Goal: Task Accomplishment & Management: Complete application form

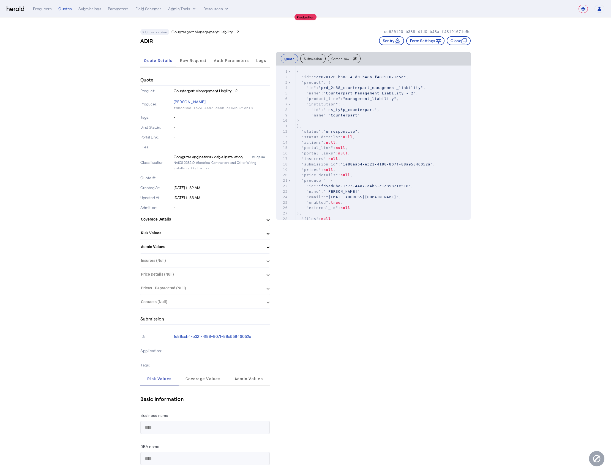
select select "**********"
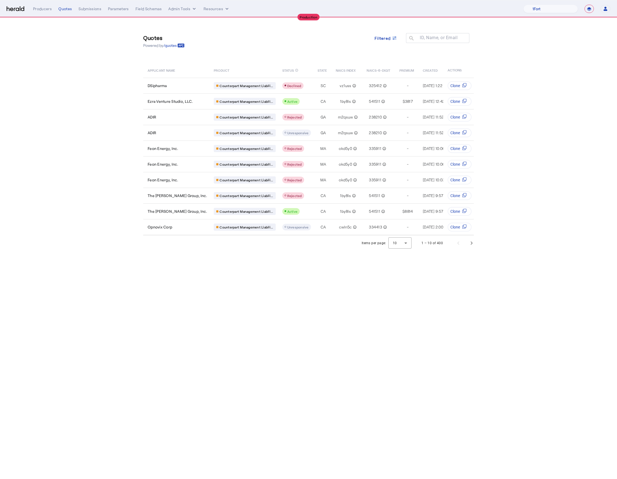
select select "**********"
drag, startPoint x: 500, startPoint y: 163, endPoint x: 510, endPoint y: 135, distance: 29.4
click at [500, 163] on section "Quotes Powered by /quotes Filtered ID, Name, or Email search APPLICANT NAME PRO…" at bounding box center [308, 134] width 617 height 233
click at [551, 13] on nav "**********" at bounding box center [308, 8] width 617 height 17
click at [550, 13] on select "1Fort Affinity Risk Billy BindHQ Bunker CRC Campus Coverage Citadel Fifthwall F…" at bounding box center [550, 9] width 55 height 8
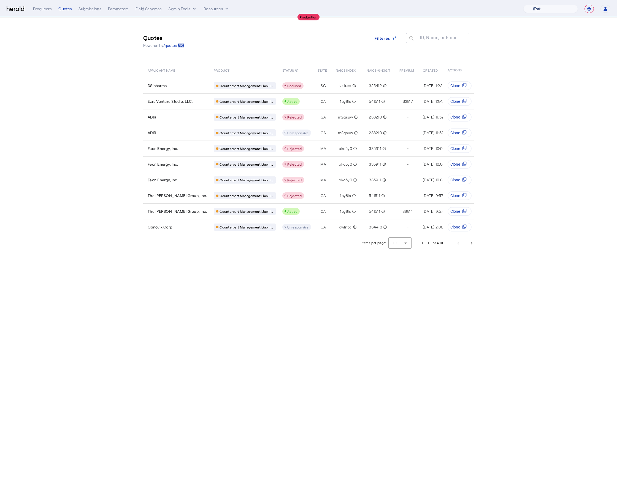
select select "pfm_h3db_crc"
click at [523, 5] on select "1Fort Affinity Risk Billy BindHQ Bunker CRC Campus Coverage Citadel Fifthwall F…" at bounding box center [550, 9] width 55 height 8
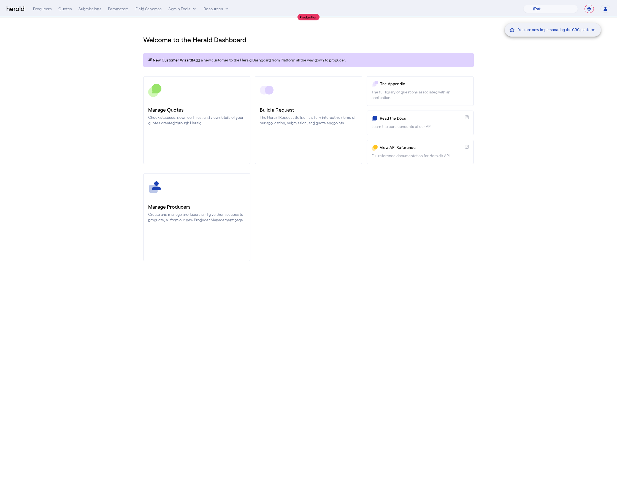
click at [561, 99] on div "You are now impersonating the CRC platform." at bounding box center [308, 239] width 617 height 479
click at [68, 57] on div "You are now impersonating the CRC platform." at bounding box center [308, 239] width 617 height 479
click at [73, 13] on div "You are now impersonating the CRC platform." at bounding box center [308, 239] width 617 height 479
click at [64, 12] on div "You are now impersonating the CRC platform." at bounding box center [308, 239] width 617 height 479
click at [63, 10] on div "Quotes" at bounding box center [64, 9] width 13 height 6
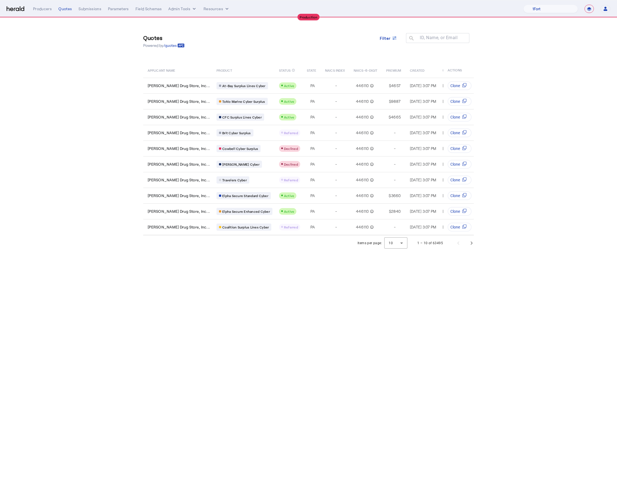
click at [540, 144] on section "Quotes Powered by /quotes Filter ID, Name, or Email search APPLICANT NAME PRODU…" at bounding box center [308, 134] width 617 height 233
click at [539, 13] on nav "**********" at bounding box center [308, 8] width 617 height 17
click at [586, 11] on select "**********" at bounding box center [588, 9] width 9 height 8
select select "*******"
click at [584, 5] on select "**********" at bounding box center [588, 9] width 9 height 8
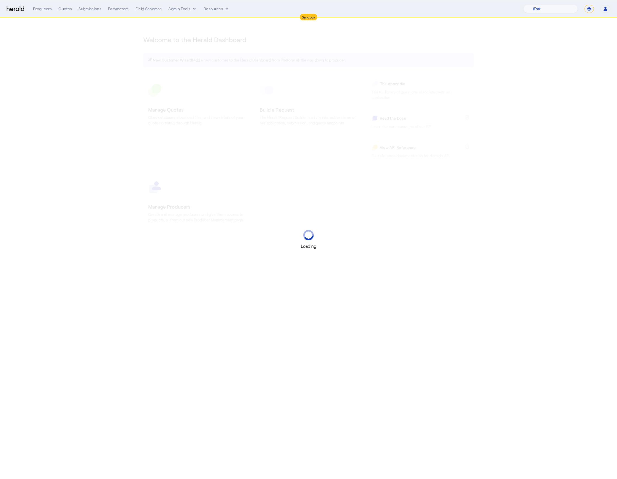
click at [560, 93] on div "Loading" at bounding box center [308, 239] width 617 height 479
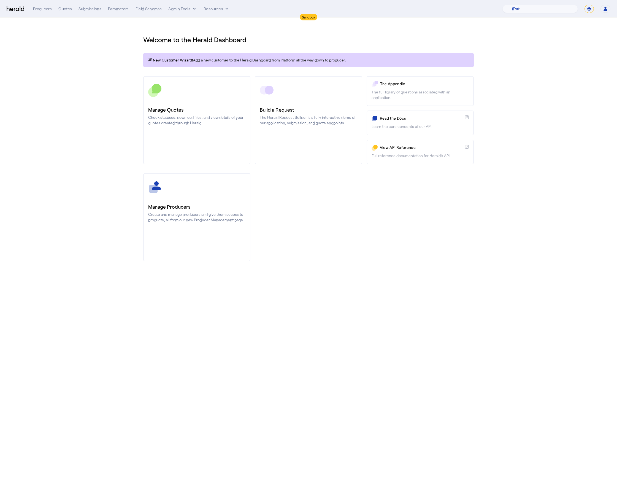
click at [62, 4] on nav "Sandbox Menu Producers Quotes Submissions Parameters Field Schemas Admin Tools …" at bounding box center [308, 8] width 617 height 17
click at [63, 9] on div "Quotes" at bounding box center [64, 9] width 13 height 6
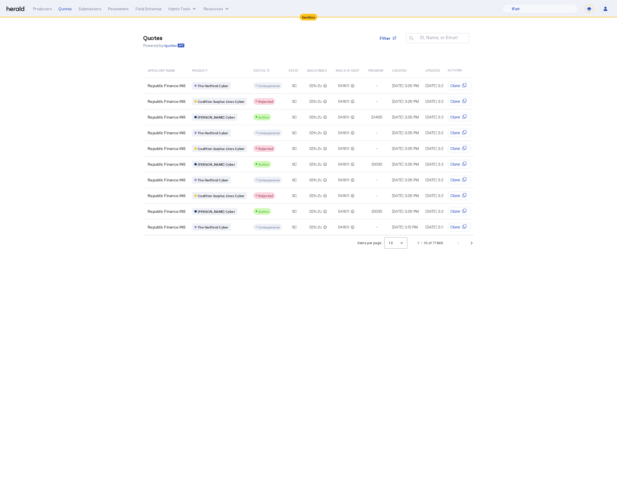
click at [105, 110] on section "Quotes Powered by /quotes Filter ID, Name, or Email search APPLICANT NAME PRODU…" at bounding box center [308, 134] width 617 height 233
click at [473, 245] on span "Next page" at bounding box center [471, 242] width 13 height 13
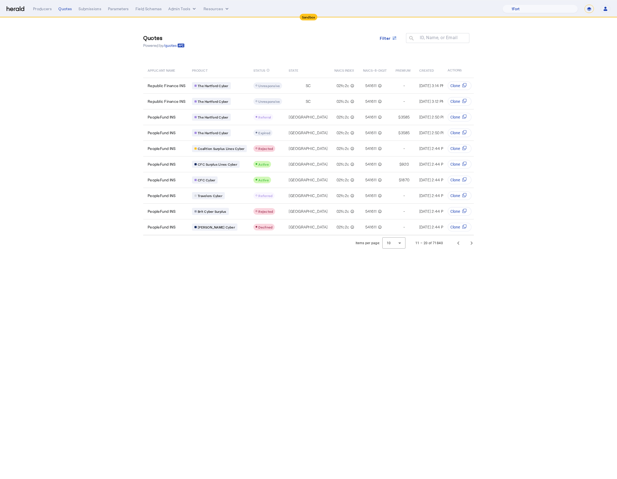
click at [370, 308] on body "Sandbox Menu Producers Quotes Submissions Parameters Field Schemas Admin Tools …" at bounding box center [308, 239] width 617 height 479
click at [469, 244] on span "Next page" at bounding box center [471, 242] width 13 height 13
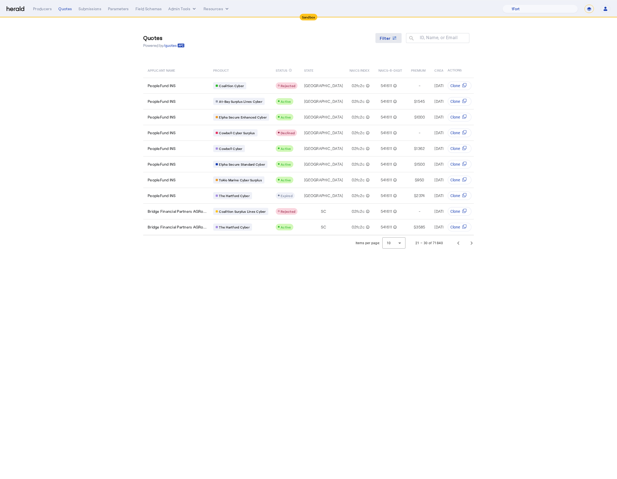
click at [385, 36] on span "Filter" at bounding box center [385, 38] width 11 height 6
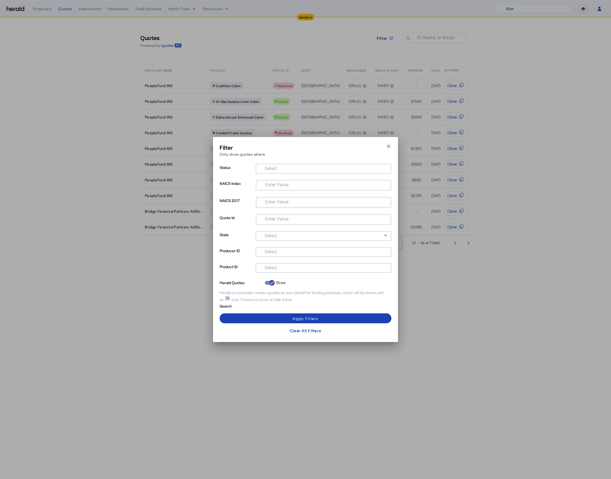
click at [277, 266] on mat-label "Select" at bounding box center [271, 267] width 13 height 5
click at [277, 266] on input "Select" at bounding box center [322, 267] width 125 height 7
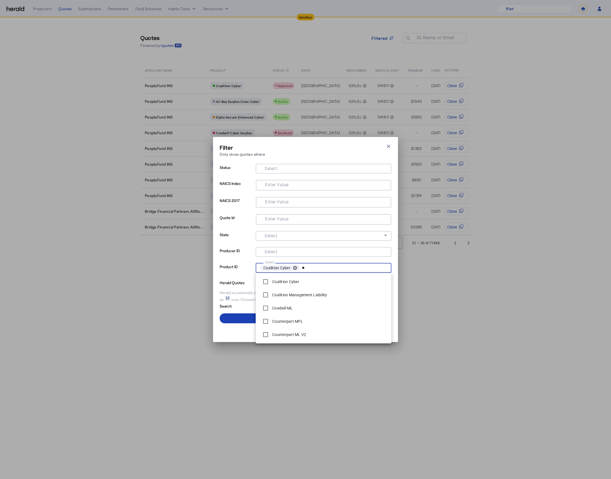
type input "*"
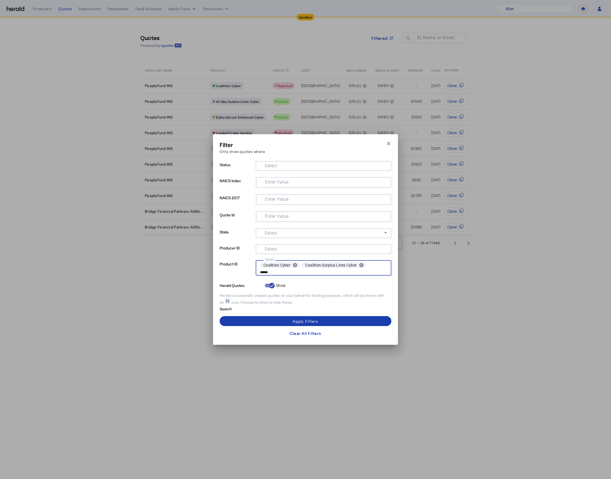
type input "******"
click at [322, 318] on span at bounding box center [306, 320] width 172 height 13
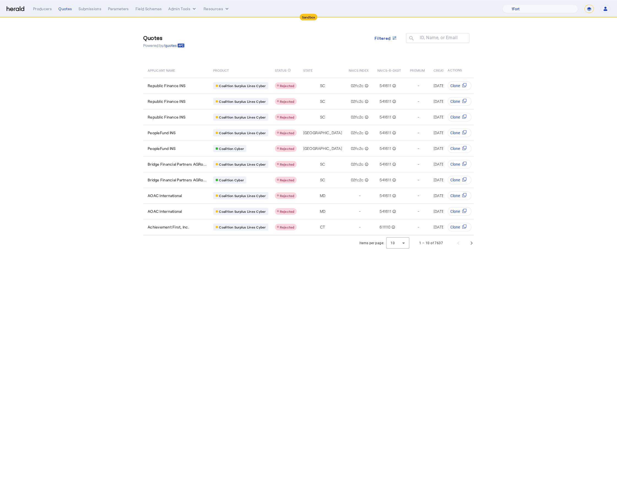
click at [348, 294] on body "Sandbox Menu Producers Quotes Submissions Parameters Field Schemas Admin Tools …" at bounding box center [308, 239] width 617 height 479
click at [466, 246] on span "Next page" at bounding box center [471, 242] width 13 height 13
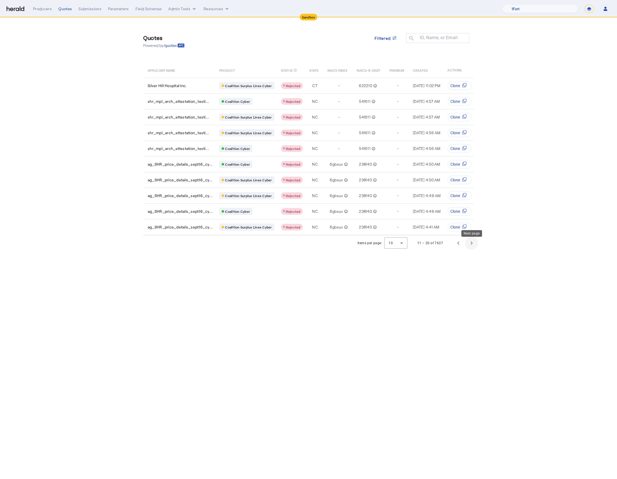
click at [472, 248] on span "Next page" at bounding box center [471, 242] width 13 height 13
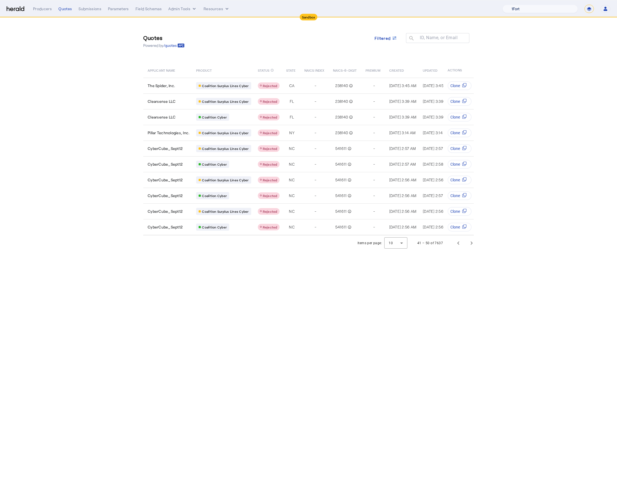
click at [539, 10] on select "1Fort Acrisure Acturis Affinity Advisors Affinity Risk Agentero AmWins Anzen Ao…" at bounding box center [539, 9] width 75 height 8
click at [515, 5] on select "1Fort Acrisure Acturis Affinity Advisors Affinity Risk Agentero AmWins Anzen Ao…" at bounding box center [539, 9] width 75 height 8
click at [390, 43] on span at bounding box center [385, 37] width 31 height 13
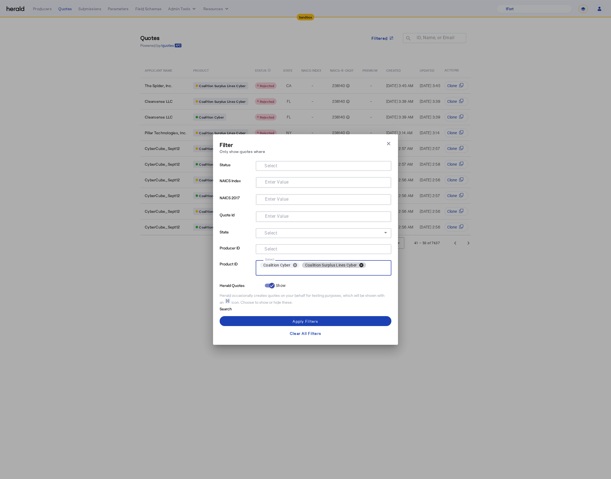
click at [363, 265] on button "cancel" at bounding box center [361, 264] width 9 height 5
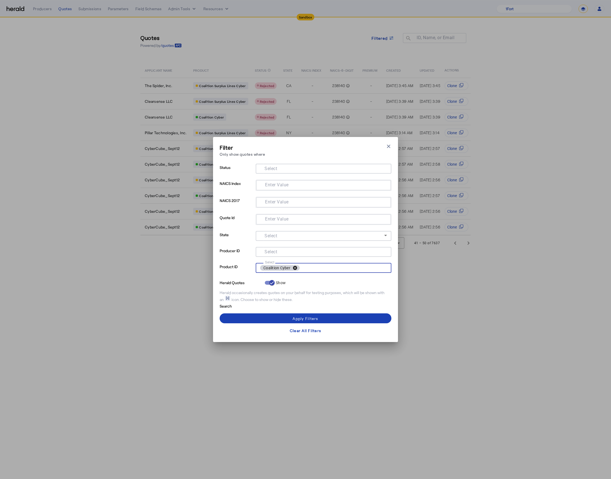
click at [297, 267] on button "cancel" at bounding box center [294, 267] width 9 height 5
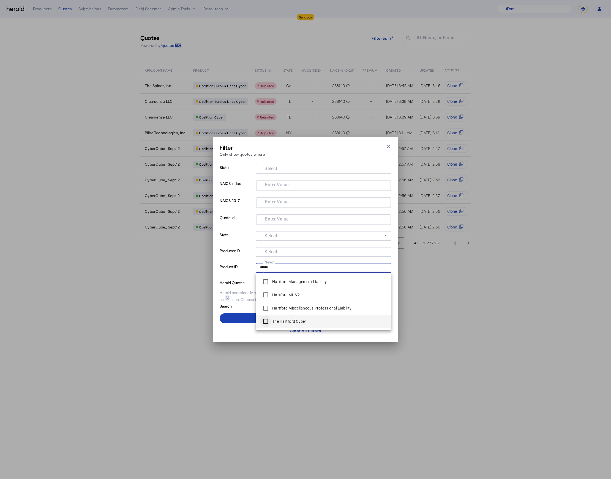
type input "******"
click at [235, 319] on span at bounding box center [306, 317] width 172 height 13
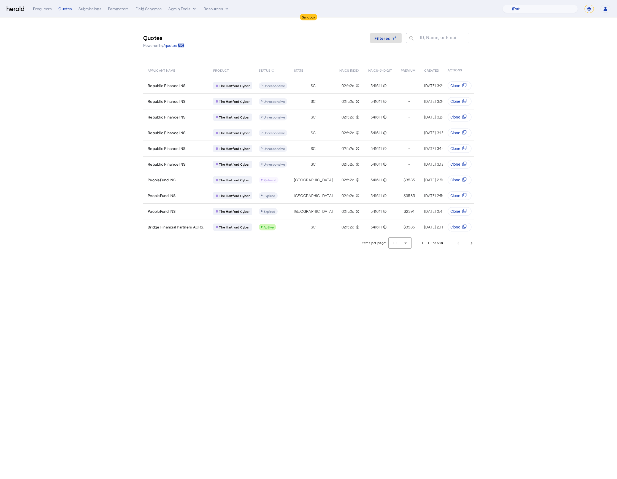
click at [298, 332] on body "Sandbox Menu Producers Quotes Submissions Parameters Field Schemas Admin Tools …" at bounding box center [308, 239] width 617 height 479
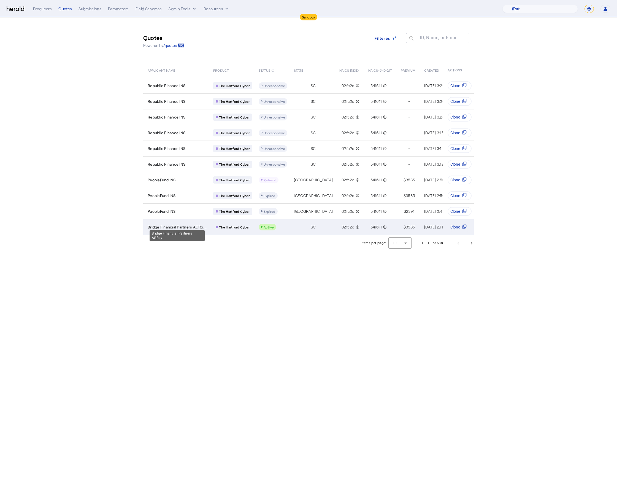
click at [188, 224] on span "Bridge Financial Partners AGRo..." at bounding box center [177, 227] width 59 height 6
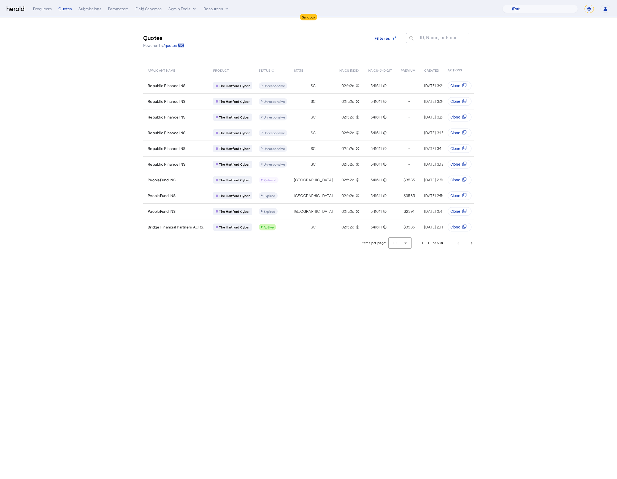
click at [490, 207] on section "Quotes Powered by /quotes Filtered ID, Name, or Email search APPLICANT NAME PRO…" at bounding box center [308, 134] width 617 height 233
click at [585, 9] on select "**********" at bounding box center [588, 9] width 9 height 8
select select "**********"
click at [584, 5] on select "**********" at bounding box center [588, 9] width 9 height 8
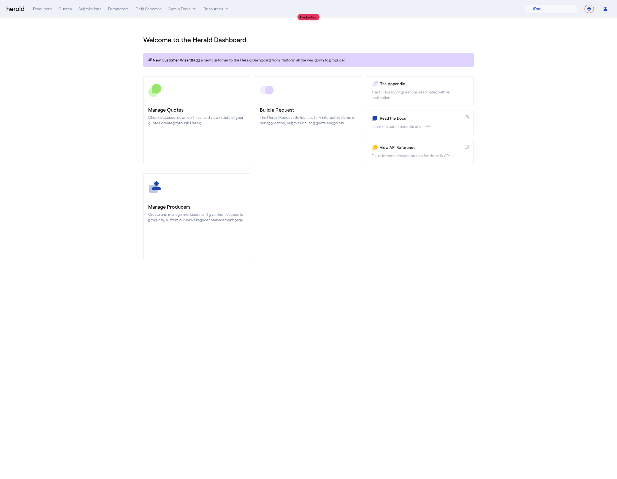
drag, startPoint x: 387, startPoint y: 254, endPoint x: 365, endPoint y: 234, distance: 30.0
click at [386, 254] on div "Manage Producers Create and manage producers and give them access to products, …" at bounding box center [308, 217] width 330 height 88
click at [63, 8] on div "Quotes" at bounding box center [64, 9] width 13 height 6
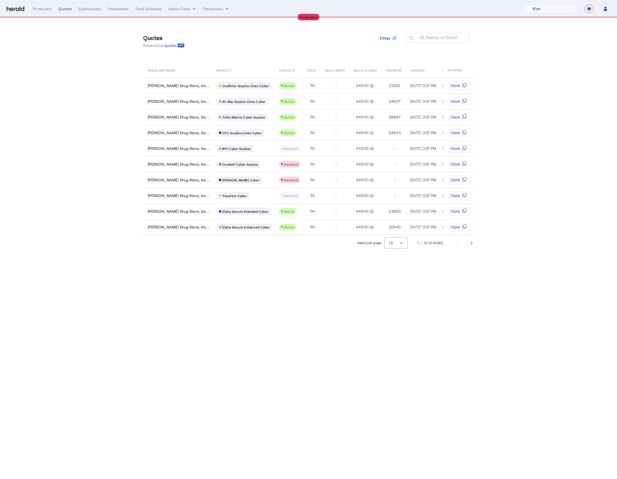
click at [298, 265] on body "**********" at bounding box center [308, 239] width 617 height 479
click at [412, 36] on mat-icon "search" at bounding box center [410, 38] width 9 height 7
click at [388, 38] on span "Filter" at bounding box center [385, 38] width 11 height 6
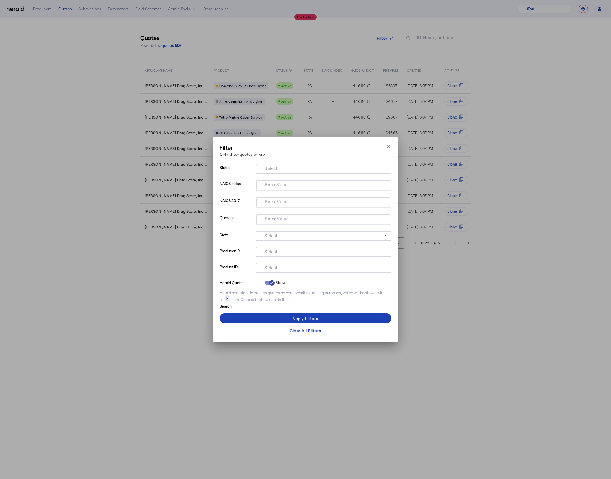
click at [285, 267] on input "Select" at bounding box center [322, 267] width 125 height 7
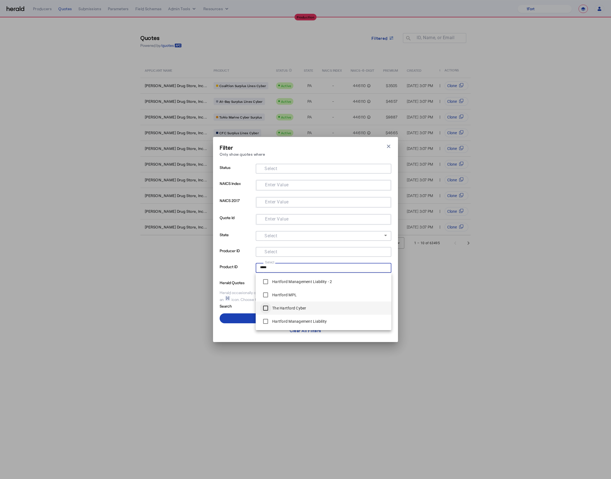
type input "*****"
click at [239, 315] on span at bounding box center [306, 317] width 172 height 13
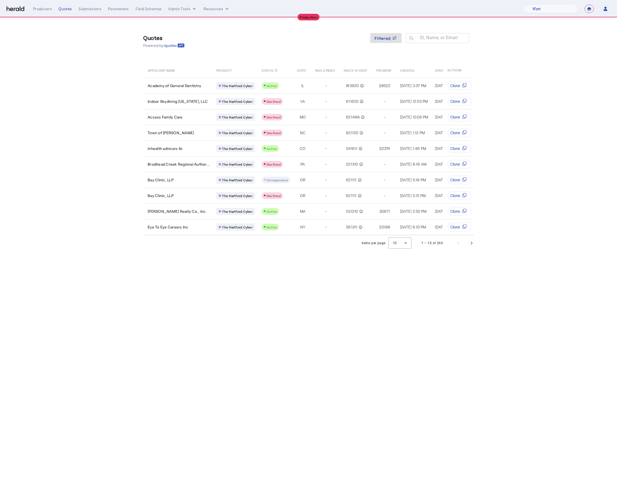
click at [228, 303] on body "**********" at bounding box center [308, 239] width 617 height 479
click at [187, 80] on td "Academy of General Dentistry" at bounding box center [177, 86] width 69 height 16
click at [179, 153] on td "inhealth advisors llc" at bounding box center [177, 148] width 69 height 16
click at [194, 322] on body "**********" at bounding box center [308, 239] width 617 height 479
click at [573, 64] on section "Quotes Powered by /quotes Filtered ID, Name, or Email search APPLICANT NAME PRO…" at bounding box center [308, 134] width 617 height 233
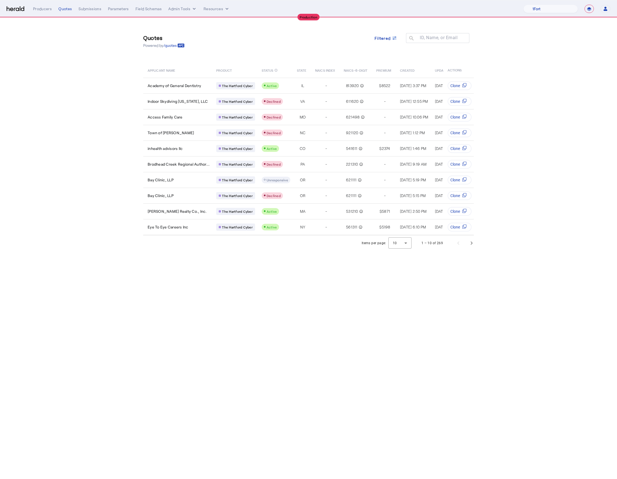
click at [592, 12] on form "**********" at bounding box center [588, 9] width 9 height 8
click at [398, 43] on span at bounding box center [385, 37] width 31 height 13
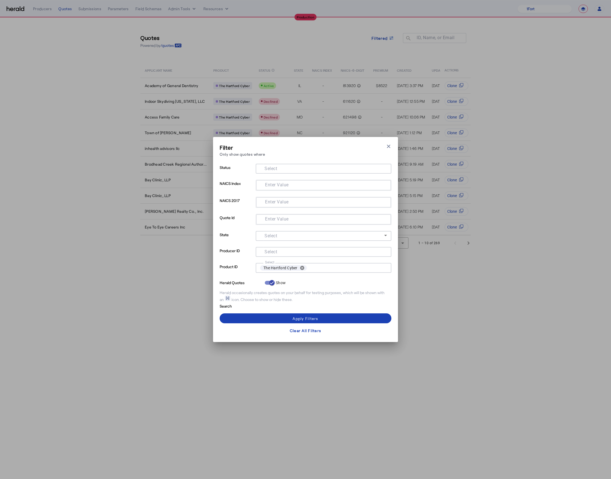
click at [517, 21] on div "Filter Only show quotes where Close modal Status Select NAICS Index Enter Value…" at bounding box center [305, 239] width 611 height 479
click at [392, 148] on div "Filter Only show quotes where Close modal Status Select NAICS Index Enter Value…" at bounding box center [305, 239] width 185 height 205
click at [387, 146] on icon "button" at bounding box center [389, 146] width 6 height 6
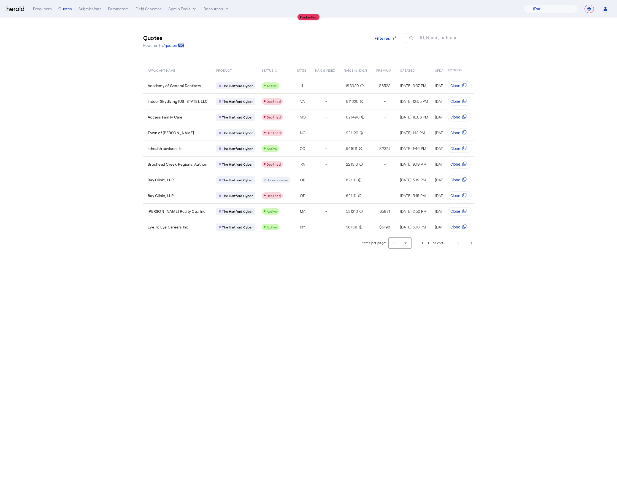
click at [538, 63] on section "Quotes Powered by /quotes Filtered ID, Name, or Email search APPLICANT NAME PRO…" at bounding box center [308, 134] width 617 height 233
click at [567, 7] on select "1Fort Affinity Risk Billy BindHQ Bunker CRC Campus Coverage Citadel Fifthwall F…" at bounding box center [550, 9] width 55 height 8
select select "pfm_8e7n_1fort"
click at [523, 5] on select "1Fort Affinity Risk Billy BindHQ Bunker CRC Campus Coverage Citadel Fifthwall F…" at bounding box center [550, 9] width 55 height 8
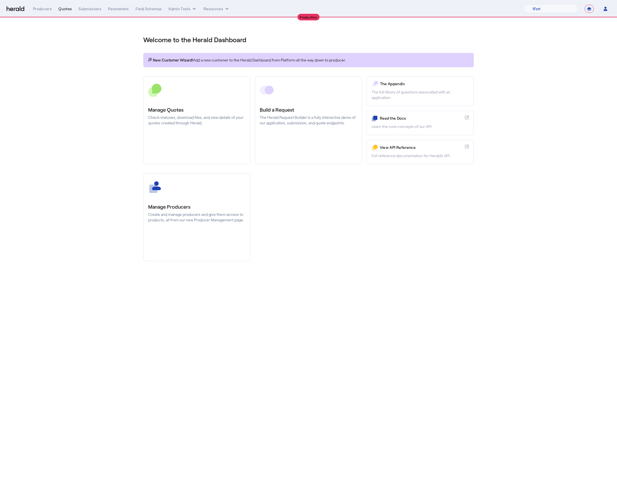
click at [68, 11] on div "Quotes" at bounding box center [64, 9] width 13 height 6
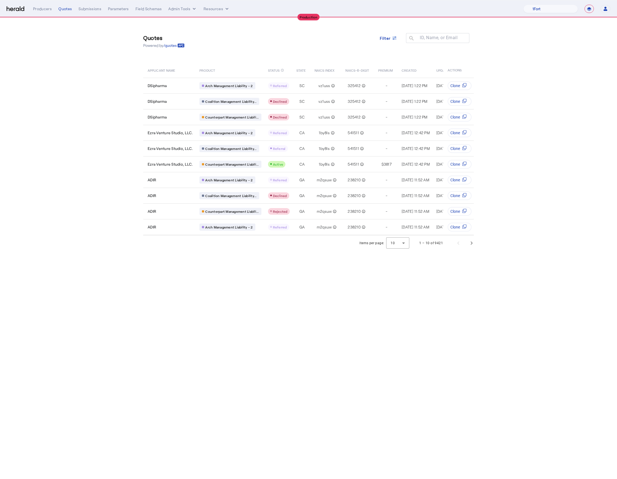
click at [355, 330] on body "**********" at bounding box center [308, 239] width 617 height 479
click at [466, 247] on span "Next page" at bounding box center [471, 242] width 13 height 13
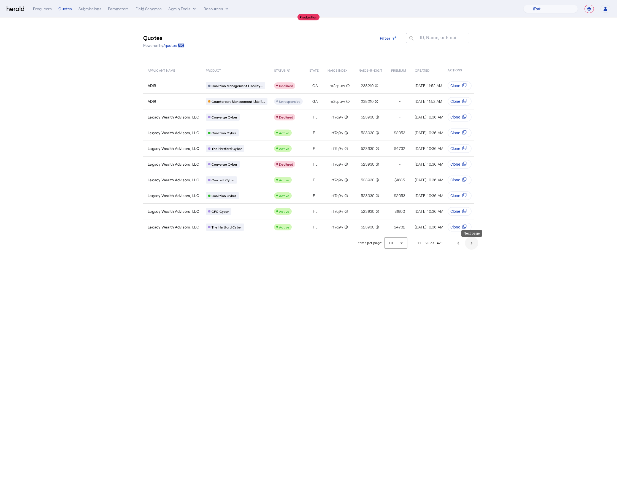
click at [472, 247] on span "Next page" at bounding box center [471, 242] width 13 height 13
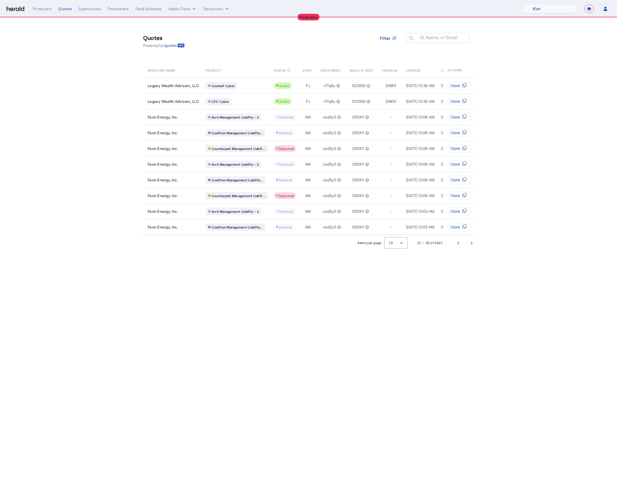
click at [496, 267] on body "**********" at bounding box center [308, 239] width 617 height 479
click at [472, 243] on span "Next page" at bounding box center [471, 242] width 13 height 13
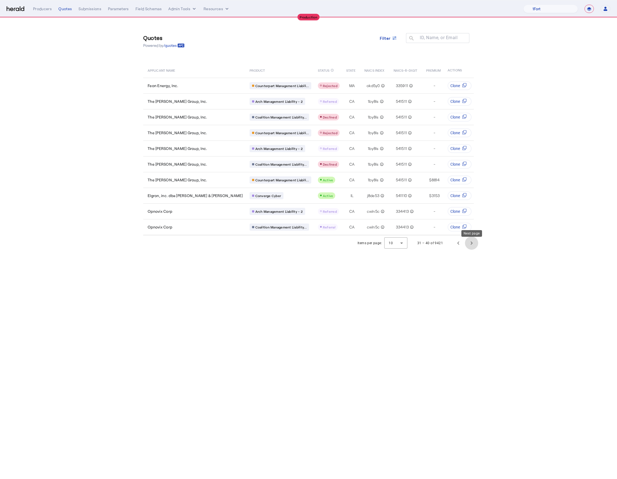
click at [472, 243] on span "Next page" at bounding box center [471, 242] width 13 height 13
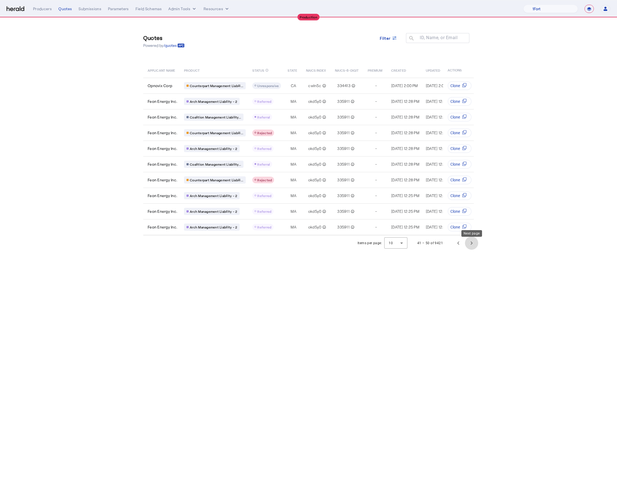
click at [472, 243] on span "Next page" at bounding box center [471, 242] width 13 height 13
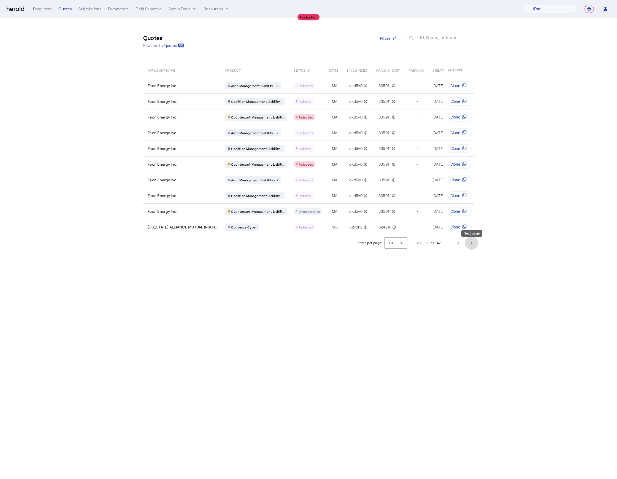
click at [472, 243] on span "Next page" at bounding box center [471, 242] width 13 height 13
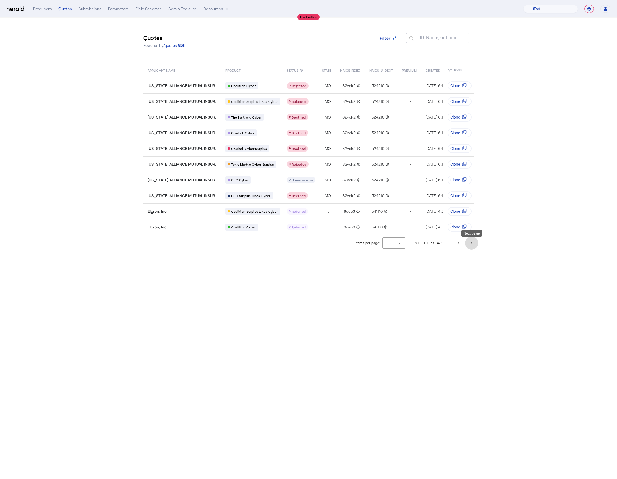
click at [472, 243] on span "Next page" at bounding box center [471, 242] width 13 height 13
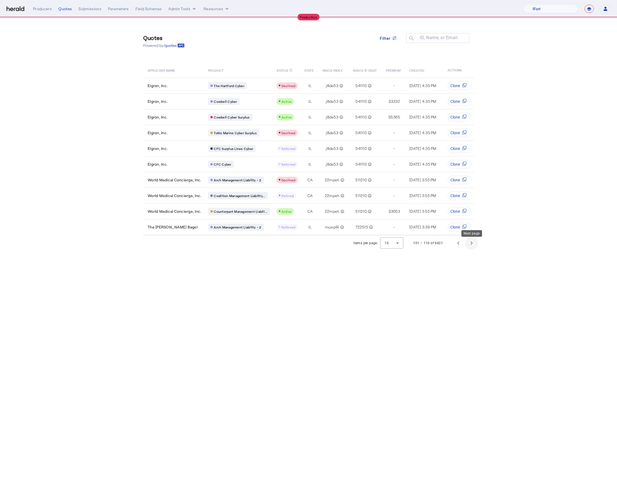
click at [472, 243] on span "Next page" at bounding box center [471, 242] width 13 height 13
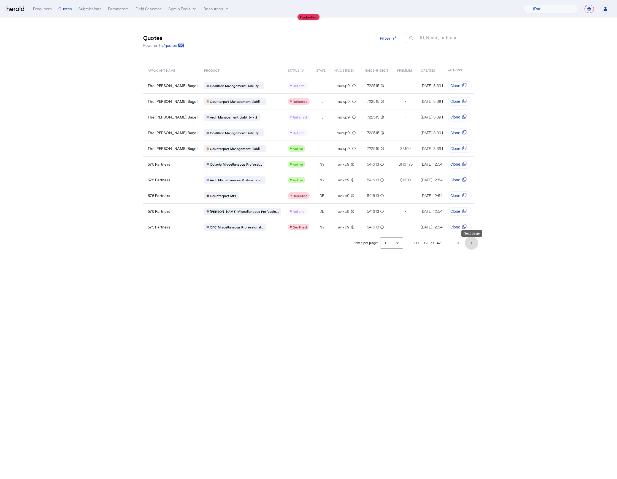
click at [472, 243] on span "Next page" at bounding box center [471, 242] width 13 height 13
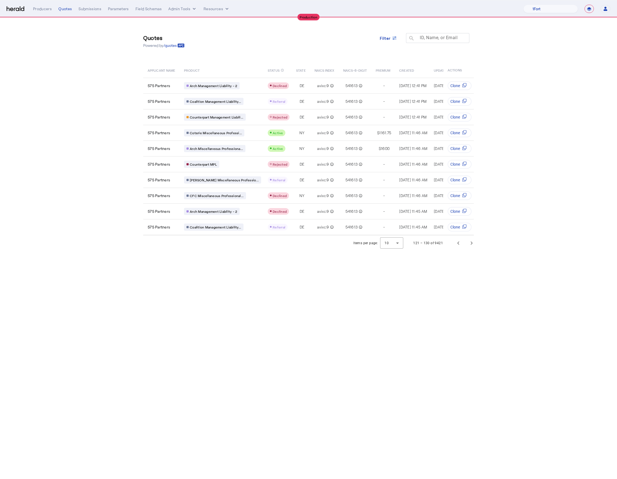
click at [426, 39] on mat-label "ID, Name, or Email" at bounding box center [439, 37] width 38 height 5
click at [426, 39] on input "ID, Name, or Email" at bounding box center [440, 37] width 50 height 7
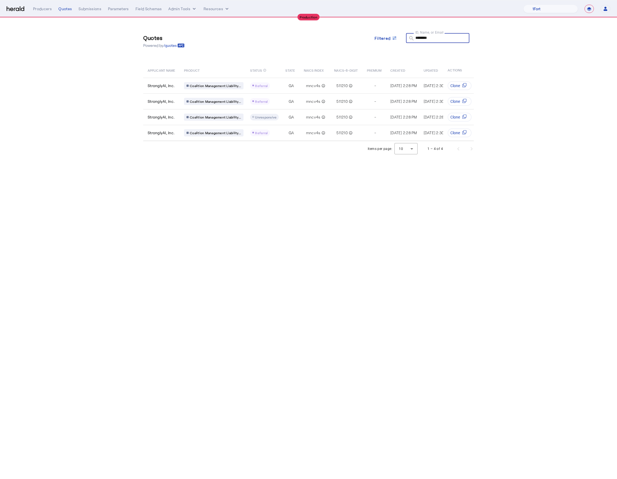
type input "********"
click at [289, 298] on body "**********" at bounding box center [308, 239] width 617 height 479
click at [435, 34] on mat-label "ID, Name, or Email" at bounding box center [429, 32] width 28 height 4
click at [435, 34] on input "********" at bounding box center [440, 37] width 50 height 7
click at [294, 114] on div "GA" at bounding box center [291, 117] width 12 height 6
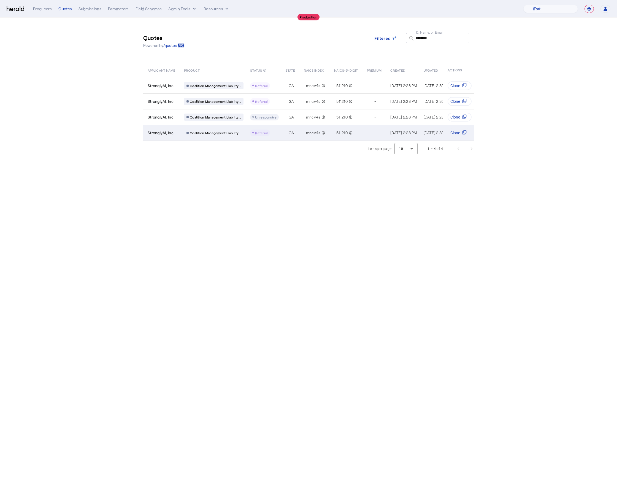
click at [294, 127] on td "GA" at bounding box center [290, 133] width 18 height 16
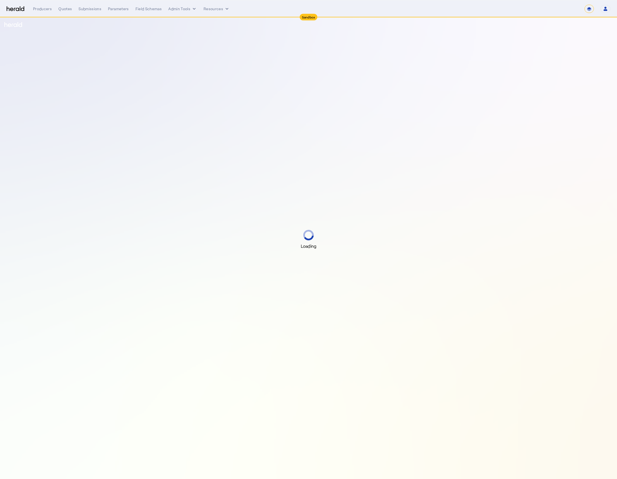
select select "*******"
select select "**********"
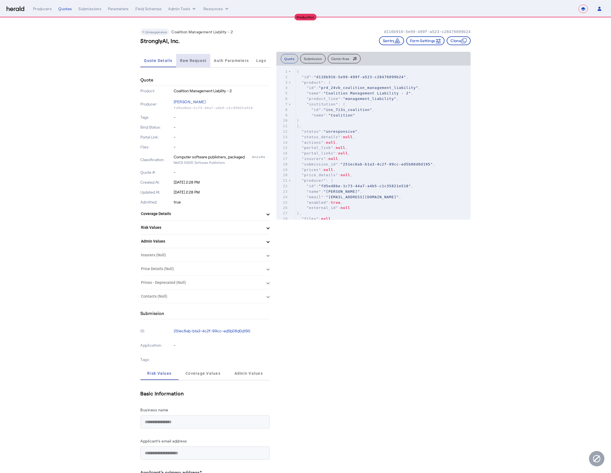
click at [195, 61] on span "Raw Request" at bounding box center [193, 61] width 27 height 4
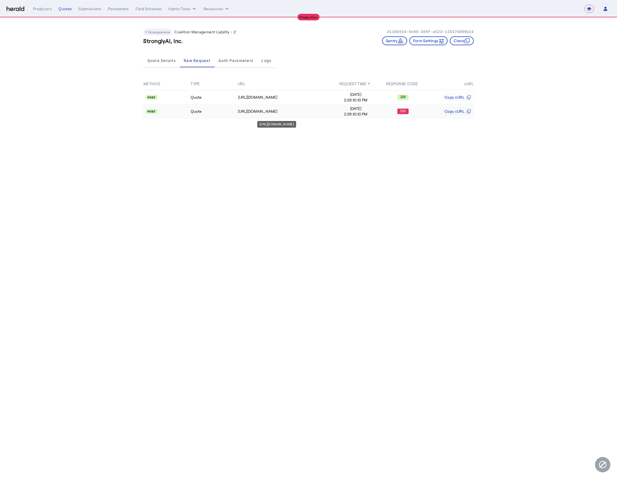
click at [309, 110] on div "https://distribution-api.coalitioninc.com/v2/submissions" at bounding box center [285, 111] width 94 height 6
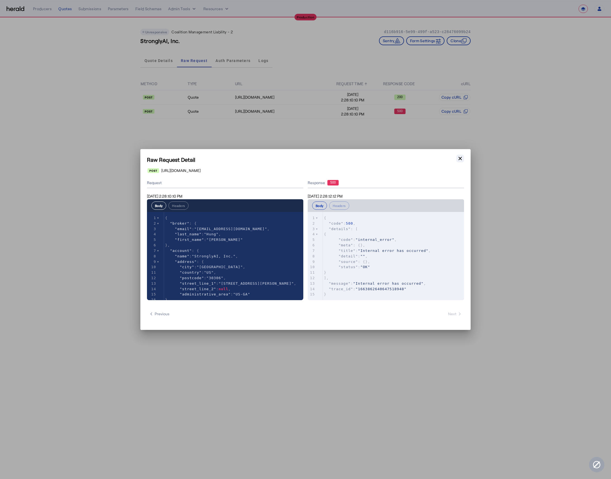
click at [461, 159] on icon "button" at bounding box center [461, 159] width 6 height 6
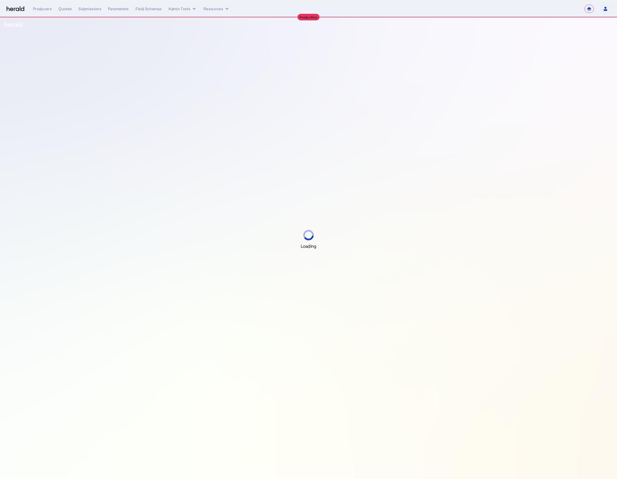
select select "**********"
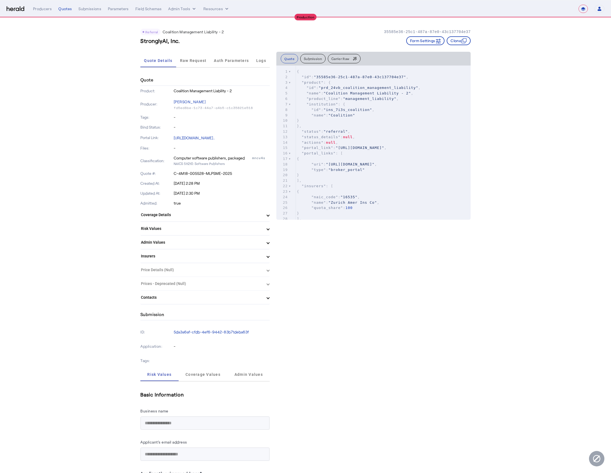
click at [302, 60] on button "Submission" at bounding box center [312, 58] width 25 height 9
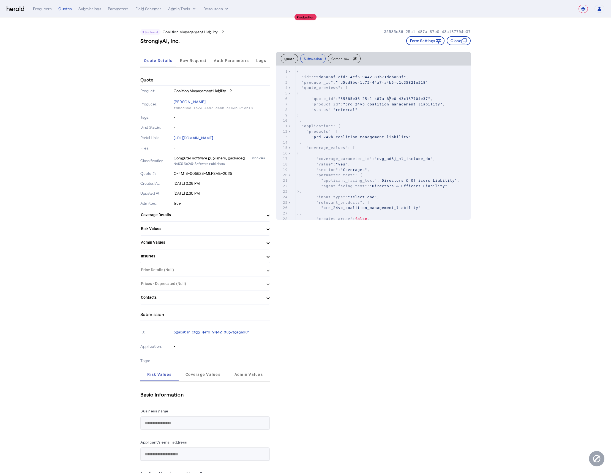
click at [392, 102] on pre ""product_id" : "prd_24vb_coalition_management_liability" ," at bounding box center [383, 105] width 175 height 6
click at [386, 110] on pre ""status" : "referral"" at bounding box center [383, 110] width 175 height 6
click at [451, 159] on pre ""coverage_parameter_id" : "cvg_ad5j_ml_include_do" ," at bounding box center [383, 159] width 175 height 6
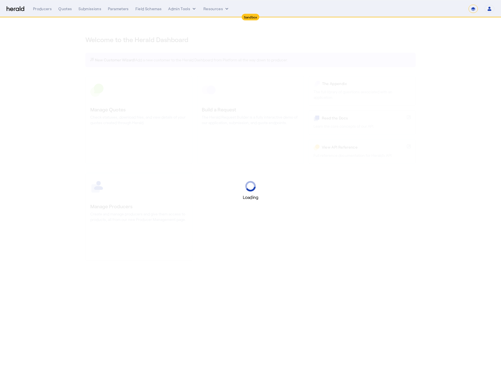
select select "*******"
select select "pfm_2v8p_herald_api"
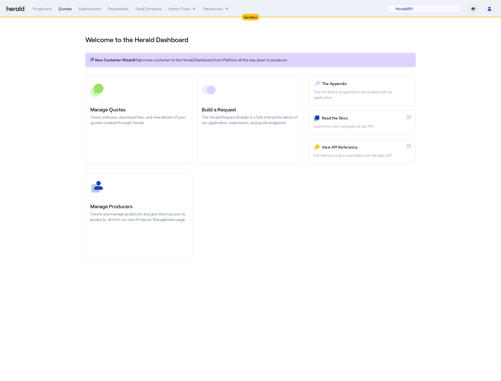
click at [63, 8] on div "Quotes" at bounding box center [64, 9] width 13 height 6
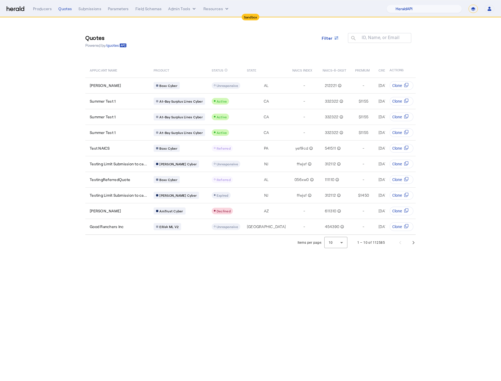
click at [17, 10] on img at bounding box center [16, 8] width 18 height 5
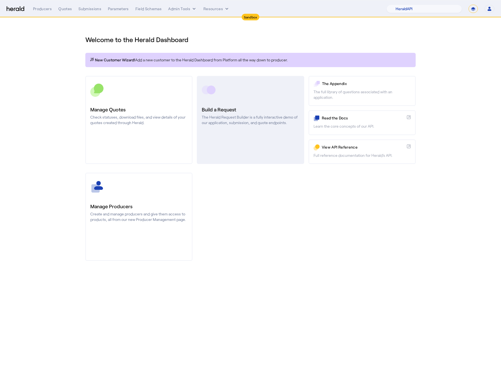
click at [241, 106] on h3 "Build a Request" at bounding box center [250, 110] width 97 height 8
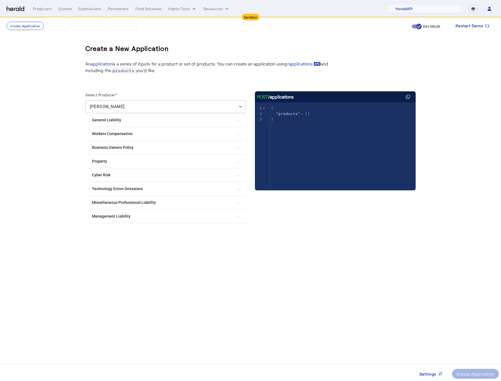
click at [137, 210] on mat-expansion-panel-header "Management Liability" at bounding box center [165, 216] width 161 height 13
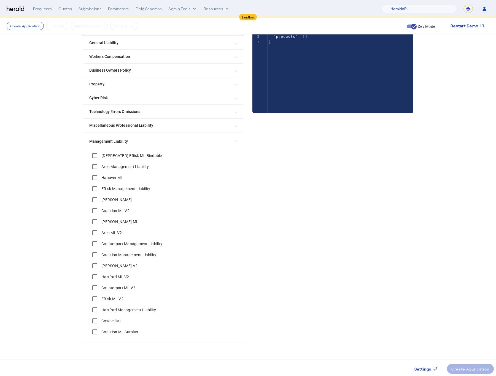
scroll to position [84, 0]
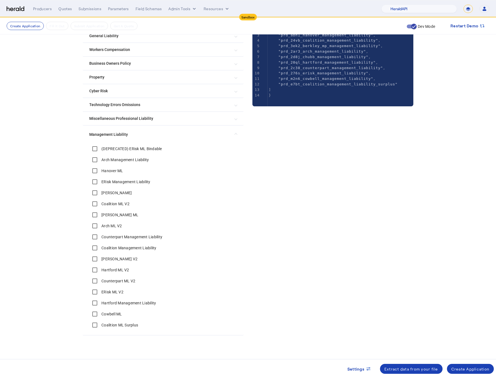
click at [235, 327] on Surplus "Coalition ML Surplus" at bounding box center [163, 324] width 148 height 11
click at [230, 316] on ML "Cowbell ML" at bounding box center [163, 313] width 148 height 11
click at [468, 371] on div "Create Application" at bounding box center [470, 369] width 38 height 6
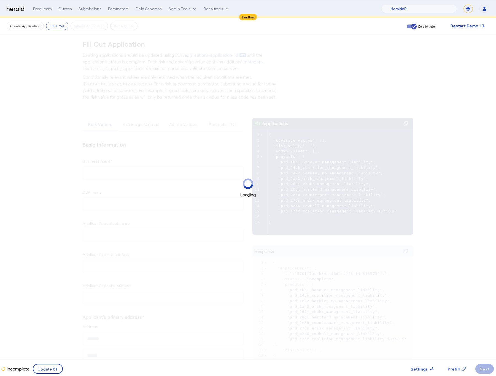
click at [69, 172] on div "Loading" at bounding box center [248, 188] width 496 height 376
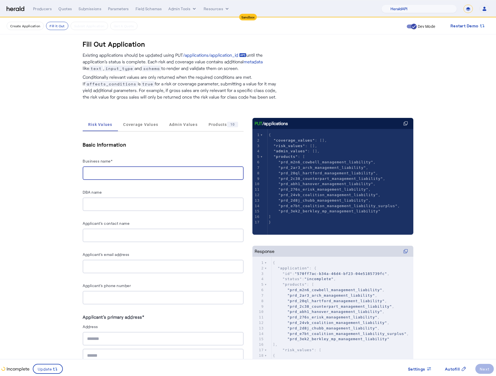
click at [94, 171] on input "Business name*" at bounding box center [163, 173] width 152 height 7
type input "**********"
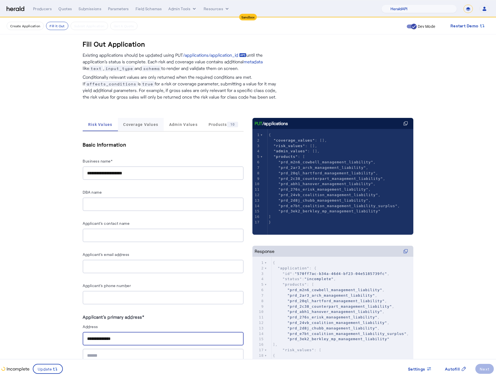
type input "**********"
click at [148, 118] on span "Coverage Values" at bounding box center [140, 124] width 35 height 13
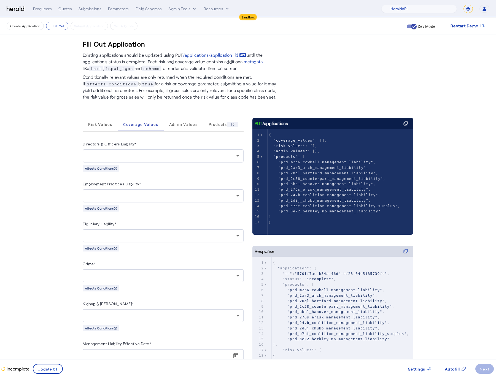
click at [146, 147] on div "Directors & Officers Liability*" at bounding box center [163, 144] width 161 height 9
click at [147, 156] on div at bounding box center [161, 156] width 149 height 7
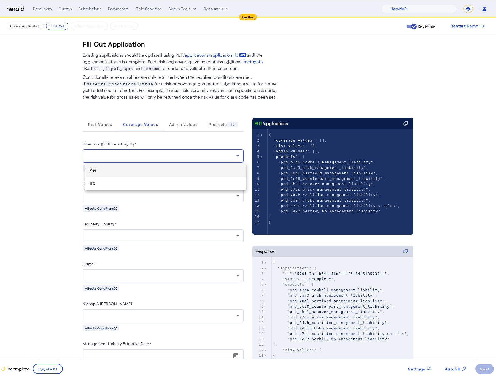
click at [133, 172] on span "yes" at bounding box center [166, 170] width 152 height 7
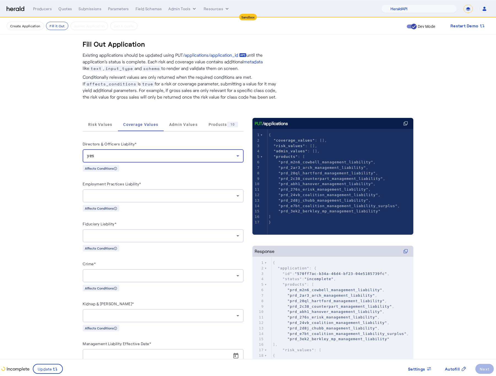
click at [141, 183] on label "Employment Practices Liability*" at bounding box center [112, 183] width 58 height 5
click at [149, 201] on div at bounding box center [163, 195] width 152 height 13
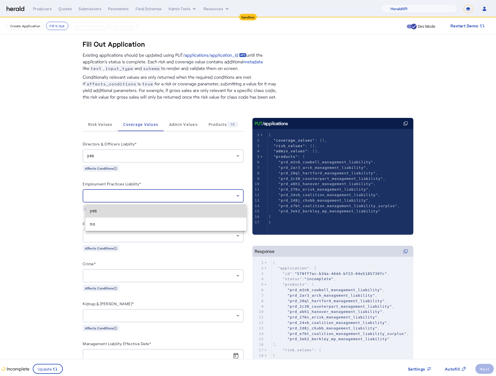
click at [145, 210] on span "yes" at bounding box center [166, 211] width 152 height 7
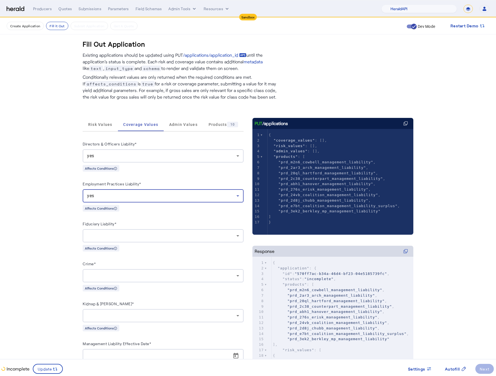
click at [166, 242] on div at bounding box center [163, 235] width 152 height 13
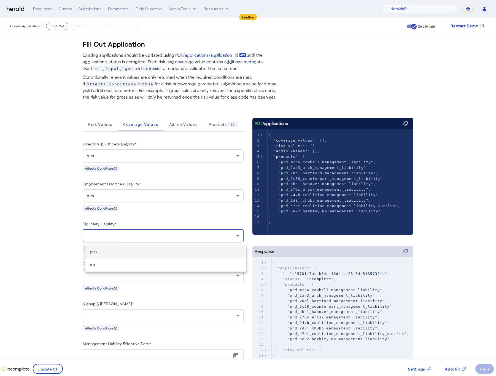
click at [162, 252] on span "yes" at bounding box center [166, 251] width 152 height 7
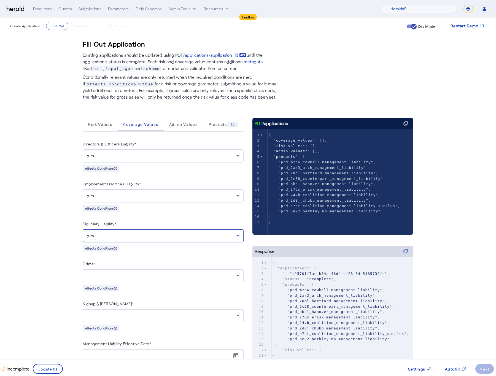
click at [192, 290] on div "Affects Conditions" at bounding box center [163, 287] width 161 height 7
click at [181, 279] on div at bounding box center [161, 275] width 149 height 7
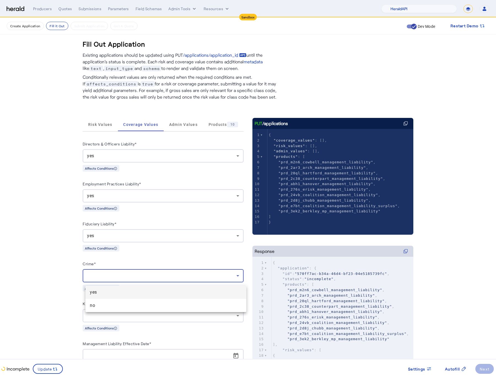
click at [173, 293] on span "yes" at bounding box center [166, 292] width 152 height 7
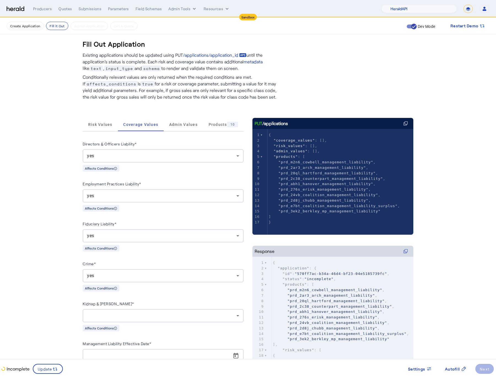
click at [183, 312] on div at bounding box center [163, 315] width 152 height 13
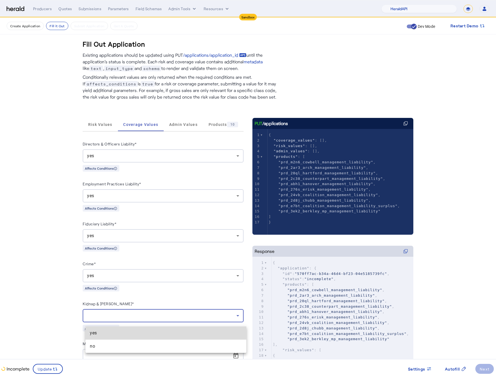
click at [183, 330] on span "yes" at bounding box center [166, 333] width 152 height 7
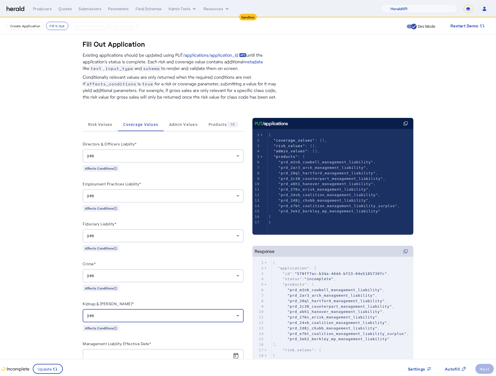
click at [74, 297] on fill-application-step "Create Application Fill it Out Submit Application Get A Quote Dev Mode Restart …" at bounding box center [248, 207] width 496 height 378
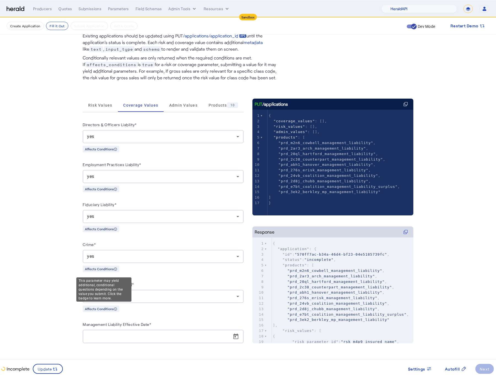
scroll to position [21, 0]
click at [242, 341] on span "Open calendar" at bounding box center [235, 336] width 13 height 13
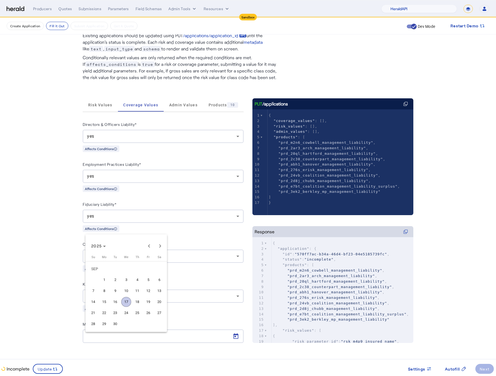
click at [105, 311] on span "22" at bounding box center [104, 313] width 10 height 10
type input "**********"
click at [36, 306] on fill-application-step "Create Application Fill it Out Submit Application Get A Quote Dev Mode Restart …" at bounding box center [248, 187] width 496 height 378
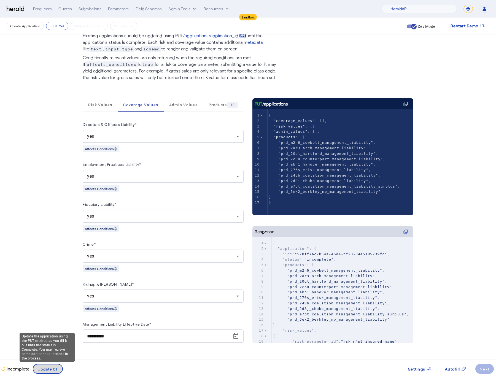
click at [53, 372] on span at bounding box center [47, 368] width 29 height 13
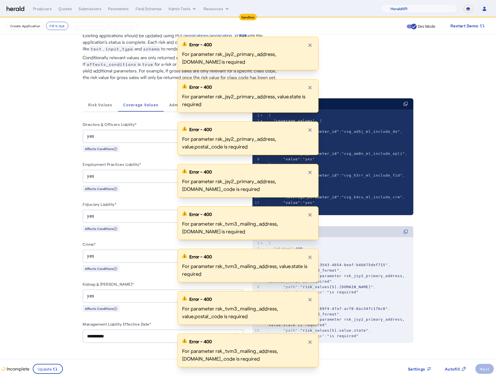
click at [46, 320] on div "Error - 400 Close modal For parameter rsk_jsy2_primary_address, [DOMAIN_NAME] i…" at bounding box center [248, 206] width 496 height 339
click at [97, 96] on div "Error - 400 Close modal For parameter rsk_jsy2_primary_address, [DOMAIN_NAME] i…" at bounding box center [248, 206] width 496 height 339
click at [101, 104] on div "Error - 400 Close modal For parameter rsk_jsy2_primary_address, [DOMAIN_NAME] i…" at bounding box center [248, 206] width 496 height 339
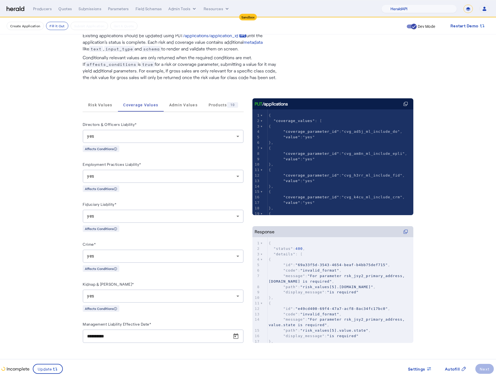
click at [203, 299] on div "yes" at bounding box center [161, 296] width 149 height 7
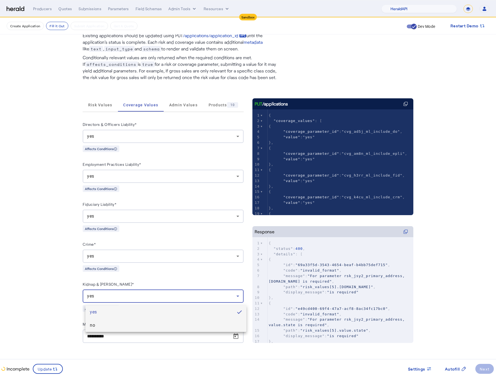
click at [138, 323] on span "no" at bounding box center [166, 325] width 152 height 7
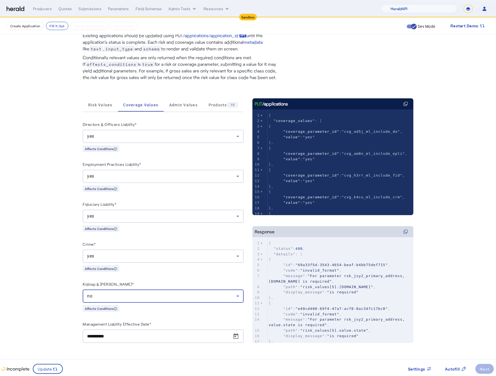
click at [158, 261] on div "yes" at bounding box center [163, 255] width 152 height 13
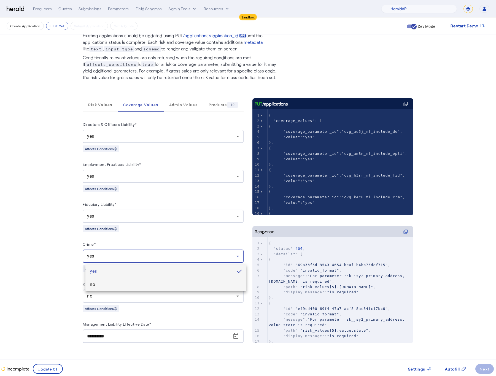
click at [134, 283] on span "no" at bounding box center [166, 284] width 152 height 7
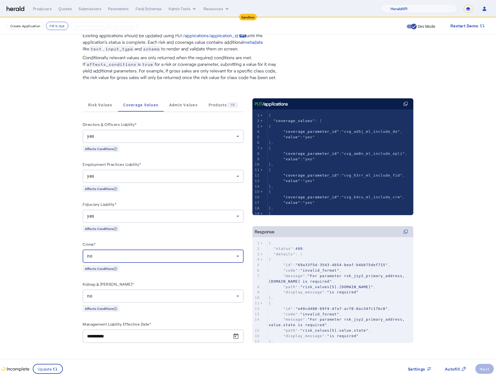
click at [140, 216] on div "yes" at bounding box center [161, 216] width 149 height 7
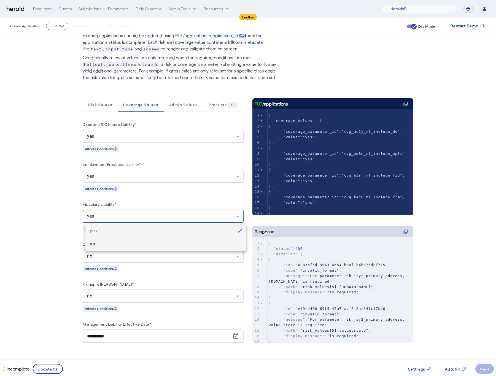
click at [116, 244] on span "no" at bounding box center [166, 244] width 152 height 7
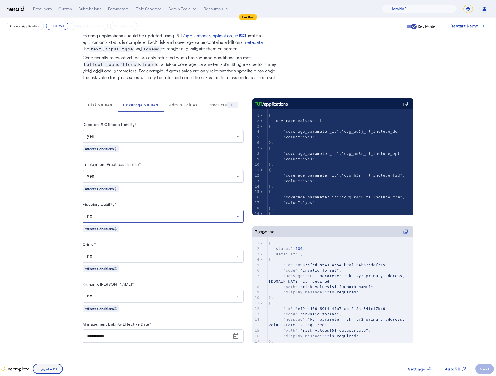
click at [58, 366] on span at bounding box center [47, 368] width 29 height 13
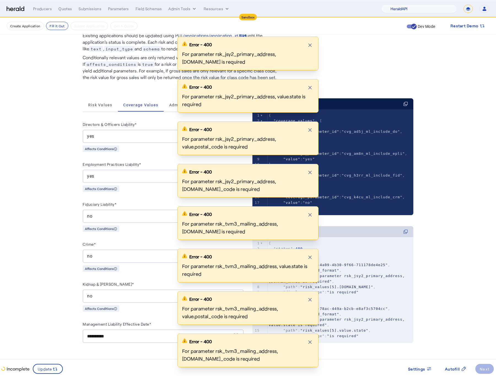
click at [46, 365] on div "Error - 400 Close modal For parameter rsk_jsy2_primary_address, [DOMAIN_NAME] i…" at bounding box center [248, 206] width 496 height 339
click at [34, 218] on div "Error - 400 Close modal For parameter rsk_jsy2_primary_address, [DOMAIN_NAME] i…" at bounding box center [248, 206] width 496 height 339
click at [96, 113] on div "Error - 400 Close modal For parameter rsk_jsy2_primary_address, [DOMAIN_NAME] i…" at bounding box center [248, 206] width 496 height 339
click at [96, 100] on div "Error - 400 Close modal For parameter rsk_jsy2_primary_address, [DOMAIN_NAME] i…" at bounding box center [248, 206] width 496 height 339
click at [101, 108] on div "Error - 400 Close modal For parameter rsk_jsy2_primary_address, [DOMAIN_NAME] i…" at bounding box center [248, 206] width 496 height 339
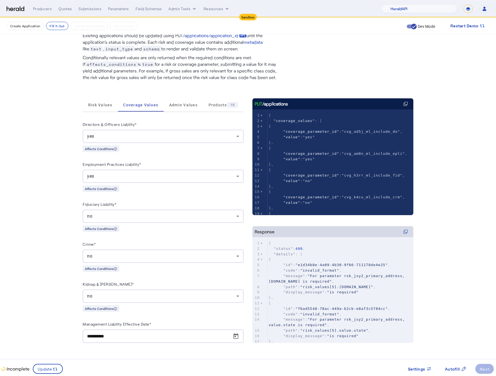
click at [101, 108] on span "Risk Values" at bounding box center [100, 104] width 24 height 13
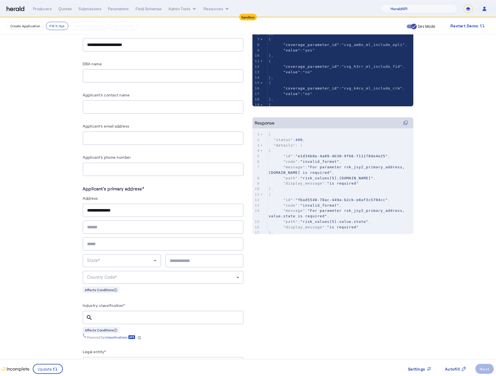
scroll to position [262, 0]
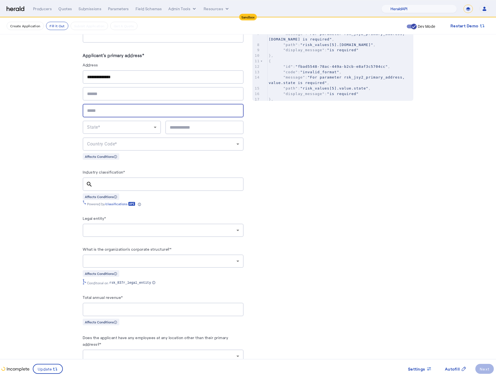
click at [101, 107] on input "text" at bounding box center [163, 110] width 152 height 7
type input "********"
type input "*****"
click at [128, 179] on div at bounding box center [168, 183] width 142 height 13
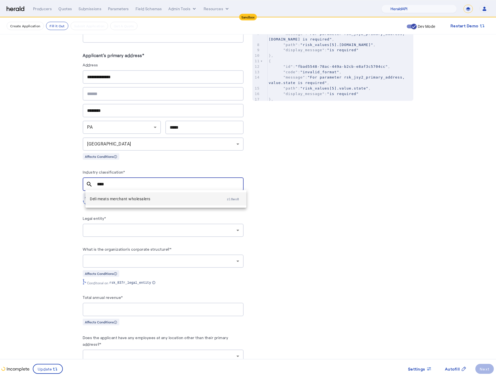
type input "****"
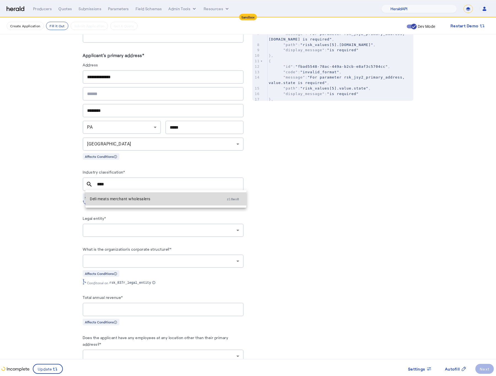
click at [144, 203] on mat-option "Deli meats merchant wholesalers zl8wo8" at bounding box center [165, 198] width 161 height 13
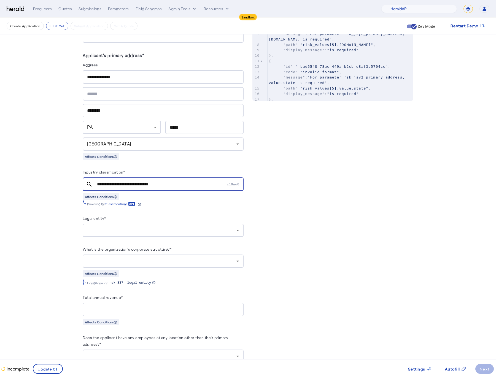
click at [120, 235] on div at bounding box center [163, 230] width 152 height 13
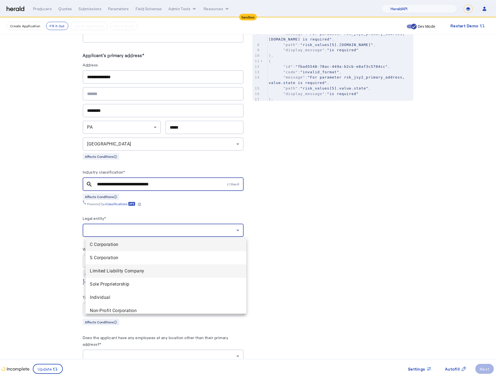
click at [124, 272] on span "Limited Liability Company" at bounding box center [166, 271] width 152 height 7
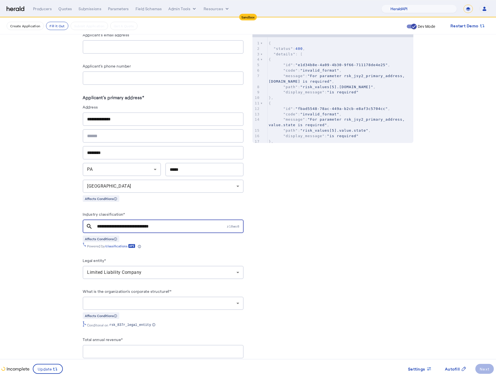
scroll to position [111, 0]
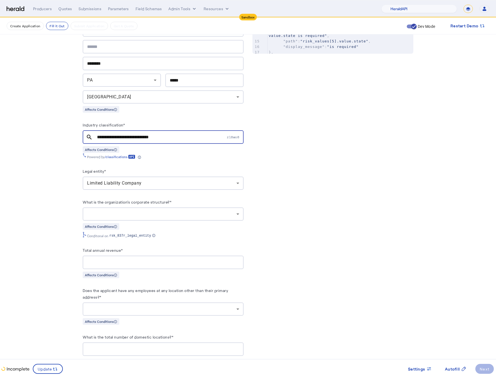
scroll to position [311, 0]
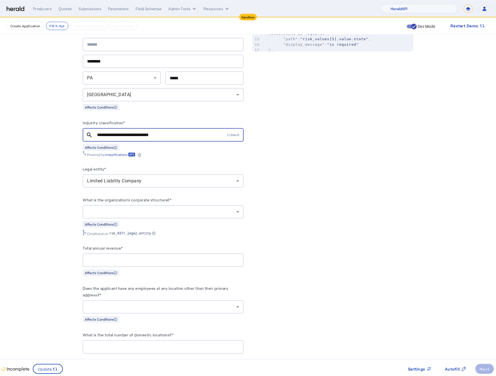
click at [181, 215] on div at bounding box center [161, 211] width 149 height 7
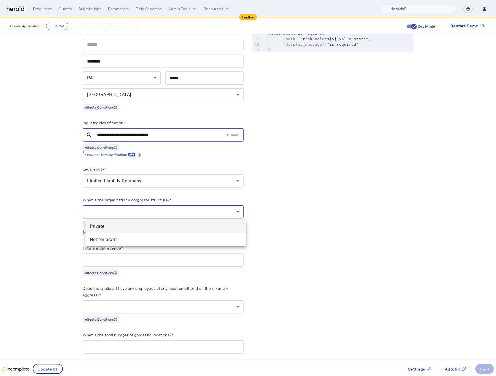
click at [116, 226] on span "Private" at bounding box center [166, 226] width 152 height 7
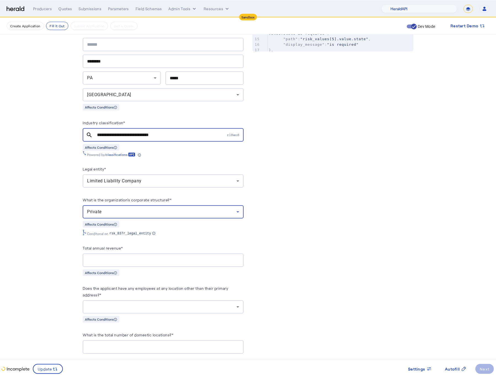
click at [137, 258] on input "Total annual revenue*" at bounding box center [163, 260] width 152 height 7
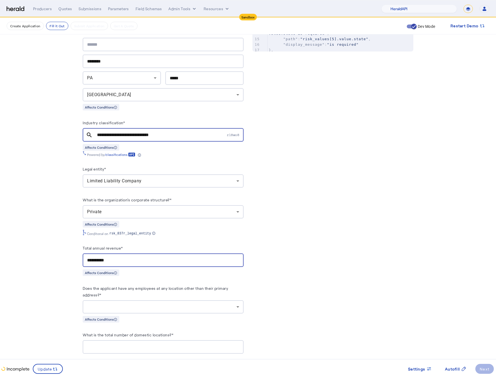
type input "**********"
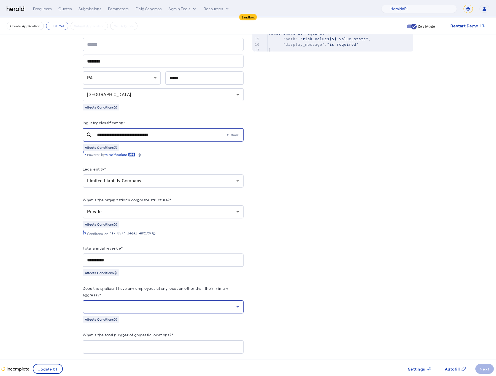
click at [167, 309] on div at bounding box center [161, 306] width 149 height 7
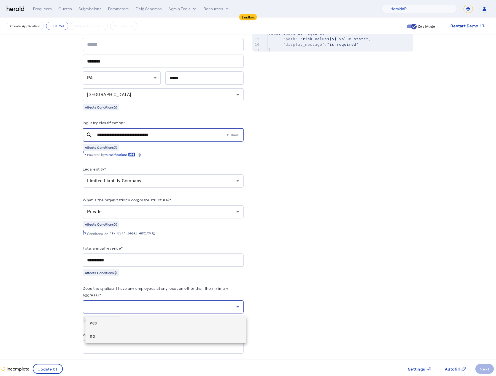
click at [110, 340] on mat-option "no" at bounding box center [165, 336] width 161 height 13
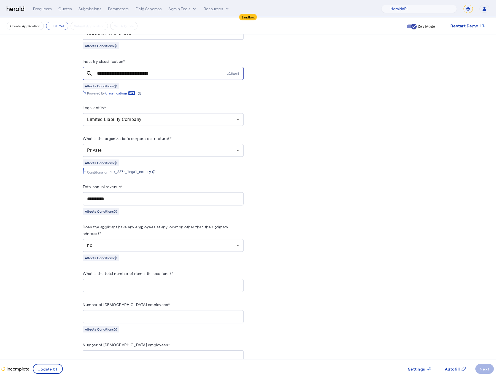
scroll to position [376, 0]
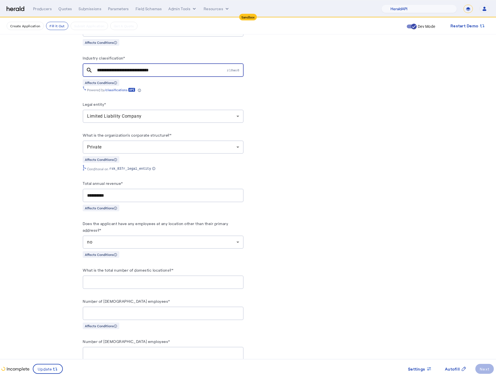
click at [128, 286] on input "What is the total number of domestic locations?*" at bounding box center [163, 282] width 152 height 7
type input "*"
click at [126, 313] on input "Number of [DEMOGRAPHIC_DATA] employees*" at bounding box center [163, 313] width 152 height 7
type input "**"
type input "*"
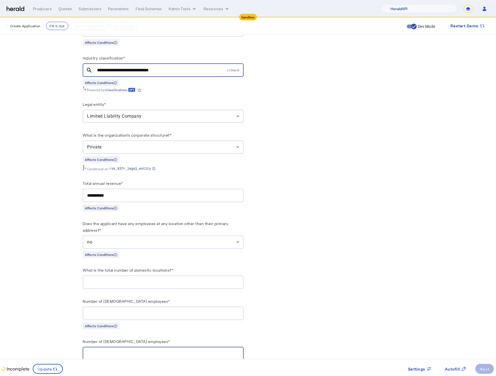
scroll to position [585, 0]
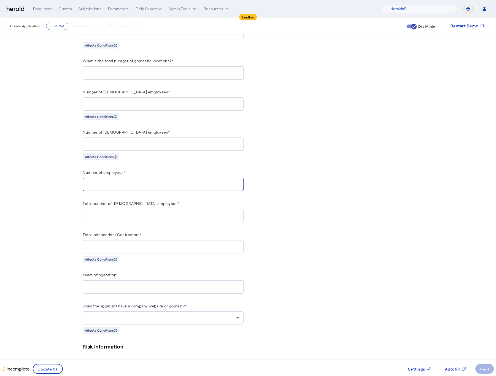
type input "**"
type input "*"
type input "**"
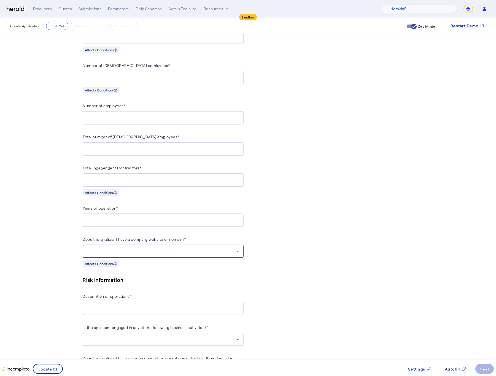
scroll to position [735, 0]
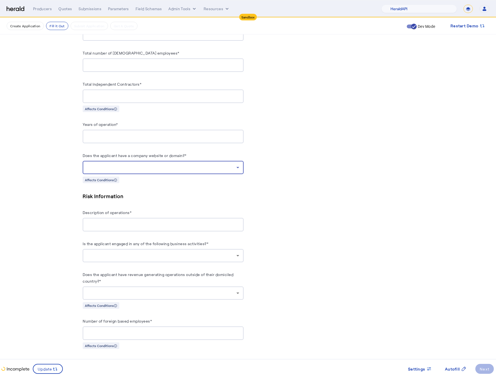
click at [214, 167] on div at bounding box center [163, 167] width 152 height 13
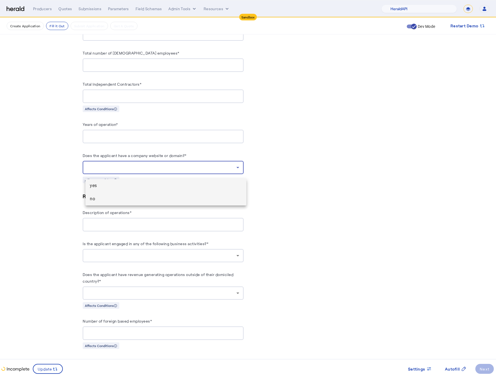
click at [164, 197] on span "no" at bounding box center [166, 199] width 152 height 7
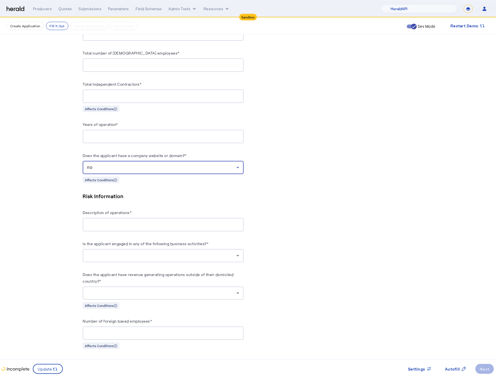
click at [163, 224] on div at bounding box center [163, 224] width 152 height 13
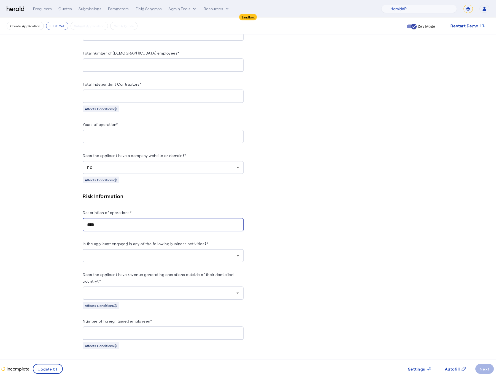
type input "****"
click at [233, 259] on div at bounding box center [161, 255] width 149 height 7
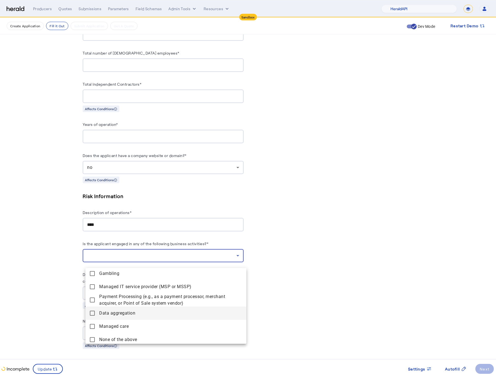
scroll to position [56, 0]
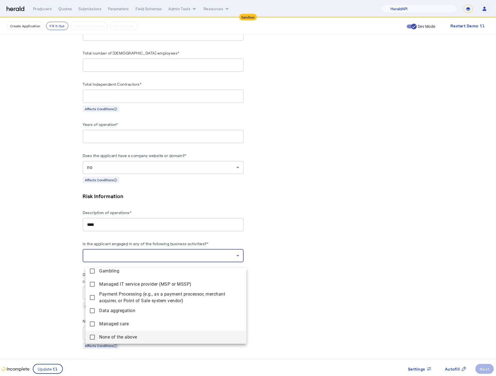
click at [94, 335] on mat-pseudo-checkbox at bounding box center [92, 337] width 5 height 5
click at [50, 321] on div at bounding box center [248, 188] width 496 height 376
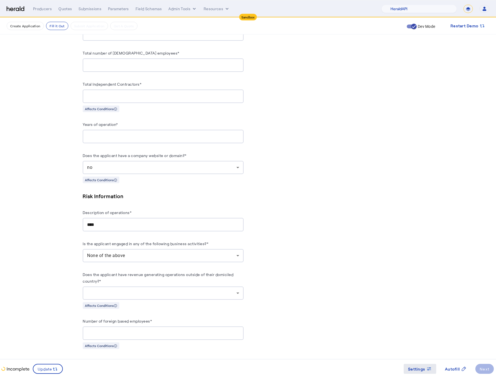
click at [423, 373] on span at bounding box center [419, 368] width 32 height 13
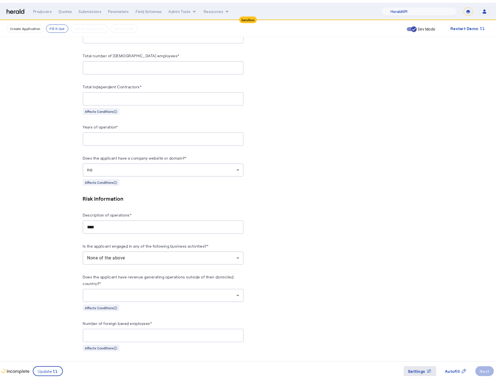
scroll to position [0, 0]
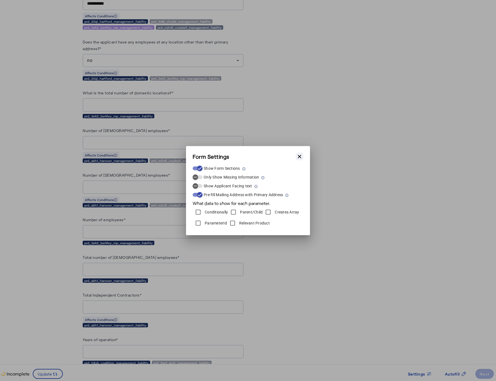
click at [302, 157] on button "Close modal" at bounding box center [299, 157] width 8 height 8
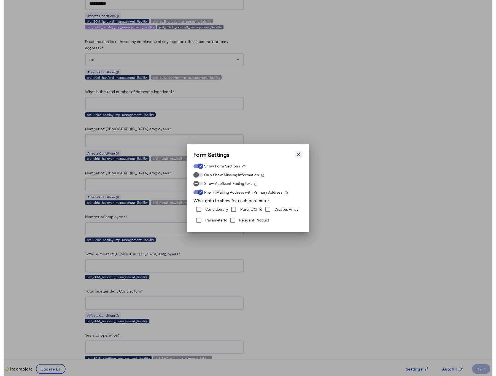
scroll to position [735, 0]
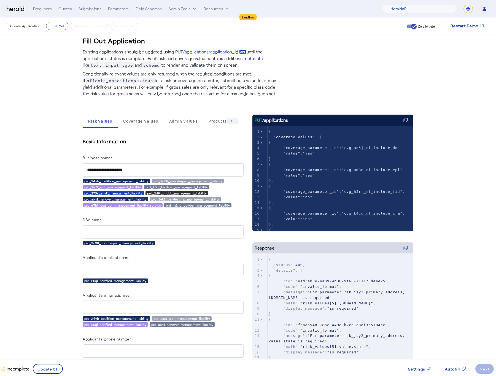
scroll to position [0, 0]
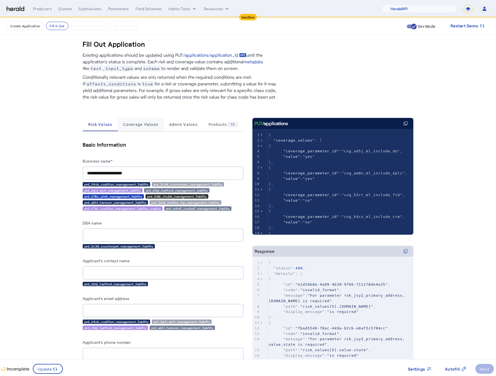
click at [135, 123] on span "Coverage Values" at bounding box center [140, 125] width 35 height 4
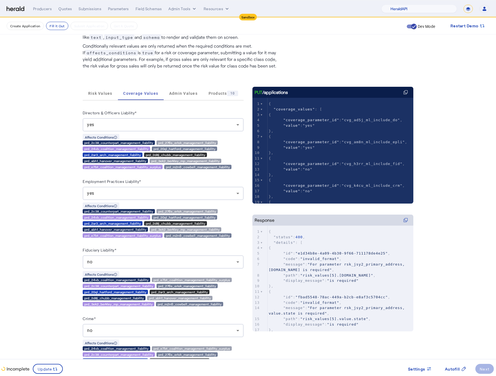
scroll to position [139, 0]
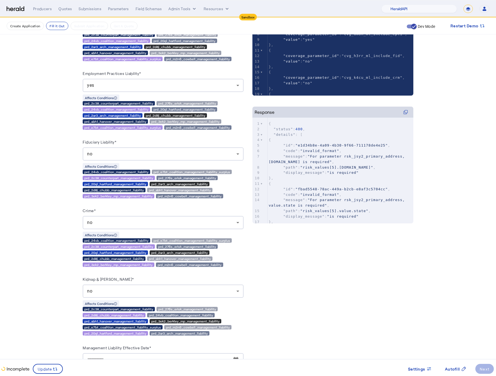
click at [157, 225] on div "no" at bounding box center [161, 222] width 149 height 7
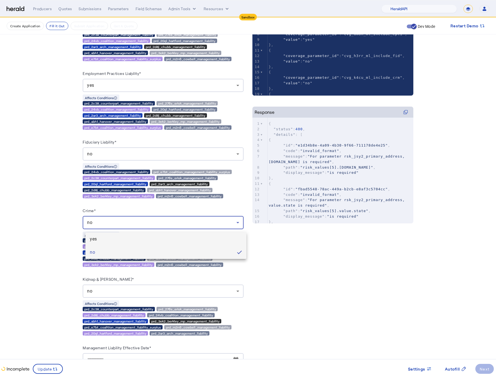
click at [116, 239] on span "yes" at bounding box center [166, 239] width 152 height 7
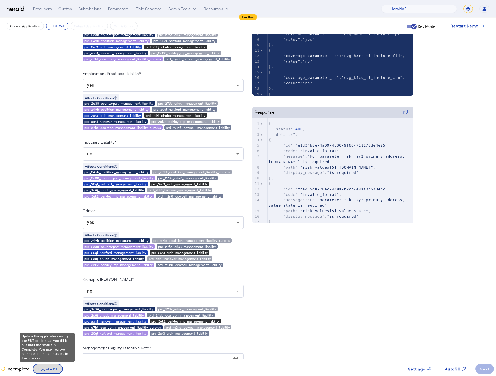
click at [50, 371] on span "Update" at bounding box center [45, 369] width 15 height 6
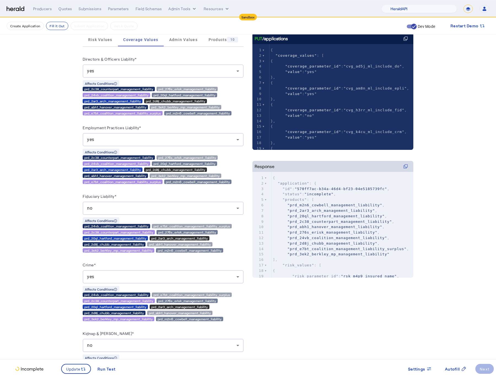
scroll to position [0, 0]
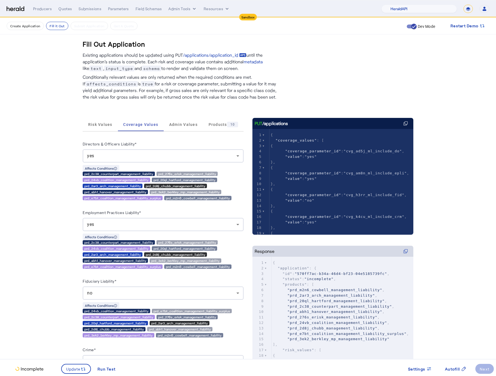
click at [97, 124] on span "Risk Values" at bounding box center [100, 125] width 24 height 4
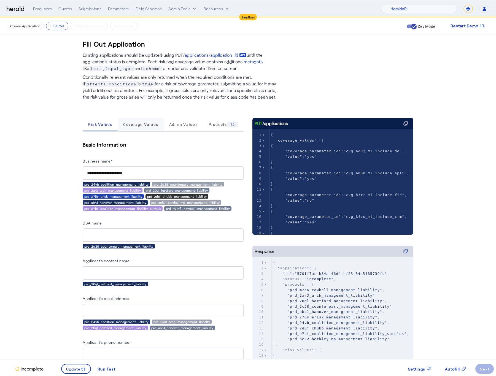
click at [135, 126] on span "Coverage Values" at bounding box center [140, 125] width 35 height 4
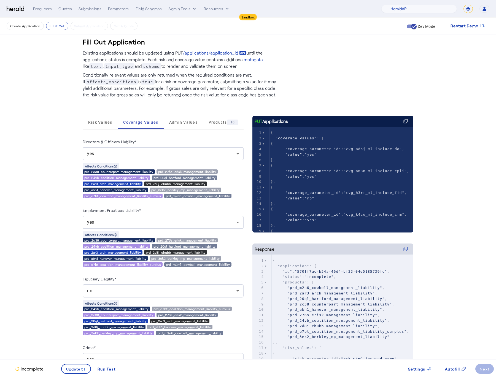
scroll to position [143, 0]
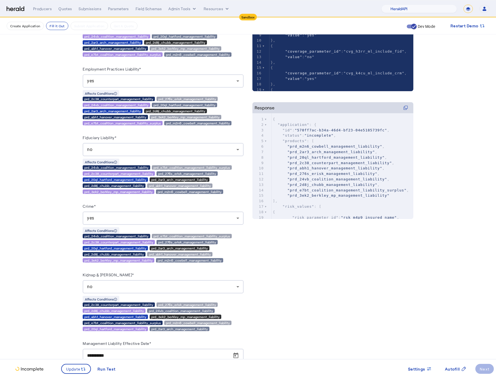
click at [184, 225] on div "yes" at bounding box center [163, 217] width 152 height 13
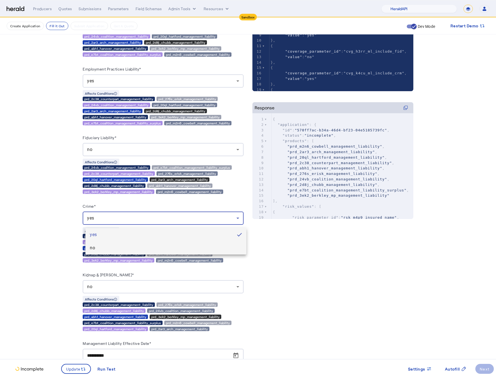
click at [167, 243] on mat-option "no" at bounding box center [165, 247] width 161 height 13
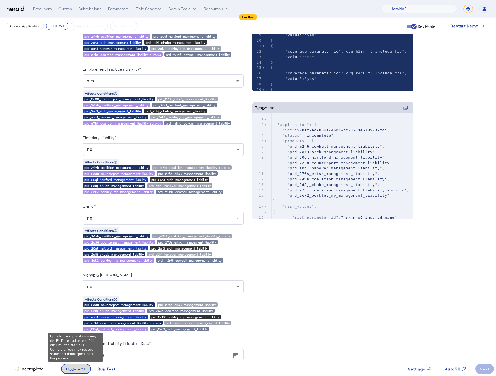
click at [76, 370] on span "Update" at bounding box center [73, 369] width 15 height 6
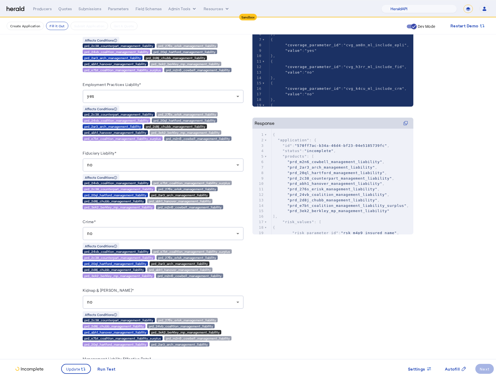
scroll to position [0, 0]
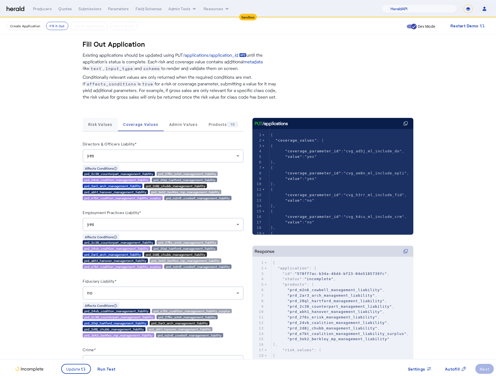
click at [112, 126] on span "Risk Values" at bounding box center [100, 124] width 24 height 13
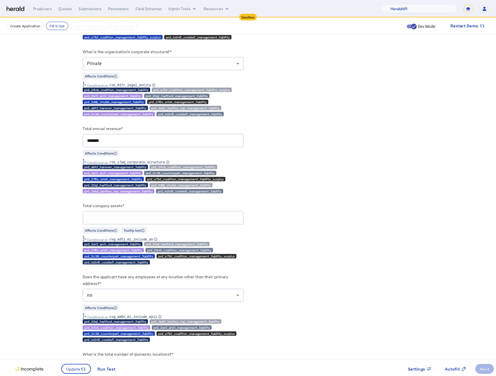
scroll to position [603, 0]
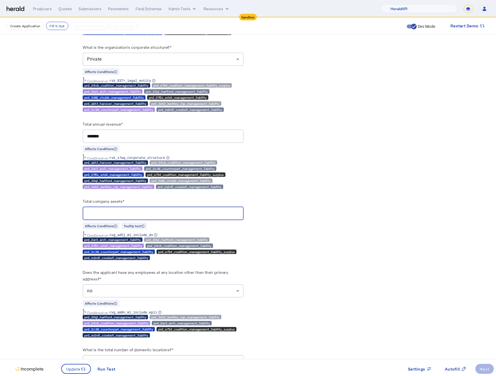
click at [133, 217] on input "Total company assets*" at bounding box center [163, 213] width 152 height 7
type input "**********"
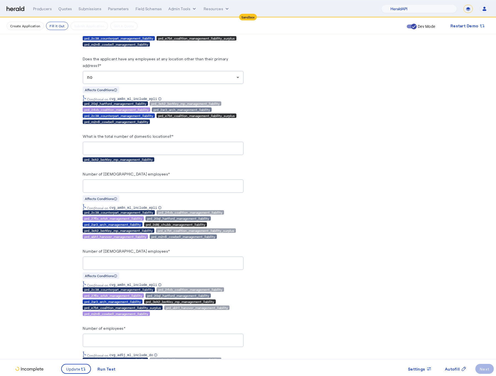
scroll to position [993, 0]
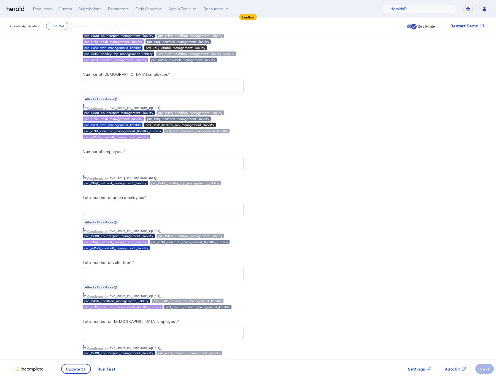
click at [131, 213] on input "Total number of union employees*" at bounding box center [163, 209] width 152 height 7
type input "*"
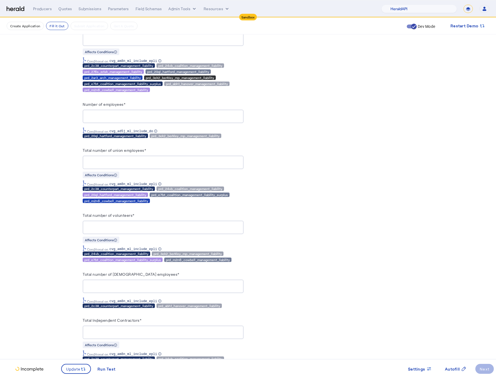
scroll to position [1128, 0]
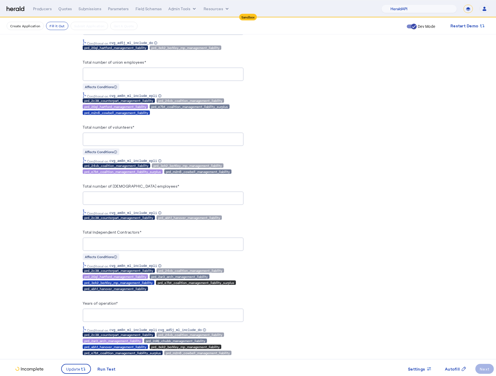
click at [102, 202] on input "*" at bounding box center [163, 198] width 152 height 7
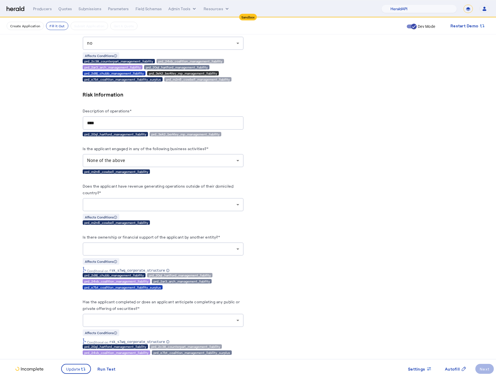
scroll to position [1468, 0]
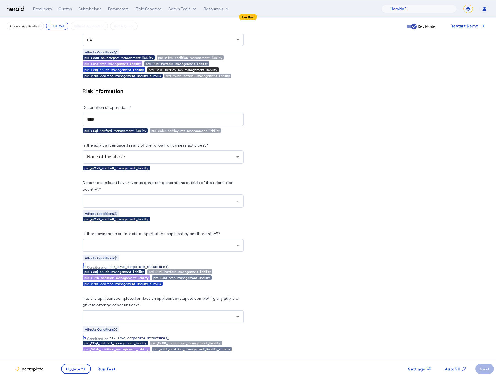
click at [178, 204] on div at bounding box center [161, 201] width 149 height 7
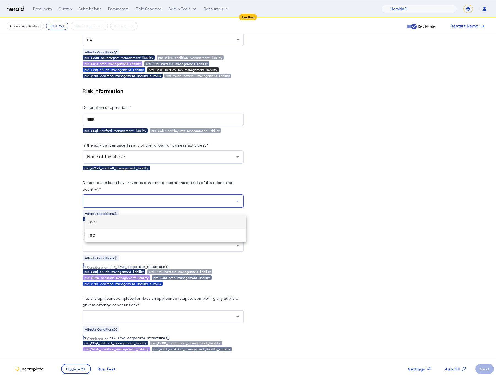
click at [128, 238] on span "no" at bounding box center [166, 235] width 152 height 7
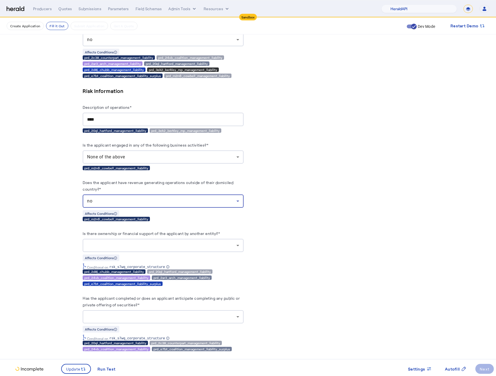
click at [232, 249] on div at bounding box center [161, 245] width 149 height 7
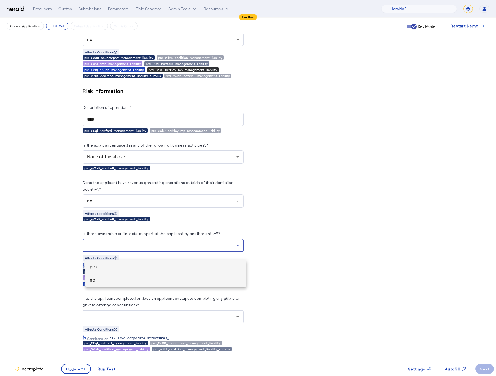
click at [97, 281] on span "no" at bounding box center [166, 280] width 152 height 7
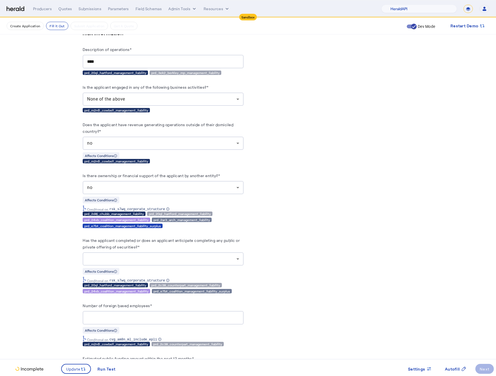
scroll to position [1536, 0]
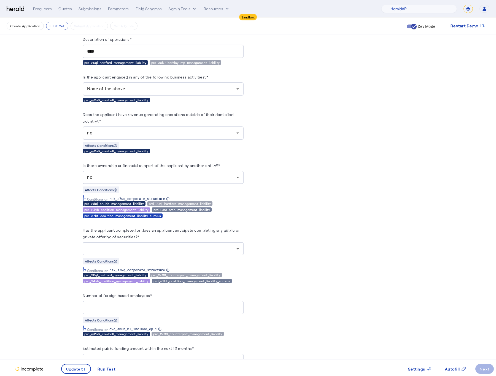
click at [158, 252] on div at bounding box center [161, 248] width 149 height 7
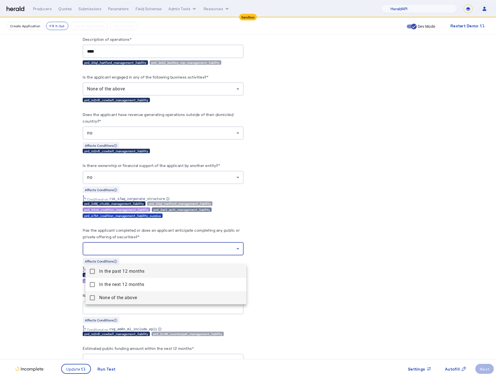
click at [90, 296] on mat-pseudo-checkbox at bounding box center [92, 297] width 5 height 5
click at [63, 290] on div at bounding box center [248, 188] width 496 height 376
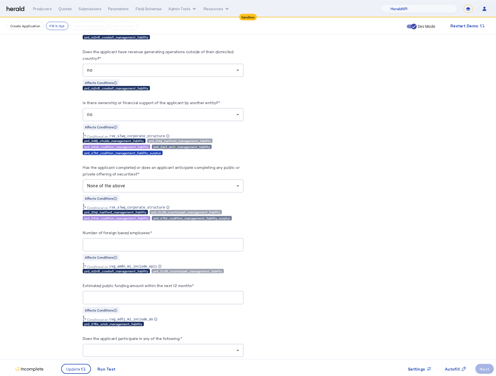
scroll to position [1685, 0]
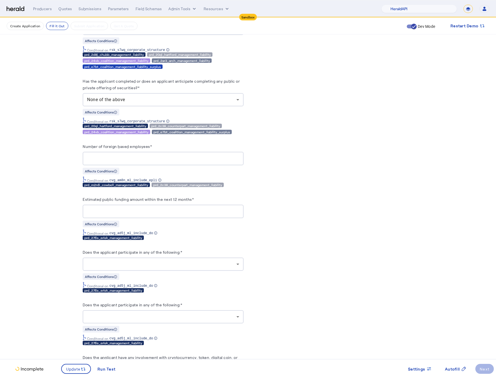
click at [132, 162] on input "Number of foreign based employees*" at bounding box center [163, 158] width 152 height 7
type input "*"
type input "**"
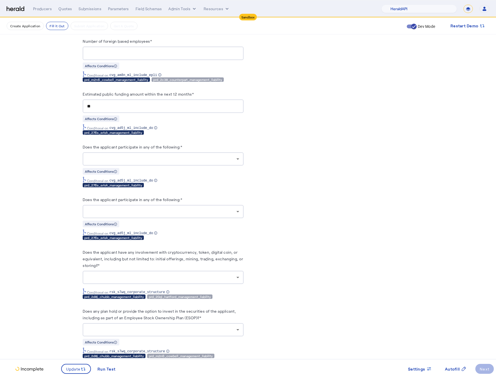
scroll to position [1812, 0]
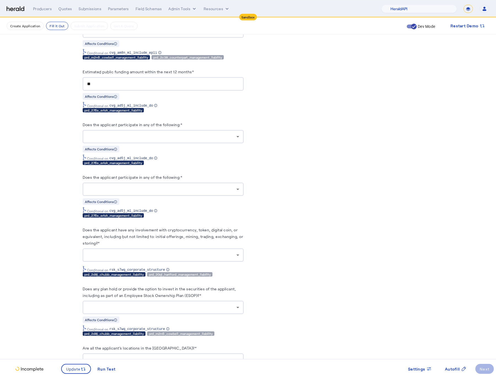
click at [152, 140] on div at bounding box center [161, 136] width 149 height 7
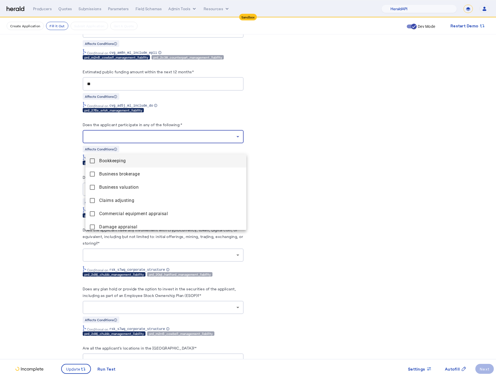
click at [339, 158] on div at bounding box center [248, 188] width 496 height 376
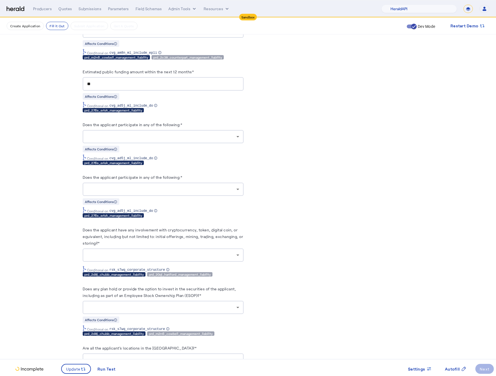
click at [194, 140] on div at bounding box center [161, 136] width 149 height 7
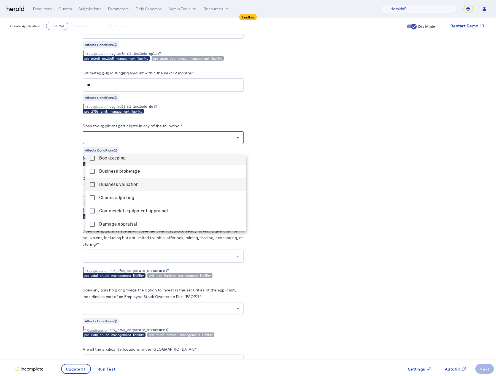
scroll to position [0, 0]
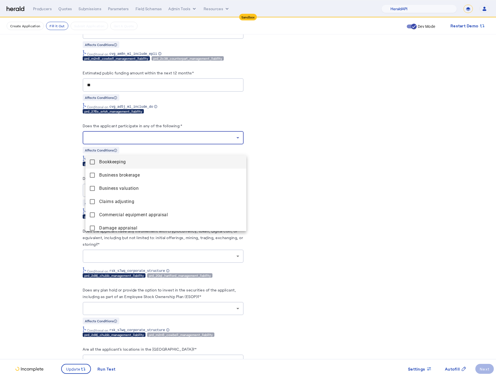
click at [309, 191] on div at bounding box center [248, 188] width 496 height 376
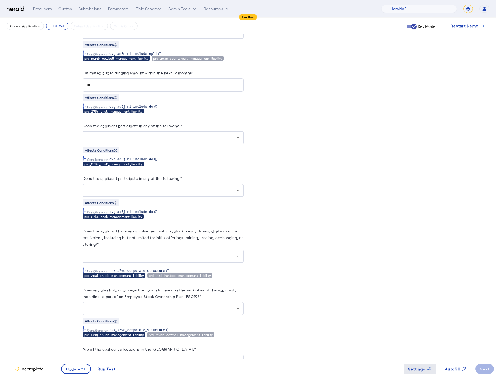
click at [425, 372] on span at bounding box center [419, 368] width 32 height 13
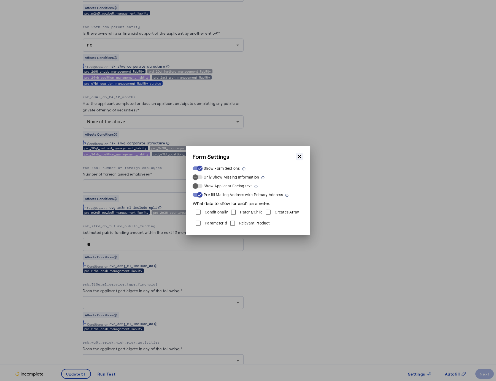
click at [295, 156] on button "Close modal" at bounding box center [299, 157] width 8 height 8
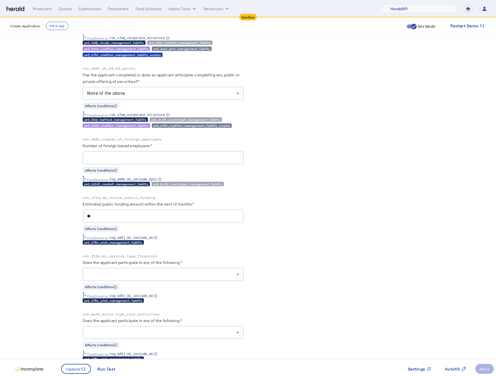
scroll to position [1861, 0]
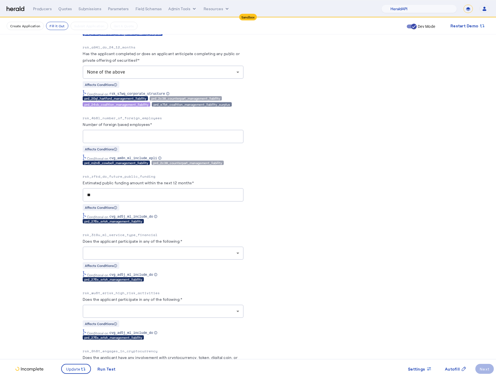
click at [144, 238] on p "rsk_3i0u_ml_service_type_financial" at bounding box center [163, 235] width 161 height 6
copy p "rsk_3i0u_ml_service_type_financial"
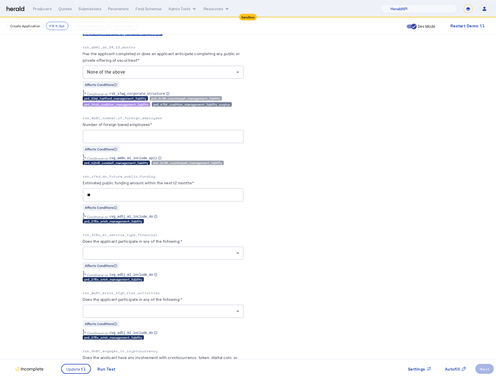
click at [203, 317] on div at bounding box center [163, 311] width 152 height 13
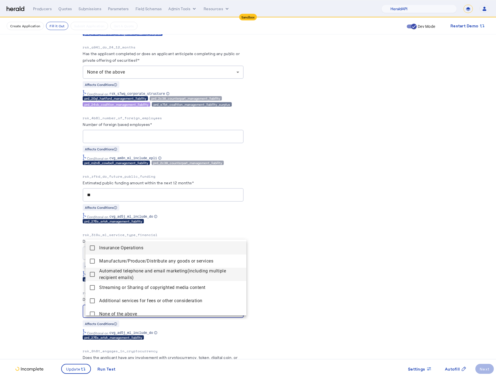
scroll to position [0, 0]
click at [272, 286] on div at bounding box center [248, 188] width 496 height 376
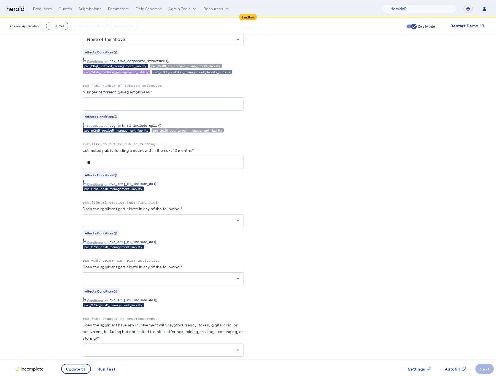
scroll to position [1909, 0]
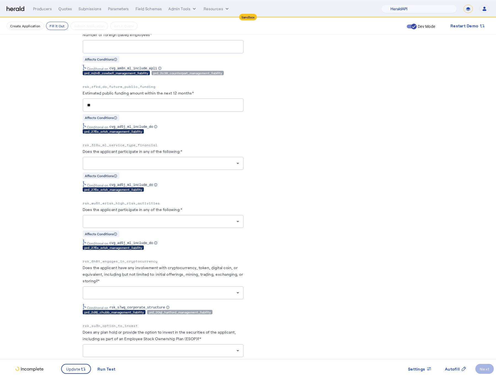
scroll to position [1960, 0]
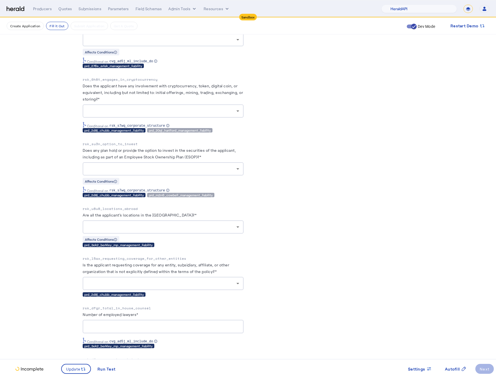
scroll to position [2221, 0]
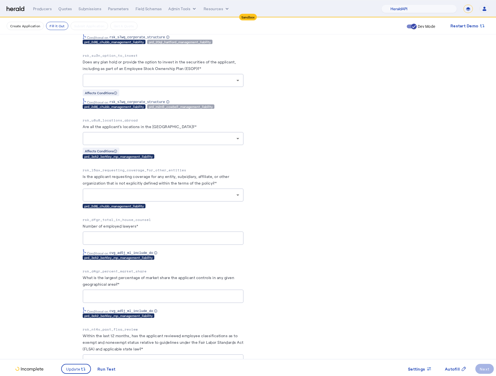
click at [140, 241] on input "Number of employed lawyers*" at bounding box center [163, 238] width 152 height 7
click at [222, 198] on div at bounding box center [161, 195] width 149 height 7
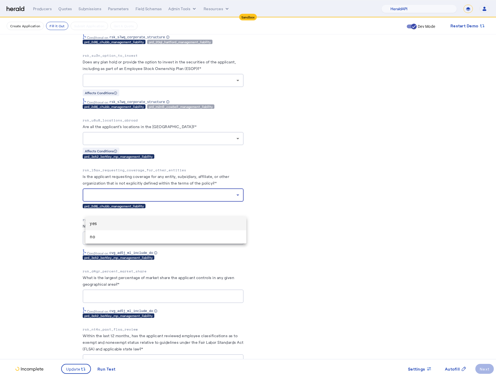
click at [296, 222] on div at bounding box center [248, 188] width 496 height 376
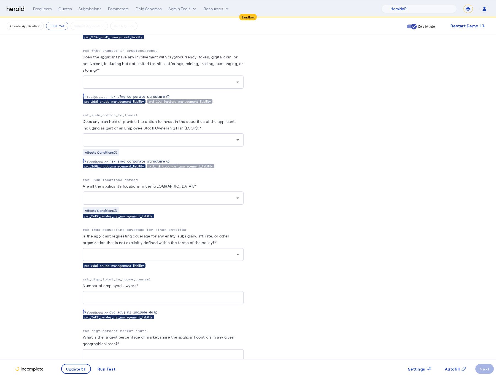
scroll to position [2158, 0]
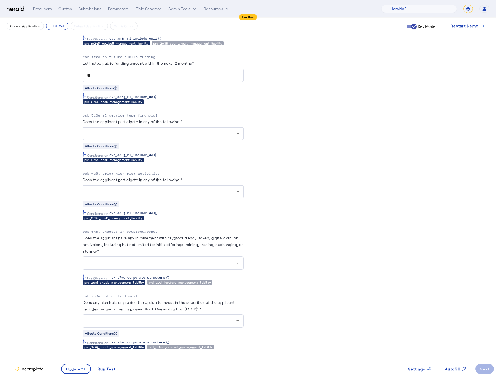
scroll to position [1980, 0]
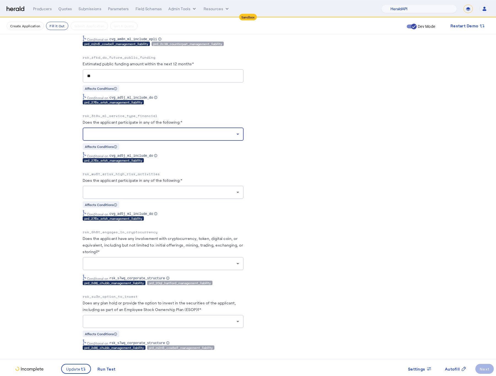
click at [186, 137] on div at bounding box center [161, 134] width 149 height 7
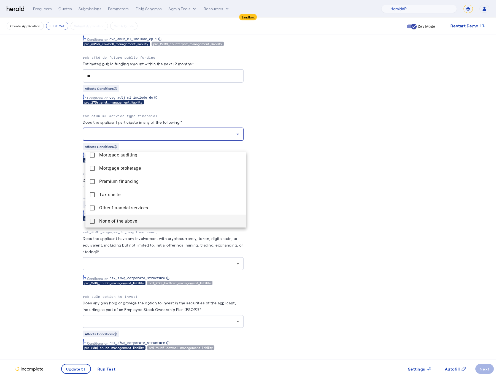
click at [89, 219] on above "None of the above" at bounding box center [165, 221] width 161 height 13
click at [62, 204] on div at bounding box center [248, 188] width 496 height 376
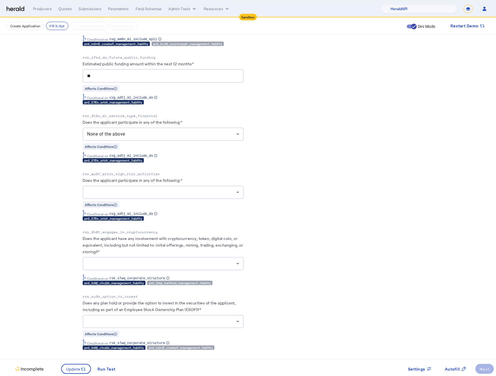
click at [195, 196] on div at bounding box center [161, 192] width 149 height 7
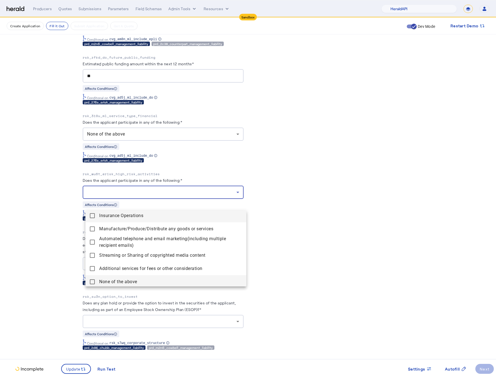
scroll to position [4, 0]
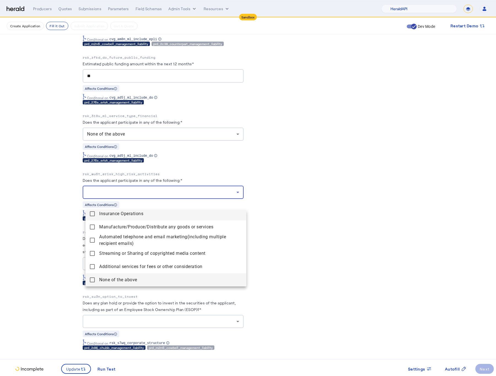
click at [88, 276] on above "None of the above" at bounding box center [165, 279] width 161 height 13
click at [67, 272] on div at bounding box center [248, 188] width 496 height 376
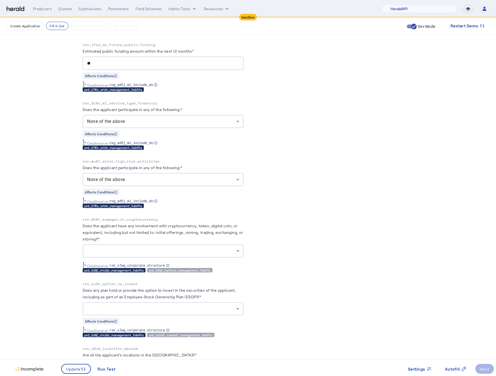
scroll to position [1993, 0]
click at [197, 254] on div at bounding box center [161, 250] width 149 height 7
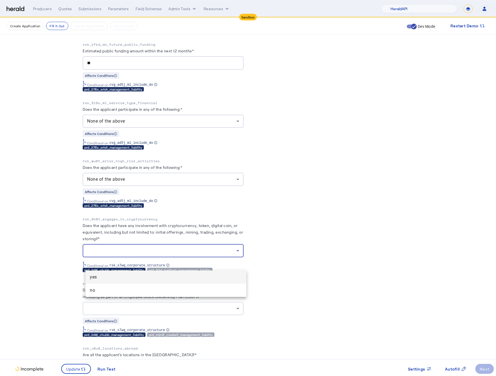
drag, startPoint x: 123, startPoint y: 289, endPoint x: 88, endPoint y: 286, distance: 34.9
click at [123, 289] on span "no" at bounding box center [166, 290] width 152 height 7
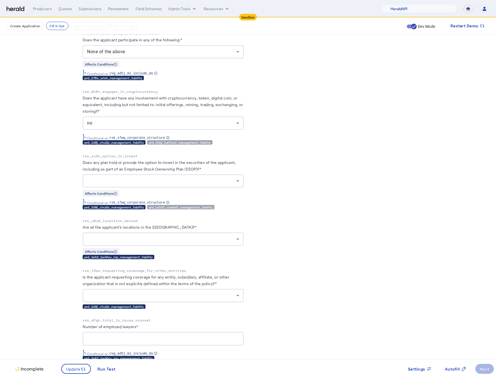
scroll to position [2121, 0]
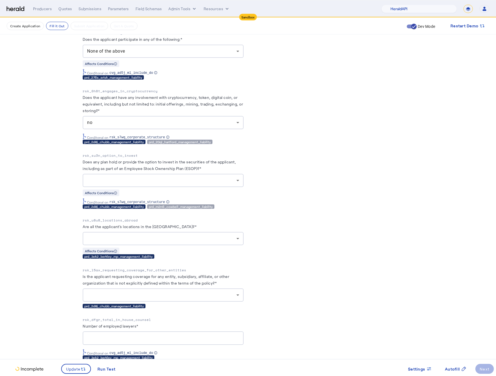
click at [212, 184] on div at bounding box center [161, 180] width 149 height 7
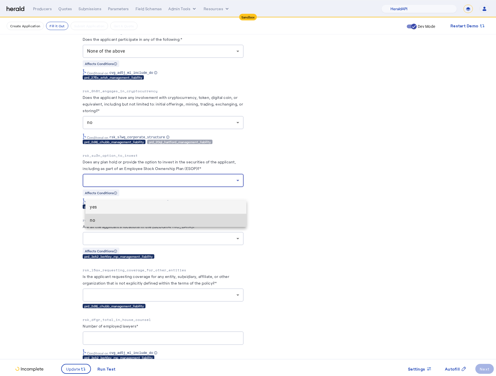
click at [124, 217] on span "no" at bounding box center [166, 220] width 152 height 7
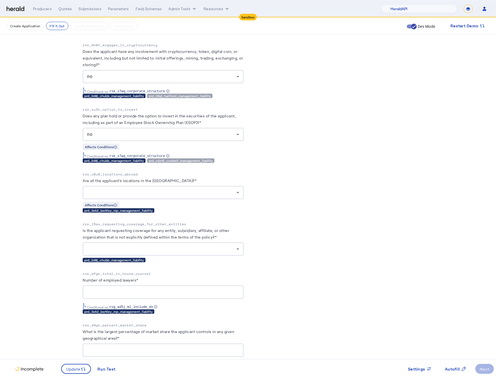
scroll to position [2178, 0]
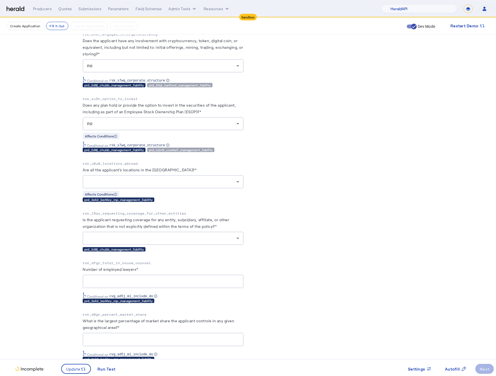
click at [187, 185] on div at bounding box center [161, 181] width 149 height 7
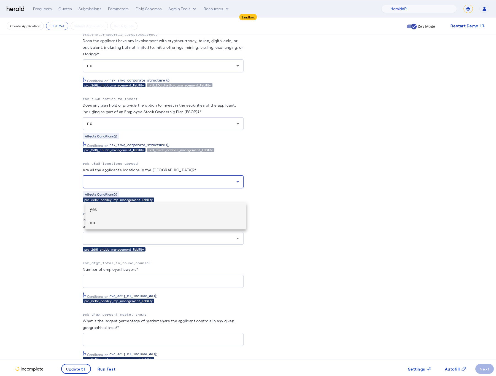
click at [98, 227] on mat-option "no" at bounding box center [165, 222] width 161 height 13
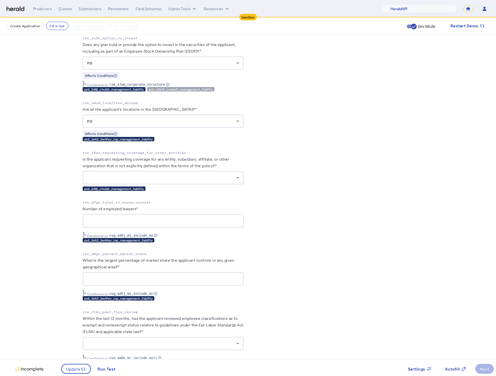
scroll to position [2245, 0]
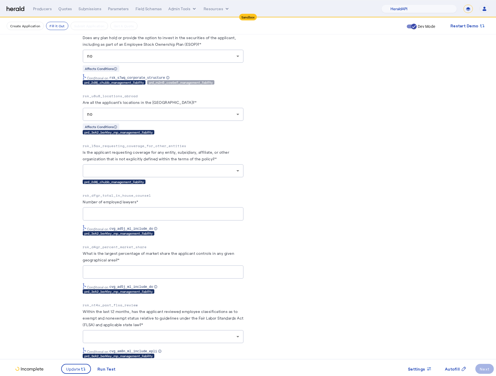
click at [182, 118] on div "no" at bounding box center [161, 114] width 149 height 7
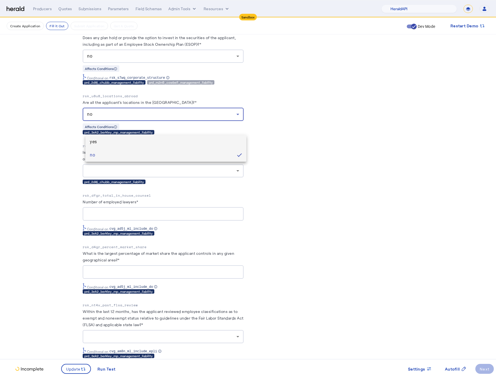
click at [141, 141] on span "yes" at bounding box center [166, 142] width 152 height 7
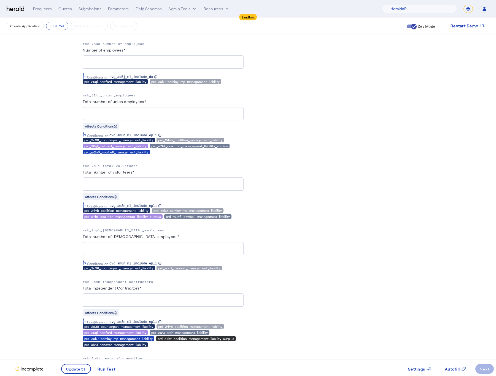
scroll to position [1171, 0]
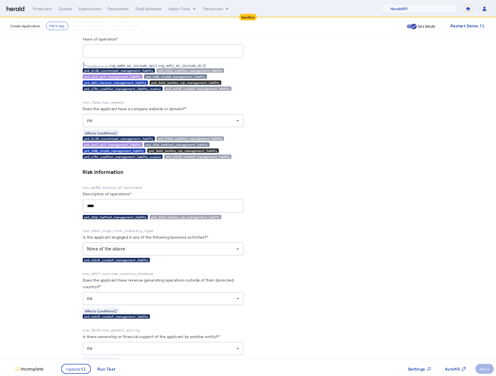
scroll to position [1556, 0]
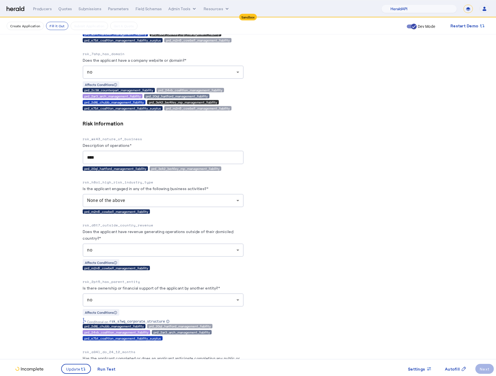
click at [115, 142] on p "rsk_wk43_nature_of_business" at bounding box center [163, 139] width 161 height 6
copy p "rsk_wk43_nature_of_business"
click at [166, 136] on div "Risk Information rsk_wk43_nature_of_business Description of operations* **** pr…" at bounding box center [163, 144] width 161 height 51
click at [126, 191] on herald-label "Is the applicant engaged in any of the following business activities?*" at bounding box center [146, 189] width 126 height 9
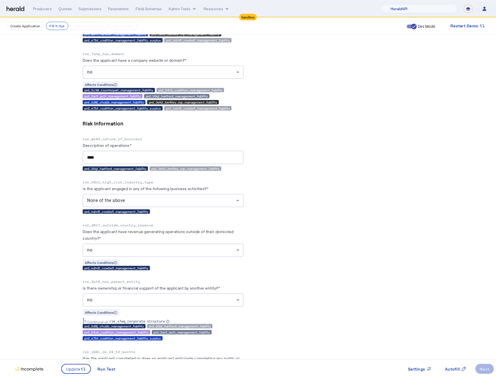
click at [125, 185] on p "rsk_h8oi_high_risk_industry_type" at bounding box center [163, 183] width 161 height 6
copy p "rsk_h8oi_high_risk_industry_type"
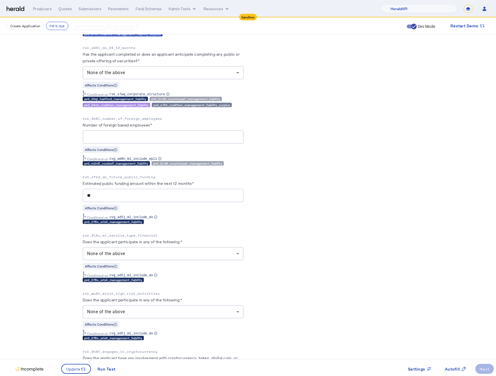
scroll to position [1874, 0]
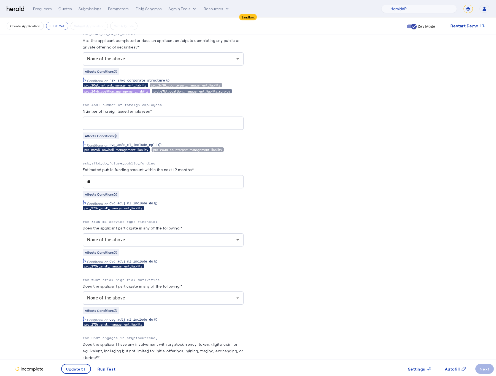
click at [202, 210] on div "prd_276s_erisk_management_liability" at bounding box center [163, 208] width 161 height 4
click at [131, 224] on p "rsk_3i0u_ml_service_type_financial" at bounding box center [163, 222] width 161 height 6
copy p "rsk_3i0u_ml_service_type_financial"
click at [205, 283] on p "rsk_wu6t_erisk_high_risk_activities" at bounding box center [163, 280] width 161 height 6
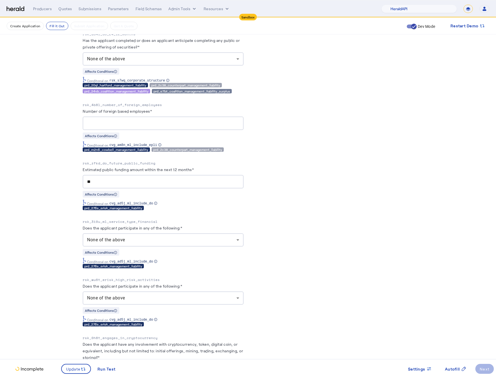
click at [148, 283] on p "rsk_wu6t_erisk_high_risk_activities" at bounding box center [163, 280] width 161 height 6
copy p "rsk_wu6t_erisk_high_risk_activities"
click at [146, 283] on p "rsk_wu6t_erisk_high_risk_activities" at bounding box center [163, 280] width 161 height 6
click at [151, 288] on label "Does the applicant participate in any of the following:*" at bounding box center [132, 286] width 99 height 5
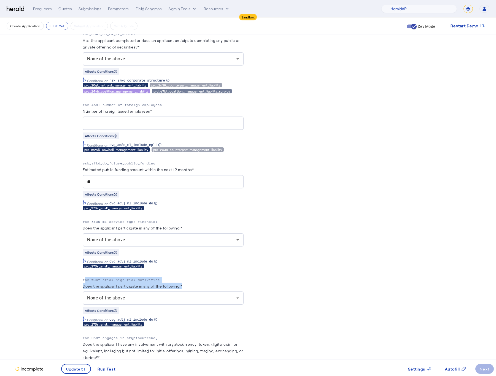
drag, startPoint x: 162, startPoint y: 296, endPoint x: 75, endPoint y: 288, distance: 87.2
copy div "rsk_wu6t_erisk_high_risk_activities Does the applicant participate in any of th…"
click at [196, 264] on div "Conditonal on cvg_ad5j_ml_include_do" at bounding box center [163, 261] width 161 height 6
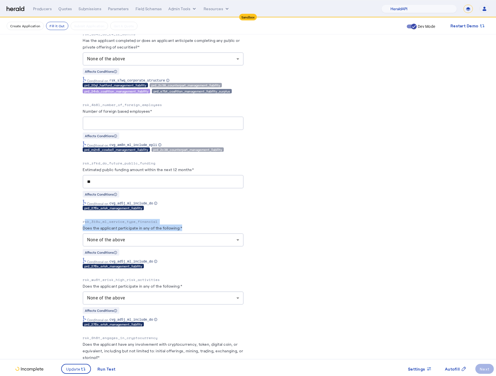
drag, startPoint x: 199, startPoint y: 238, endPoint x: 77, endPoint y: 232, distance: 121.8
copy div "rsk_3i0u_ml_service_type_financial Does the applicant participate in any of the…"
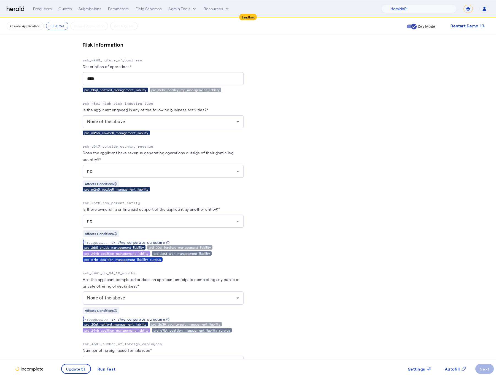
scroll to position [1627, 0]
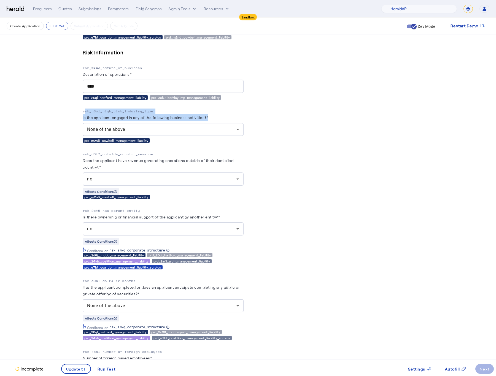
drag, startPoint x: 215, startPoint y: 123, endPoint x: 64, endPoint y: 113, distance: 151.5
copy div "rsk_h8oi_high_risk_industry_type Is the applicant engaged in any of the followi…"
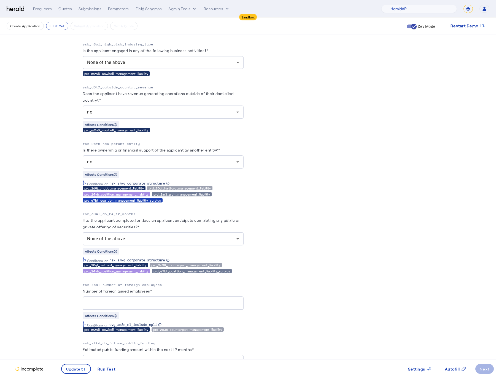
scroll to position [1703, 0]
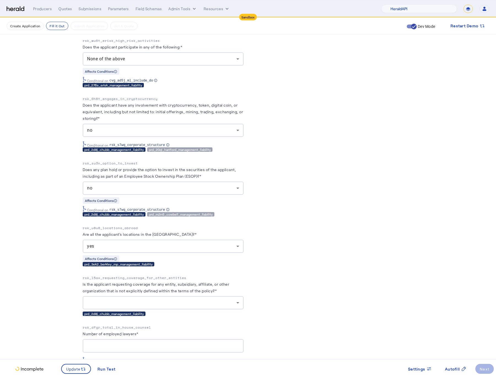
scroll to position [2114, 0]
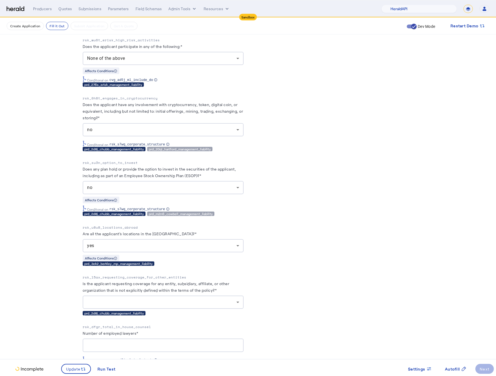
click at [225, 266] on div "prd_3ek2_berkley_mp_management_liability" at bounding box center [163, 263] width 161 height 4
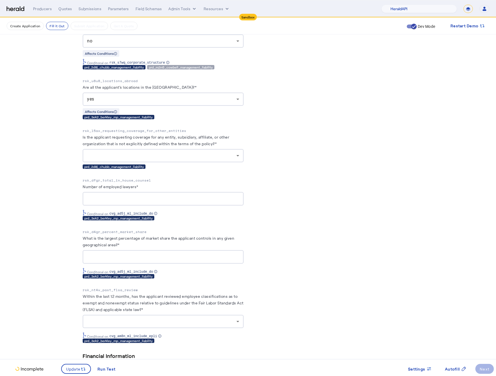
scroll to position [2253, 0]
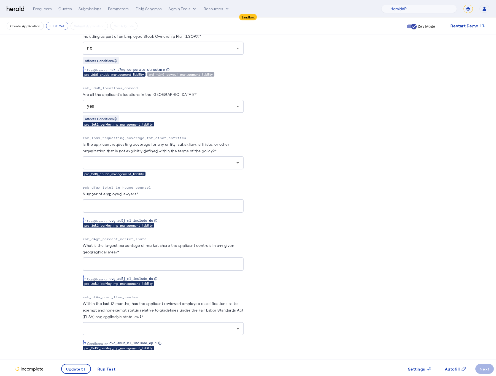
click at [120, 91] on p "rsk_u8u8_locations_abroad" at bounding box center [163, 88] width 161 height 6
click at [170, 91] on p "rsk_u8u8_locations_abroad" at bounding box center [163, 88] width 161 height 6
drag, startPoint x: 187, startPoint y: 105, endPoint x: 87, endPoint y: 96, distance: 100.1
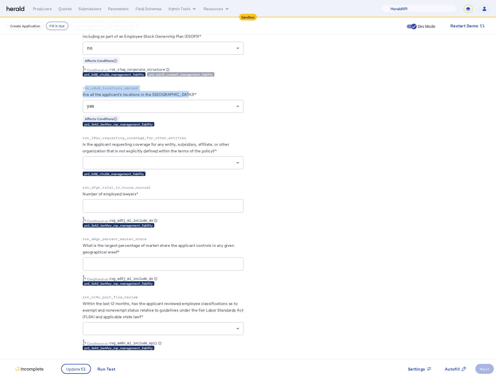
copy div "rsk_u8u8_locations_abroad Are all the applicant's locations in [GEOGRAPHIC_DATA…"
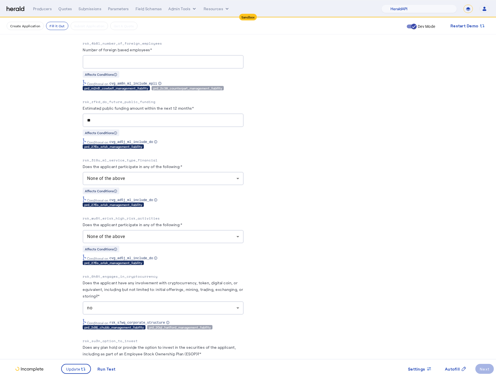
scroll to position [1830, 0]
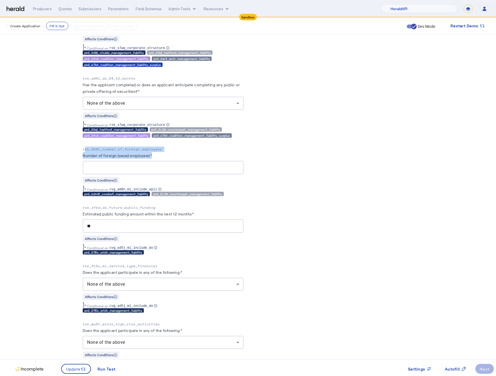
drag, startPoint x: 165, startPoint y: 166, endPoint x: 85, endPoint y: 158, distance: 81.1
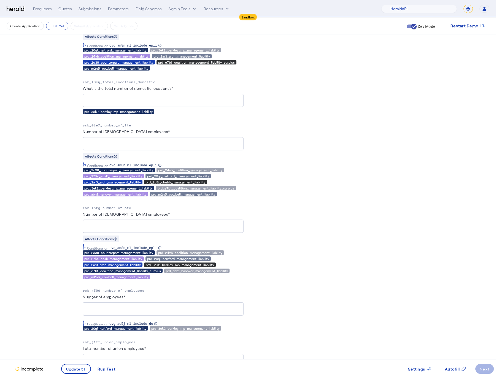
scroll to position [884, 0]
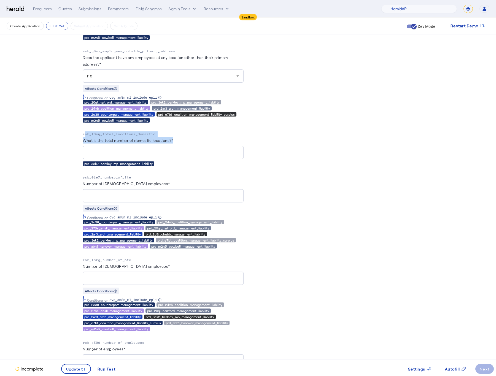
drag, startPoint x: 160, startPoint y: 144, endPoint x: 77, endPoint y: 137, distance: 83.2
copy div "rsk_l8ey_total_locations_domestic What is the total number of domestic location…"
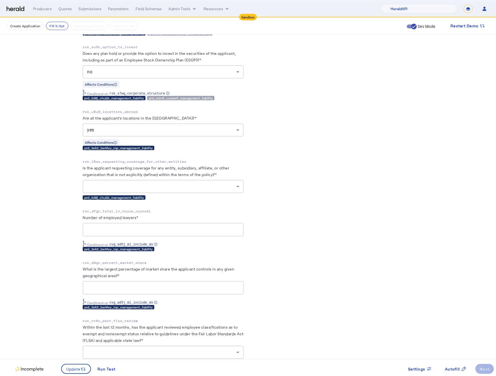
scroll to position [2230, 0]
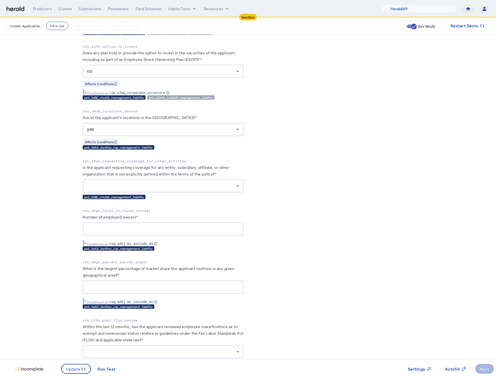
drag, startPoint x: 230, startPoint y: 192, endPoint x: 231, endPoint y: 196, distance: 3.6
click at [231, 192] on div "Is the applicant requesting coverage for any entity, subsidiary, affiliate, or …" at bounding box center [163, 178] width 161 height 29
click at [229, 189] on div at bounding box center [161, 186] width 149 height 7
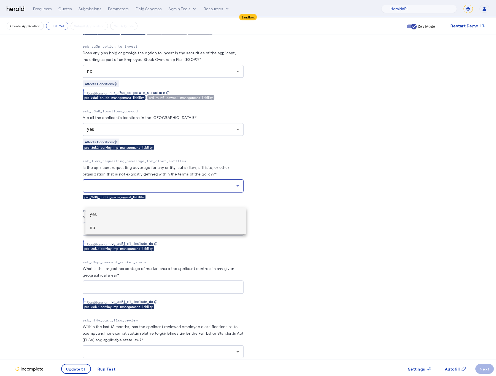
click at [172, 221] on mat-option "no" at bounding box center [165, 227] width 161 height 13
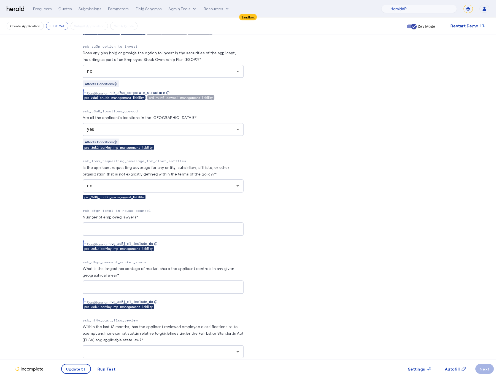
click at [202, 232] on input "Number of employed lawyers*" at bounding box center [163, 229] width 152 height 7
type input "*"
click at [165, 232] on input "*" at bounding box center [163, 229] width 152 height 7
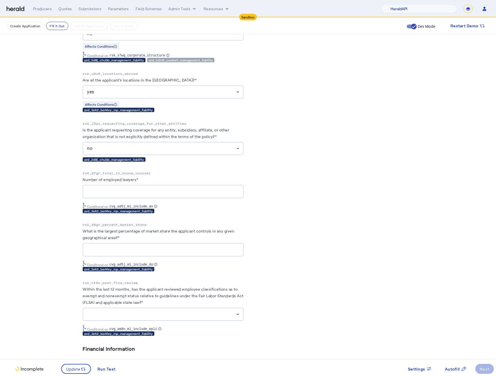
scroll to position [2281, 0]
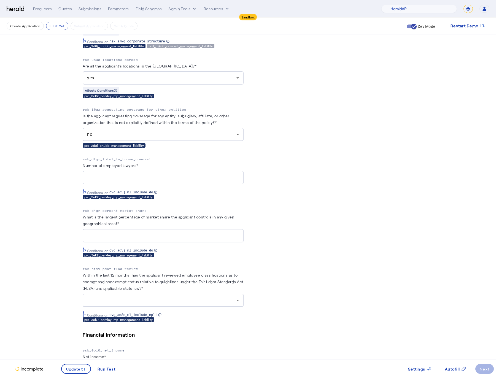
click at [157, 239] on input "What is the largest percentage of market share the applicant controls in any gi…" at bounding box center [163, 235] width 152 height 7
type input "*"
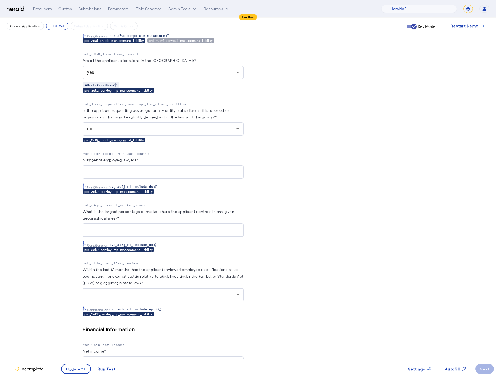
scroll to position [2294, 0]
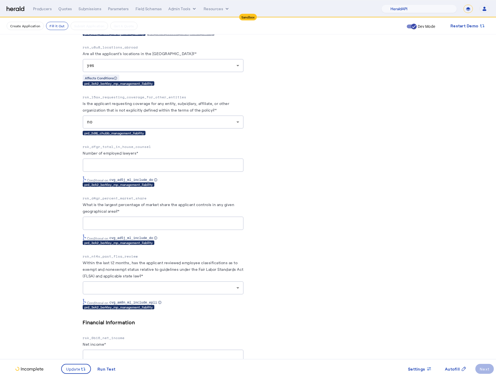
click at [214, 294] on div at bounding box center [163, 287] width 152 height 13
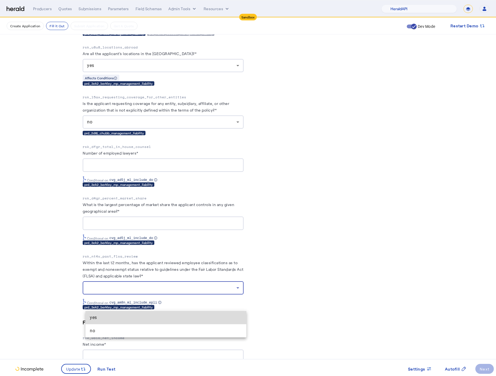
click at [177, 314] on span "yes" at bounding box center [166, 317] width 152 height 7
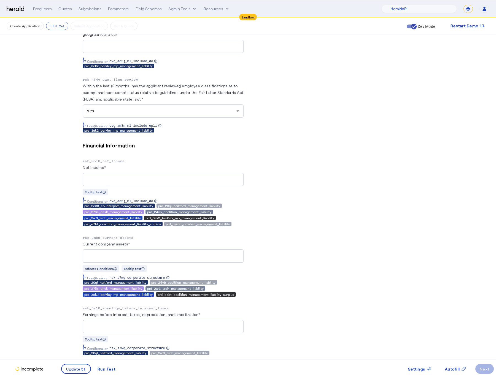
scroll to position [2494, 0]
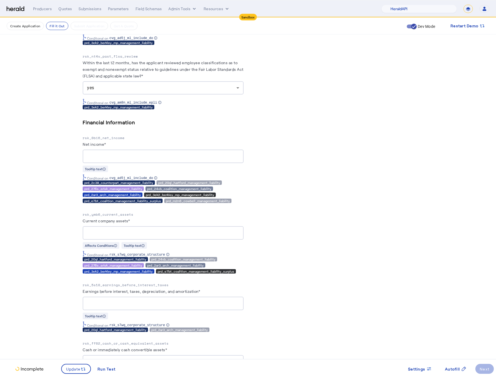
click at [120, 160] on input "Net income*" at bounding box center [163, 156] width 152 height 7
type input "********"
click at [102, 236] on input "Current company assets*" at bounding box center [163, 233] width 152 height 7
type input "********"
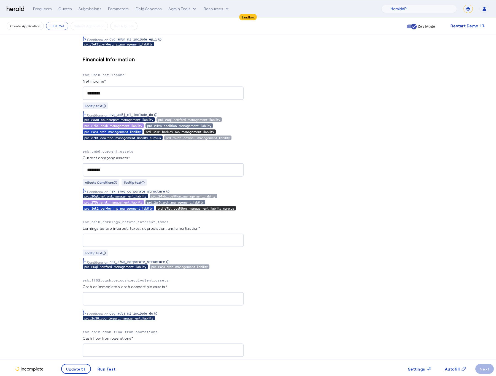
scroll to position [2557, 0]
click at [240, 283] on p "rsk_ff62_cash_or_cash_equivalent_assets" at bounding box center [163, 280] width 161 height 6
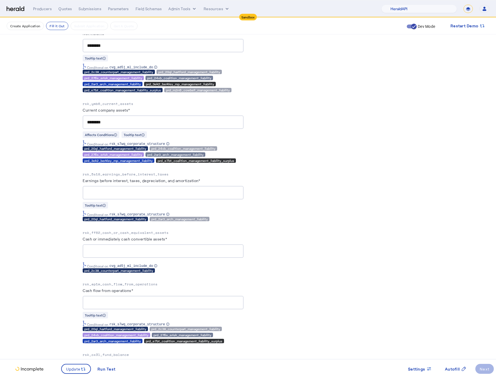
scroll to position [2605, 0]
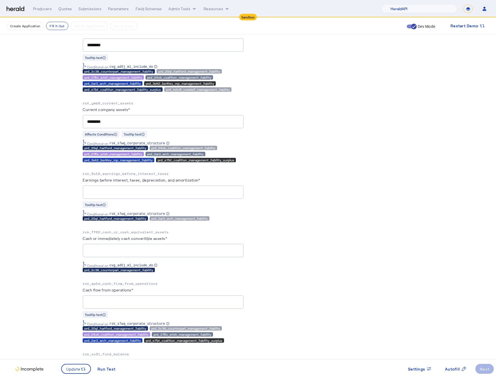
click at [138, 235] on p "rsk_ff62_cash_or_cash_equivalent_assets" at bounding box center [163, 232] width 161 height 6
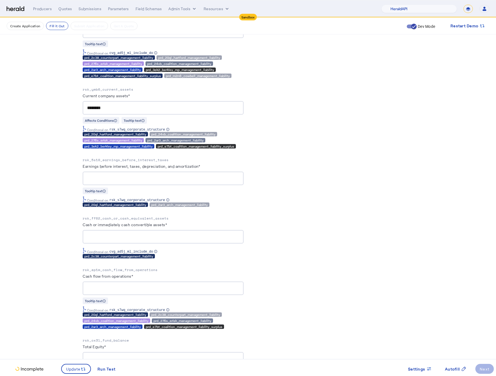
scroll to position [2618, 0]
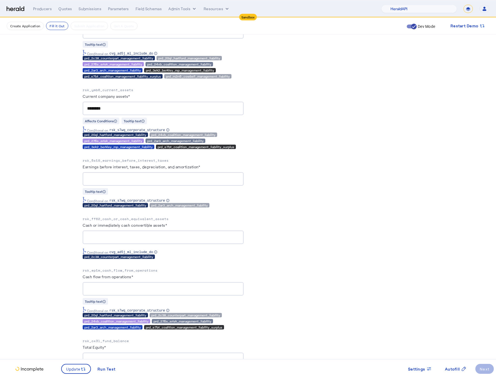
drag, startPoint x: 178, startPoint y: 274, endPoint x: 249, endPoint y: 284, distance: 72.1
drag, startPoint x: 82, startPoint y: 235, endPoint x: 195, endPoint y: 271, distance: 119.3
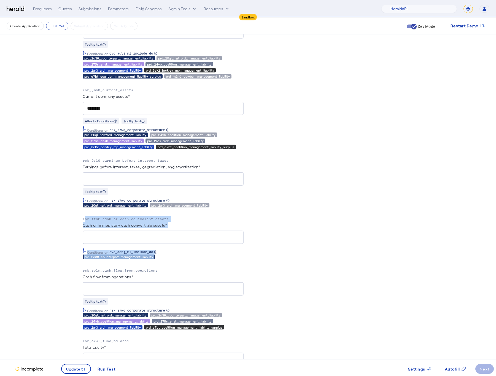
drag, startPoint x: 81, startPoint y: 237, endPoint x: 183, endPoint y: 277, distance: 110.0
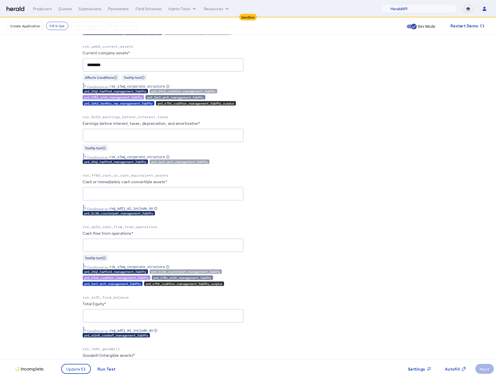
scroll to position [2669, 0]
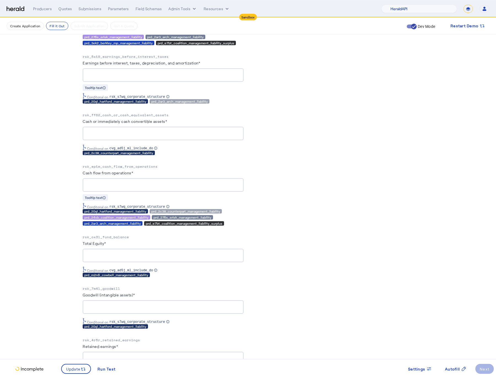
scroll to position [2728, 0]
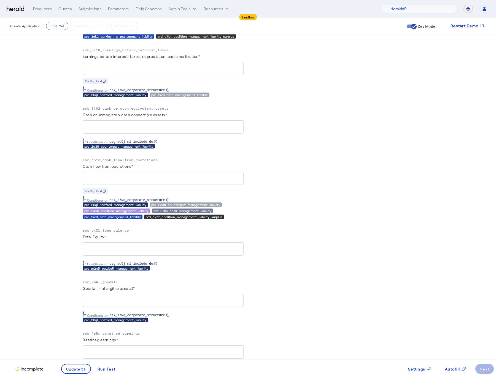
drag, startPoint x: 170, startPoint y: 336, endPoint x: 80, endPoint y: 299, distance: 97.3
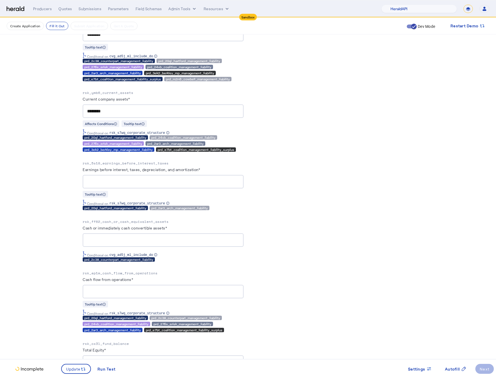
scroll to position [2614, 0]
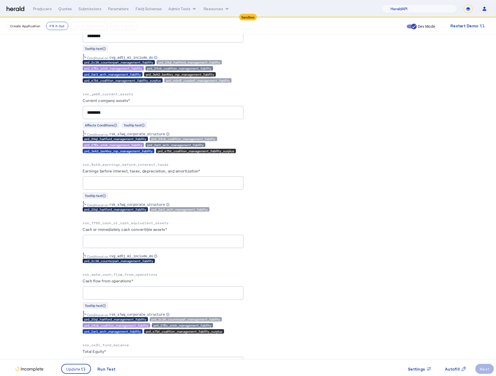
click at [137, 186] on input "Earnings before interest, taxes, depreciation, and amortization*" at bounding box center [163, 183] width 152 height 7
type input "*******"
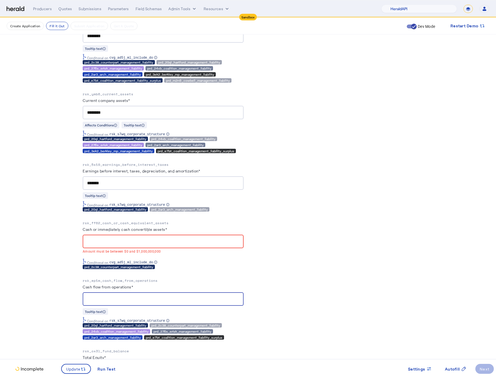
click at [152, 248] on div at bounding box center [163, 241] width 152 height 13
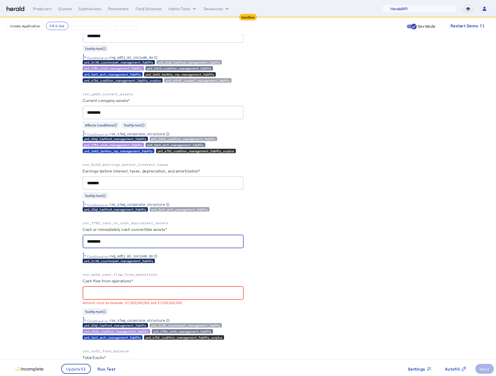
type input "********"
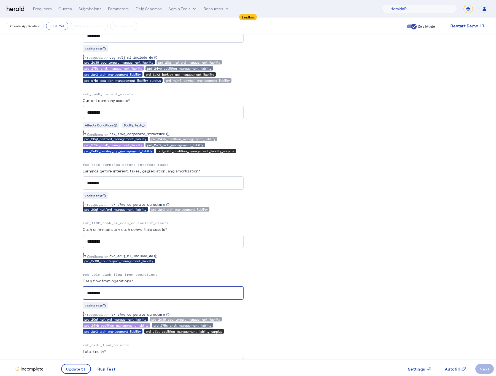
type input "********"
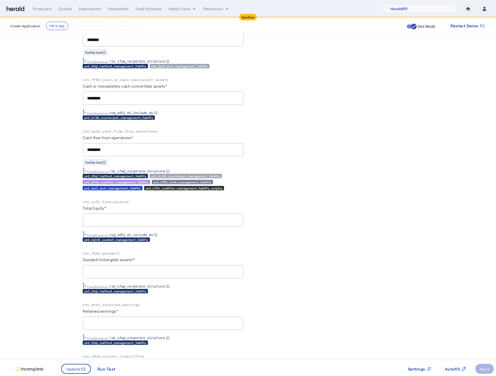
click at [118, 224] on input "Total Equity*" at bounding box center [163, 220] width 152 height 7
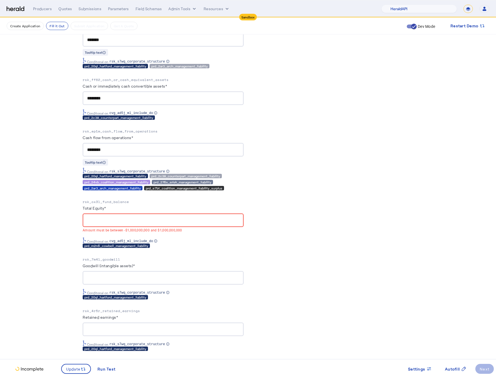
click at [121, 224] on input "Total Equity*" at bounding box center [163, 220] width 152 height 7
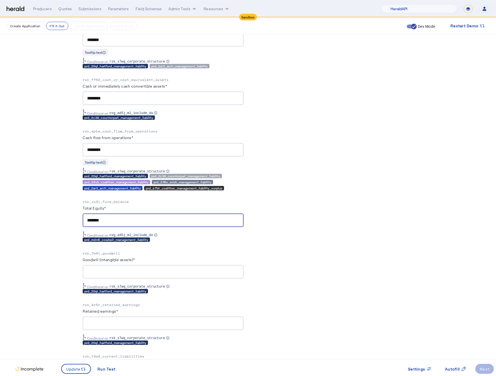
type input "*******"
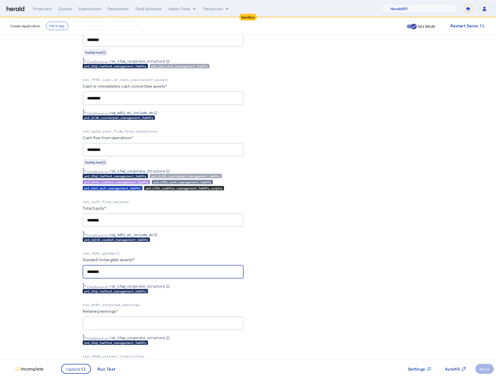
type input "*******"
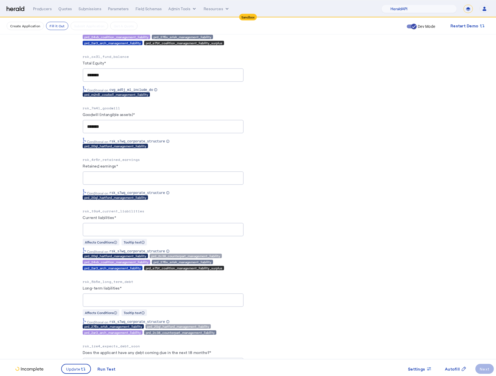
drag, startPoint x: 165, startPoint y: 217, endPoint x: 80, endPoint y: 177, distance: 93.9
click at [80, 177] on div "**********" at bounding box center [248, 367] width 352 height 6504
click at [135, 181] on input "Retained earnings*" at bounding box center [163, 178] width 152 height 7
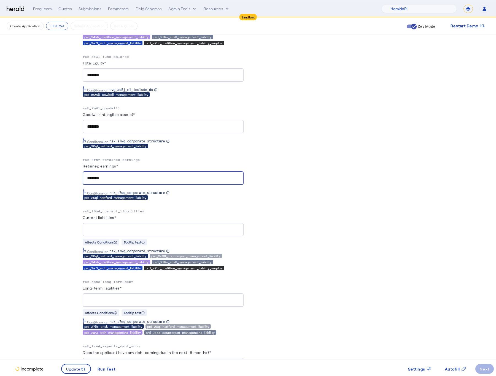
type input "*******"
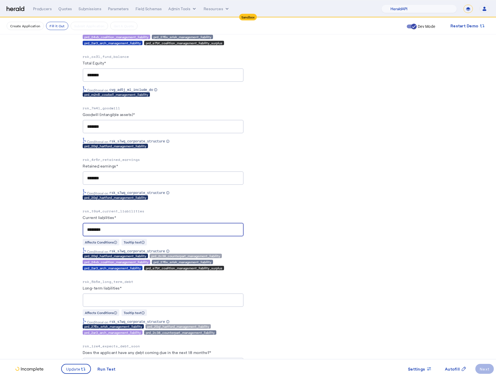
type input "********"
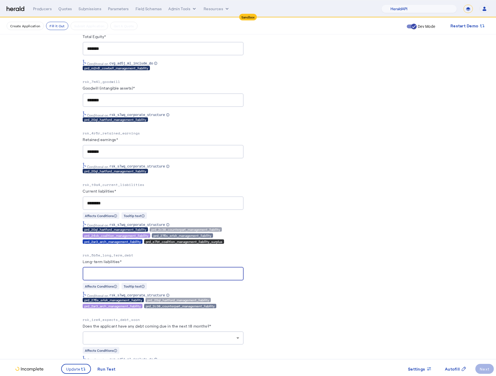
scroll to position [2929, 0]
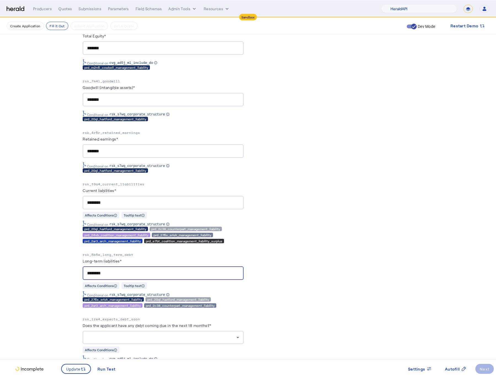
type input "********"
click at [348, 285] on div "PUT /applications xxxxxxxxxx 17 129 1 { 2 "coverage_values" : [ 3 { 4 "coverage…" at bounding box center [332, 380] width 161 height 6382
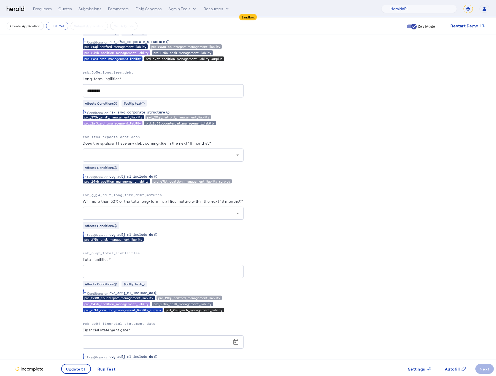
scroll to position [3118, 0]
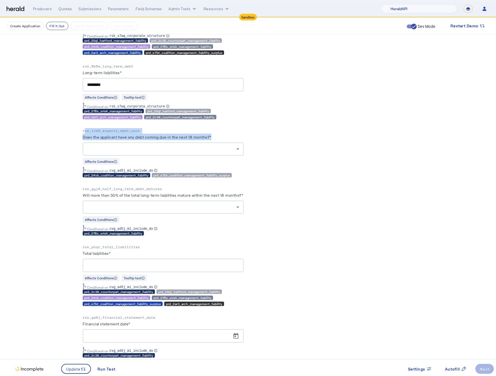
drag, startPoint x: 219, startPoint y: 158, endPoint x: 84, endPoint y: 141, distance: 135.4
click at [84, 141] on div "**********" at bounding box center [248, 152] width 352 height 6504
click at [308, 170] on div "PUT /applications xxxxxxxxxx 17 129 1 { 2 "coverage_values" : [ 3 { 4 "coverage…" at bounding box center [332, 191] width 161 height 6382
click at [235, 156] on div at bounding box center [163, 148] width 152 height 13
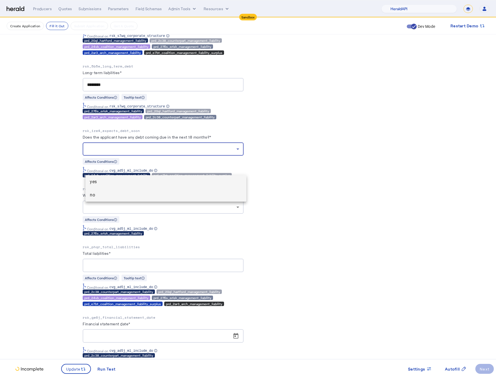
click at [167, 193] on span "no" at bounding box center [166, 195] width 152 height 7
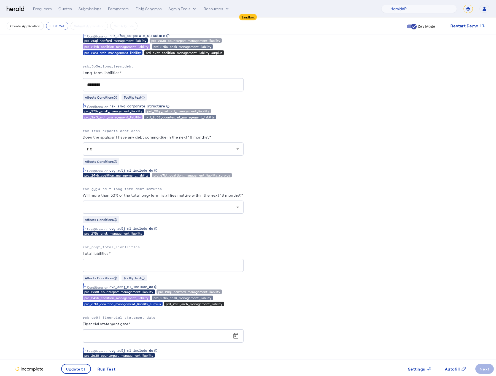
drag, startPoint x: 300, startPoint y: 207, endPoint x: 303, endPoint y: 207, distance: 3.7
click at [303, 207] on div "PUT /applications xxxxxxxxxx 17 129 1 { 2 "coverage_values" : [ 3 { 4 "coverage…" at bounding box center [332, 191] width 161 height 6382
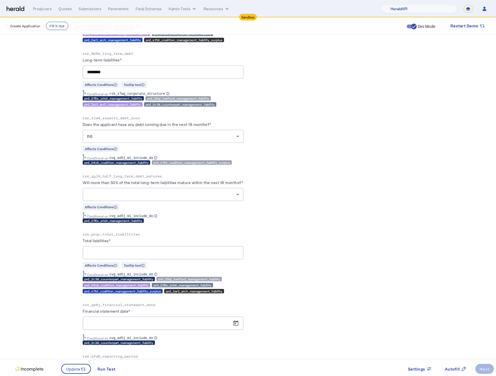
scroll to position [3131, 0]
click at [196, 197] on div at bounding box center [161, 194] width 149 height 7
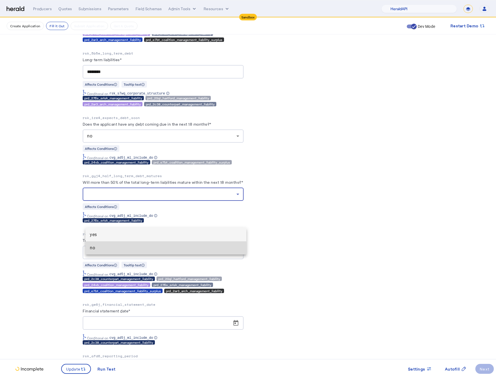
click at [128, 250] on span "no" at bounding box center [166, 248] width 152 height 7
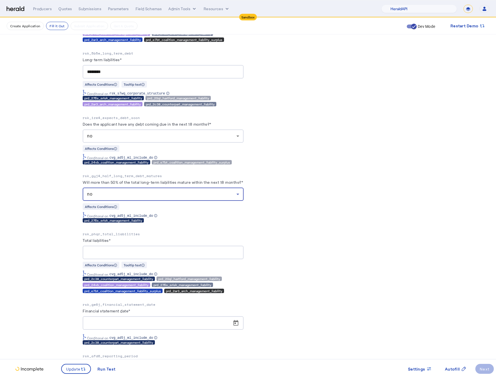
click at [284, 265] on div "PUT /applications xxxxxxxxxx 17 129 1 { 2 "coverage_values" : [ 3 { 4 "coverage…" at bounding box center [332, 178] width 161 height 6382
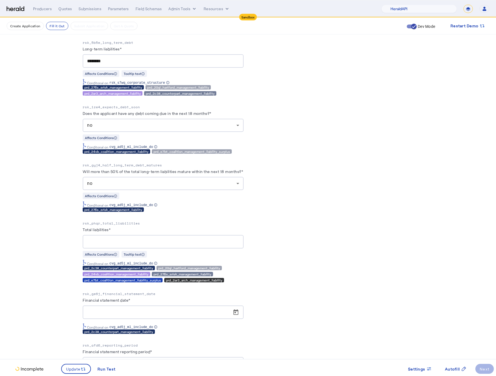
scroll to position [3142, 0]
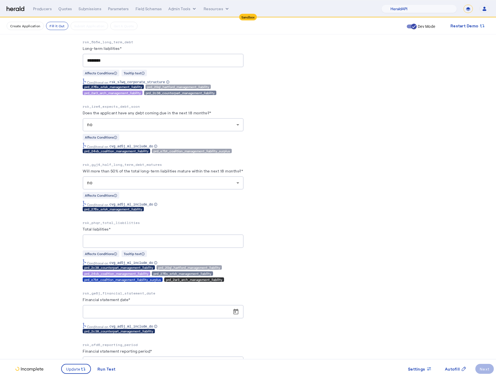
click at [250, 243] on div "**********" at bounding box center [248, 158] width 330 height 6400
click at [175, 173] on label "Will more than 50% of the total long-term liabilities mature within the next 18…" at bounding box center [163, 171] width 160 height 5
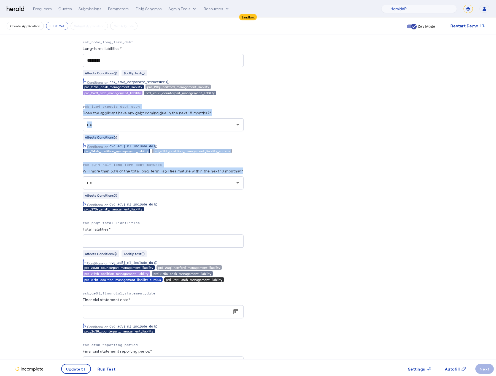
drag, startPoint x: 110, startPoint y: 194, endPoint x: 64, endPoint y: 126, distance: 82.3
click at [64, 126] on fill-application-step "**********" at bounding box center [248, 128] width 496 height 6504
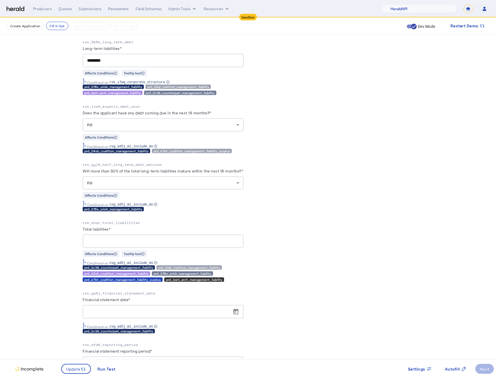
click at [180, 243] on div "**********" at bounding box center [163, 174] width 161 height 6351
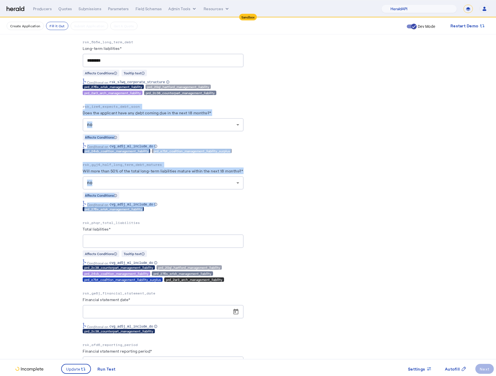
drag, startPoint x: 172, startPoint y: 240, endPoint x: 74, endPoint y: 126, distance: 150.4
click at [74, 126] on div "**********" at bounding box center [248, 128] width 352 height 6504
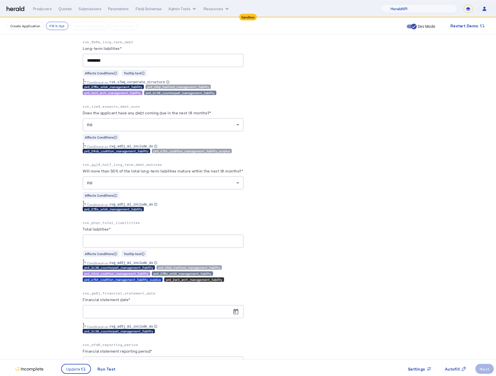
click at [293, 249] on div "PUT /applications xxxxxxxxxx 17 129 1 { 2 "coverage_values" : [ 3 { 4 "coverage…" at bounding box center [332, 167] width 161 height 6382
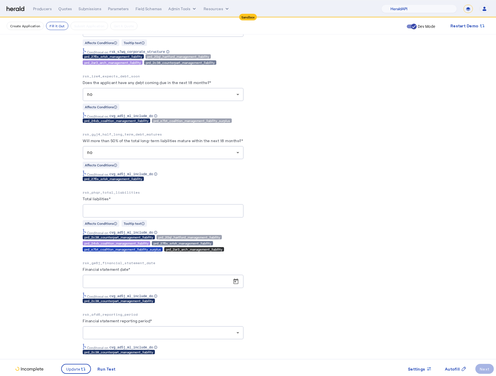
scroll to position [3195, 0]
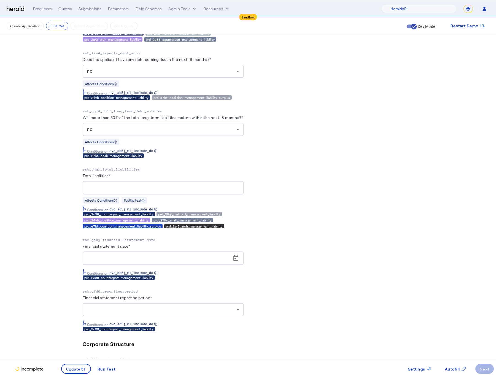
click at [112, 194] on div at bounding box center [163, 187] width 152 height 13
click at [301, 248] on div "PUT /applications xxxxxxxxxx 17 129 1 { 2 "coverage_values" : [ 3 { 4 "coverage…" at bounding box center [332, 114] width 161 height 6382
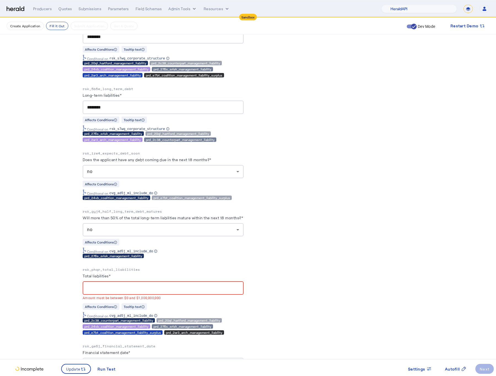
scroll to position [3201, 0]
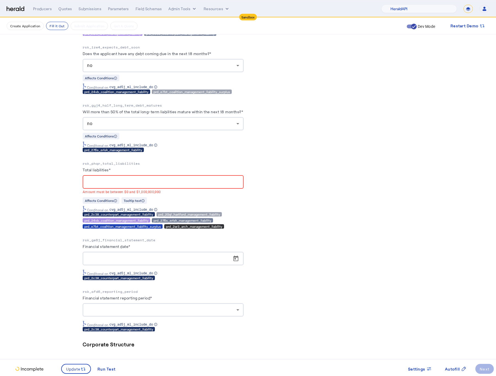
click at [116, 185] on input "Total liabilities*" at bounding box center [163, 182] width 152 height 7
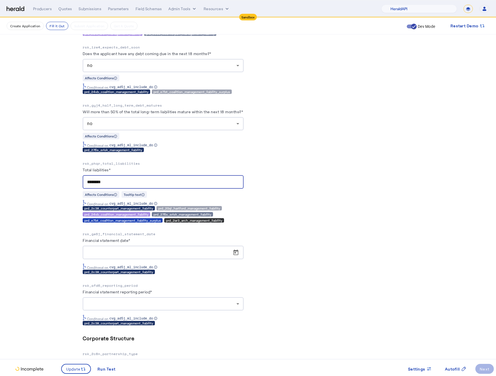
type input "********"
click at [306, 259] on div "PUT /applications xxxxxxxxxx 17 129 1 { 2 "coverage_values" : [ 3 { 4 "coverage…" at bounding box center [332, 108] width 161 height 6382
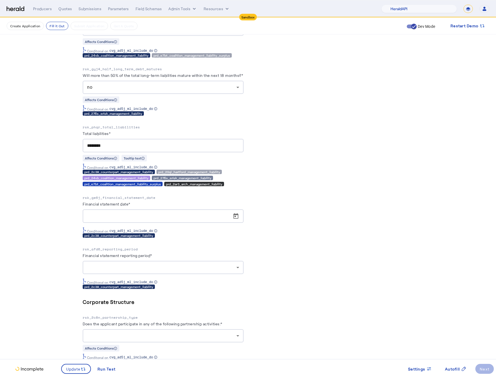
scroll to position [3247, 0]
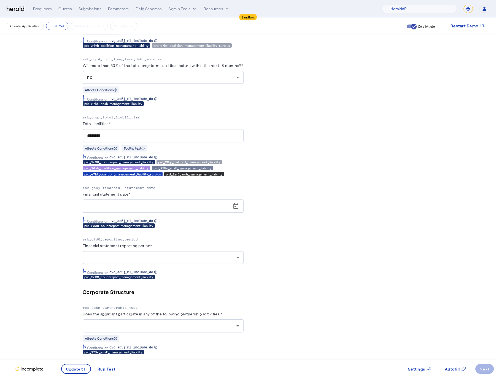
click at [275, 259] on div "PUT /applications xxxxxxxxxx 17 129 1 { 2 "coverage_values" : [ 3 { 4 "coverage…" at bounding box center [332, 62] width 161 height 6382
click at [237, 213] on span "Open calendar" at bounding box center [235, 206] width 13 height 13
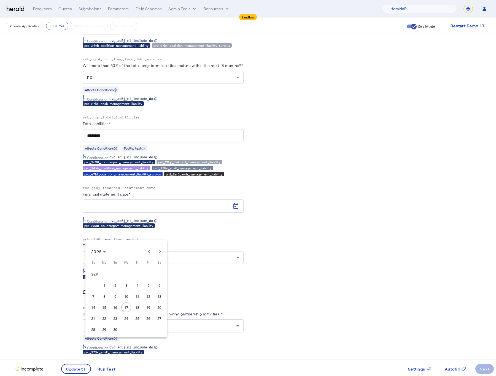
click at [279, 269] on div at bounding box center [248, 188] width 496 height 376
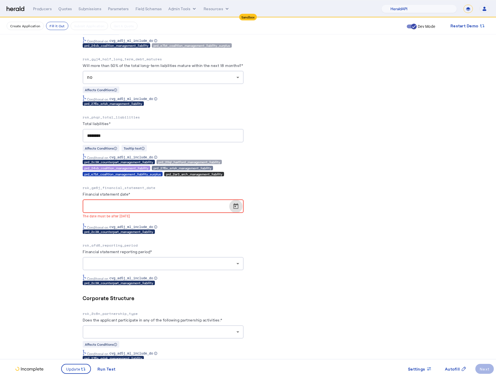
click at [309, 293] on div "PUT /applications xxxxxxxxxx 17 129 1 { 2 "coverage_values" : [ 3 { 4 "coverage…" at bounding box center [332, 65] width 161 height 6388
click at [293, 263] on div "PUT /applications xxxxxxxxxx 17 129 1 { 2 "coverage_values" : [ 3 { 4 "coverage…" at bounding box center [332, 65] width 161 height 6388
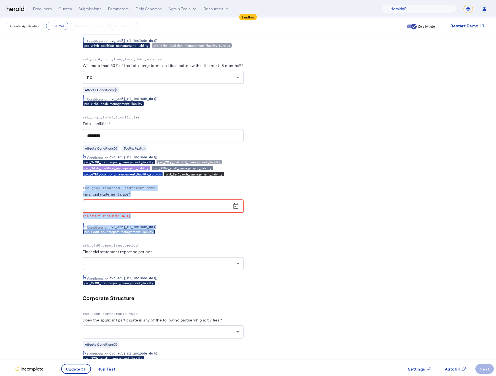
drag, startPoint x: 201, startPoint y: 261, endPoint x: 84, endPoint y: 211, distance: 127.3
click at [84, 211] on div "**********" at bounding box center [248, 25] width 352 height 6511
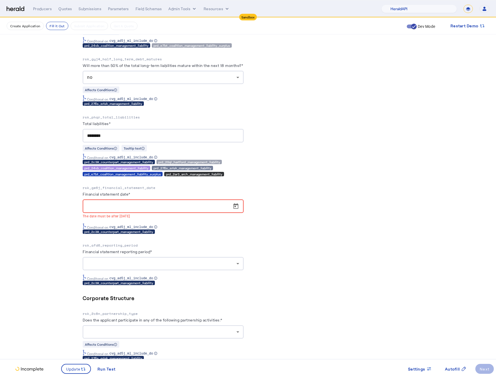
drag, startPoint x: 297, startPoint y: 269, endPoint x: 261, endPoint y: 273, distance: 35.8
click at [297, 269] on div "PUT /applications xxxxxxxxxx 17 129 1 { 2 "coverage_values" : [ 3 { 4 "coverage…" at bounding box center [332, 65] width 161 height 6388
click at [324, 270] on div "PUT /applications xxxxxxxxxx 17 129 1 { 2 "coverage_values" : [ 3 { 4 "coverage…" at bounding box center [332, 65] width 161 height 6388
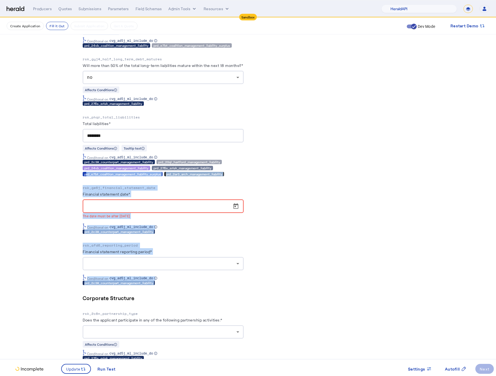
drag, startPoint x: 185, startPoint y: 313, endPoint x: 287, endPoint y: 327, distance: 102.8
click at [78, 199] on div "**********" at bounding box center [248, 25] width 352 height 6511
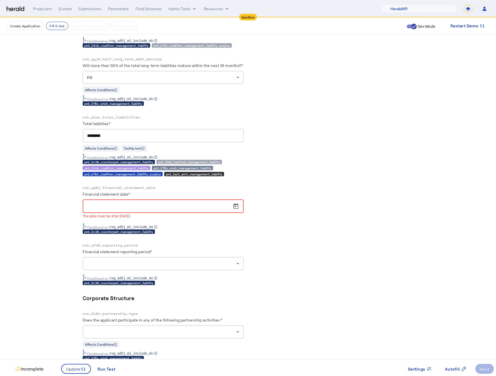
drag, startPoint x: 301, startPoint y: 325, endPoint x: 297, endPoint y: 325, distance: 4.1
click at [300, 325] on div "PUT /applications xxxxxxxxxx 17 129 1 { 2 "coverage_values" : [ 3 { 4 "coverage…" at bounding box center [332, 65] width 161 height 6388
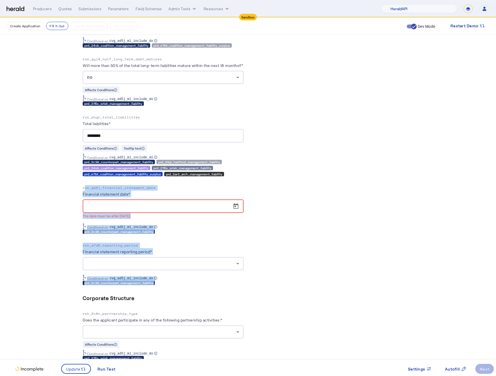
drag, startPoint x: 163, startPoint y: 311, endPoint x: 76, endPoint y: 218, distance: 128.2
click at [76, 218] on div "**********" at bounding box center [248, 25] width 352 height 6511
click at [305, 257] on div "PUT /applications xxxxxxxxxx 17 129 1 { 2 "coverage_values" : [ 3 { 4 "coverage…" at bounding box center [332, 65] width 161 height 6388
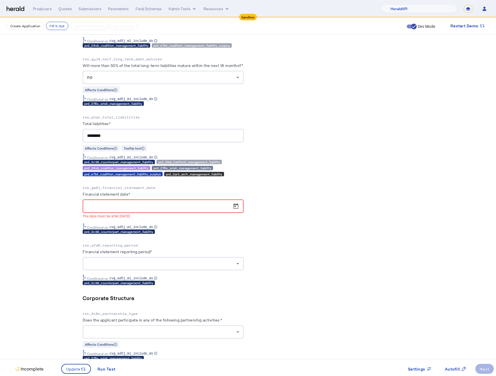
click at [305, 257] on div "PUT /applications xxxxxxxxxx 17 129 1 { 2 "coverage_values" : [ 3 { 4 "coverage…" at bounding box center [332, 65] width 161 height 6388
click at [185, 270] on div at bounding box center [163, 263] width 152 height 13
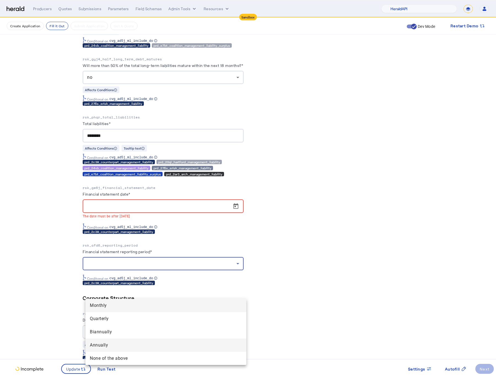
click at [105, 347] on span "Annually" at bounding box center [166, 345] width 152 height 7
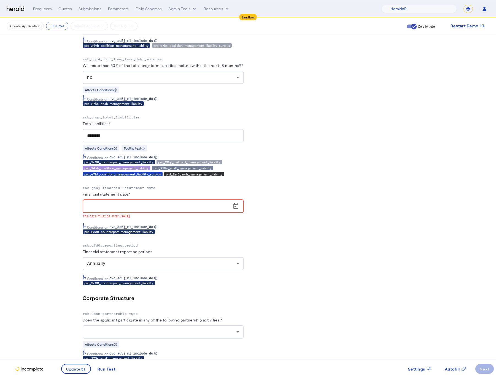
click at [243, 213] on div at bounding box center [165, 205] width 156 height 13
click at [240, 213] on span "Open calendar" at bounding box center [235, 206] width 13 height 13
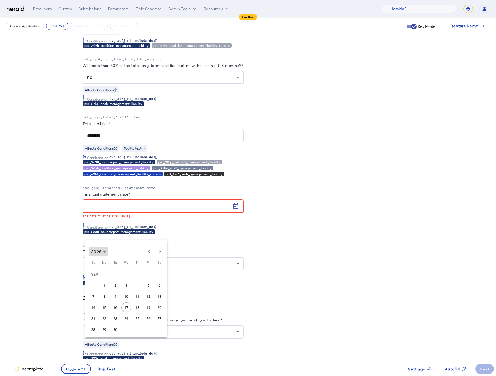
click at [101, 251] on span "2025" at bounding box center [96, 251] width 10 height 5
click at [151, 253] on span "Previous 24 years" at bounding box center [148, 251] width 11 height 11
click at [166, 250] on div "[DATE] to [DATE] [DATE] – [DATE]" at bounding box center [126, 248] width 82 height 17
click at [163, 252] on span "Next 24 years" at bounding box center [159, 251] width 11 height 11
click at [98, 289] on span "2024" at bounding box center [97, 291] width 17 height 10
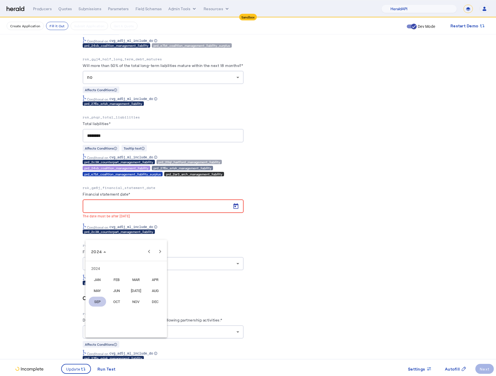
click at [155, 300] on span "DEC" at bounding box center [154, 302] width 17 height 10
click at [113, 330] on span "31" at bounding box center [115, 329] width 10 height 10
type input "**********"
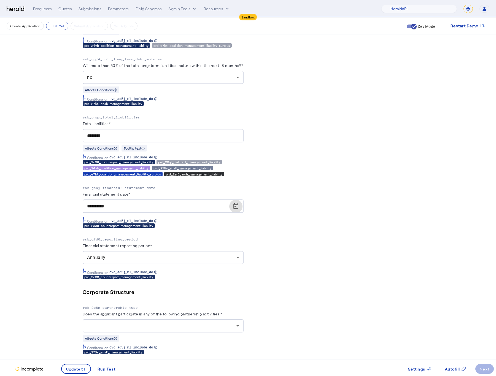
click at [308, 246] on div "PUT /applications xxxxxxxxxx 17 129 1 { 2 "coverage_values" : [ 3 { 4 "coverage…" at bounding box center [332, 62] width 161 height 6382
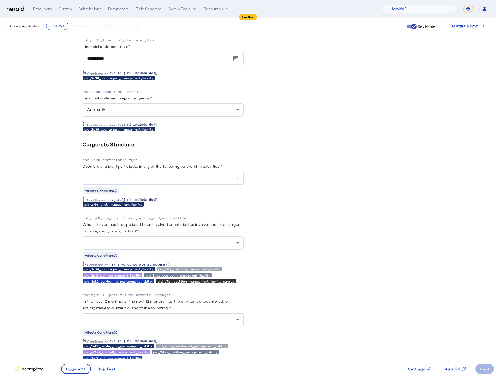
click at [215, 185] on div at bounding box center [163, 178] width 152 height 13
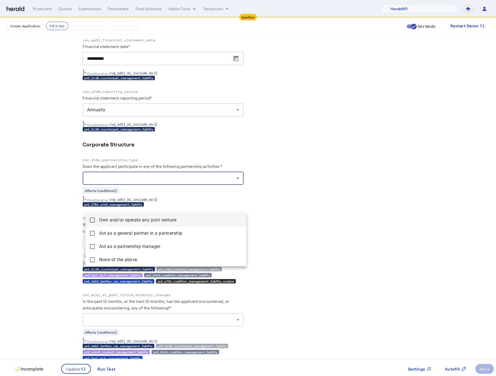
click at [320, 234] on div at bounding box center [248, 188] width 496 height 376
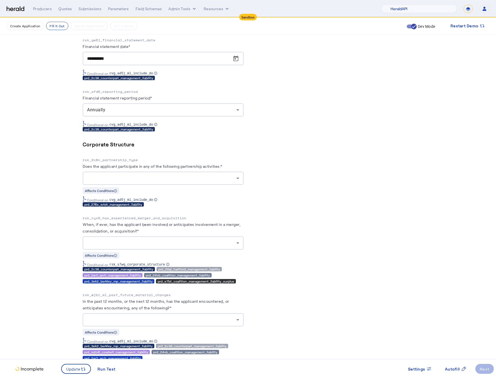
click at [199, 163] on p "rsk_2c8n_partnership_type" at bounding box center [163, 160] width 161 height 6
click at [227, 181] on div at bounding box center [161, 178] width 149 height 7
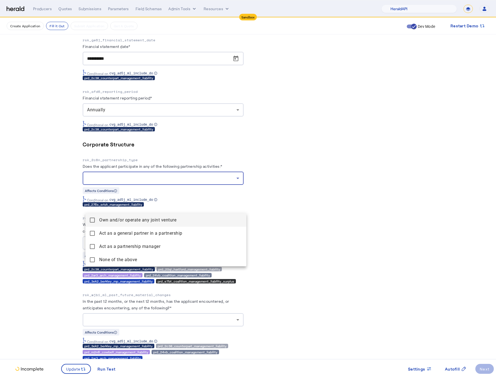
click at [382, 242] on div at bounding box center [248, 188] width 496 height 376
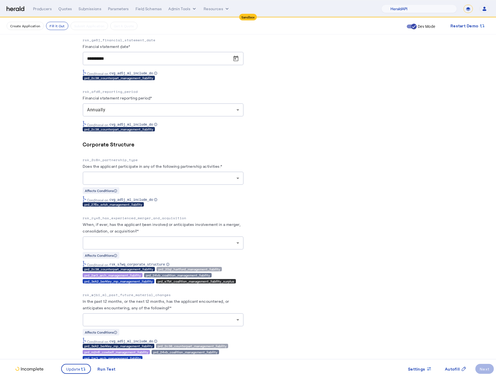
click at [118, 163] on p "rsk_2c8n_partnership_type" at bounding box center [163, 160] width 161 height 6
click at [162, 169] on label "Does the applicant participate in any of the following partnership activities:*" at bounding box center [153, 166] width 140 height 5
click at [204, 172] on herald-label "Does the applicant participate in any of the following partnership activities:*" at bounding box center [153, 167] width 140 height 9
click at [215, 169] on label "Does the applicant participate in any of the following partnership activities:*" at bounding box center [153, 166] width 140 height 5
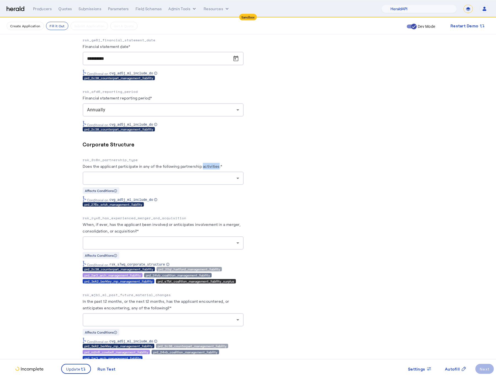
click at [215, 169] on label "Does the applicant participate in any of the following partnership activities:*" at bounding box center [153, 166] width 140 height 5
click at [218, 181] on div at bounding box center [161, 178] width 149 height 7
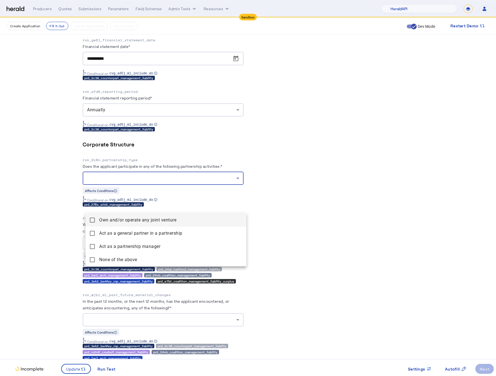
click at [89, 217] on venture "Own and/or operate any joint venture" at bounding box center [165, 219] width 161 height 13
click at [63, 233] on div at bounding box center [248, 188] width 496 height 376
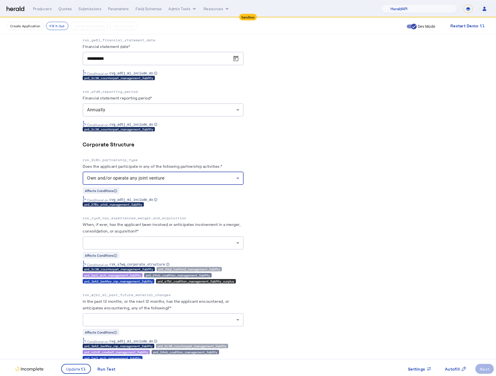
click at [154, 181] on div "Own and/or operate any joint venture" at bounding box center [161, 178] width 149 height 7
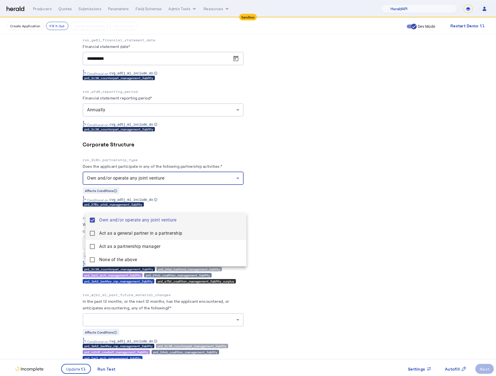
click at [94, 229] on partnership "Act as a general partner in a partnership" at bounding box center [165, 233] width 161 height 13
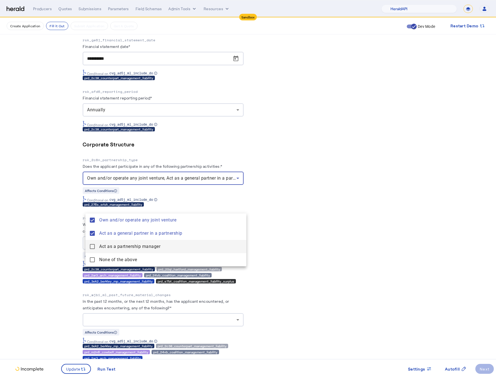
click at [93, 243] on manager "Act as a partnership manager" at bounding box center [165, 246] width 161 height 13
click at [58, 279] on div at bounding box center [248, 188] width 496 height 376
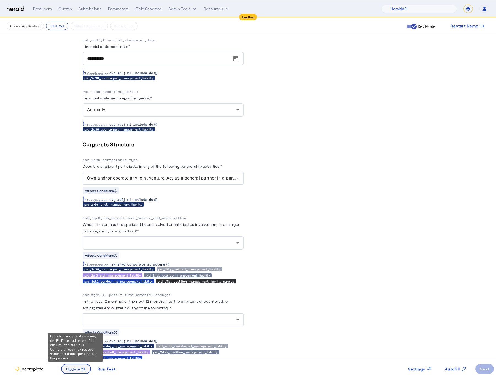
click at [72, 374] on span at bounding box center [76, 368] width 29 height 13
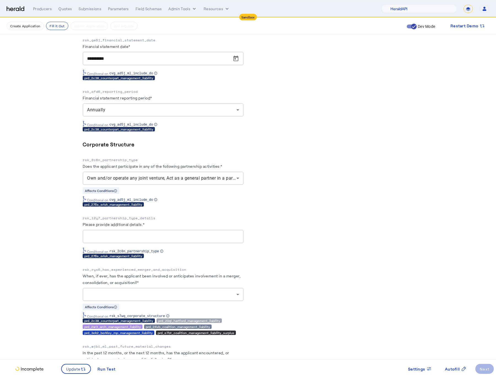
scroll to position [0, 0]
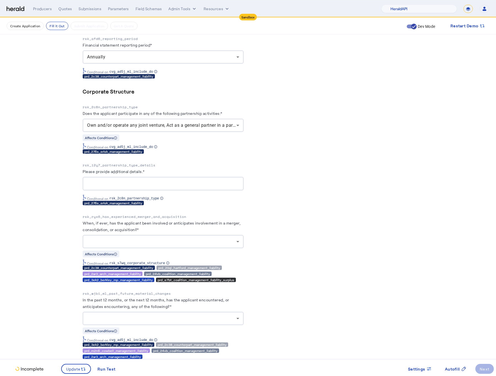
scroll to position [3450, 0]
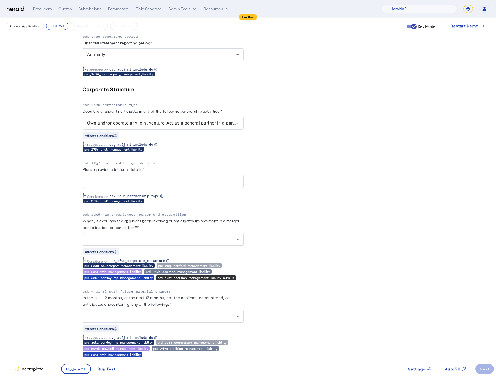
click at [199, 166] on p "rsk_i2y7_partnership_type_details" at bounding box center [163, 163] width 161 height 6
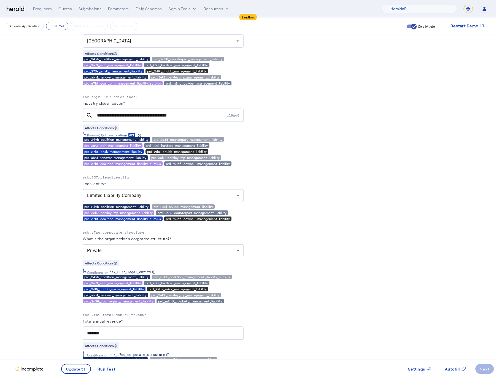
scroll to position [462, 0]
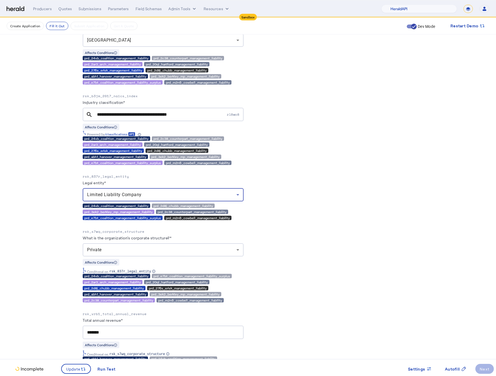
click at [179, 197] on div "Limited Liability Company" at bounding box center [161, 194] width 149 height 7
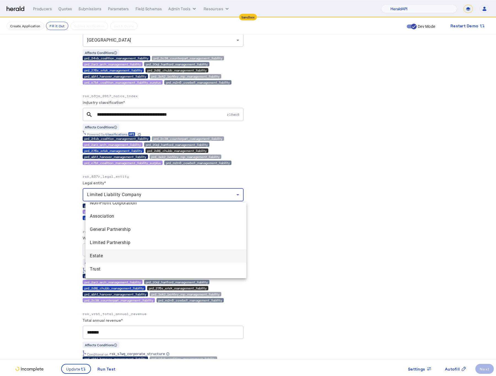
scroll to position [62, 0]
click at [377, 235] on div at bounding box center [248, 188] width 496 height 376
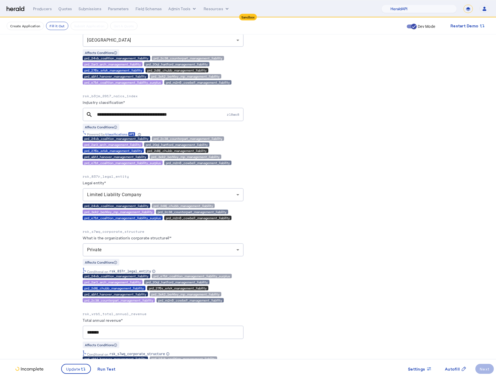
click at [209, 197] on div "Limited Liability Company" at bounding box center [161, 194] width 149 height 7
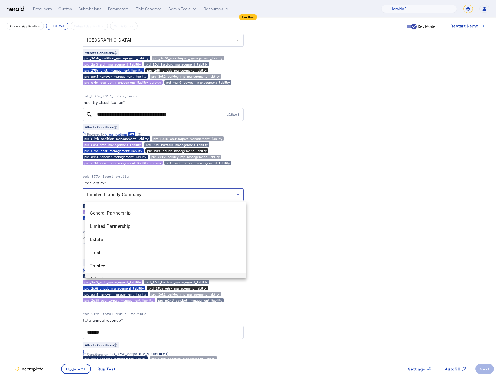
scroll to position [86, 0]
click at [340, 210] on div at bounding box center [248, 188] width 496 height 376
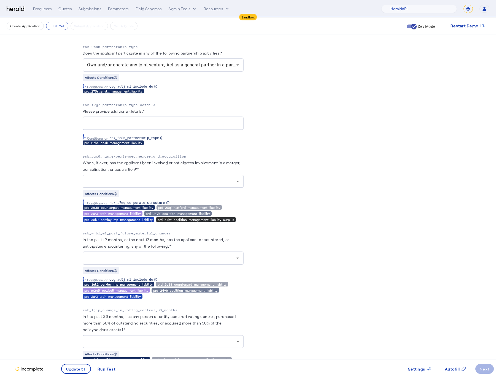
scroll to position [3500, 0]
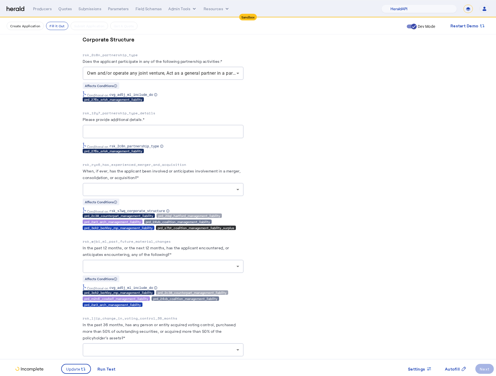
click at [129, 116] on p "rsk_i2y7_partnership_type_details" at bounding box center [163, 113] width 161 height 6
click at [184, 149] on div "Conditonal on rsk_2c8n_partnership_type" at bounding box center [163, 146] width 161 height 6
click at [138, 135] on input "Please provide additional details.*" at bounding box center [163, 131] width 152 height 7
type input "*******"
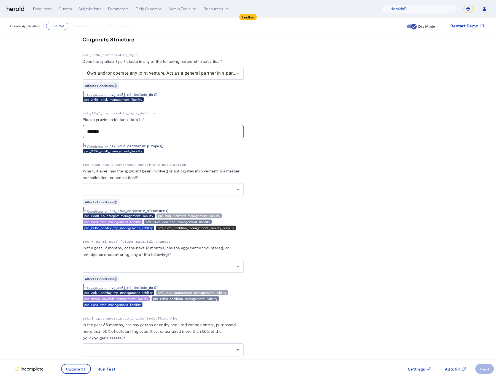
click at [223, 80] on div "Own and/or operate any joint venture, Act as a general partner in a partnership…" at bounding box center [163, 73] width 152 height 13
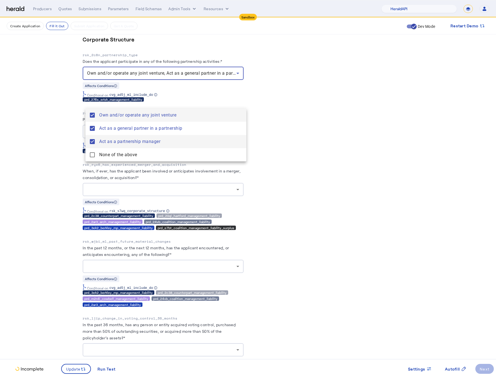
click at [93, 138] on manager "Act as a partnership manager" at bounding box center [165, 141] width 161 height 13
click at [91, 127] on mat-pseudo-checkbox at bounding box center [92, 128] width 5 height 5
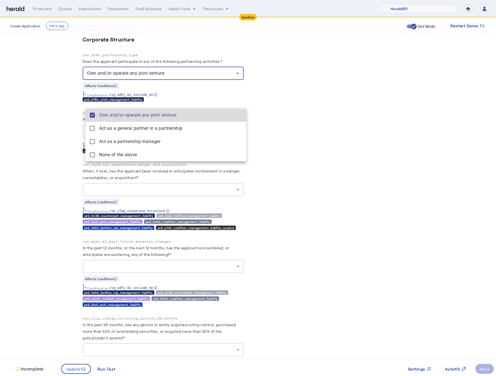
click at [92, 111] on venture "Own and/or operate any joint venture" at bounding box center [165, 114] width 161 height 13
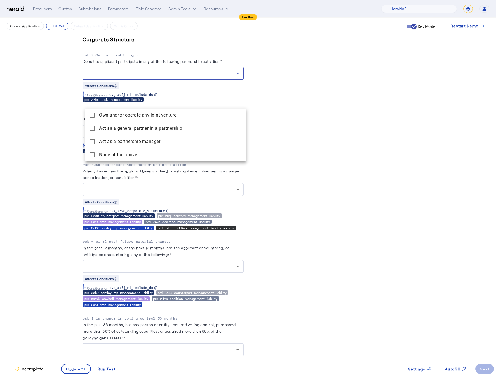
click at [334, 169] on div at bounding box center [248, 188] width 496 height 376
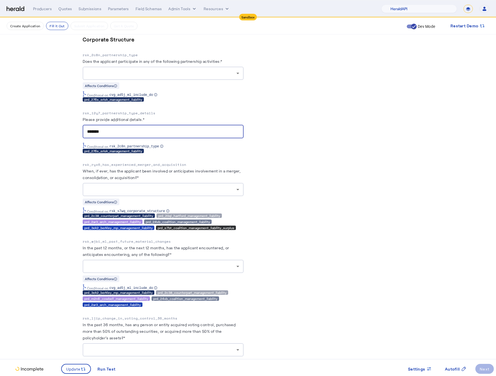
drag, startPoint x: 107, startPoint y: 156, endPoint x: 66, endPoint y: 151, distance: 41.1
click at [188, 77] on div at bounding box center [161, 73] width 149 height 7
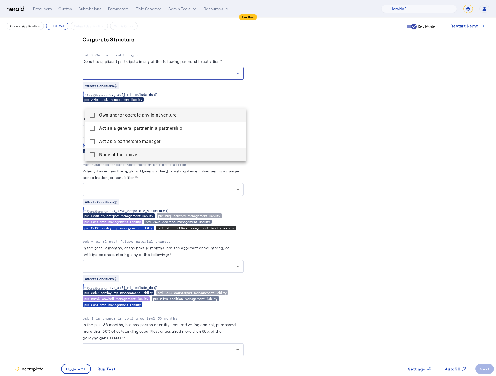
click at [92, 156] on mat-pseudo-checkbox at bounding box center [92, 154] width 5 height 5
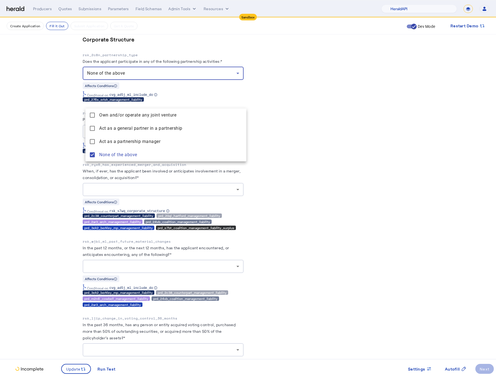
click at [56, 167] on div at bounding box center [248, 188] width 496 height 376
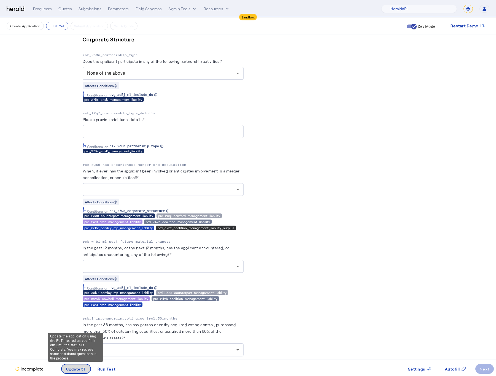
click at [81, 369] on icon at bounding box center [83, 369] width 6 height 6
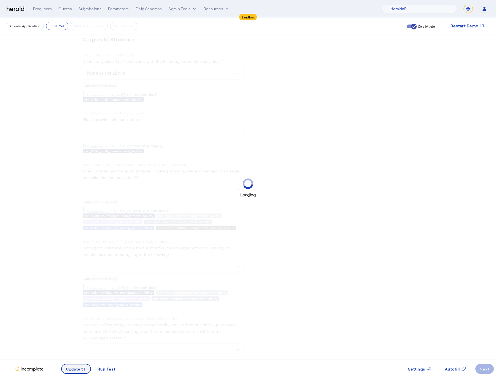
scroll to position [0, 0]
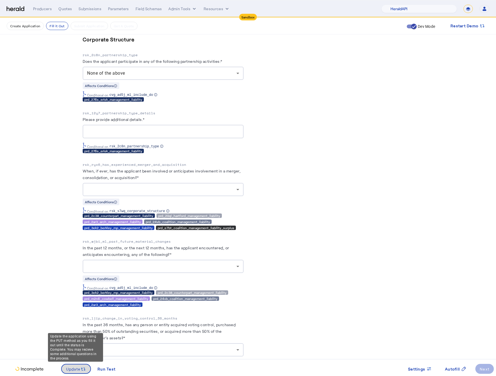
click at [78, 371] on span "Update" at bounding box center [73, 369] width 15 height 6
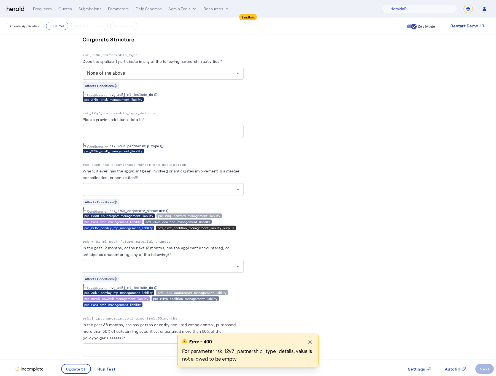
click at [151, 138] on div at bounding box center [163, 131] width 152 height 13
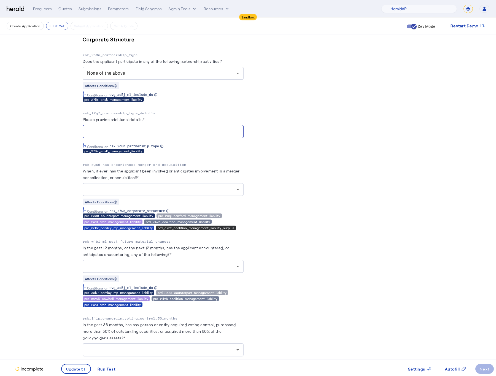
click at [120, 138] on div at bounding box center [163, 131] width 152 height 13
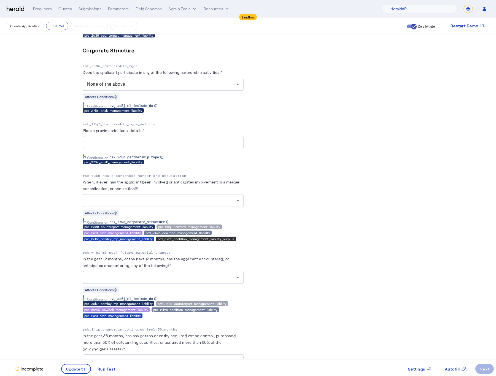
scroll to position [3488, 0]
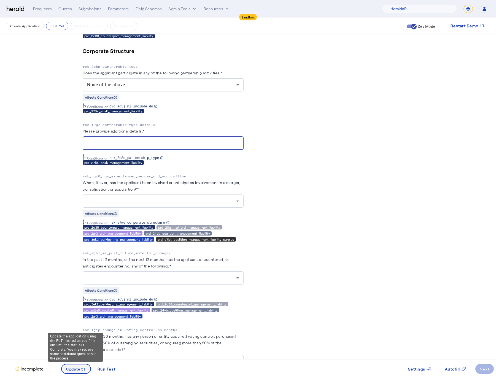
click at [70, 368] on span "Update" at bounding box center [73, 369] width 15 height 6
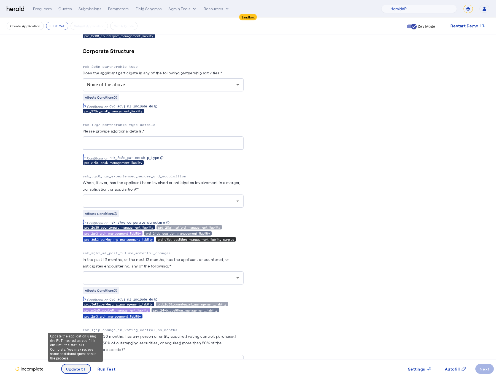
click at [79, 368] on span "Update" at bounding box center [73, 369] width 15 height 6
drag, startPoint x: 113, startPoint y: 164, endPoint x: 112, endPoint y: 169, distance: 4.5
click at [113, 150] on div at bounding box center [163, 142] width 152 height 13
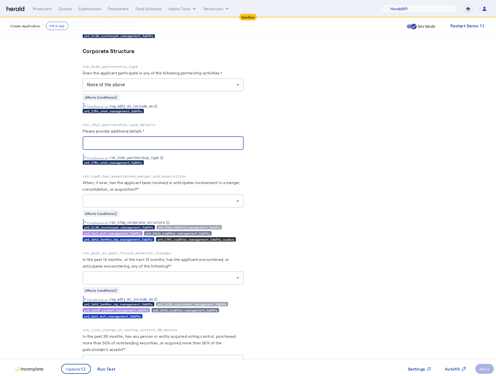
click at [110, 146] on input "Please provide additional details.*" at bounding box center [163, 143] width 152 height 7
type input "****"
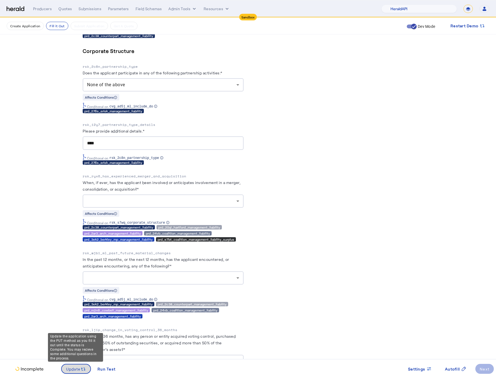
click at [77, 366] on span "Update" at bounding box center [73, 369] width 15 height 6
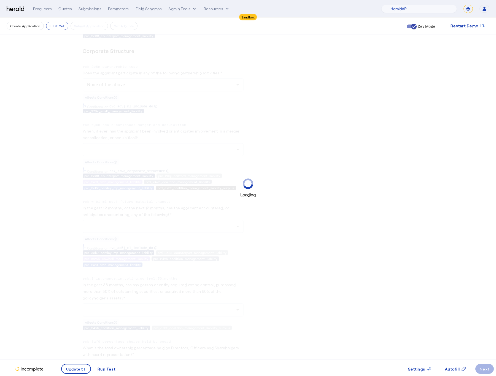
scroll to position [0, 0]
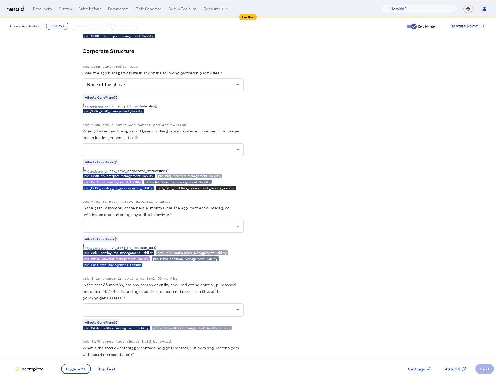
click at [192, 153] on div at bounding box center [161, 149] width 149 height 7
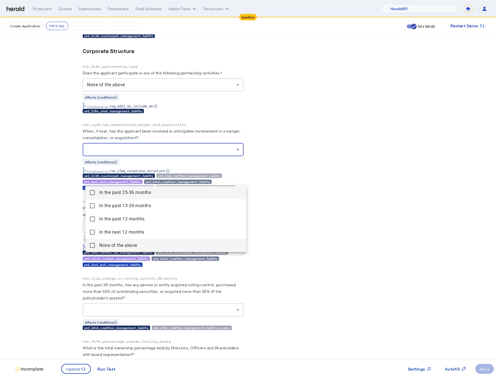
click at [91, 247] on mat-pseudo-checkbox at bounding box center [92, 245] width 5 height 5
click at [56, 239] on div at bounding box center [248, 188] width 496 height 376
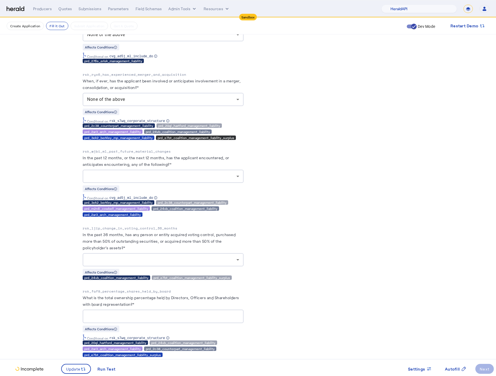
scroll to position [3546, 0]
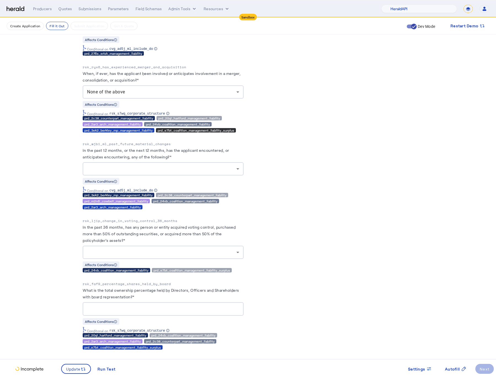
click at [181, 172] on div at bounding box center [161, 168] width 149 height 7
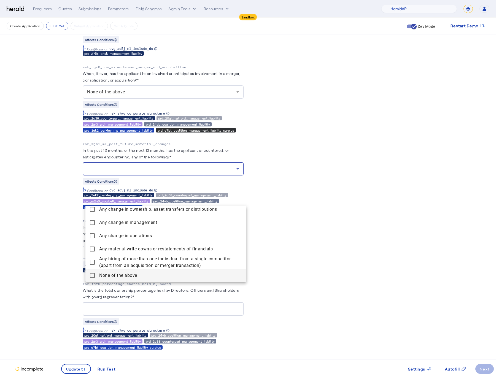
click at [94, 276] on mat-pseudo-checkbox at bounding box center [92, 275] width 5 height 5
click at [42, 264] on div at bounding box center [248, 188] width 496 height 376
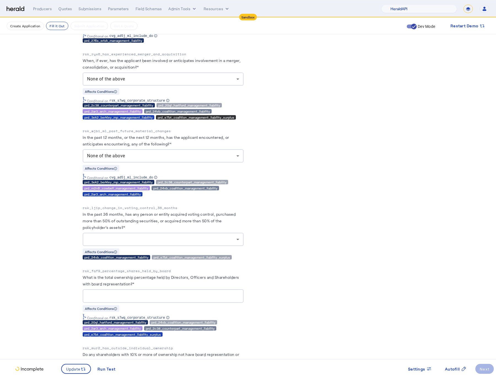
scroll to position [3603, 0]
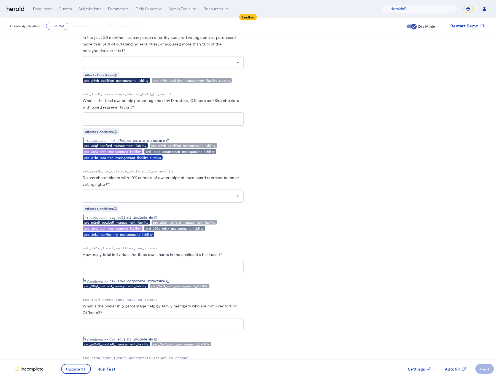
scroll to position [3848, 0]
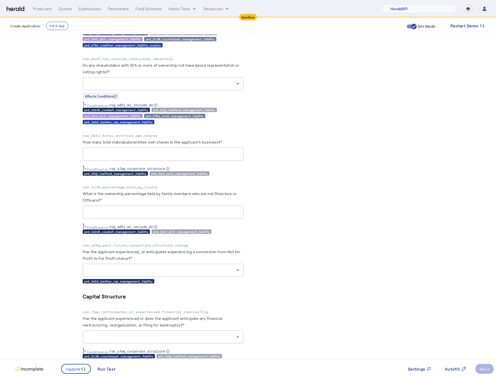
click at [226, 273] on div at bounding box center [161, 270] width 149 height 7
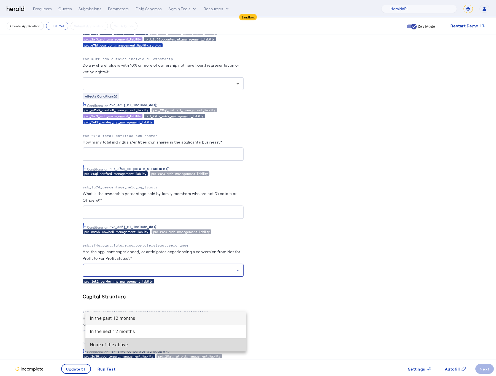
click at [127, 339] on above "None of the above" at bounding box center [165, 344] width 161 height 13
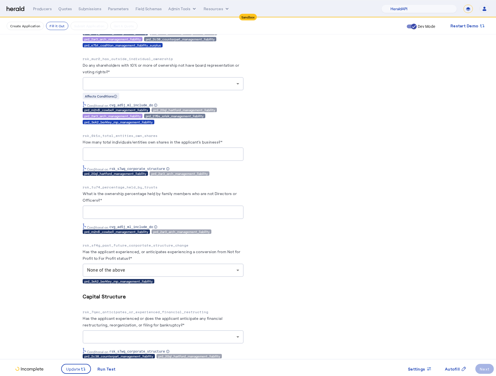
click at [206, 216] on input "What is the ownership percentage held by family members who are not Directors o…" at bounding box center [163, 212] width 152 height 7
type input "*"
click at [178, 158] on input "How many total individuals/entities own shares in the applicant's business?*" at bounding box center [163, 154] width 152 height 7
type input "*"
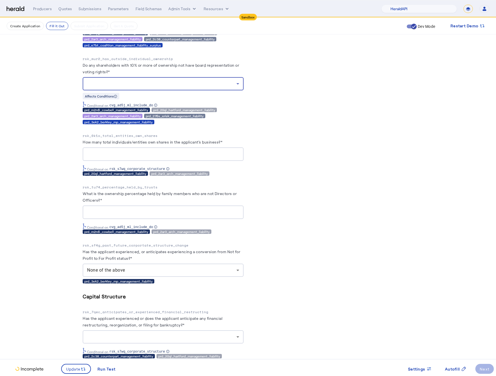
click at [161, 87] on div at bounding box center [161, 83] width 149 height 7
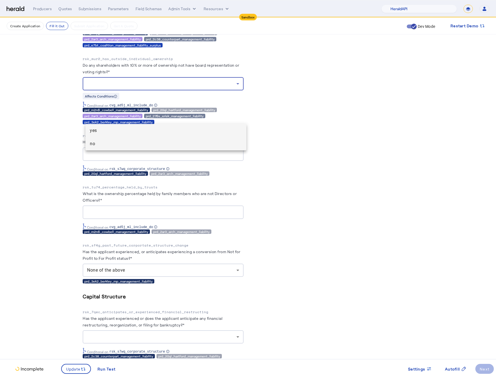
click at [136, 146] on span "no" at bounding box center [166, 143] width 152 height 7
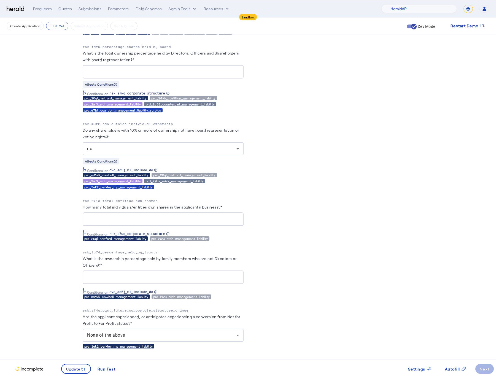
scroll to position [3780, 0]
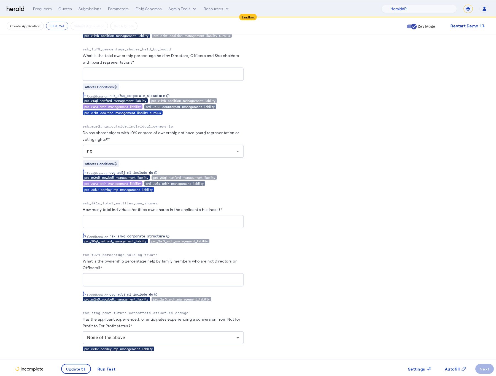
click at [143, 78] on input "What is the total ownership percentage held by Directors, Officers and Sharehol…" at bounding box center [163, 74] width 152 height 7
type input "*"
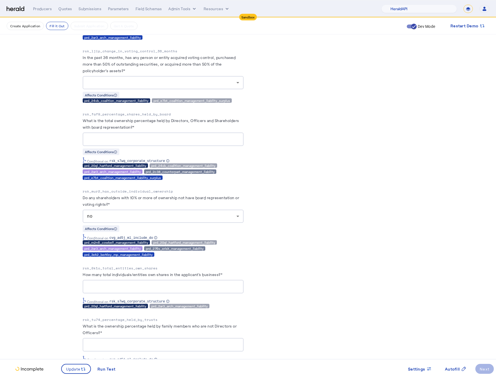
scroll to position [3715, 0]
click at [182, 86] on div at bounding box center [161, 83] width 149 height 7
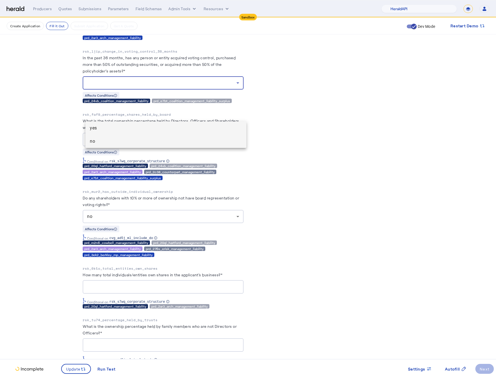
click at [135, 140] on span "no" at bounding box center [166, 141] width 152 height 7
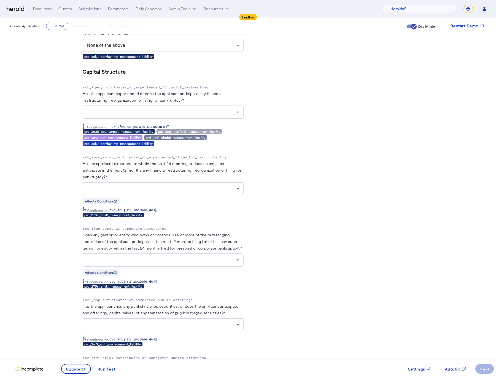
scroll to position [4074, 0]
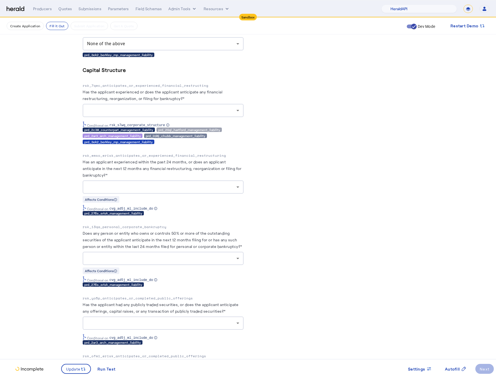
click at [184, 194] on div at bounding box center [163, 186] width 152 height 13
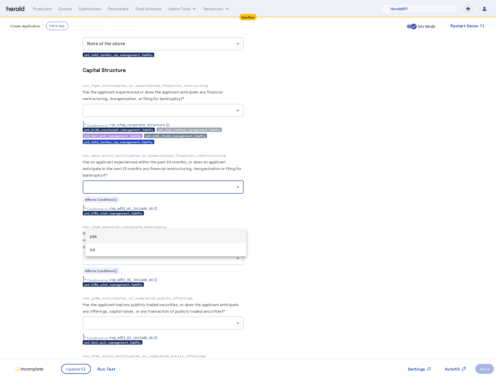
click at [188, 151] on div at bounding box center [248, 188] width 496 height 376
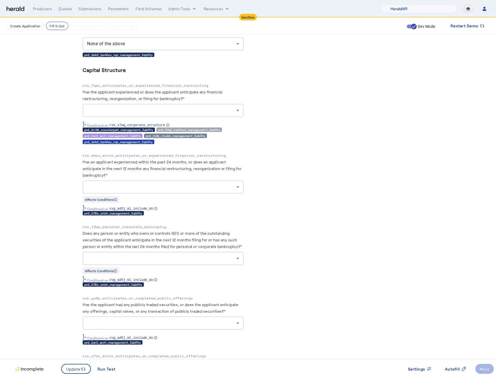
click at [188, 117] on div at bounding box center [163, 110] width 152 height 13
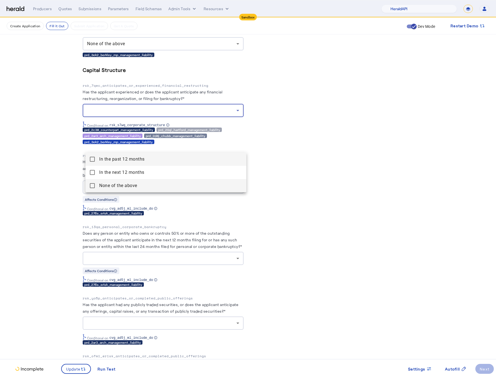
click at [126, 185] on span "None of the above" at bounding box center [170, 185] width 143 height 7
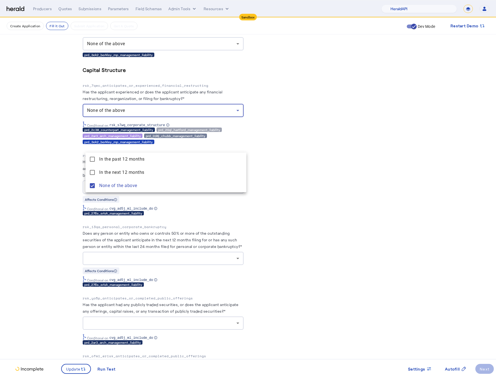
click at [26, 192] on div at bounding box center [248, 188] width 496 height 376
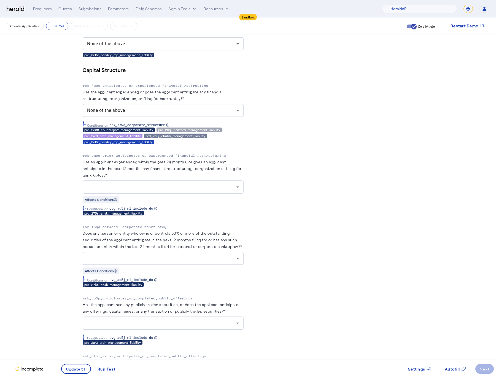
click at [139, 190] on div at bounding box center [161, 187] width 149 height 7
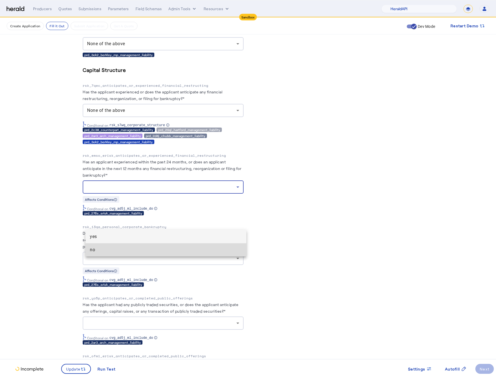
click at [115, 250] on span "no" at bounding box center [166, 249] width 152 height 7
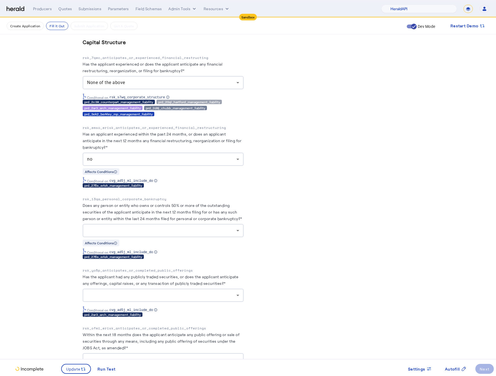
scroll to position [4124, 0]
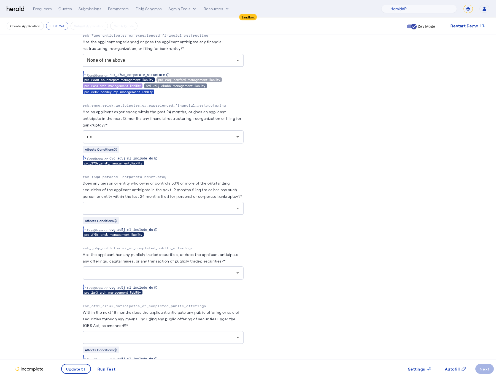
click at [154, 211] on div at bounding box center [161, 208] width 149 height 7
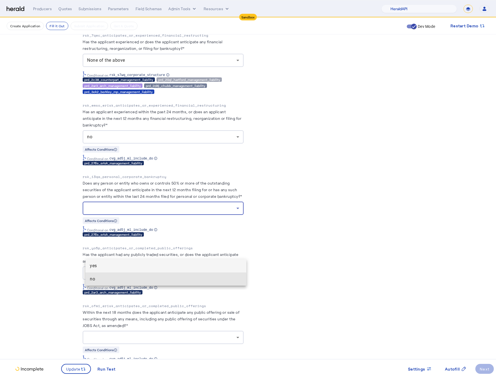
drag, startPoint x: 142, startPoint y: 281, endPoint x: 127, endPoint y: 281, distance: 14.0
click at [142, 281] on span "no" at bounding box center [166, 279] width 152 height 7
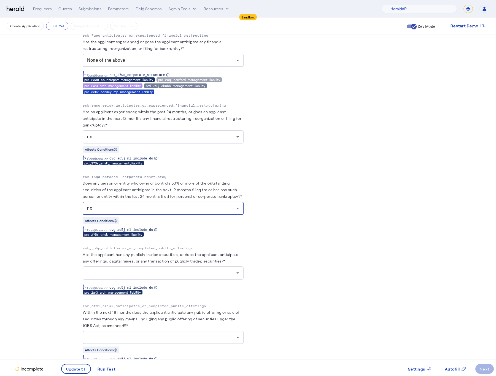
click at [173, 199] on label "Does any person or entity who owns or controls 50% or more of the outstanding s…" at bounding box center [162, 190] width 159 height 18
drag, startPoint x: 186, startPoint y: 277, endPoint x: 79, endPoint y: 206, distance: 128.7
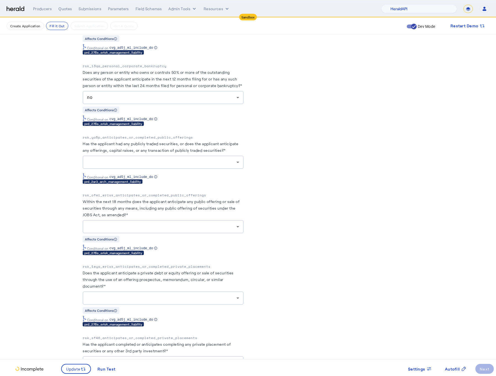
scroll to position [4236, 0]
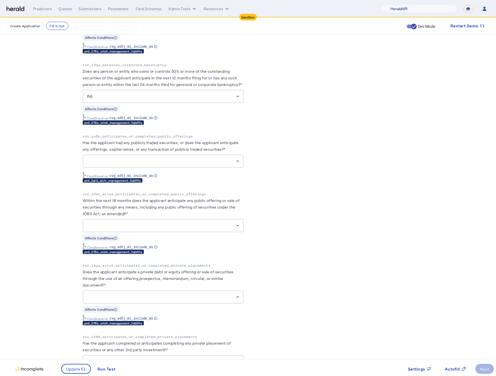
click at [146, 219] on herald-label "Within the next 18 months does the applicant anticipate any public offering or …" at bounding box center [163, 208] width 161 height 22
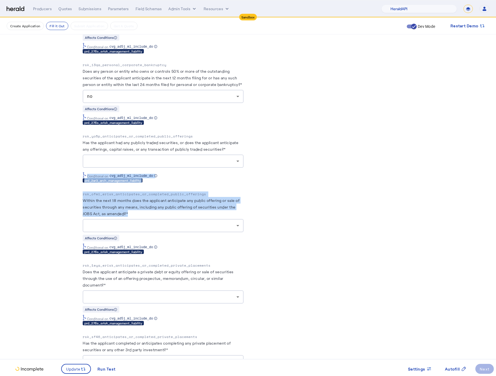
drag, startPoint x: 146, startPoint y: 262, endPoint x: 74, endPoint y: 221, distance: 82.9
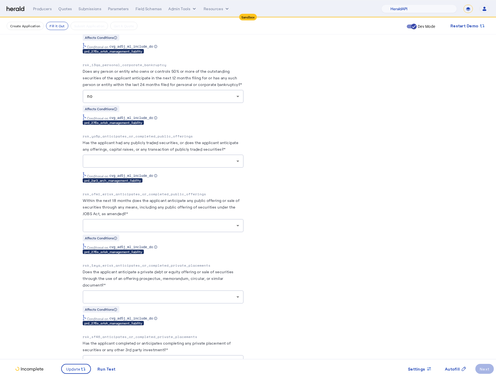
click at [194, 249] on div "Conditonal on cvg_ad5j_ml_include_do" at bounding box center [163, 246] width 161 height 6
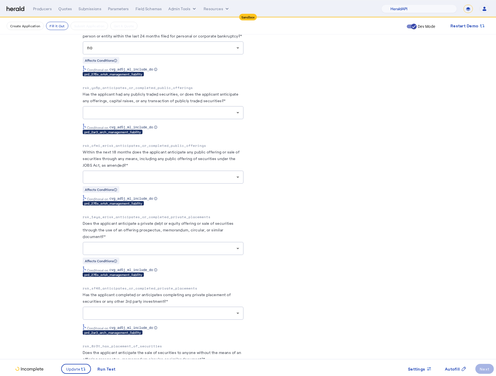
scroll to position [4277, 0]
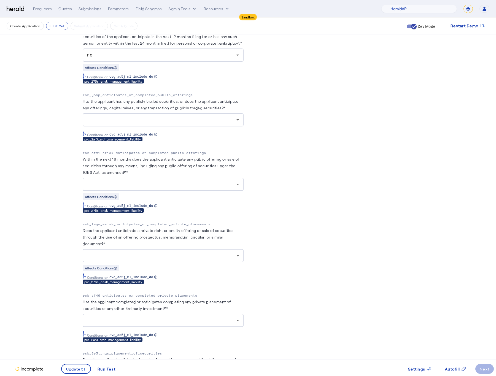
drag, startPoint x: 162, startPoint y: 257, endPoint x: 60, endPoint y: 139, distance: 156.6
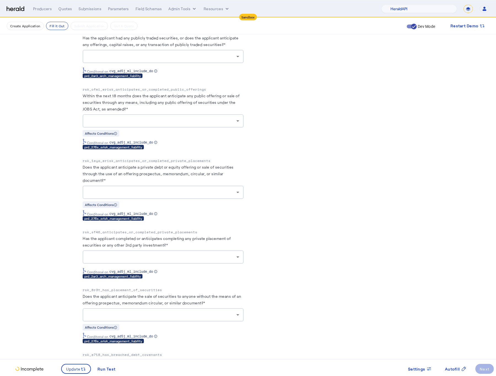
scroll to position [4330, 0]
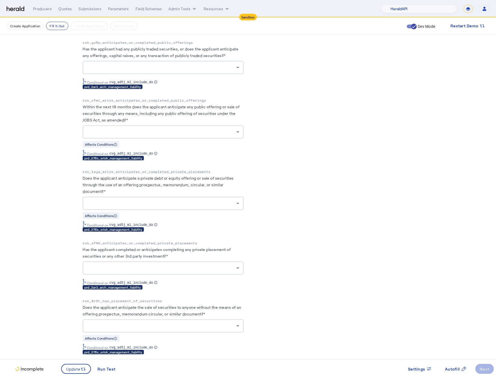
click at [197, 71] on div at bounding box center [161, 67] width 149 height 7
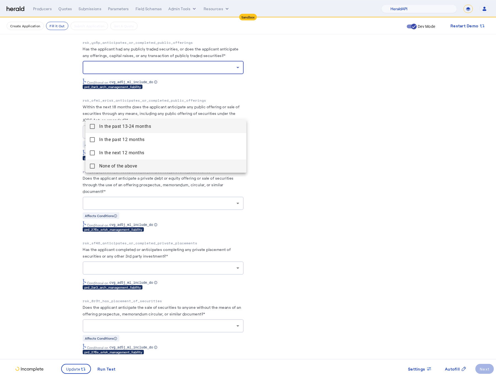
click at [94, 165] on mat-pseudo-checkbox at bounding box center [92, 166] width 5 height 5
click at [50, 166] on div at bounding box center [248, 188] width 496 height 376
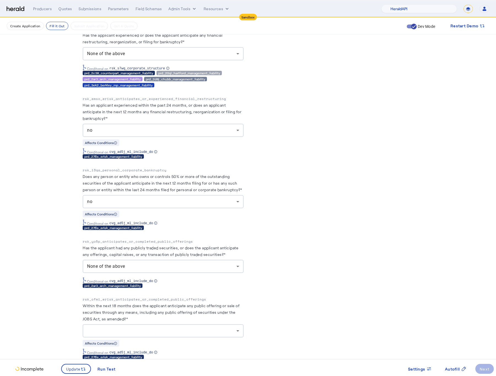
scroll to position [4131, 0]
click at [197, 57] on div "None of the above" at bounding box center [161, 54] width 149 height 7
click at [243, 61] on div "None of the above" at bounding box center [163, 53] width 161 height 13
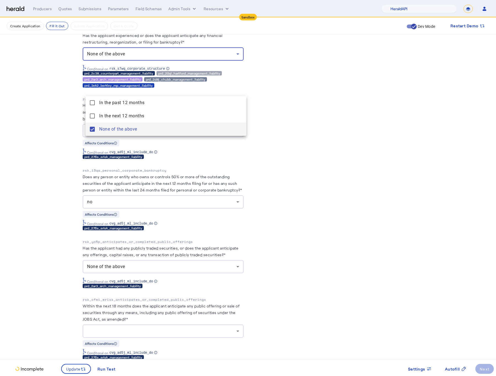
drag, startPoint x: 327, startPoint y: 129, endPoint x: 322, endPoint y: 132, distance: 5.9
click at [327, 129] on div at bounding box center [248, 188] width 496 height 376
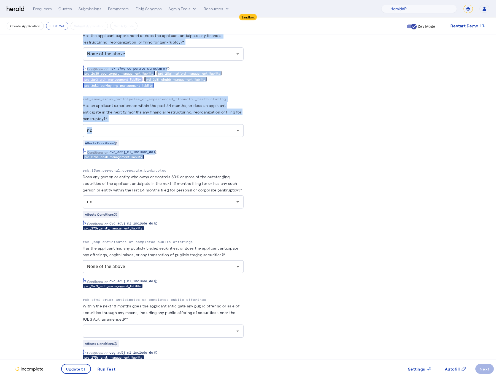
drag, startPoint x: 167, startPoint y: 195, endPoint x: 76, endPoint y: 60, distance: 162.3
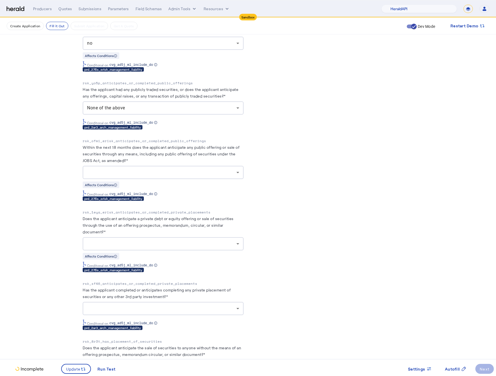
scroll to position [4289, 0]
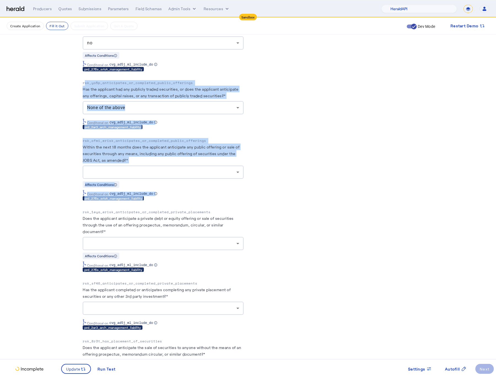
drag, startPoint x: 172, startPoint y: 248, endPoint x: 75, endPoint y: 128, distance: 154.9
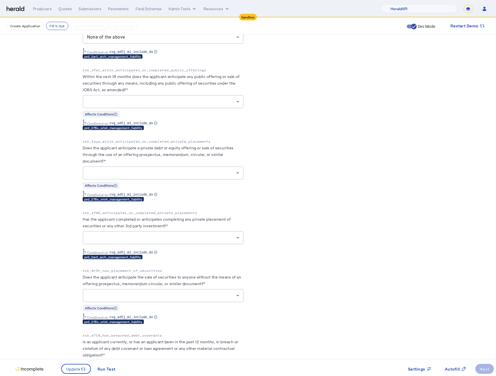
scroll to position [4363, 0]
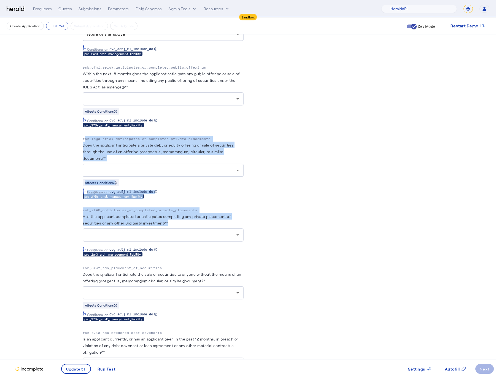
drag, startPoint x: 201, startPoint y: 272, endPoint x: 75, endPoint y: 186, distance: 151.8
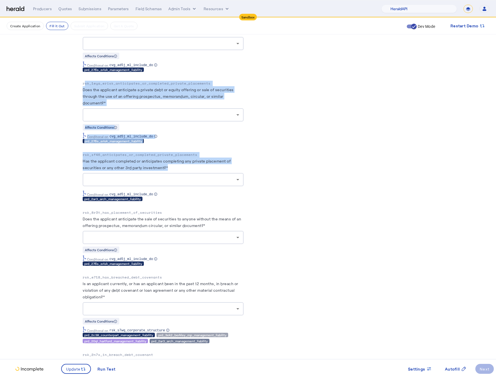
scroll to position [4425, 0]
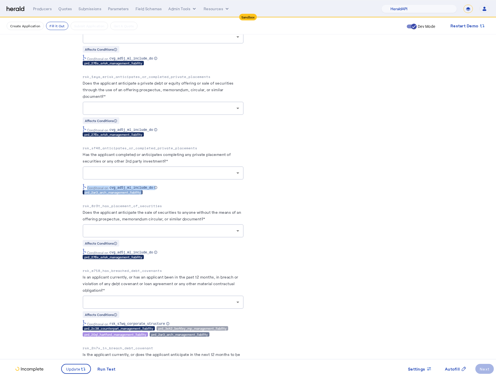
drag, startPoint x: 163, startPoint y: 242, endPoint x: 79, endPoint y: 232, distance: 85.2
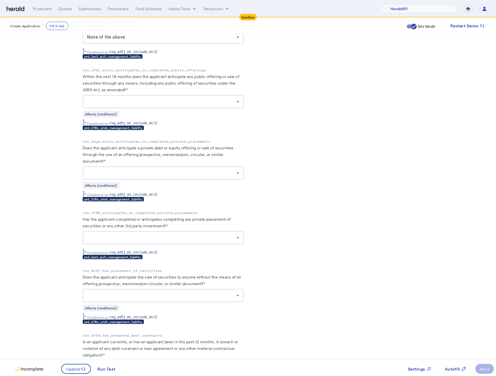
scroll to position [4346, 0]
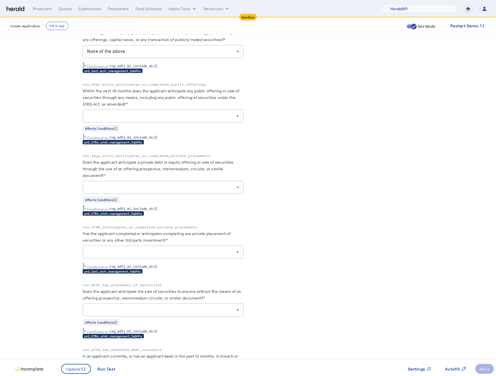
click at [133, 123] on div at bounding box center [163, 115] width 152 height 13
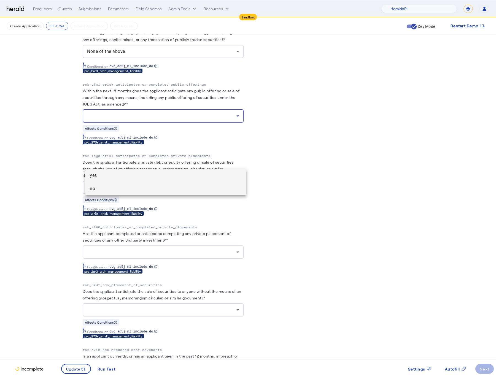
click at [131, 190] on span "no" at bounding box center [166, 188] width 152 height 7
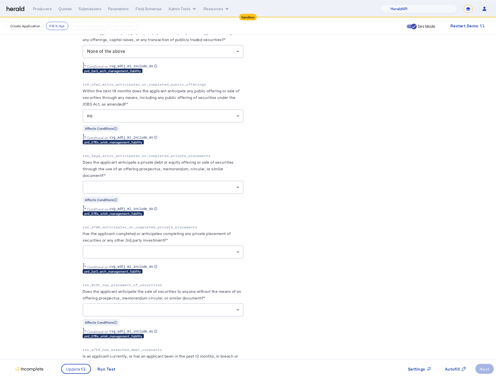
click at [207, 191] on div at bounding box center [161, 187] width 149 height 7
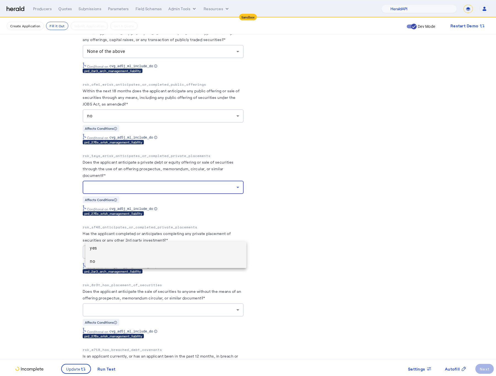
click at [142, 262] on span "no" at bounding box center [166, 261] width 152 height 7
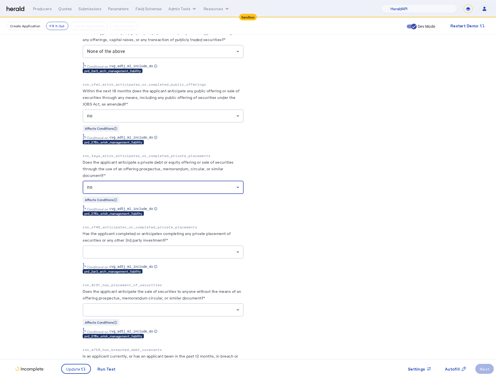
drag, startPoint x: 296, startPoint y: 271, endPoint x: 296, endPoint y: 266, distance: 5.0
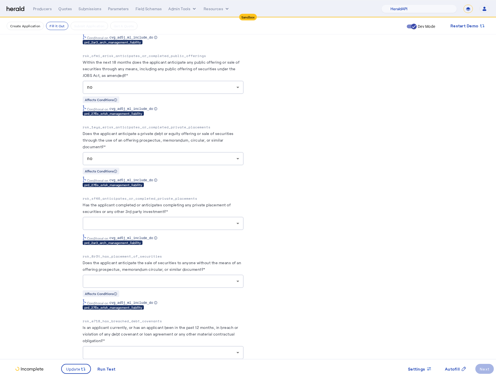
scroll to position [4413, 0]
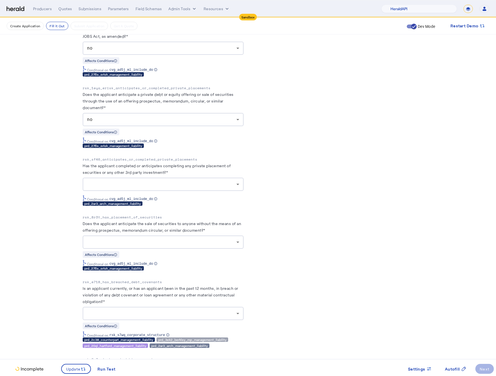
click at [191, 191] on div at bounding box center [163, 184] width 152 height 13
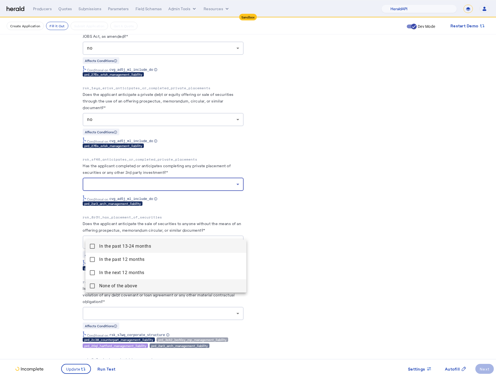
click at [124, 284] on span "None of the above" at bounding box center [170, 286] width 143 height 7
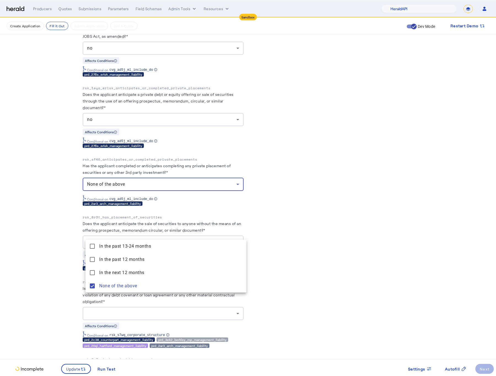
click at [348, 283] on div at bounding box center [248, 188] width 496 height 376
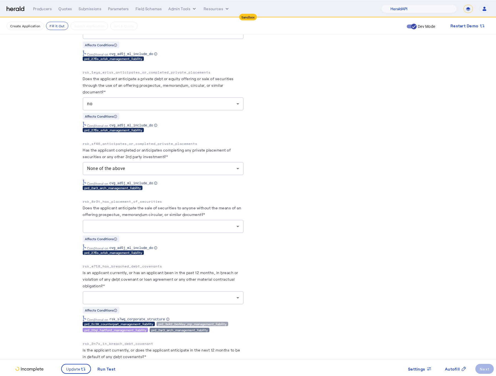
scroll to position [4474, 0]
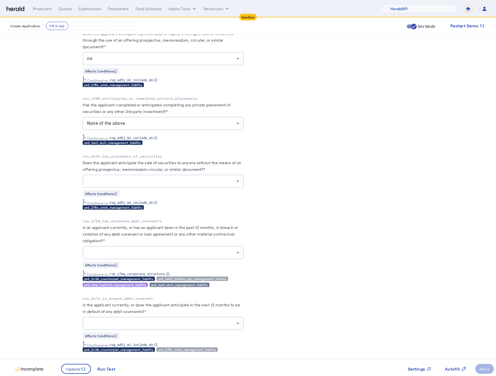
click at [197, 184] on div at bounding box center [161, 181] width 149 height 7
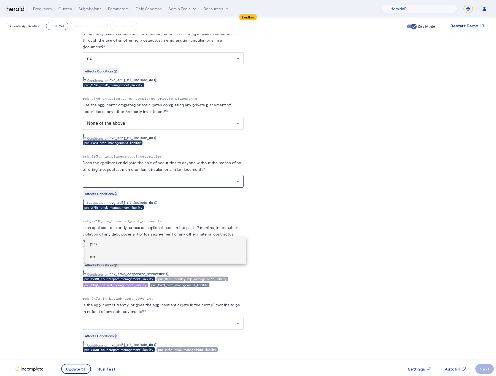
click at [151, 259] on span "no" at bounding box center [166, 257] width 152 height 7
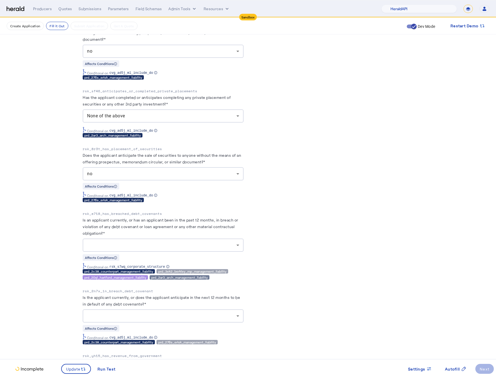
scroll to position [4533, 0]
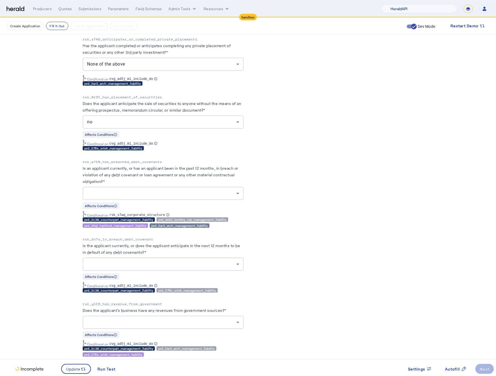
click at [207, 197] on div at bounding box center [161, 193] width 149 height 7
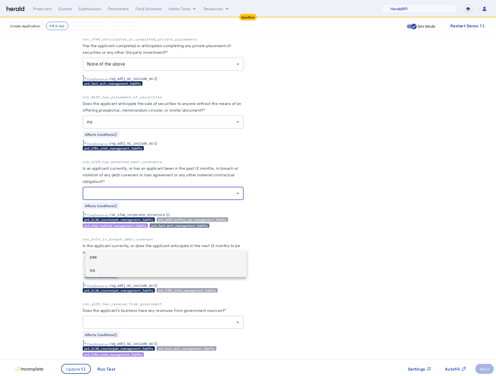
click at [150, 270] on span "no" at bounding box center [166, 270] width 152 height 7
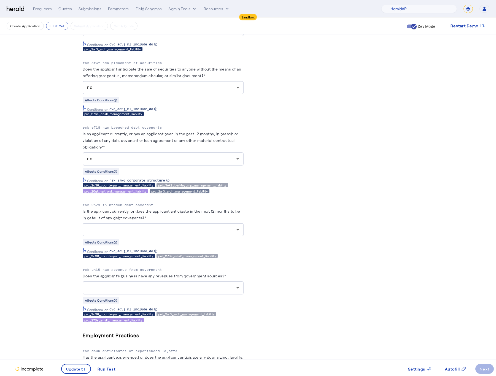
scroll to position [4579, 0]
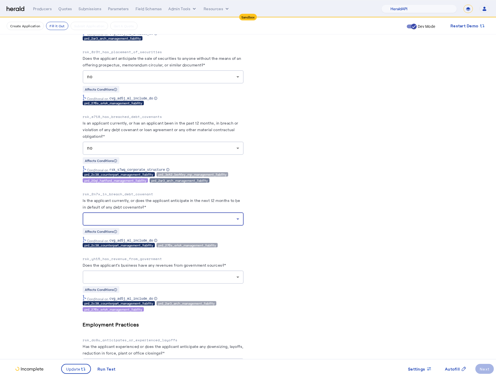
click at [200, 222] on div at bounding box center [161, 219] width 149 height 7
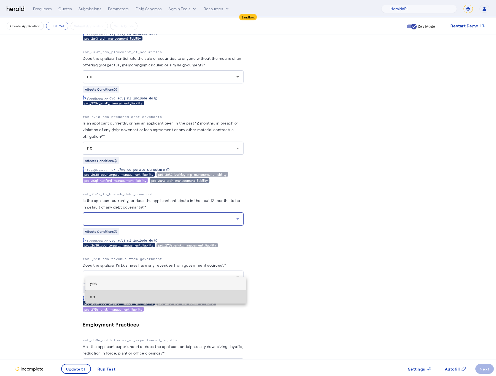
click at [188, 291] on mat-option "no" at bounding box center [165, 296] width 161 height 13
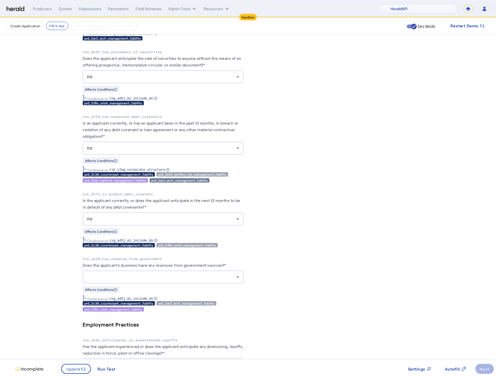
drag, startPoint x: 235, startPoint y: 296, endPoint x: 65, endPoint y: 158, distance: 218.6
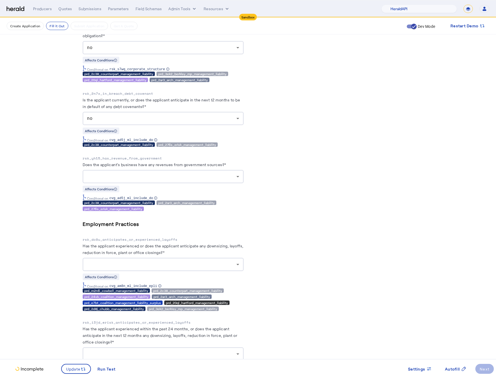
scroll to position [4774, 0]
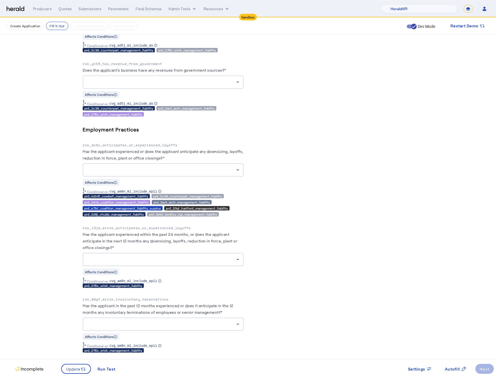
click at [234, 89] on div at bounding box center [163, 81] width 152 height 13
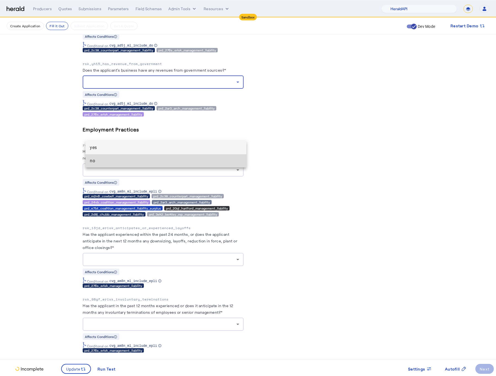
click at [156, 160] on span "no" at bounding box center [166, 161] width 152 height 7
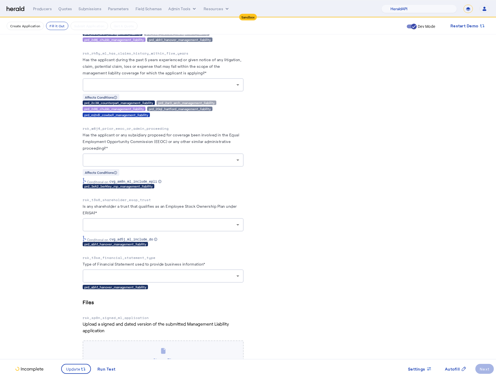
scroll to position [6213, 0]
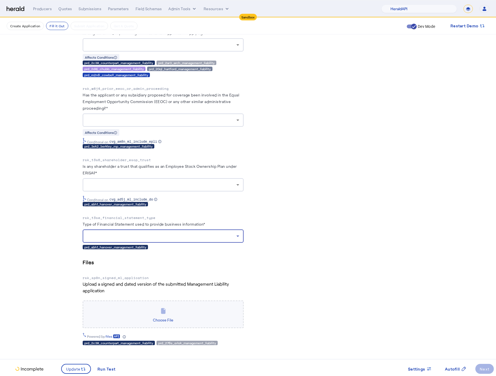
click at [222, 235] on div at bounding box center [161, 236] width 149 height 7
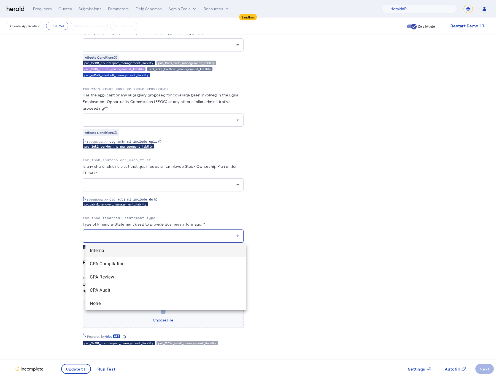
click at [317, 271] on div at bounding box center [248, 188] width 496 height 376
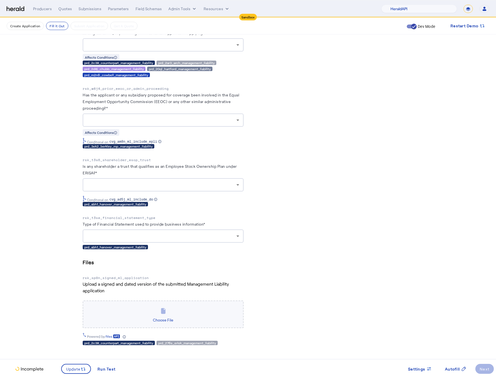
click at [146, 217] on p "rsk_t3se_financial_statement_type" at bounding box center [163, 218] width 161 height 6
click at [239, 241] on div at bounding box center [163, 235] width 152 height 13
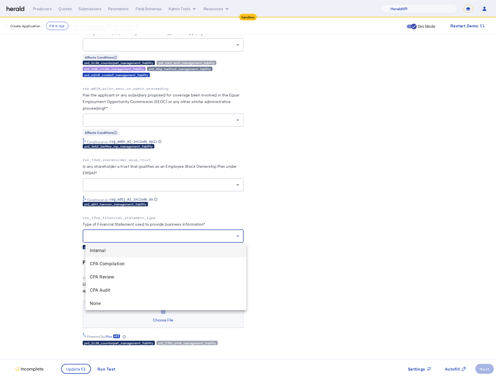
click at [330, 259] on div at bounding box center [248, 188] width 496 height 376
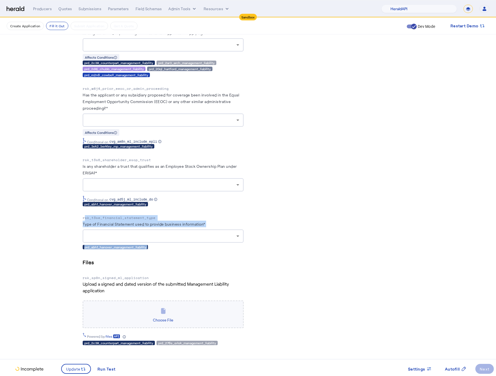
drag, startPoint x: 162, startPoint y: 249, endPoint x: 82, endPoint y: 217, distance: 86.7
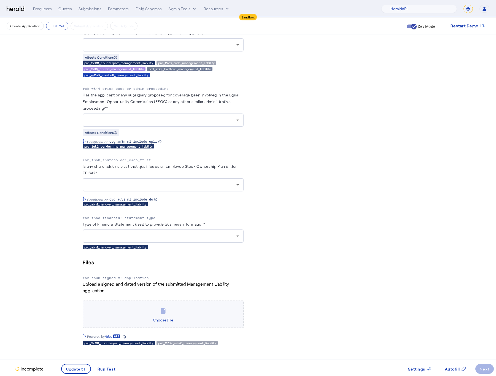
click at [206, 243] on div at bounding box center [163, 235] width 152 height 13
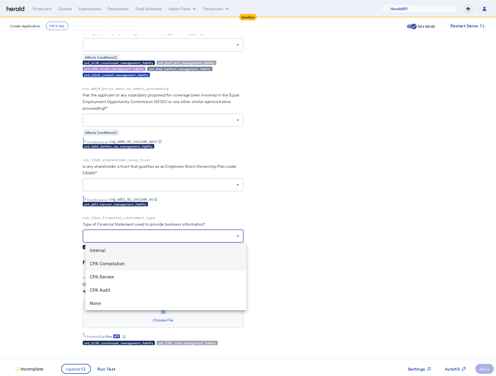
click at [161, 267] on Compilation "CPA Compilation" at bounding box center [165, 263] width 161 height 13
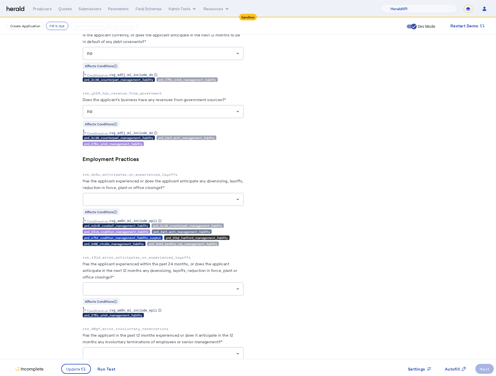
scroll to position [4746, 0]
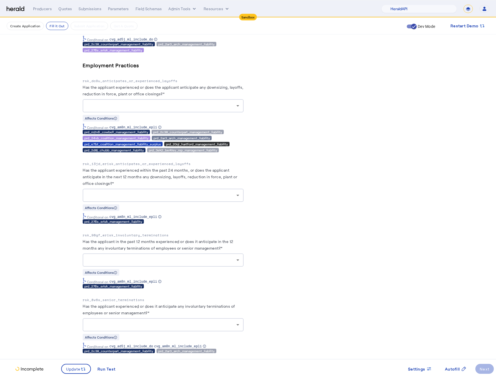
scroll to position [4868, 0]
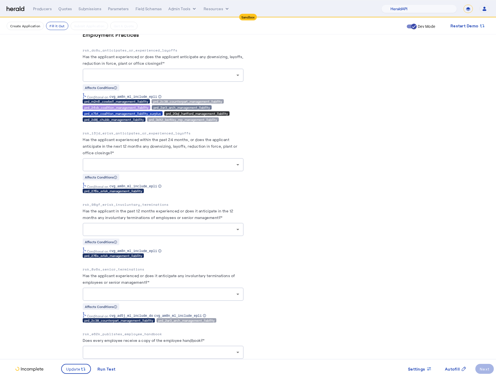
click at [202, 193] on div "prd_276s_erisk_management_liability" at bounding box center [163, 191] width 161 height 4
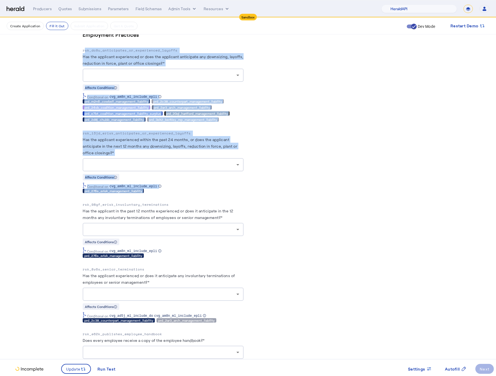
drag, startPoint x: 163, startPoint y: 250, endPoint x: 78, endPoint y: 100, distance: 171.9
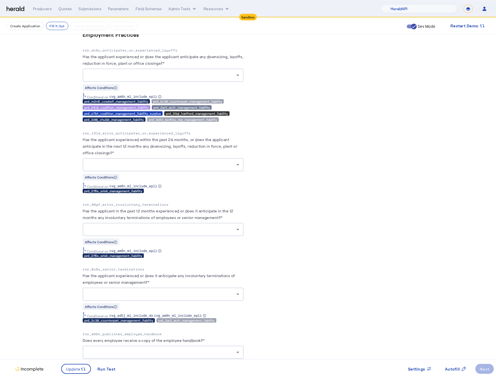
click at [191, 168] on div at bounding box center [161, 164] width 149 height 7
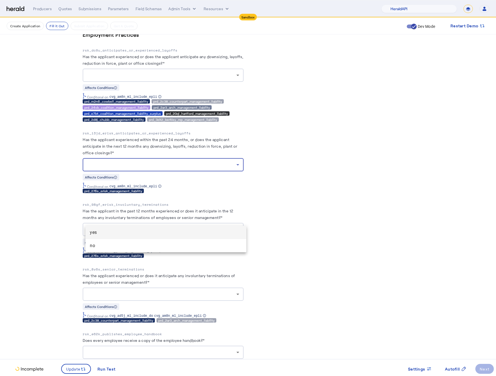
click at [311, 245] on div at bounding box center [248, 188] width 496 height 376
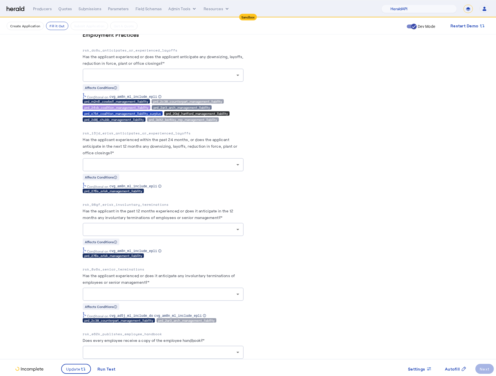
click at [172, 82] on div at bounding box center [163, 75] width 152 height 13
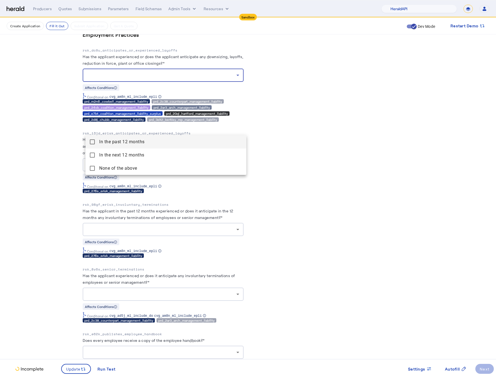
click at [349, 182] on div at bounding box center [248, 188] width 496 height 376
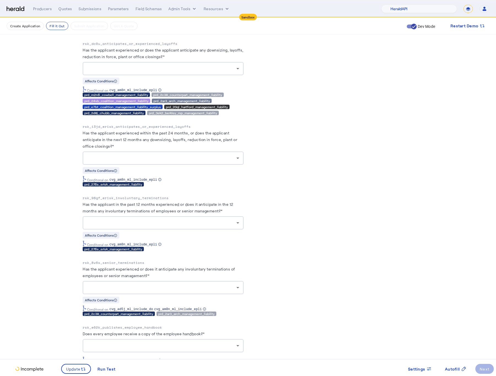
scroll to position [4874, 0]
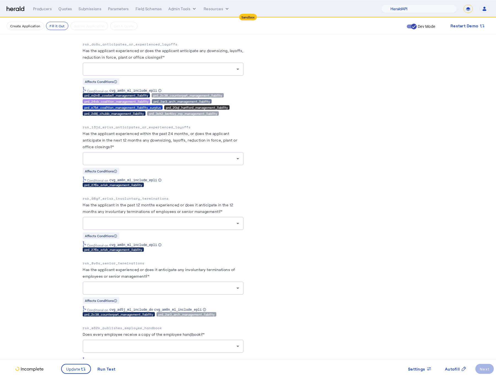
click at [200, 72] on div at bounding box center [161, 69] width 149 height 7
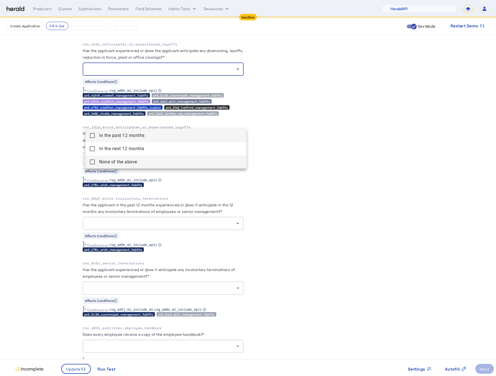
click at [135, 160] on span "None of the above" at bounding box center [170, 162] width 143 height 7
click at [55, 173] on div at bounding box center [248, 188] width 496 height 376
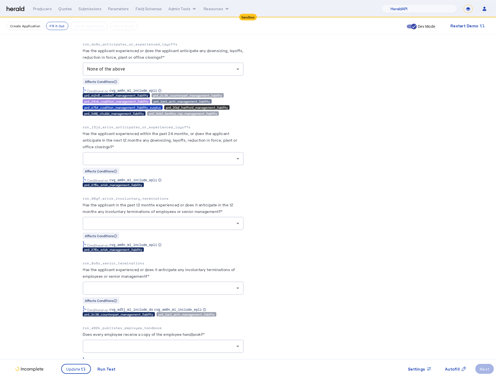
click at [163, 174] on div "Affects Conditions" at bounding box center [163, 170] width 161 height 7
click at [159, 165] on div at bounding box center [163, 158] width 152 height 13
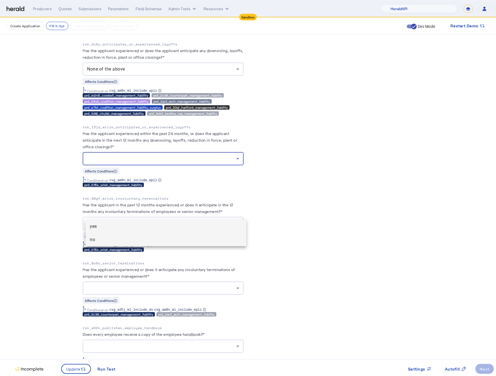
click at [123, 242] on span "no" at bounding box center [166, 239] width 152 height 7
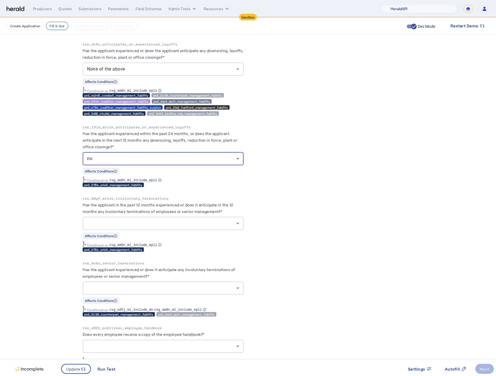
drag, startPoint x: 149, startPoint y: 285, endPoint x: 149, endPoint y: 281, distance: 4.4
click at [149, 252] on div "rsk_98gf_erisk_involuntary_terminations Has the applicant in the past 12 months…" at bounding box center [163, 224] width 161 height 56
click at [149, 227] on div at bounding box center [161, 223] width 149 height 7
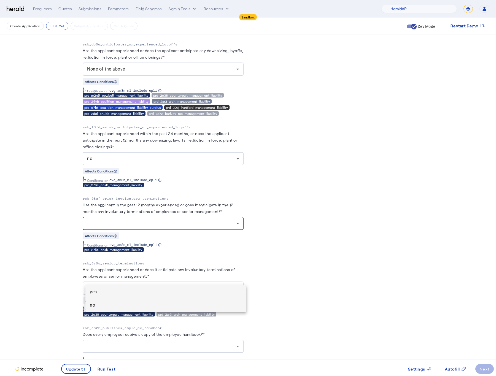
click at [110, 299] on mat-option "no" at bounding box center [165, 304] width 161 height 13
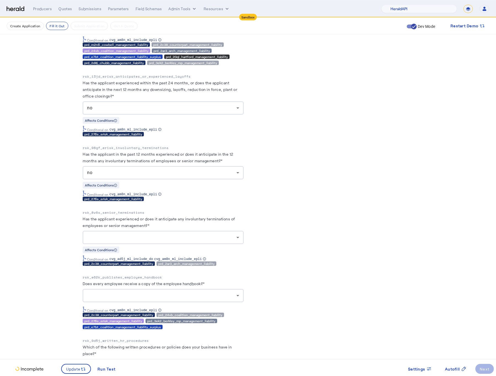
scroll to position [4926, 0]
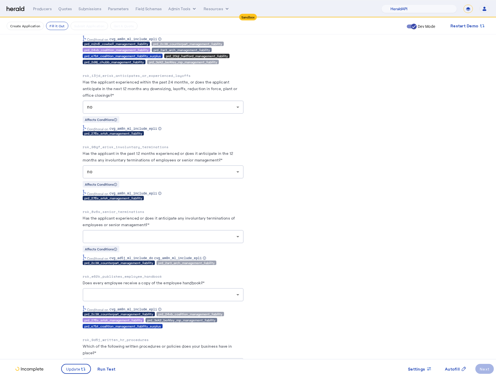
click at [191, 230] on herald-label "Has the applicant experienced or does it anticipate any involuntary termination…" at bounding box center [163, 222] width 161 height 15
click at [177, 252] on div "Affects Conditions" at bounding box center [163, 248] width 161 height 7
click at [172, 243] on div at bounding box center [163, 236] width 152 height 13
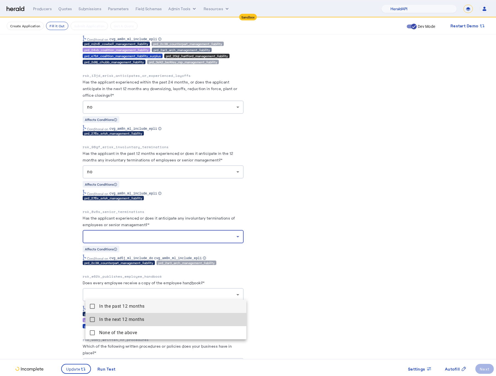
click at [117, 322] on span "In the next 12 months" at bounding box center [170, 319] width 143 height 7
click at [91, 324] on months "In the next 12 months" at bounding box center [165, 319] width 161 height 13
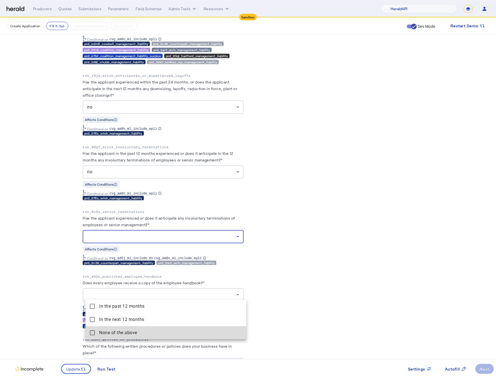
click at [95, 335] on above "None of the above" at bounding box center [165, 332] width 161 height 13
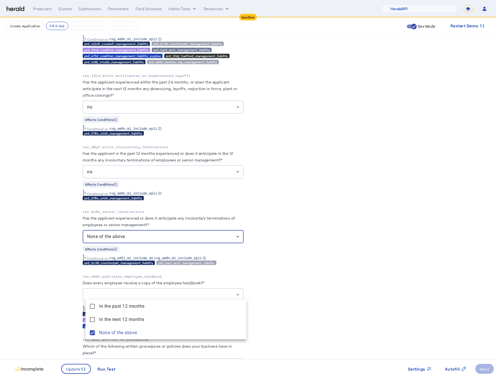
click at [70, 325] on div at bounding box center [248, 188] width 496 height 376
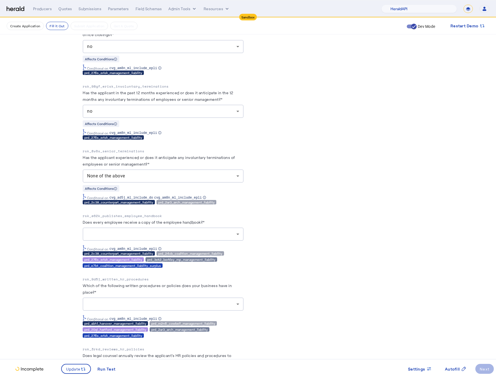
scroll to position [5076, 0]
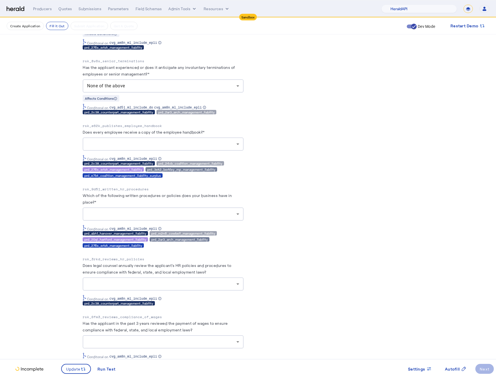
click at [202, 147] on div at bounding box center [161, 144] width 149 height 7
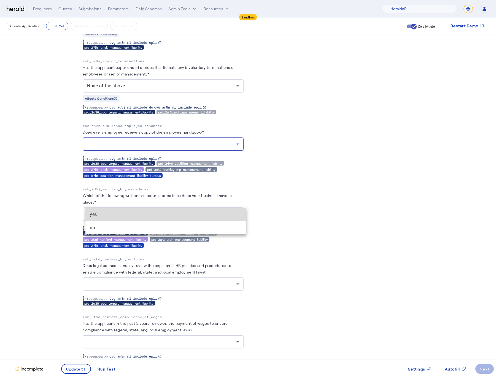
click at [97, 212] on span "yes" at bounding box center [166, 214] width 152 height 7
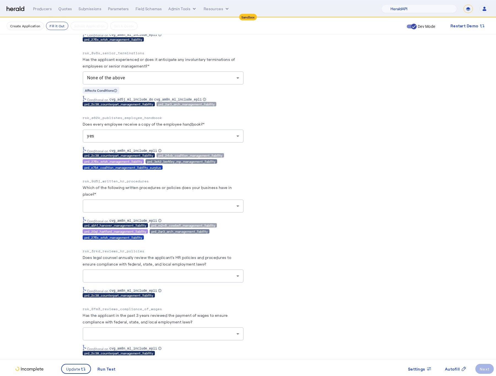
scroll to position [5132, 0]
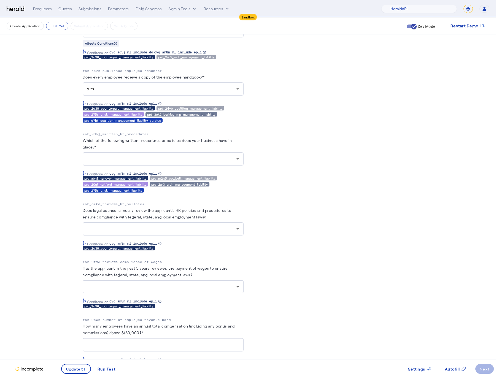
click at [175, 162] on div at bounding box center [161, 159] width 149 height 7
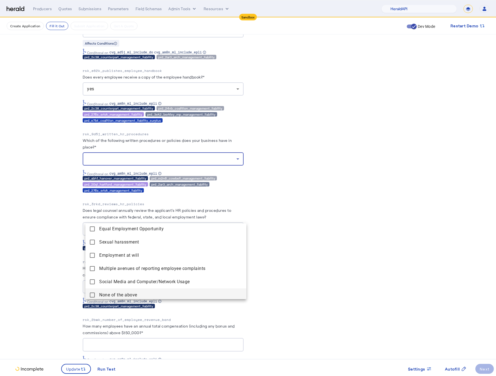
scroll to position [30, 0]
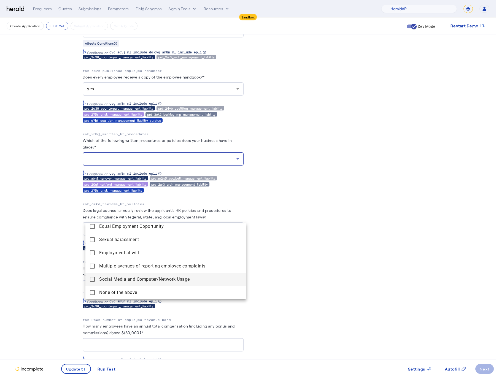
click at [90, 278] on mat-pseudo-checkbox at bounding box center [92, 279] width 5 height 5
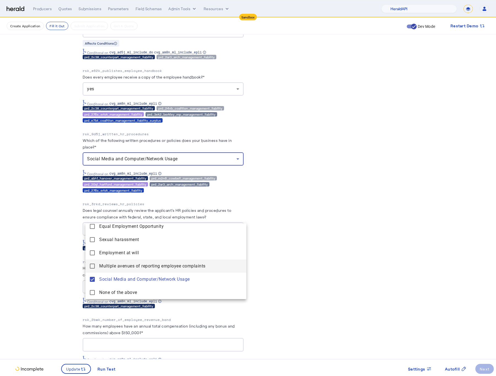
click at [90, 259] on complaints "Multiple avenues of reporting employee complaints" at bounding box center [165, 265] width 161 height 13
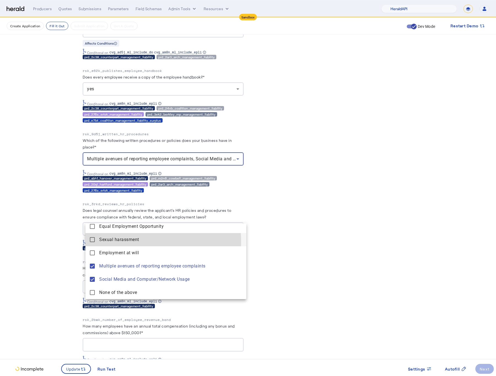
click at [93, 242] on harassment "Sexual harassment" at bounding box center [165, 239] width 161 height 13
click at [93, 234] on harassment "Sexual harassment" at bounding box center [165, 239] width 161 height 13
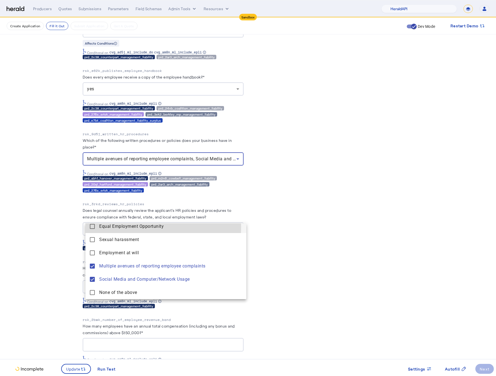
click at [93, 227] on mat-pseudo-checkbox at bounding box center [92, 226] width 5 height 5
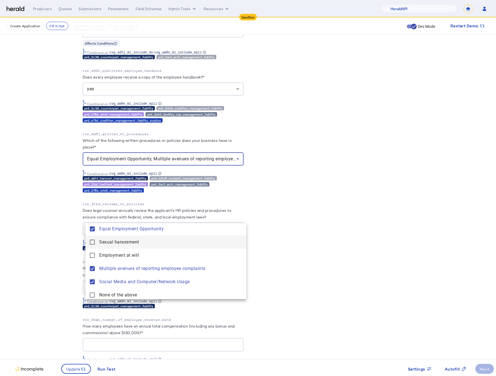
click at [93, 245] on harassment "Sexual harassment" at bounding box center [165, 241] width 161 height 13
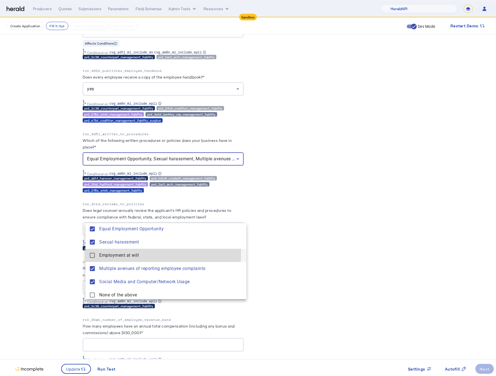
click at [93, 252] on will "Employment at will" at bounding box center [165, 255] width 161 height 13
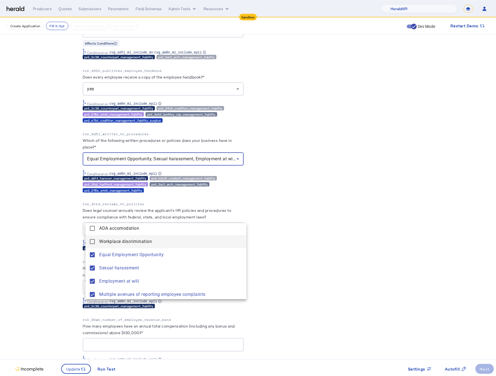
scroll to position [0, 0]
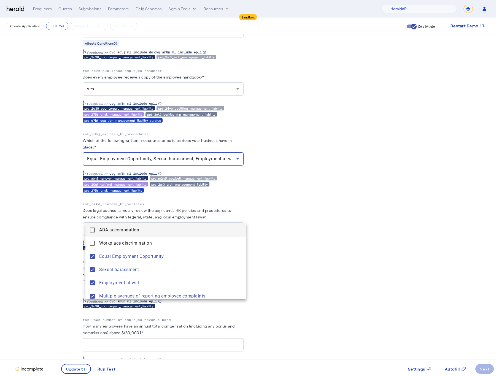
drag, startPoint x: 97, startPoint y: 240, endPoint x: 91, endPoint y: 224, distance: 17.1
click at [96, 240] on discrimination "Workplace discrimination" at bounding box center [165, 243] width 161 height 13
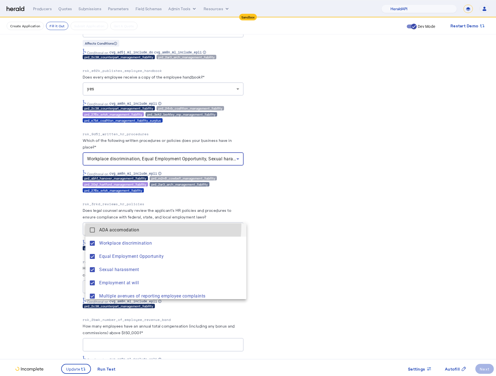
click at [91, 224] on accomodation "ADA accomodation" at bounding box center [165, 229] width 161 height 13
click at [45, 238] on div at bounding box center [248, 188] width 496 height 376
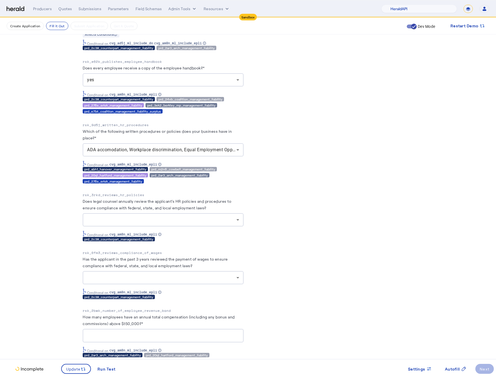
scroll to position [5186, 0]
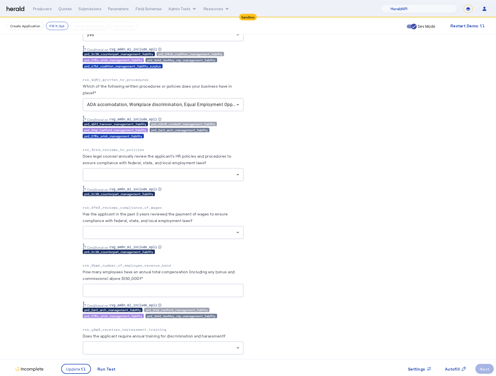
click at [191, 181] on div at bounding box center [163, 174] width 152 height 13
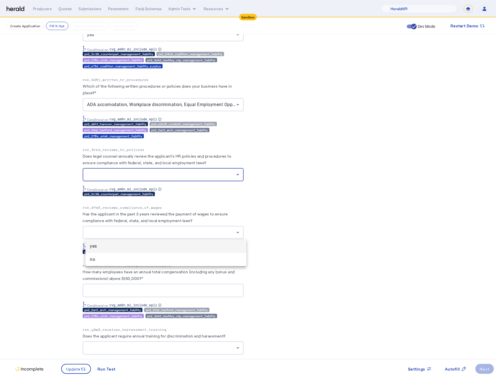
click at [327, 265] on div at bounding box center [248, 188] width 496 height 376
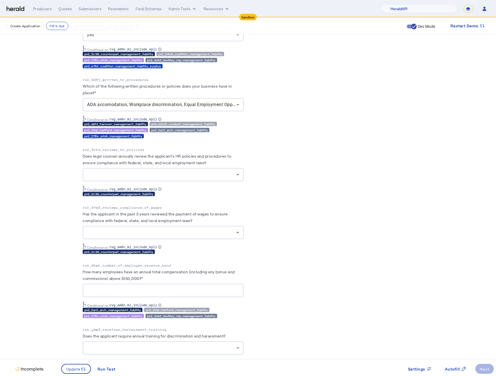
click at [241, 192] on div "Conditonal on cvg_am8n_ml_include_epli" at bounding box center [163, 189] width 161 height 6
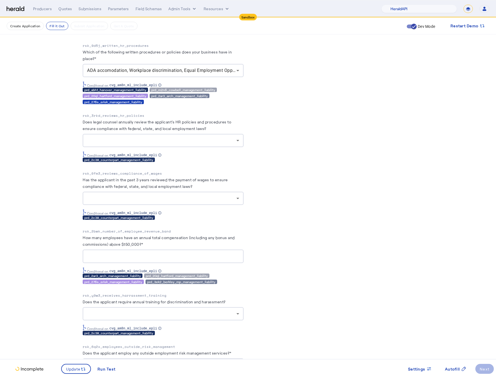
scroll to position [5233, 0]
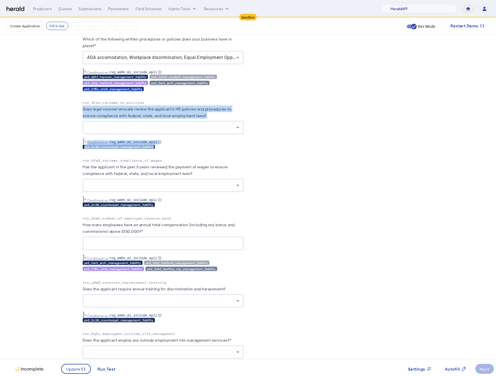
drag, startPoint x: 158, startPoint y: 204, endPoint x: 84, endPoint y: 162, distance: 85.3
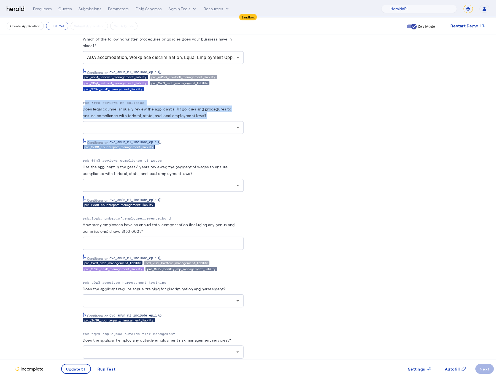
drag, startPoint x: 166, startPoint y: 209, endPoint x: 80, endPoint y: 161, distance: 98.7
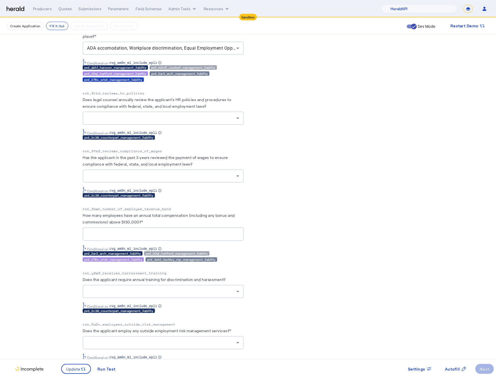
scroll to position [5243, 0]
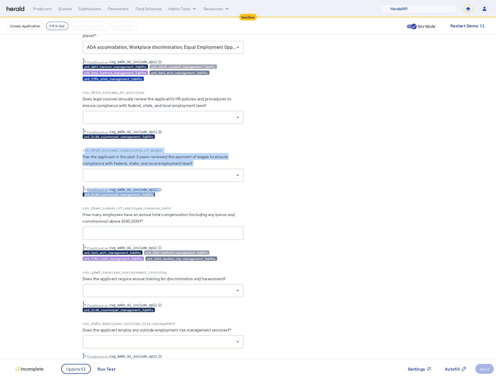
drag, startPoint x: 180, startPoint y: 255, endPoint x: 78, endPoint y: 209, distance: 111.8
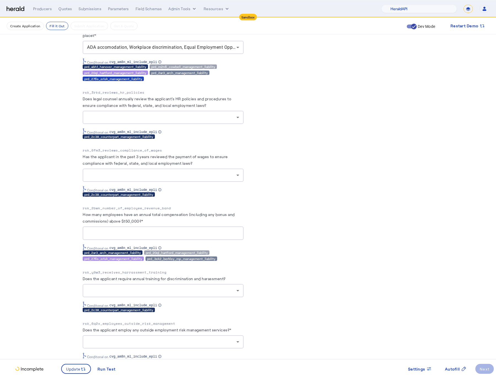
click at [188, 121] on div at bounding box center [161, 117] width 149 height 7
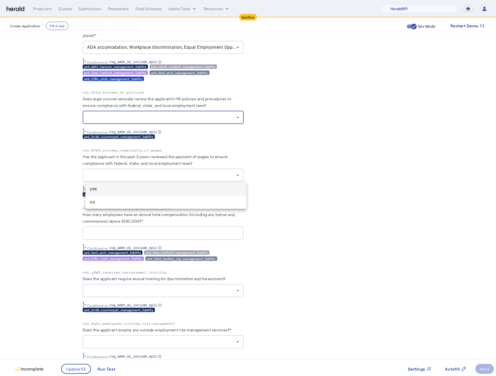
click at [171, 203] on span "no" at bounding box center [166, 202] width 152 height 7
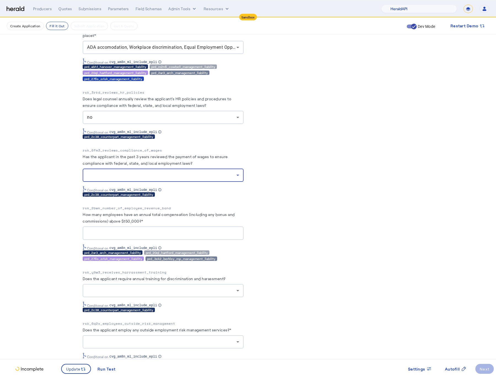
click at [223, 178] on div at bounding box center [161, 175] width 149 height 7
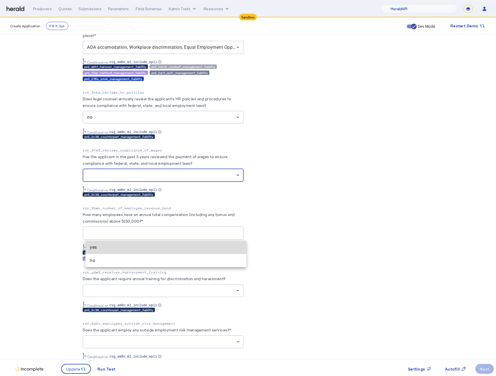
click at [188, 250] on span "yes" at bounding box center [166, 247] width 152 height 7
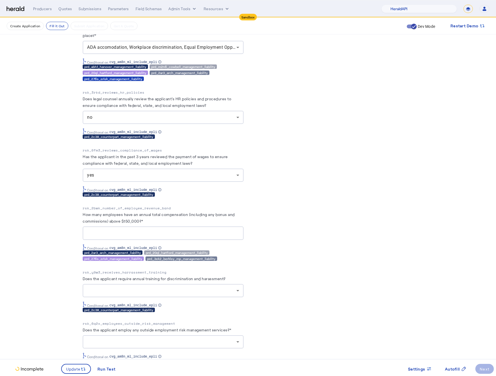
click at [209, 139] on div "rsk_3rkd_reviews_hr_policies Does legal counsel annually review the applicant's…" at bounding box center [163, 114] width 161 height 49
click at [204, 121] on div "no" at bounding box center [161, 117] width 149 height 7
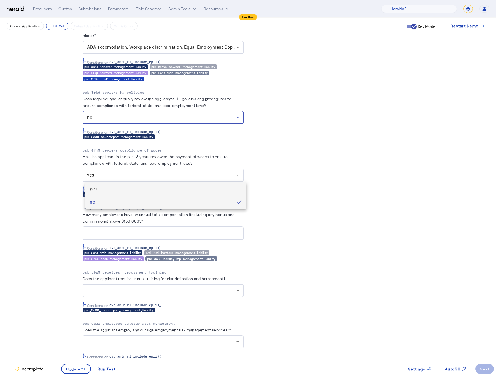
click at [173, 184] on mat-option "yes" at bounding box center [165, 188] width 161 height 13
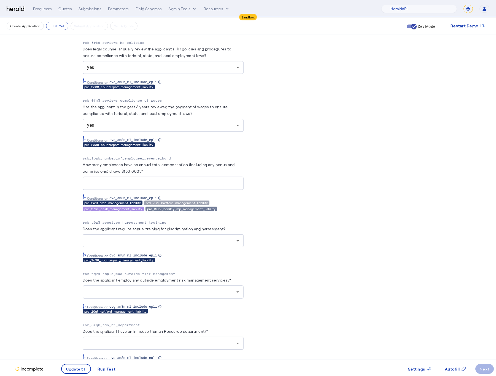
scroll to position [5304, 0]
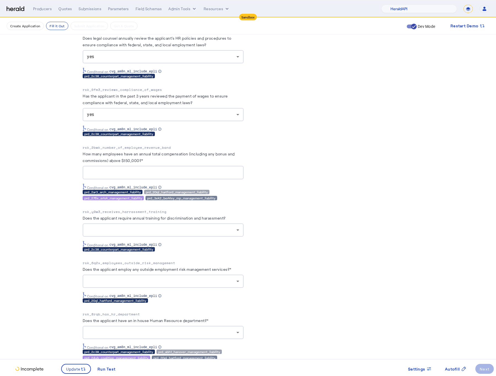
click at [185, 179] on div at bounding box center [163, 172] width 152 height 13
type input "*"
click at [229, 233] on div at bounding box center [161, 230] width 149 height 7
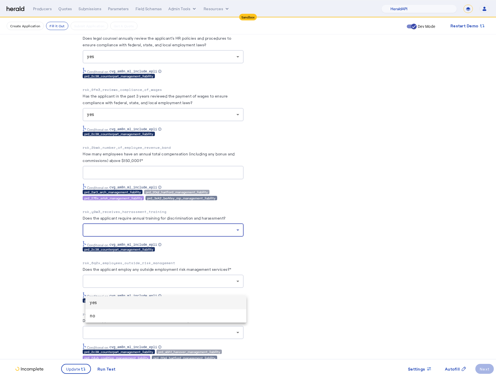
click at [309, 283] on div at bounding box center [248, 188] width 496 height 376
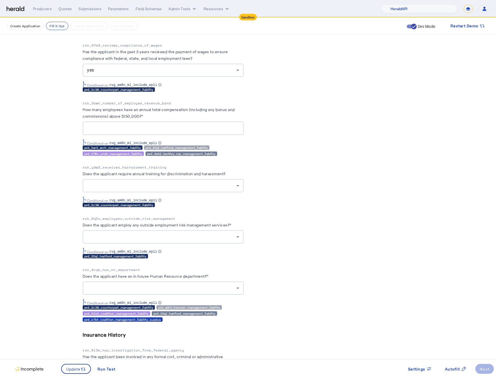
scroll to position [5364, 0]
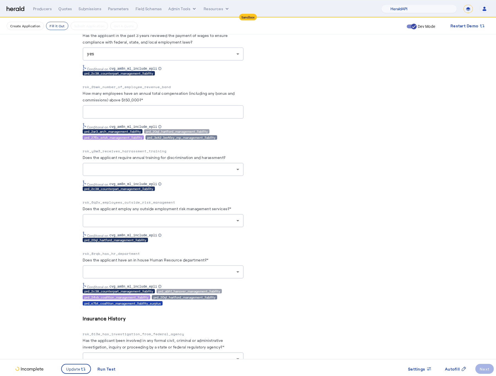
drag, startPoint x: 175, startPoint y: 249, endPoint x: 75, endPoint y: 208, distance: 107.8
click at [226, 173] on div at bounding box center [161, 169] width 149 height 7
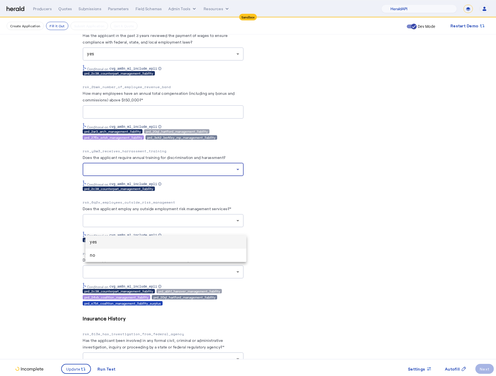
click at [207, 241] on span "yes" at bounding box center [166, 242] width 152 height 7
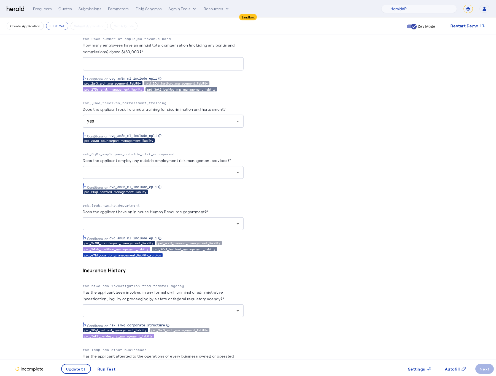
scroll to position [5417, 0]
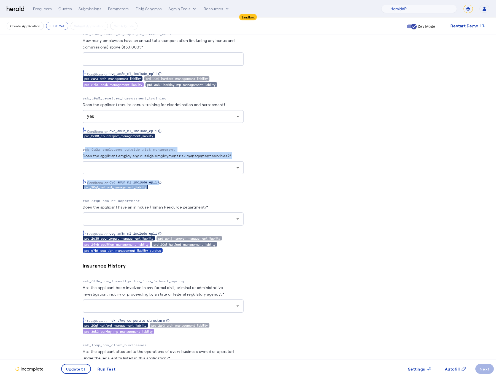
drag, startPoint x: 171, startPoint y: 248, endPoint x: 75, endPoint y: 211, distance: 103.0
click at [241, 222] on icon at bounding box center [237, 219] width 7 height 7
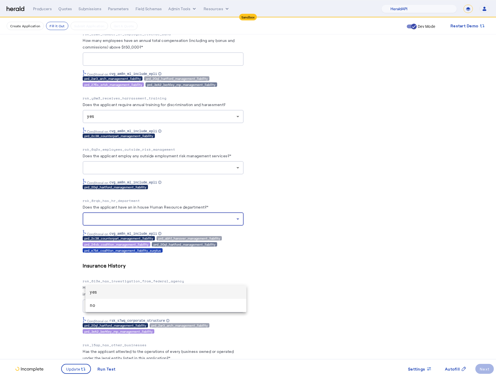
click at [116, 287] on mat-option "yes" at bounding box center [165, 292] width 161 height 13
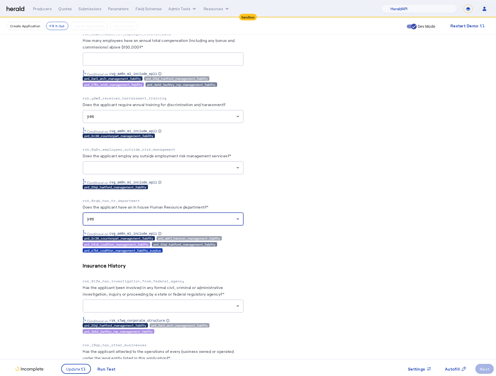
click at [182, 185] on div "Conditonal on cvg_am8n_ml_include_epli" at bounding box center [163, 181] width 161 height 8
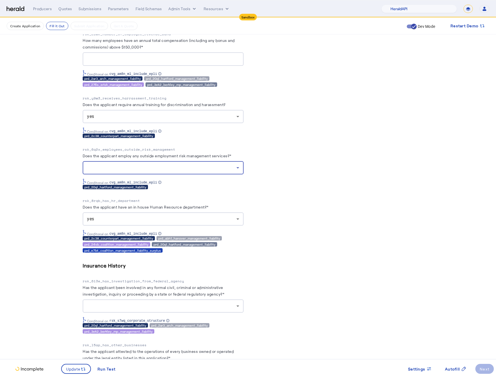
click at [211, 171] on div at bounding box center [161, 167] width 149 height 7
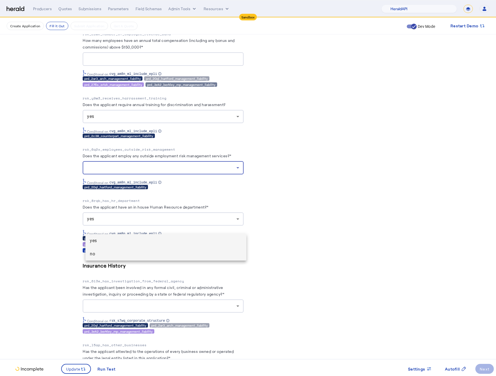
click at [175, 251] on span "no" at bounding box center [166, 254] width 152 height 7
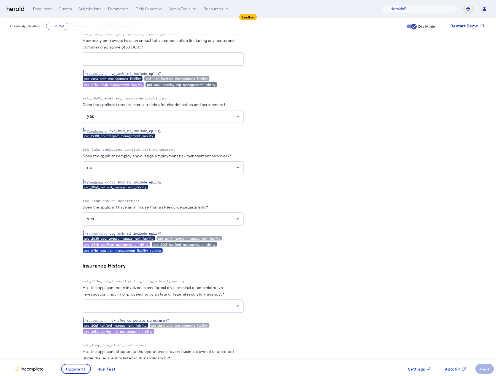
click at [209, 120] on div "yes" at bounding box center [161, 116] width 149 height 7
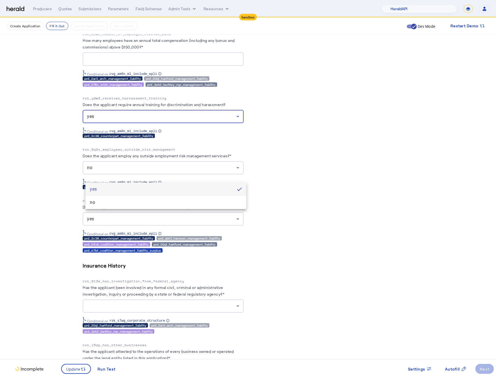
click at [295, 188] on div at bounding box center [248, 188] width 496 height 376
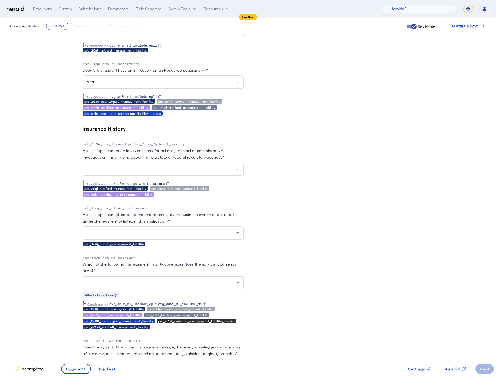
scroll to position [5556, 0]
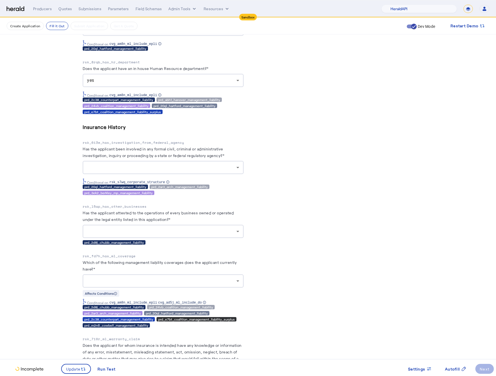
click at [197, 171] on div at bounding box center [161, 167] width 149 height 7
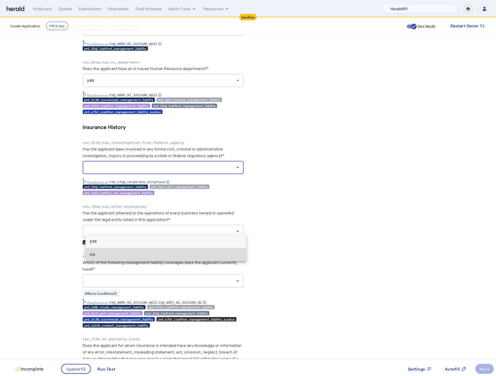
click at [135, 253] on span "no" at bounding box center [166, 254] width 152 height 7
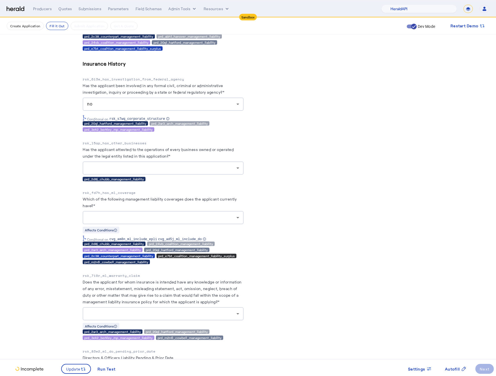
scroll to position [5619, 0]
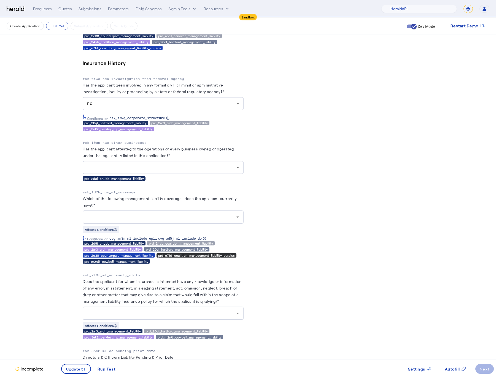
click at [209, 171] on div at bounding box center [161, 167] width 149 height 7
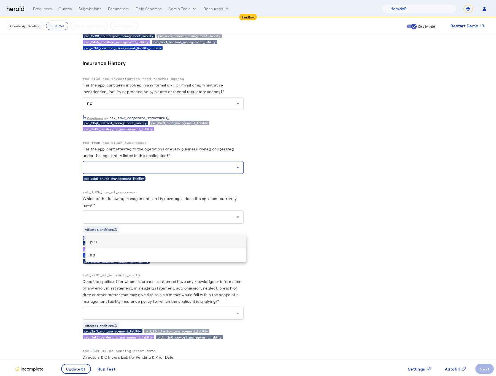
click at [143, 243] on span "yes" at bounding box center [166, 241] width 152 height 7
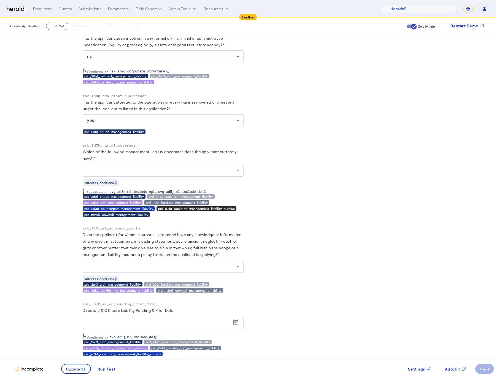
scroll to position [5677, 0]
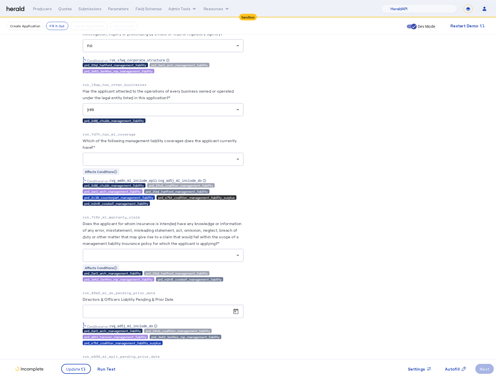
click at [211, 166] on div at bounding box center [163, 159] width 152 height 13
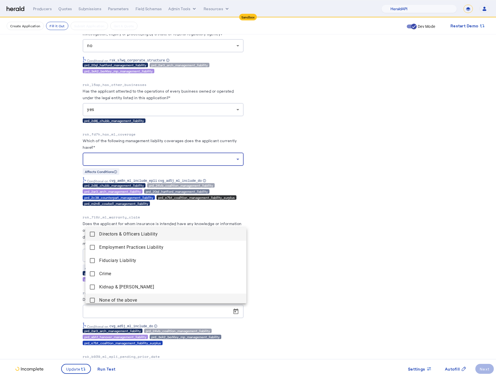
click at [104, 300] on span "None of the above" at bounding box center [170, 300] width 143 height 7
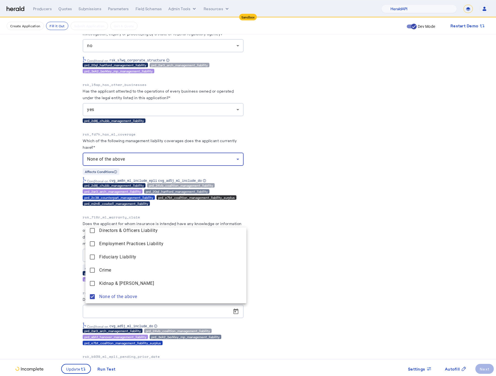
drag, startPoint x: 24, startPoint y: 287, endPoint x: 26, endPoint y: 284, distance: 3.1
click at [25, 287] on div at bounding box center [248, 188] width 496 height 376
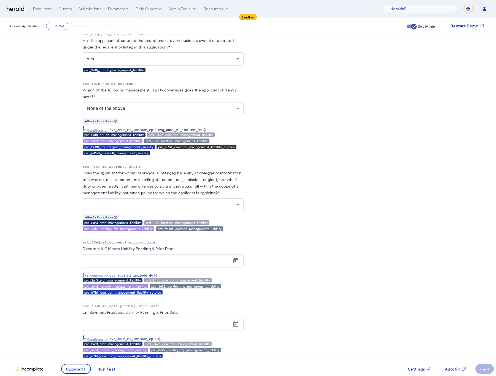
scroll to position [5735, 0]
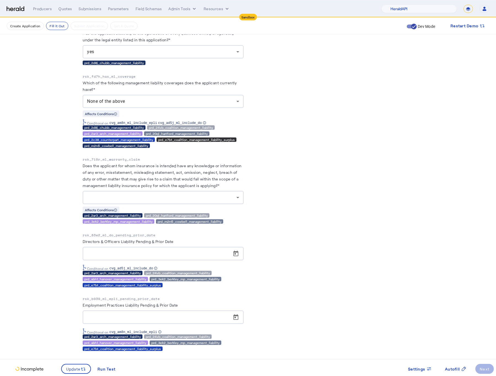
click at [188, 201] on div at bounding box center [161, 197] width 149 height 7
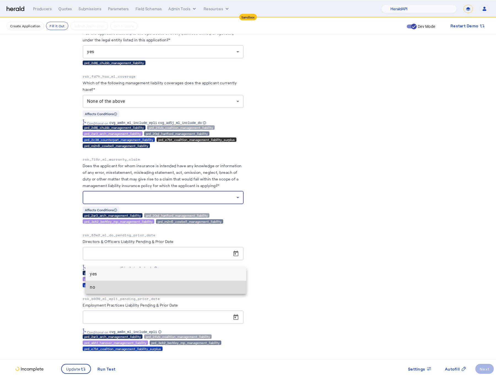
click at [122, 290] on span "no" at bounding box center [166, 287] width 152 height 7
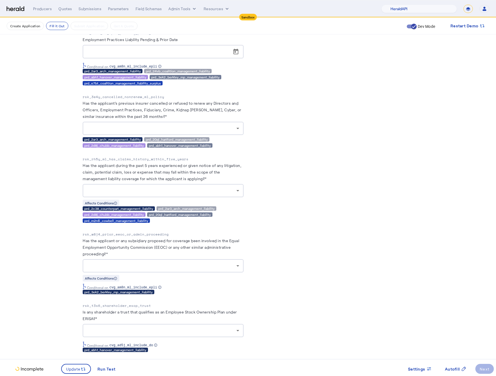
scroll to position [6014, 0]
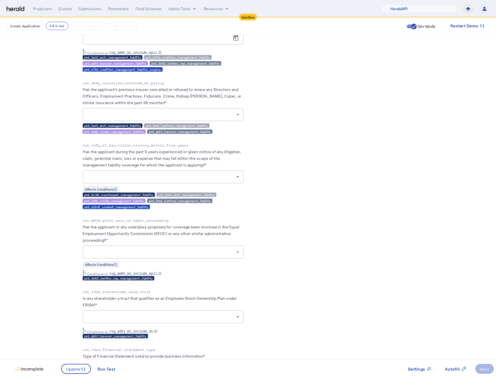
click at [170, 121] on div at bounding box center [163, 114] width 152 height 13
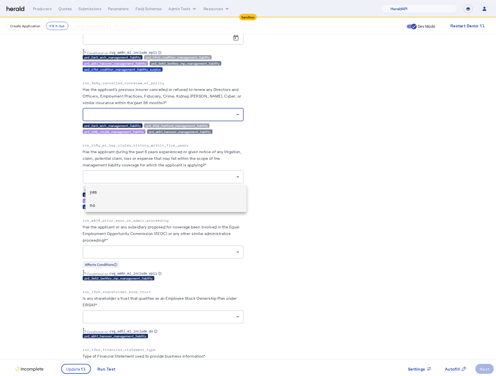
click at [117, 207] on span "no" at bounding box center [166, 205] width 152 height 7
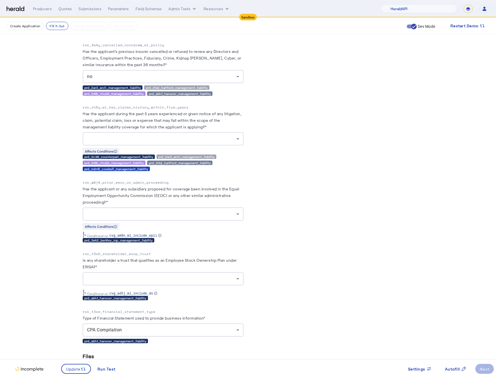
scroll to position [6069, 0]
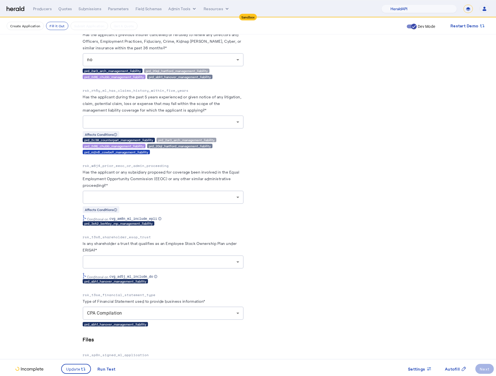
click at [169, 129] on div at bounding box center [163, 121] width 152 height 13
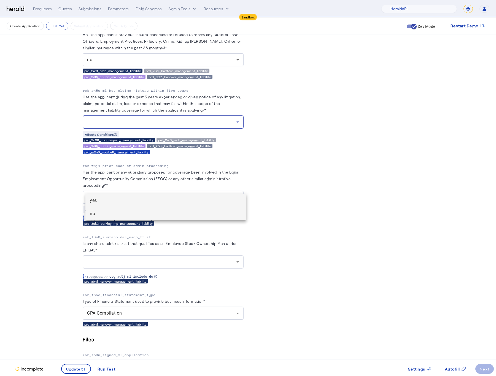
click at [124, 218] on mat-option "no" at bounding box center [165, 213] width 161 height 13
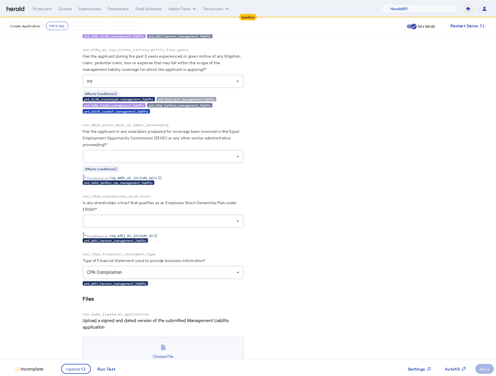
scroll to position [6120, 0]
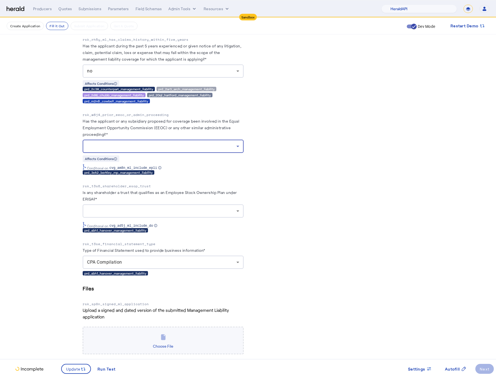
click at [215, 150] on div at bounding box center [161, 146] width 149 height 7
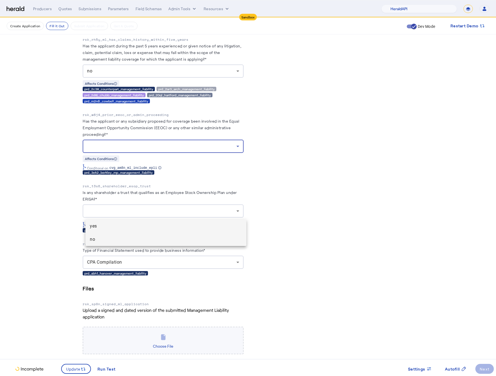
click at [166, 238] on span "no" at bounding box center [166, 239] width 152 height 7
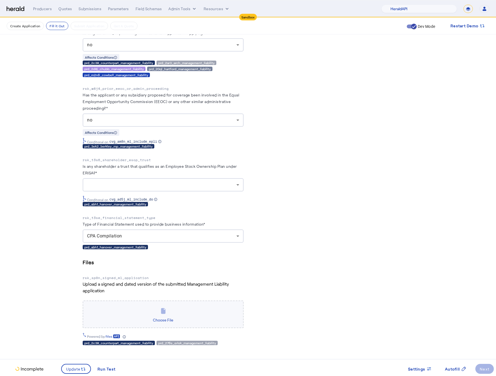
scroll to position [6172, 0]
click at [200, 188] on div at bounding box center [161, 184] width 149 height 7
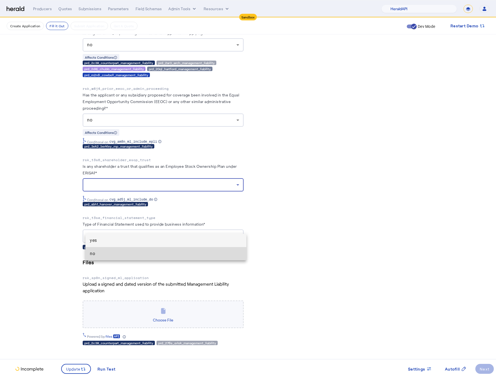
click at [128, 253] on span "no" at bounding box center [166, 253] width 152 height 7
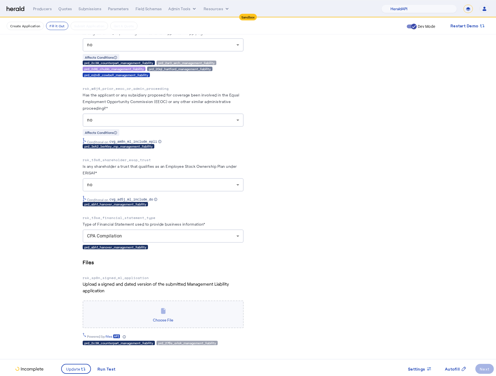
click at [72, 365] on span at bounding box center [76, 368] width 29 height 13
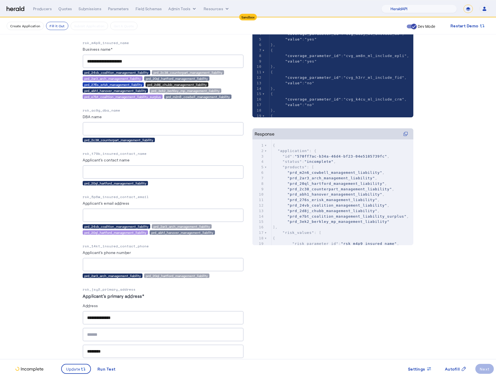
scroll to position [0, 0]
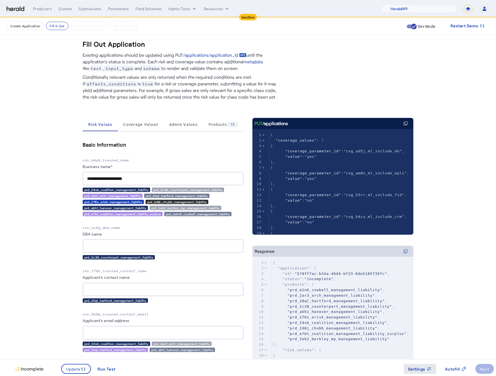
click at [429, 368] on icon at bounding box center [429, 369] width 6 height 6
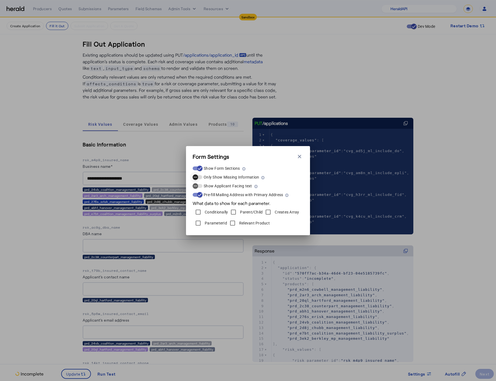
click at [197, 178] on icon "button" at bounding box center [195, 177] width 5 height 5
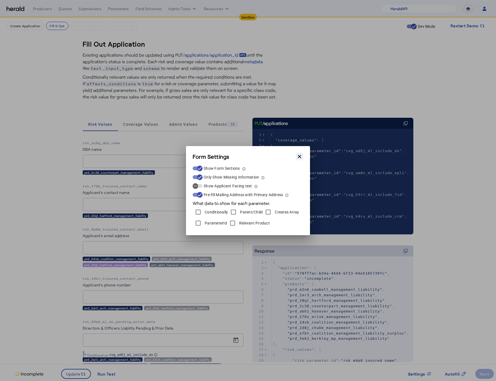
click at [302, 156] on button "Close modal" at bounding box center [299, 157] width 8 height 8
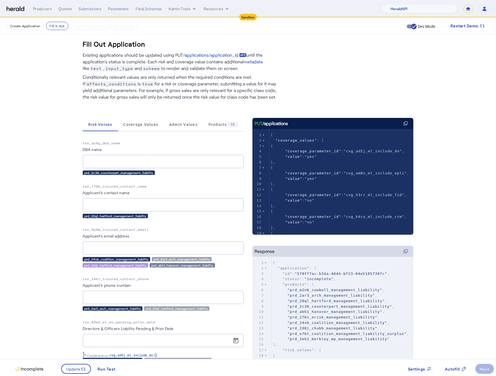
click at [36, 212] on fill-application-step "Create Application Fill it Out Submit Application Get A Quote Dev Mode Restart …" at bounding box center [248, 291] width 496 height 547
click at [132, 120] on span "Coverage Values" at bounding box center [140, 124] width 35 height 13
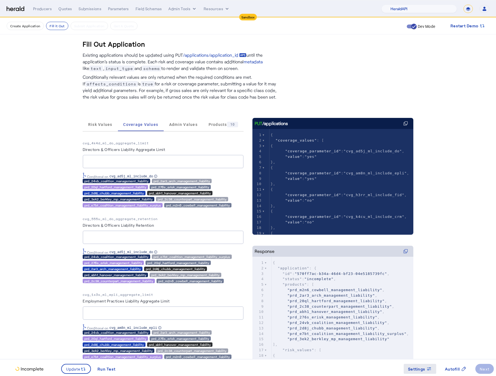
click at [419, 368] on span "Settings" at bounding box center [416, 369] width 17 height 6
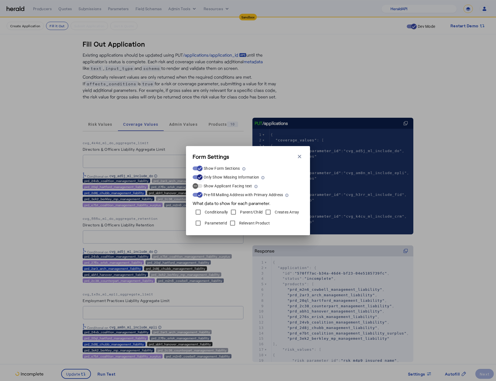
click at [201, 177] on icon "button" at bounding box center [199, 177] width 5 height 5
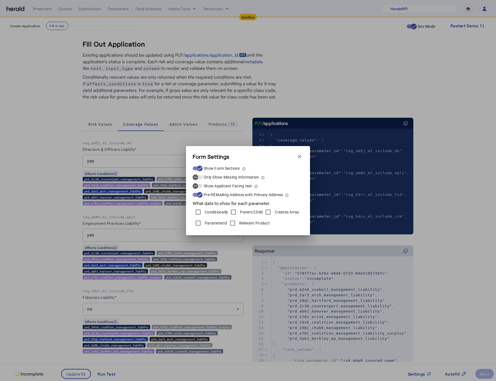
click at [65, 195] on div "Form Settings Close modal Show Form Sections Only Show Missing Information Show…" at bounding box center [248, 190] width 496 height 381
click at [295, 154] on button "Close modal" at bounding box center [299, 157] width 8 height 8
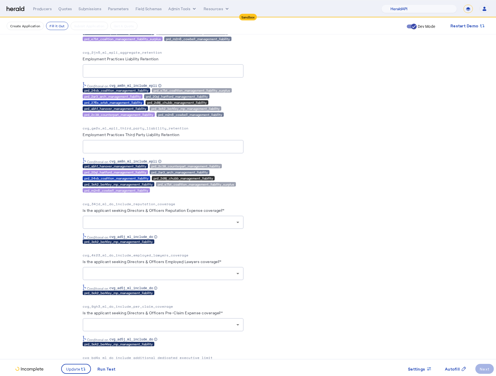
scroll to position [776, 0]
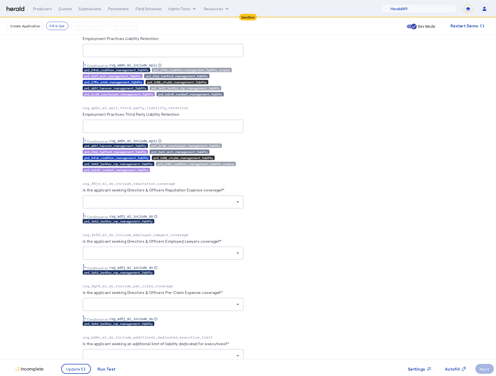
click at [209, 208] on div at bounding box center [163, 201] width 152 height 13
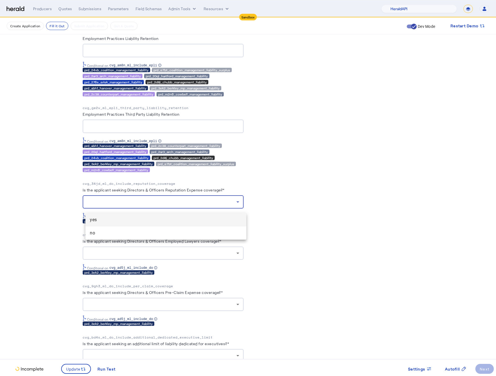
click at [144, 223] on mat-option "yes" at bounding box center [165, 219] width 161 height 13
click at [185, 251] on div at bounding box center [163, 252] width 152 height 13
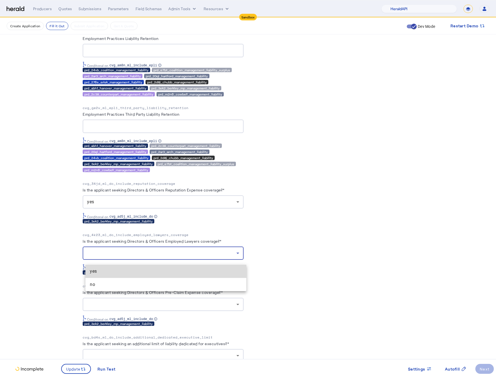
drag, startPoint x: 185, startPoint y: 251, endPoint x: 61, endPoint y: 255, distance: 124.0
click at [177, 268] on mat-option "yes" at bounding box center [165, 271] width 161 height 13
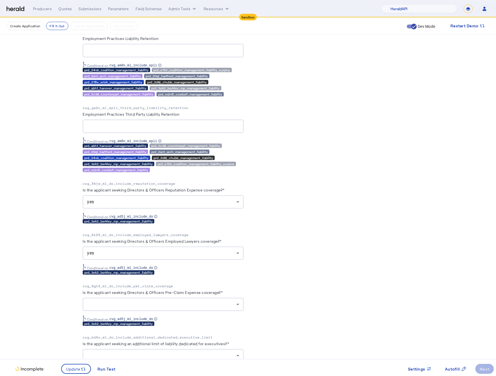
click at [34, 250] on fill-application-step "Create Application Fill it Out Submit Application Get A Quote Dev Mode Restart …" at bounding box center [248, 36] width 496 height 1589
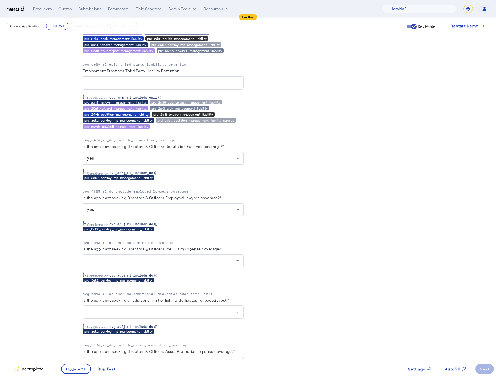
scroll to position [928, 0]
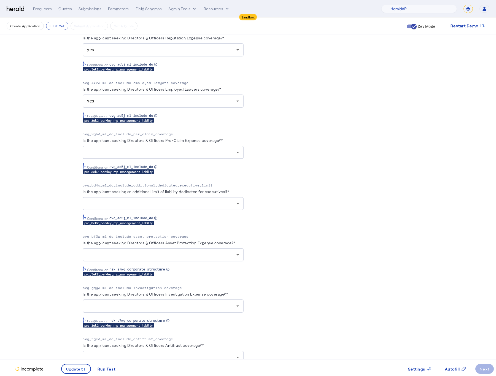
click at [217, 100] on div "yes" at bounding box center [163, 100] width 152 height 13
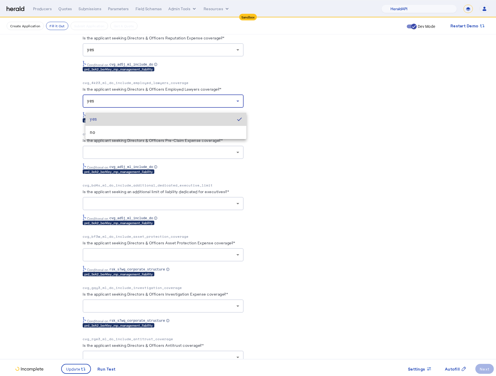
click at [191, 122] on span "yes" at bounding box center [161, 119] width 143 height 7
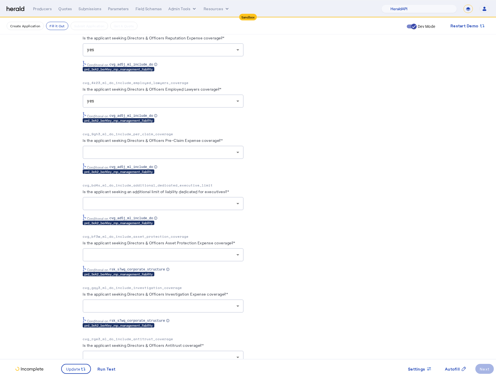
click at [200, 152] on div at bounding box center [163, 152] width 152 height 13
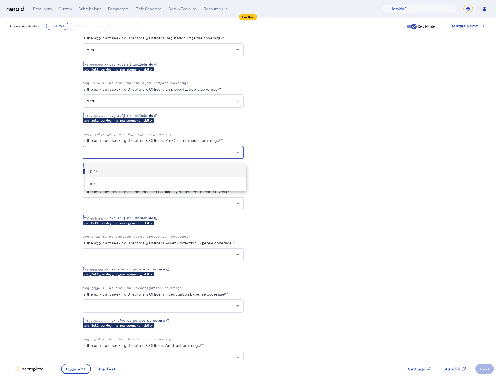
click at [183, 173] on span "yes" at bounding box center [166, 170] width 152 height 7
click at [205, 205] on div at bounding box center [161, 203] width 149 height 7
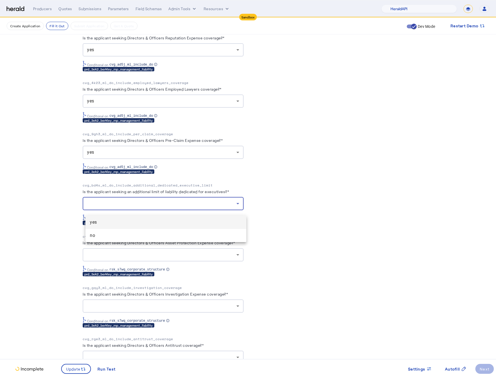
drag, startPoint x: 191, startPoint y: 218, endPoint x: 195, endPoint y: 223, distance: 6.8
click at [190, 218] on mat-option "yes" at bounding box center [165, 222] width 161 height 13
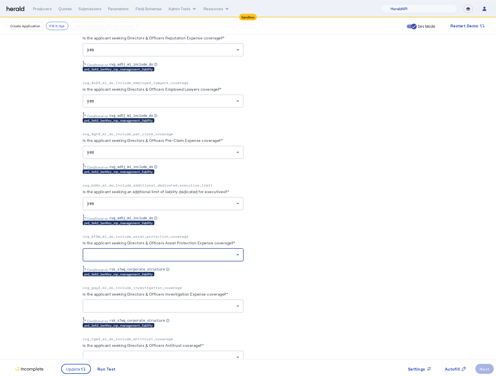
click at [210, 258] on div at bounding box center [161, 254] width 149 height 7
click at [193, 268] on mat-option "yes" at bounding box center [165, 273] width 161 height 13
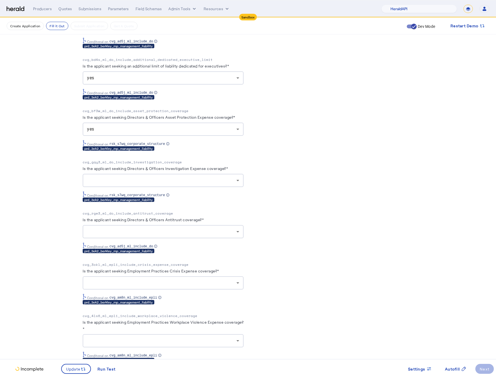
scroll to position [1058, 0]
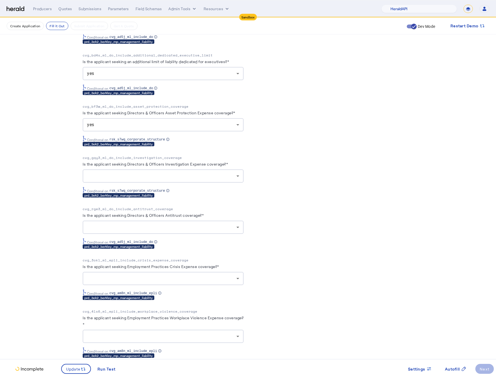
click at [221, 176] on div at bounding box center [163, 175] width 152 height 13
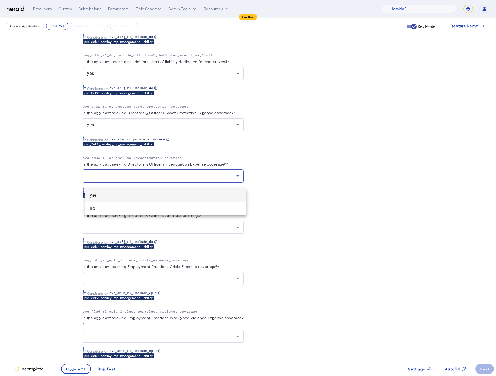
click at [173, 199] on mat-option "yes" at bounding box center [165, 195] width 161 height 13
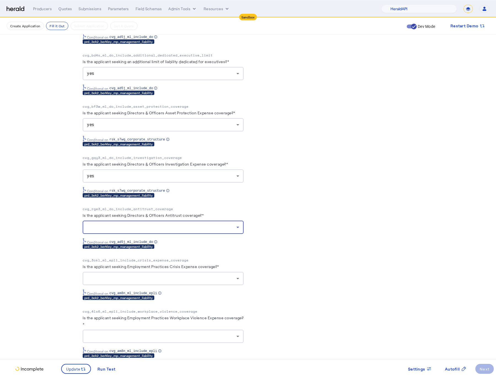
click at [205, 230] on div at bounding box center [161, 227] width 149 height 7
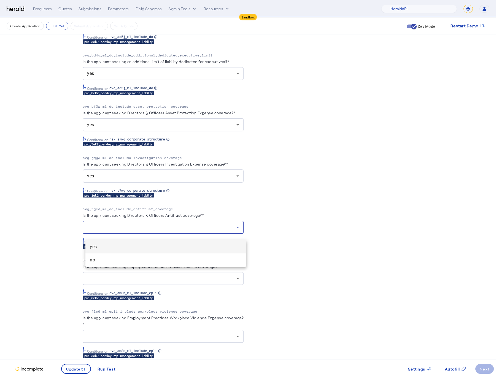
click at [166, 247] on span "yes" at bounding box center [166, 246] width 152 height 7
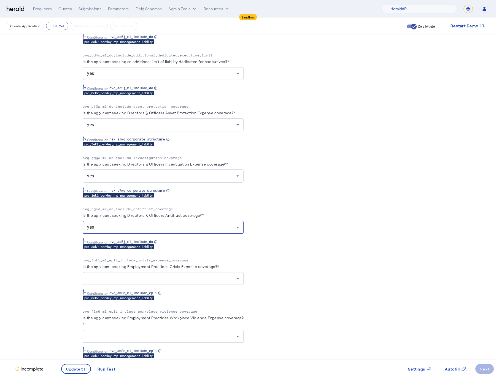
click at [209, 282] on div at bounding box center [161, 278] width 149 height 7
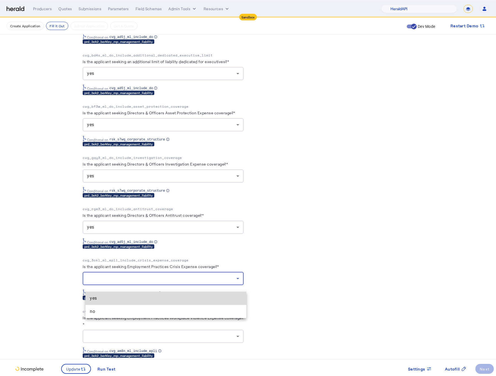
click at [170, 296] on span "yes" at bounding box center [166, 298] width 152 height 7
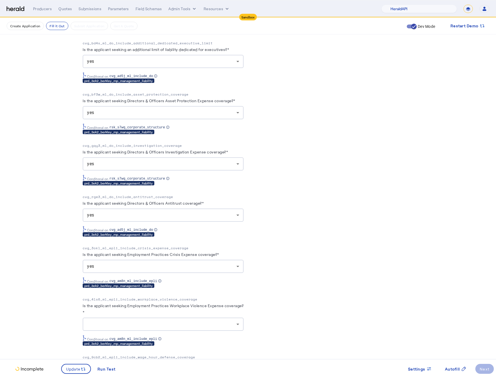
scroll to position [1116, 0]
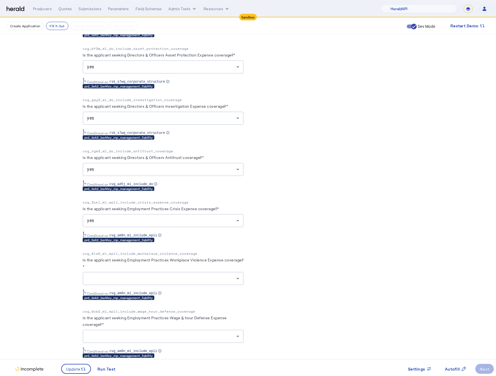
click at [222, 285] on div at bounding box center [163, 278] width 152 height 13
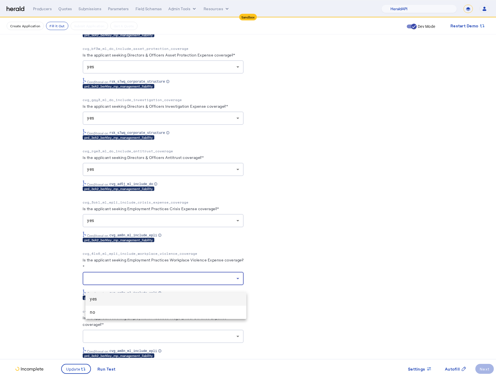
click at [169, 297] on span "yes" at bounding box center [166, 299] width 152 height 7
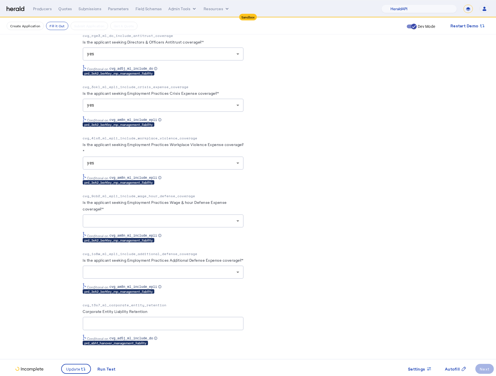
scroll to position [1245, 0]
click at [209, 160] on div "yes" at bounding box center [161, 163] width 149 height 7
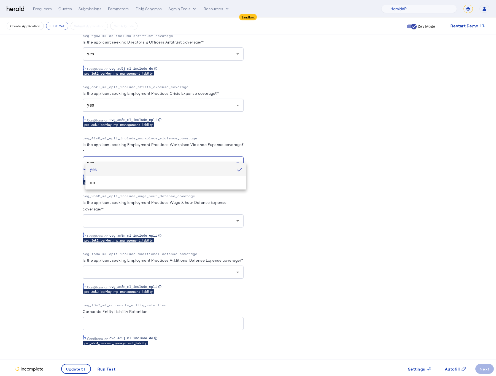
click at [286, 218] on div at bounding box center [248, 188] width 496 height 376
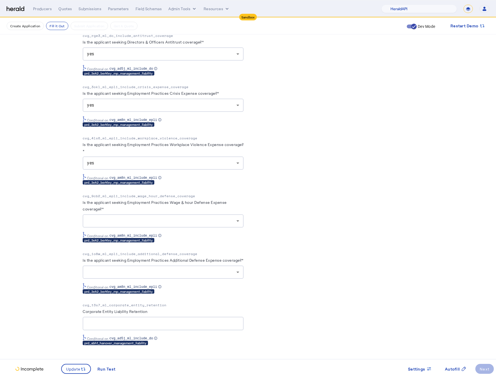
click at [229, 218] on div at bounding box center [161, 221] width 149 height 7
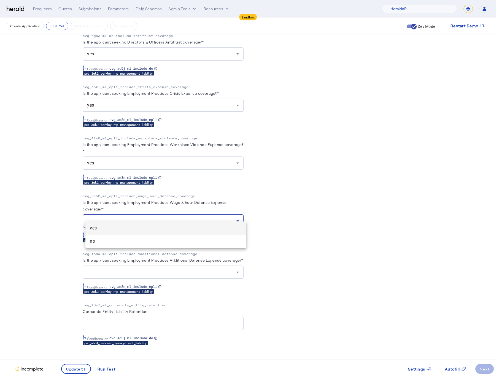
click at [198, 225] on span "yes" at bounding box center [166, 228] width 152 height 7
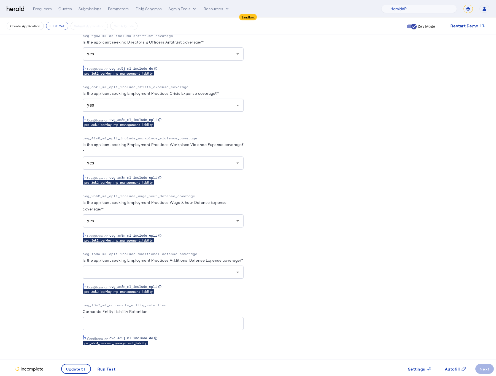
click at [236, 264] on herald-label "Is the applicant seeking Employment Practices Additional Defense Expense covera…" at bounding box center [163, 261] width 161 height 9
click at [235, 271] on div at bounding box center [161, 272] width 149 height 7
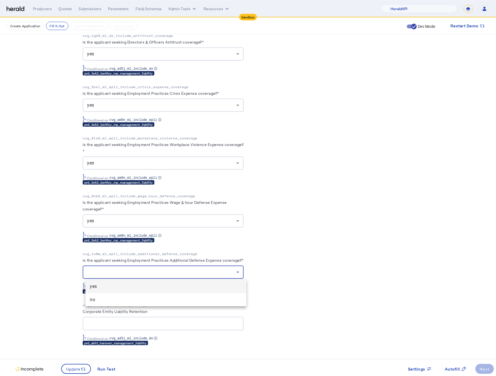
click at [200, 280] on mat-option "yes" at bounding box center [165, 286] width 161 height 13
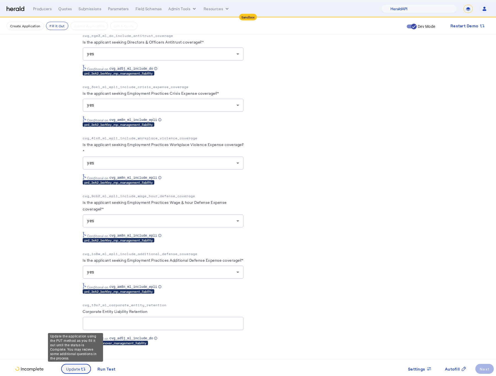
click at [70, 370] on span "Update" at bounding box center [73, 369] width 15 height 6
click at [479, 368] on span at bounding box center [484, 368] width 18 height 13
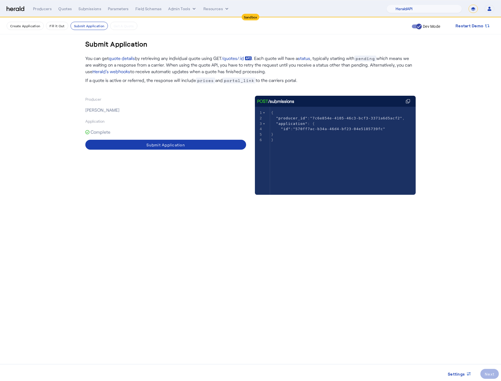
click at [181, 143] on div "Submit Application" at bounding box center [165, 145] width 39 height 6
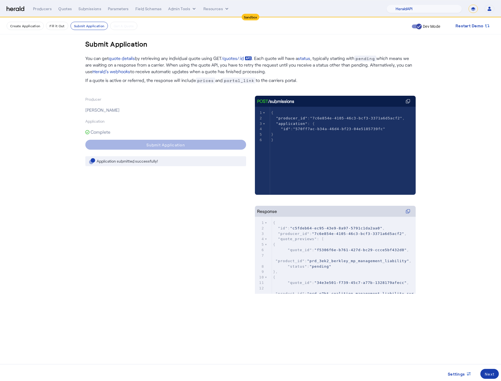
click at [488, 376] on div "Next" at bounding box center [490, 374] width 10 height 6
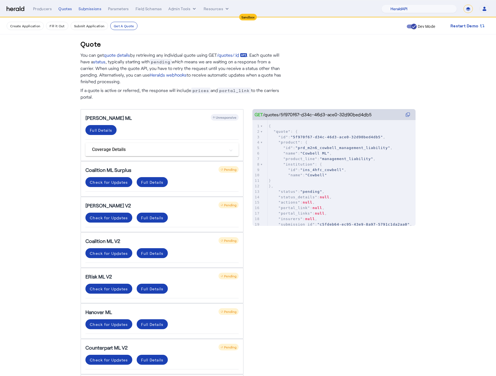
drag, startPoint x: 57, startPoint y: 101, endPoint x: 64, endPoint y: 103, distance: 7.2
click at [57, 101] on get-api-page "Quote You can get quote details by retrieving any individual quote using GET /q…" at bounding box center [248, 260] width 496 height 485
click at [169, 150] on mat-panel-title "Coverage Details" at bounding box center [158, 149] width 133 height 7
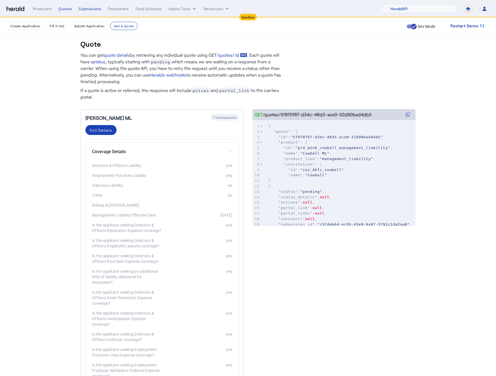
click at [177, 153] on mat-panel-title "Coverage Details" at bounding box center [158, 151] width 133 height 7
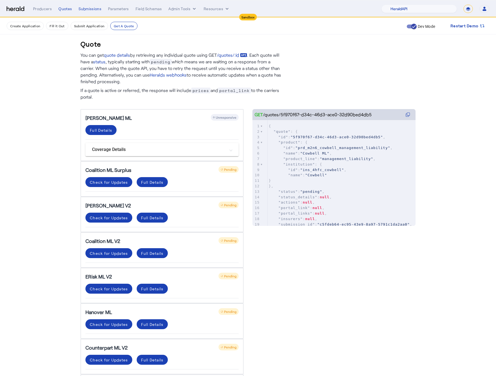
click at [55, 163] on get-api-page "Quote You can get quote details by retrieving any individual quote using GET /q…" at bounding box center [248, 260] width 496 height 485
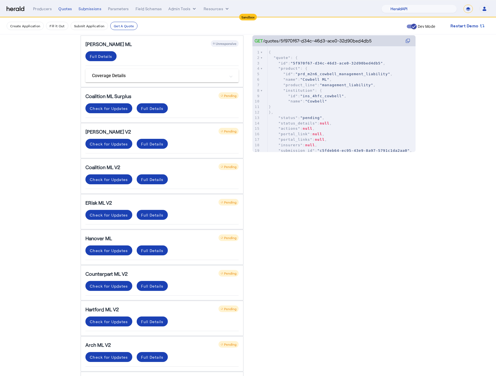
scroll to position [124, 0]
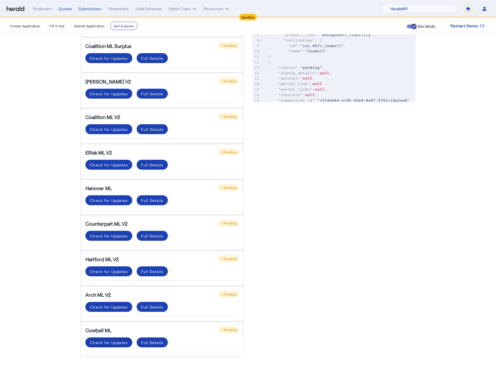
click at [113, 340] on div "Check for Updates" at bounding box center [109, 343] width 38 height 6
click at [113, 304] on div "Check for Updates" at bounding box center [109, 307] width 38 height 6
click at [114, 271] on div "Check for Updates" at bounding box center [109, 271] width 38 height 6
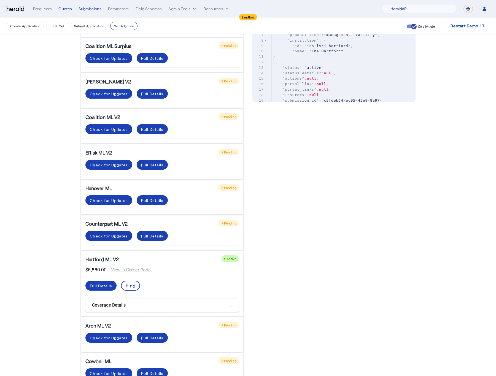
click at [110, 236] on div "Check for Updates" at bounding box center [109, 236] width 38 height 6
click at [114, 203] on span at bounding box center [108, 200] width 47 height 13
click at [113, 159] on span at bounding box center [108, 164] width 47 height 13
click at [115, 131] on div "Check for Updates" at bounding box center [109, 129] width 38 height 6
click at [111, 95] on div "Check for Updates" at bounding box center [109, 94] width 38 height 6
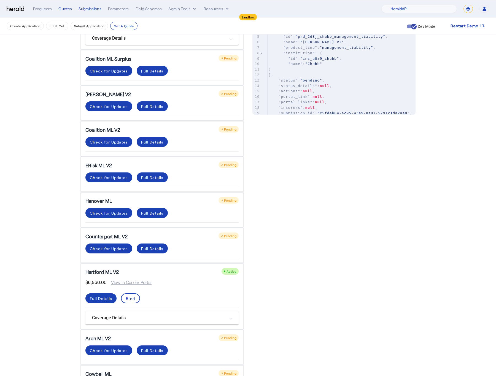
click at [105, 71] on div "Check for Updates" at bounding box center [109, 71] width 38 height 6
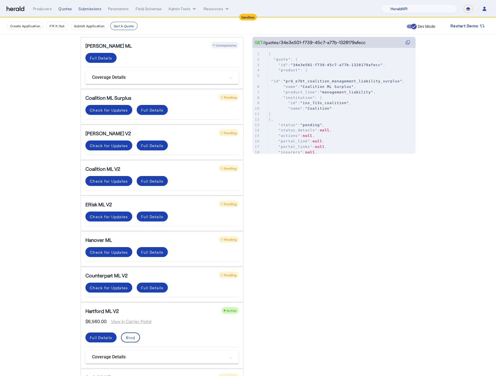
scroll to position [55, 0]
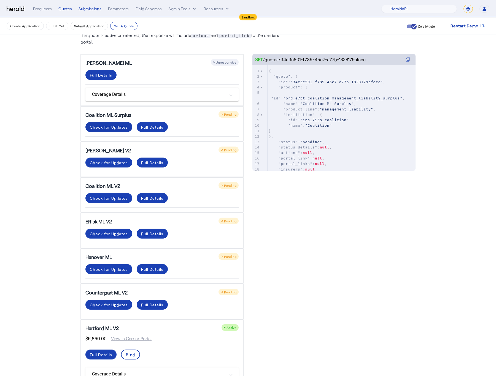
click at [112, 121] on span at bounding box center [108, 126] width 47 height 13
click at [121, 163] on div "Check for Updates" at bounding box center [109, 163] width 38 height 6
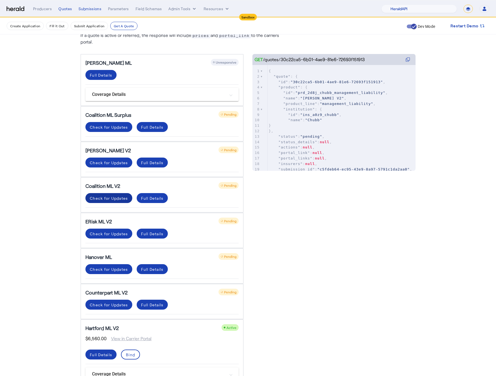
click at [123, 195] on div "Check for Updates" at bounding box center [109, 198] width 38 height 6
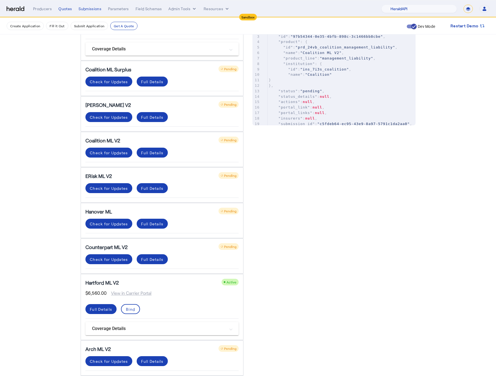
scroll to position [116, 0]
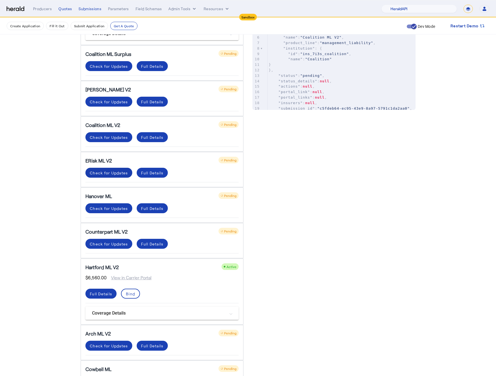
click at [109, 172] on div "Check for Updates" at bounding box center [109, 173] width 38 height 6
click at [115, 205] on div "Check for Updates" at bounding box center [109, 208] width 38 height 6
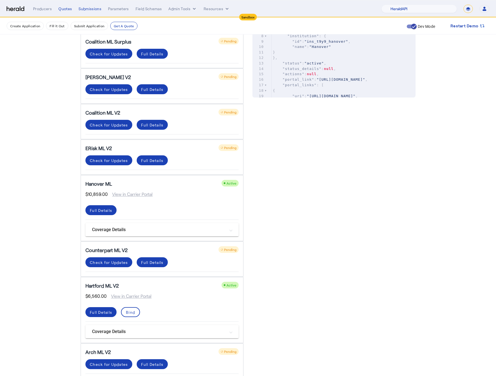
scroll to position [129, 0]
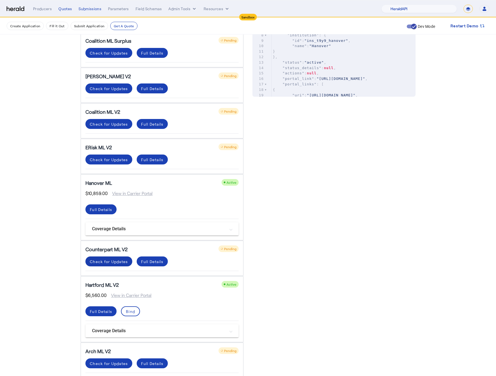
click at [112, 259] on div "Check for Updates" at bounding box center [109, 262] width 38 height 6
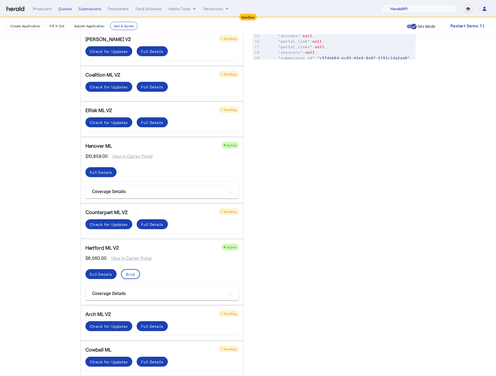
scroll to position [186, 0]
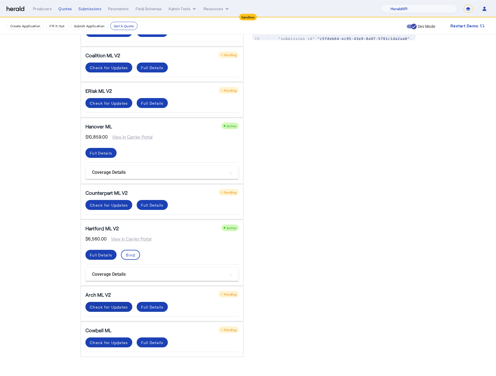
click at [116, 304] on div "Check for Updates" at bounding box center [109, 307] width 38 height 6
click at [115, 340] on div "Check for Updates" at bounding box center [109, 343] width 38 height 6
click at [112, 332] on div "Cowbell ML Pending Check for Updates Full Details" at bounding box center [161, 339] width 163 height 36
click at [112, 336] on span at bounding box center [108, 342] width 47 height 13
click at [115, 306] on div "Check for Updates" at bounding box center [109, 307] width 38 height 6
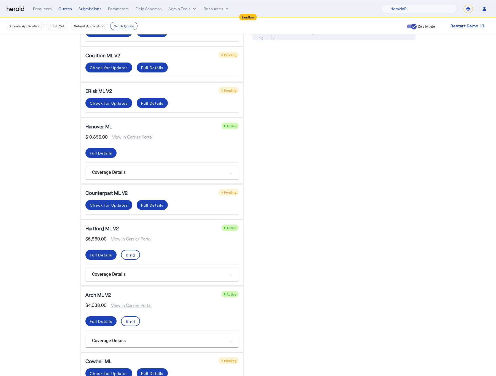
click at [61, 267] on get-api-page "Quote You can get quote details by retrieving any individual quote using GET /q…" at bounding box center [248, 121] width 496 height 578
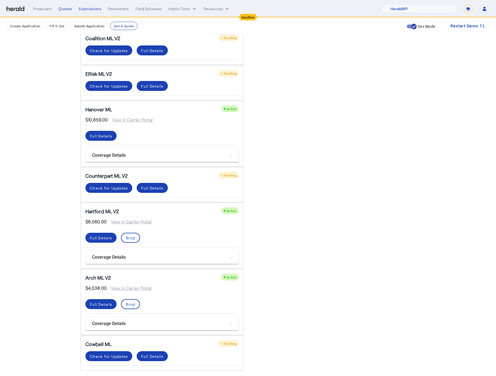
scroll to position [157, 0]
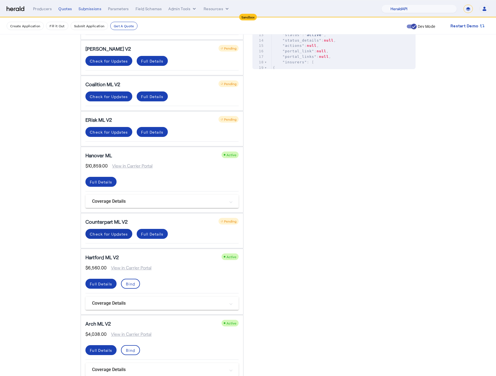
click at [114, 234] on div "Check for Updates" at bounding box center [109, 234] width 38 height 6
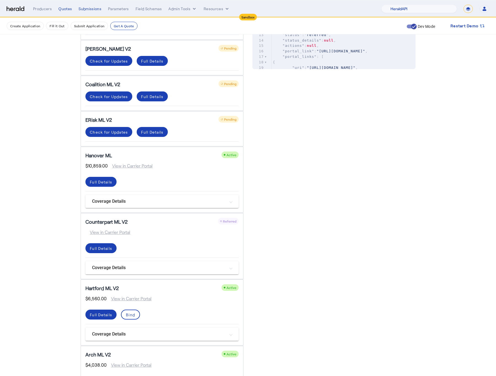
click at [67, 235] on get-api-page "Quote You can get quote details by retrieving any individual quote using GET /q…" at bounding box center [248, 165] width 496 height 609
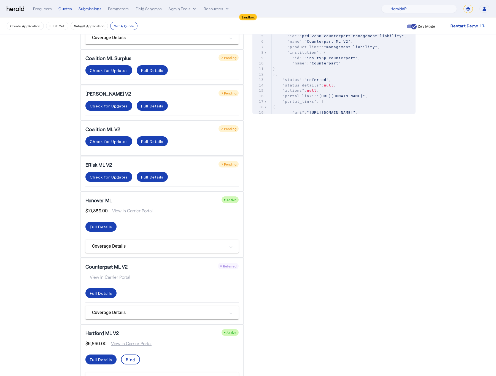
scroll to position [98, 0]
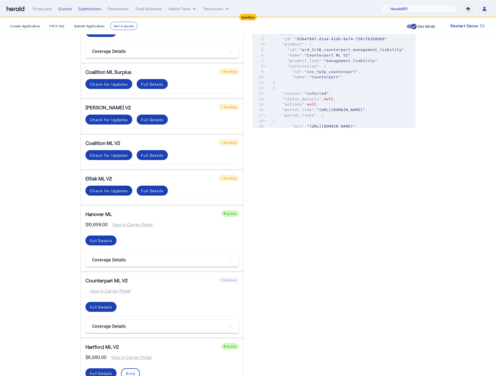
click at [110, 191] on div "Check for Updates" at bounding box center [109, 191] width 38 height 6
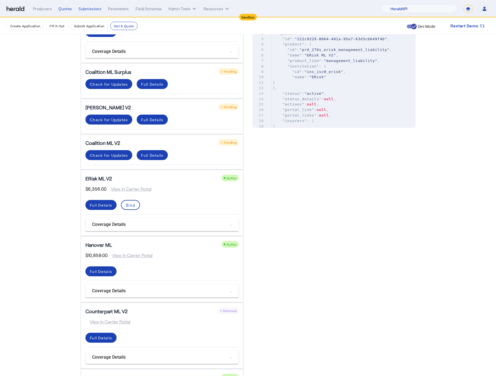
click at [45, 213] on get-api-page "Quote You can get quote details by retrieving any individual quote using GET /q…" at bounding box center [248, 239] width 496 height 639
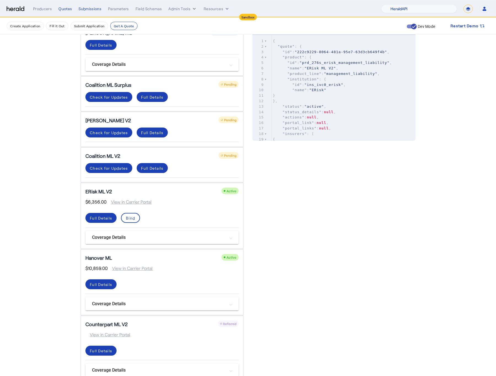
scroll to position [84, 0]
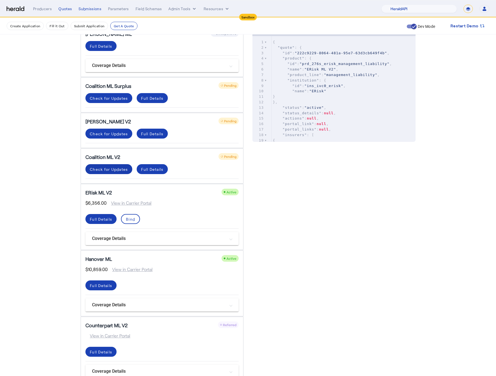
click at [119, 164] on span at bounding box center [108, 168] width 47 height 13
click at [57, 188] on get-api-page "Quote You can get quote details by retrieving any individual quote using GET /q…" at bounding box center [248, 253] width 496 height 639
click at [111, 133] on div "Check for Updates" at bounding box center [109, 134] width 38 height 6
click at [46, 165] on get-api-page "Quote You can get quote details by retrieving any individual quote using GET /q…" at bounding box center [248, 253] width 496 height 639
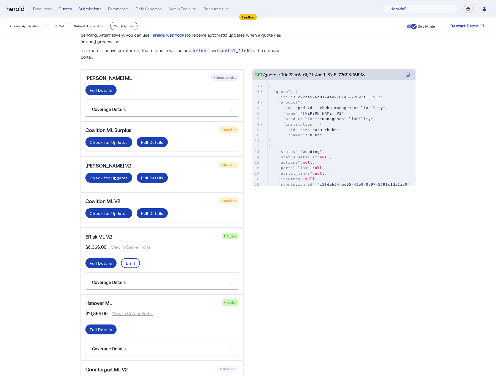
scroll to position [30, 0]
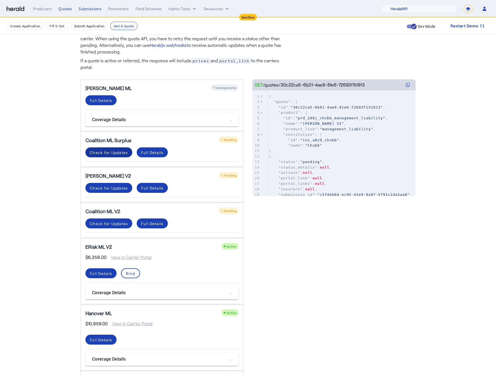
click at [108, 152] on div "Check for Updates" at bounding box center [109, 153] width 38 height 6
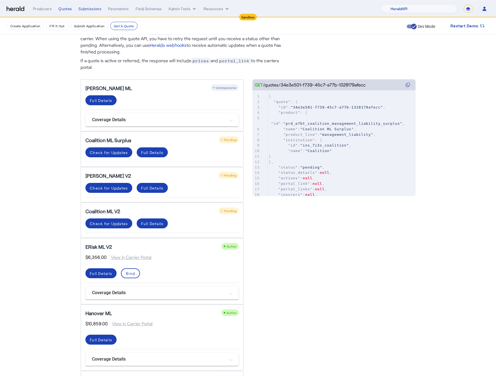
click at [56, 181] on get-api-page "Quote You can get quote details by retrieving any individual quote using GET /q…" at bounding box center [248, 307] width 496 height 639
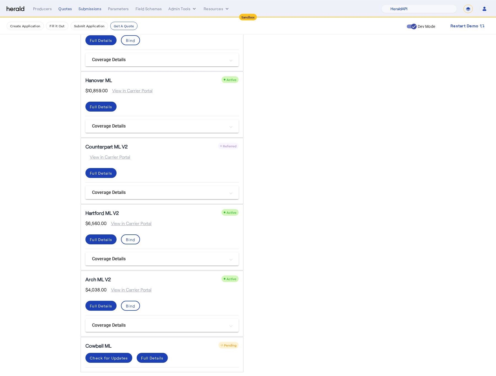
scroll to position [278, 0]
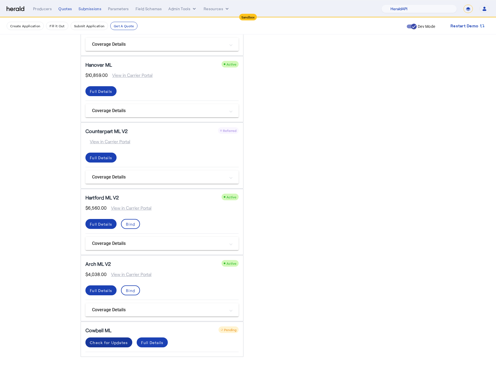
click at [108, 340] on div "Check for Updates" at bounding box center [109, 343] width 38 height 6
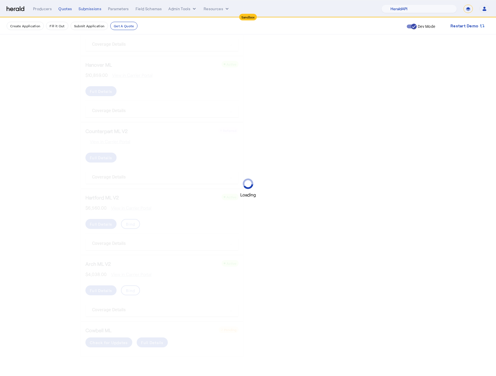
scroll to position [0, 0]
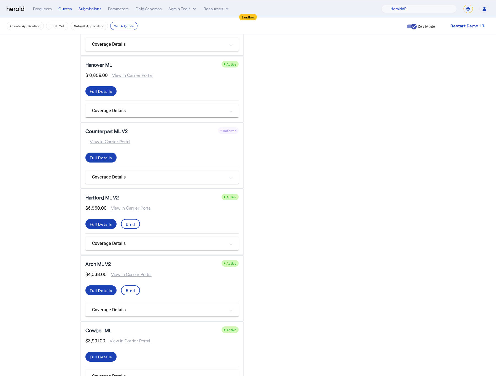
click at [60, 278] on get-api-page "Quote You can get quote details by retrieving any individual quote using GET /q…" at bounding box center [248, 75] width 496 height 670
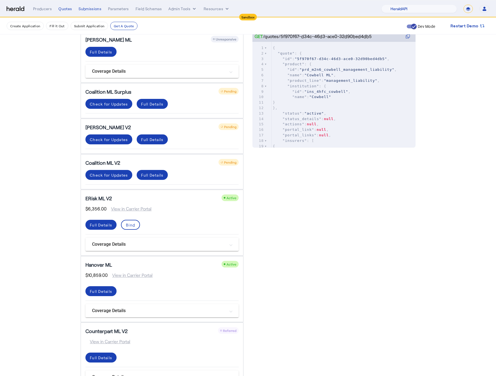
scroll to position [59, 0]
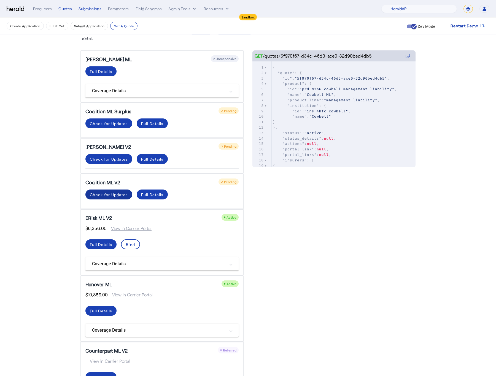
click at [105, 190] on span at bounding box center [108, 194] width 47 height 13
click at [64, 194] on get-api-page "Quote You can get quote details by retrieving any individual quote using GET /q…" at bounding box center [248, 294] width 496 height 670
click at [113, 157] on div "Check for Updates" at bounding box center [109, 159] width 38 height 6
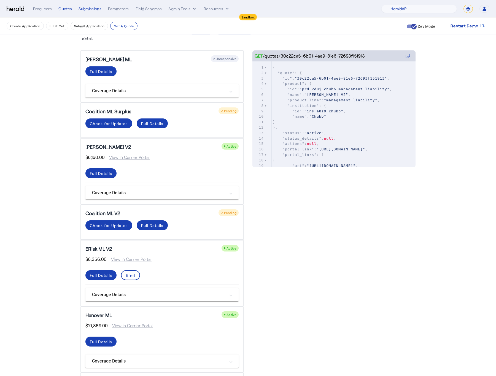
click at [57, 177] on get-api-page "Quote You can get quote details by retrieving any individual quote using GET /q…" at bounding box center [248, 309] width 496 height 701
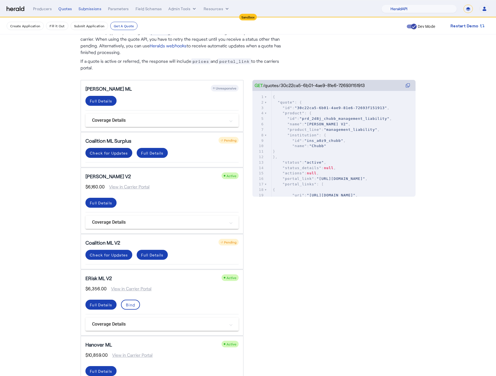
scroll to position [0, 0]
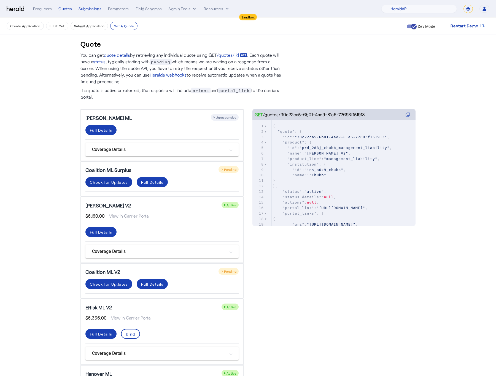
click at [109, 181] on div "Check for Updates" at bounding box center [109, 182] width 38 height 6
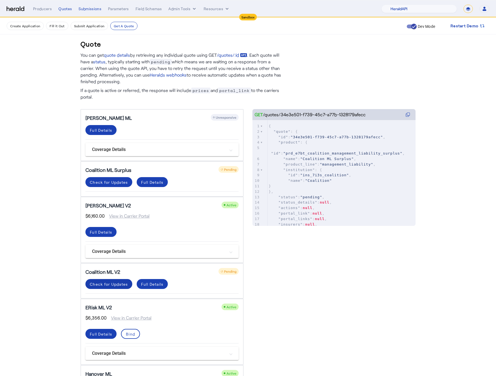
click at [110, 283] on div "Check for Updates" at bounding box center [109, 284] width 38 height 6
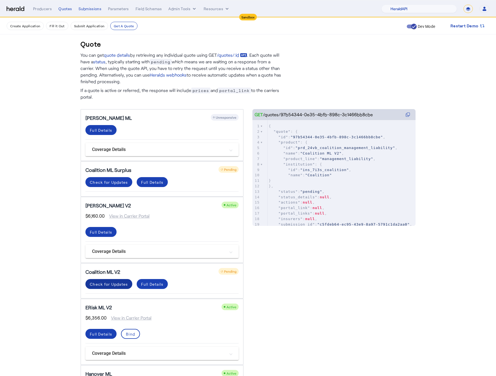
click at [109, 283] on div "Check for Updates" at bounding box center [109, 284] width 38 height 6
click at [51, 233] on get-api-page "Quote You can get quote details by retrieving any individual quote using GET /q…" at bounding box center [248, 368] width 496 height 701
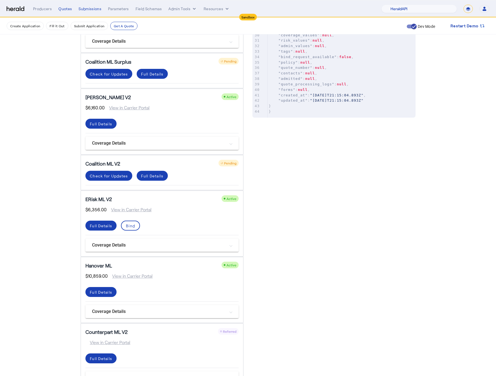
scroll to position [144, 0]
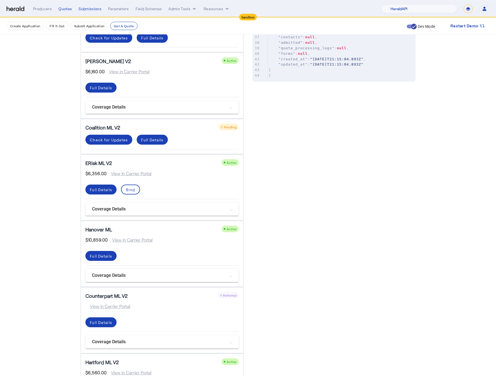
click at [52, 192] on get-api-page "Quote You can get quote details by retrieving any individual quote using GET /q…" at bounding box center [248, 223] width 496 height 701
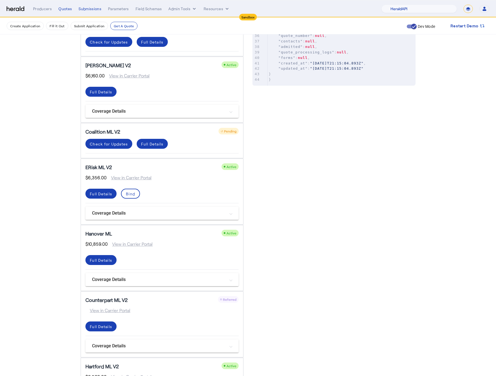
scroll to position [126, 0]
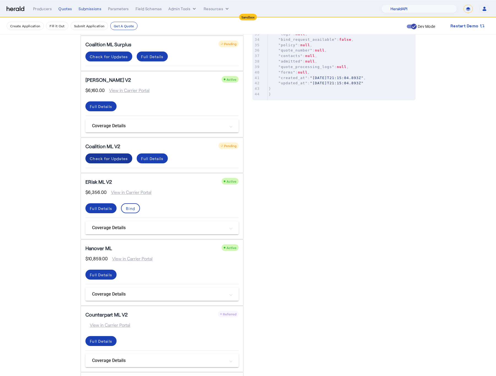
click at [109, 159] on div "Check for Updates" at bounding box center [109, 159] width 38 height 6
click at [109, 152] on span at bounding box center [108, 158] width 47 height 13
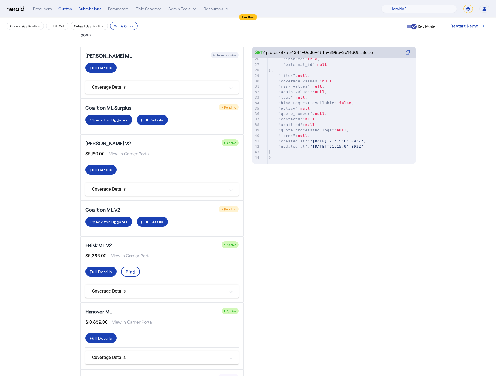
scroll to position [61, 0]
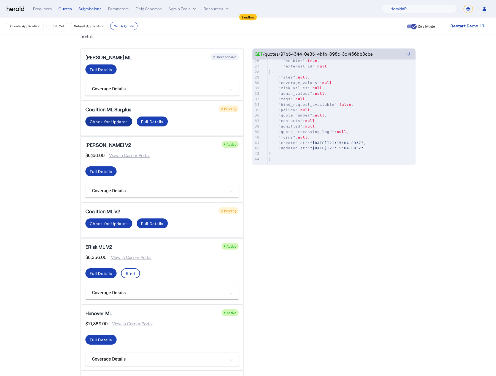
click at [115, 119] on div "Check for Updates" at bounding box center [109, 122] width 38 height 6
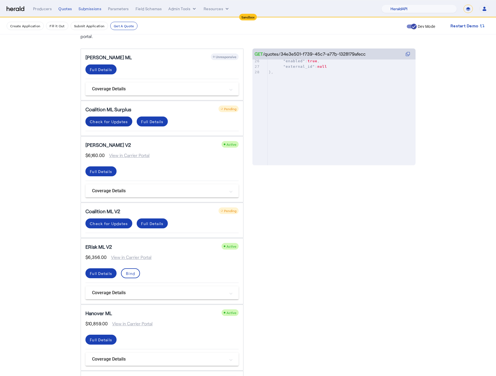
scroll to position [0, 0]
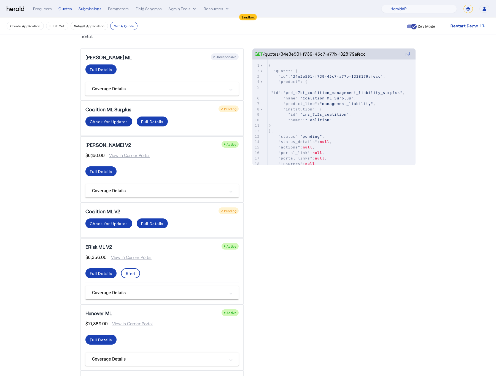
click at [115, 119] on div "Check for Updates" at bounding box center [109, 122] width 38 height 6
click at [360, 256] on div "GET /quotes/34e3e501-f739-45c7-a77b-1328179afecc xxxxxxxxxx 44 3454 44 2470 44 …" at bounding box center [333, 342] width 163 height 588
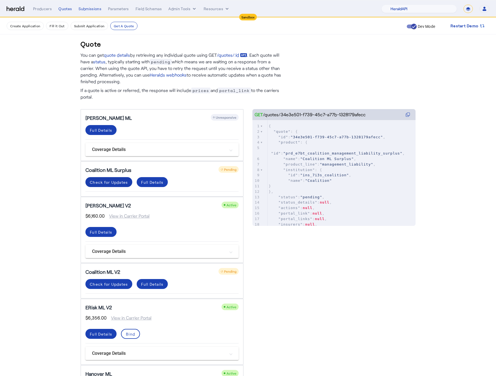
click at [117, 186] on span at bounding box center [108, 181] width 47 height 13
click at [111, 283] on div "Check for Updates" at bounding box center [109, 284] width 38 height 6
click at [56, 272] on get-api-page "Quote You can get quote details by retrieving any individual quote using GET /q…" at bounding box center [248, 368] width 496 height 701
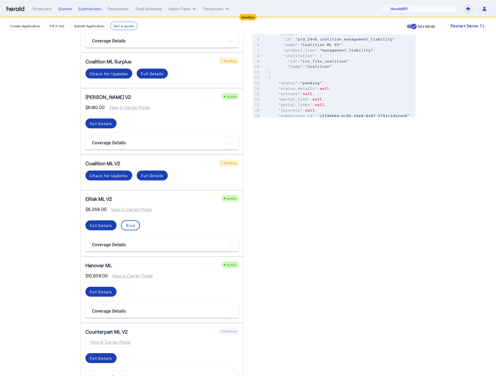
scroll to position [94, 0]
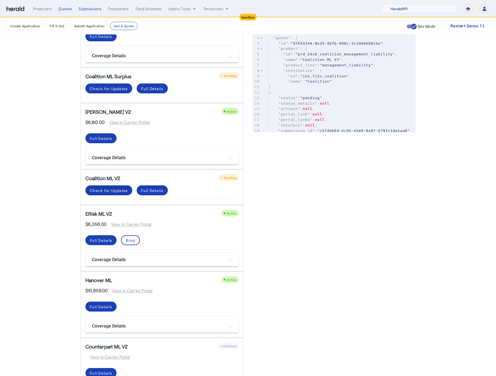
click at [117, 183] on div "Coalition ML V2 Pending Check for Updates Full Details" at bounding box center [161, 187] width 163 height 36
click at [116, 188] on div "Check for Updates" at bounding box center [109, 191] width 38 height 6
click at [113, 189] on div "Check for Updates" at bounding box center [109, 191] width 38 height 6
click at [34, 182] on get-api-page "Quote You can get quote details by retrieving any individual quote using GET /q…" at bounding box center [248, 274] width 496 height 701
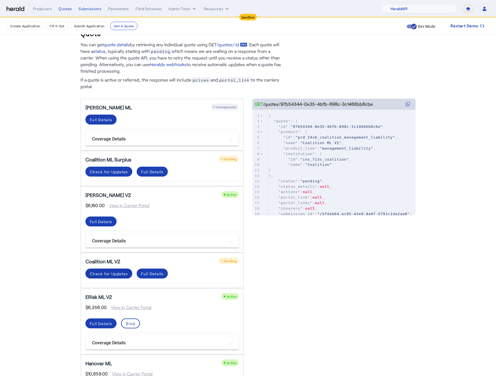
scroll to position [0, 0]
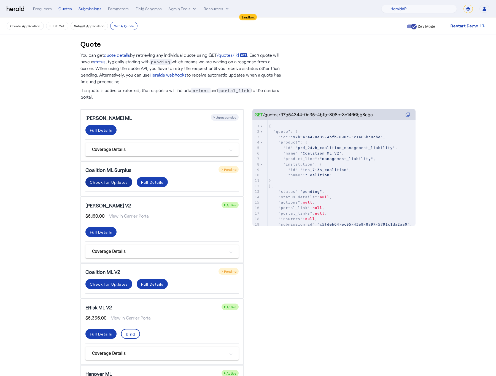
click at [116, 181] on div "Check for Updates" at bounding box center [109, 182] width 38 height 6
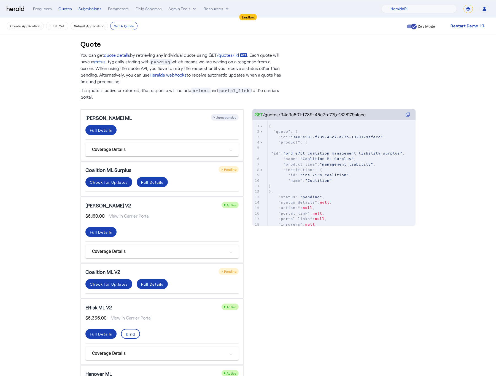
click at [112, 184] on span at bounding box center [108, 181] width 47 height 13
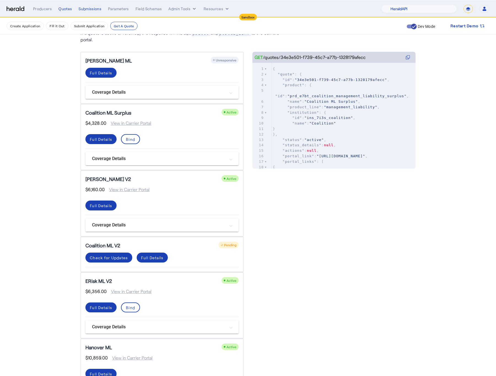
scroll to position [58, 0]
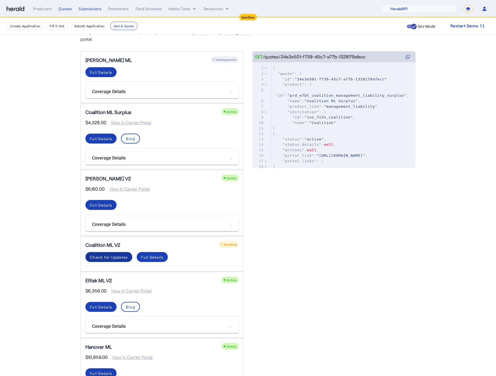
click at [114, 259] on span at bounding box center [108, 256] width 47 height 13
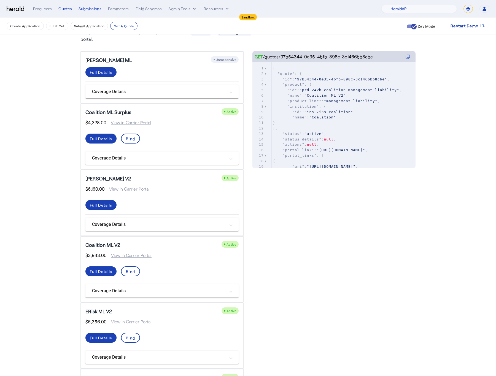
click at [337, 293] on div "GET /quotes/97b54344-0e35-4bfb-898c-3c1466bb8cbe xxxxxxxxxx 44 3454 44 2470 44 …" at bounding box center [333, 375] width 163 height 649
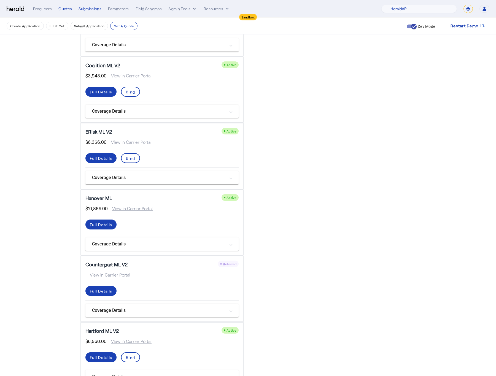
scroll to position [0, 0]
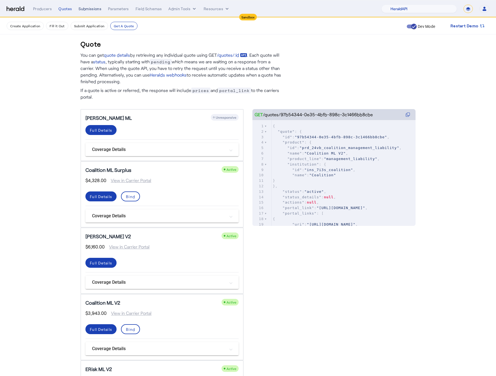
click at [90, 10] on div "Submissions" at bounding box center [89, 9] width 23 height 6
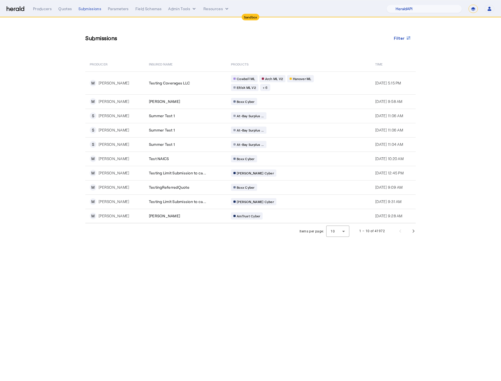
click at [67, 88] on section "Submissions Filter PRODUCER Insured Name PRODUCTS Time M [PERSON_NAME] Testing …" at bounding box center [250, 128] width 501 height 221
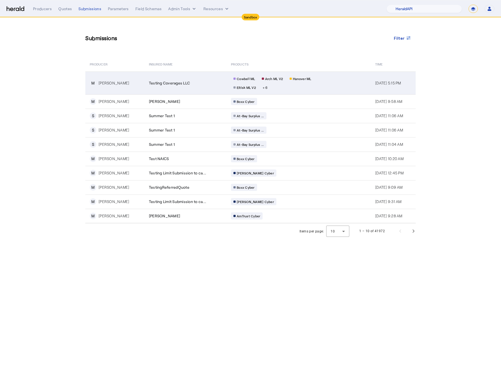
click at [198, 86] on td "Testing Coverages LLC" at bounding box center [186, 83] width 82 height 23
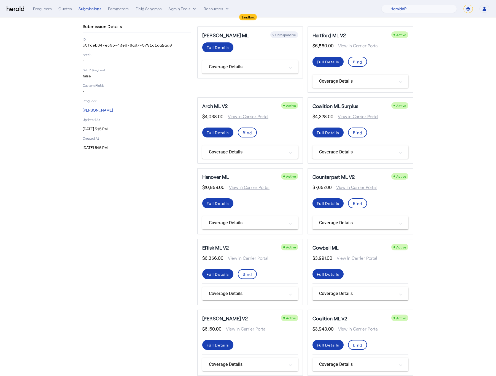
scroll to position [39, 0]
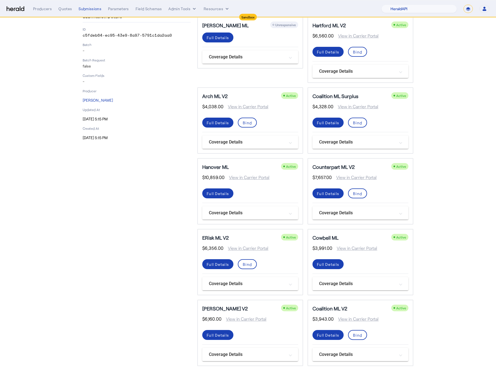
click at [455, 220] on section "Testing Coverages LLC Submission Details ID c5fdeb64-ec95-43e9-8a97-5791c1da2aa…" at bounding box center [248, 178] width 496 height 398
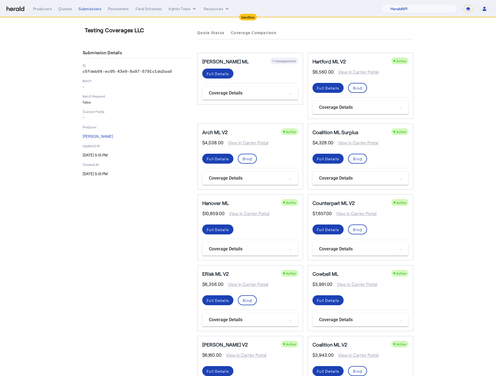
scroll to position [0, 0]
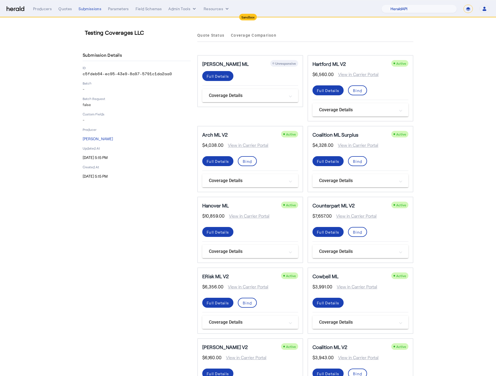
click at [270, 180] on mat-panel-title "Coverage Details" at bounding box center [247, 180] width 76 height 7
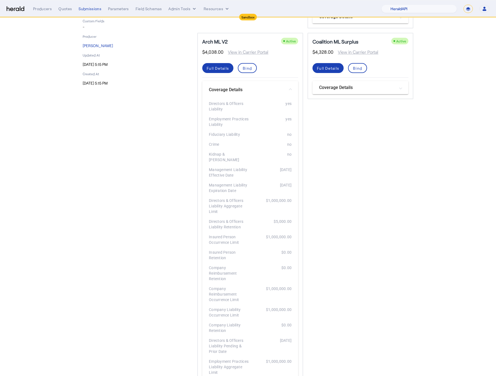
scroll to position [80, 0]
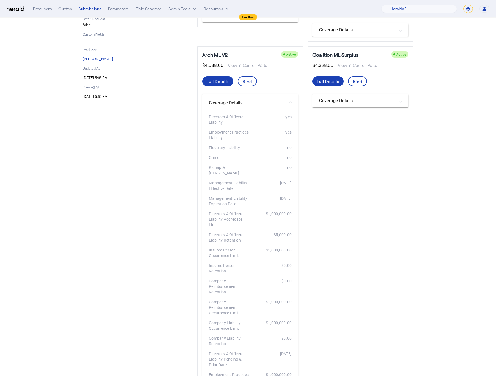
click at [296, 99] on mat-expansion-panel-header "Coverage Details" at bounding box center [250, 103] width 96 height 18
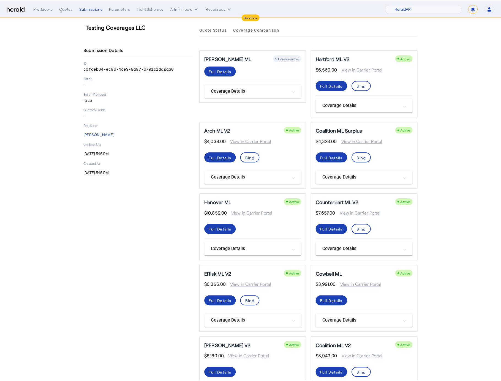
scroll to position [0, 0]
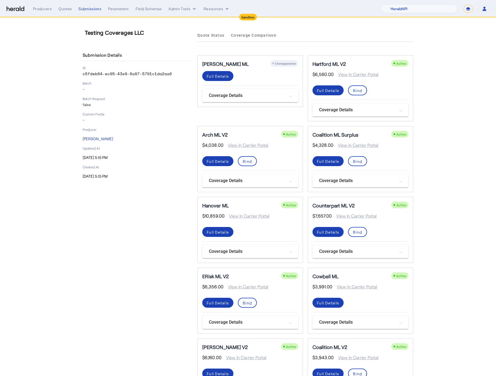
click at [284, 98] on mat-panel-title "Coverage Details" at bounding box center [247, 95] width 76 height 7
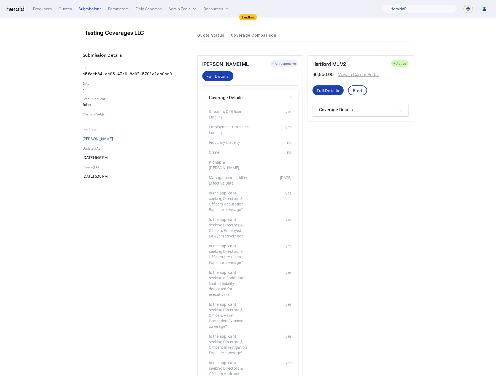
click at [284, 98] on mat-panel-title "Coverage Details" at bounding box center [247, 97] width 76 height 7
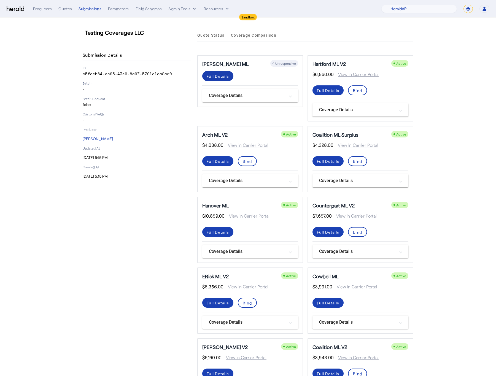
click at [223, 78] on div "Full Details" at bounding box center [218, 76] width 22 height 6
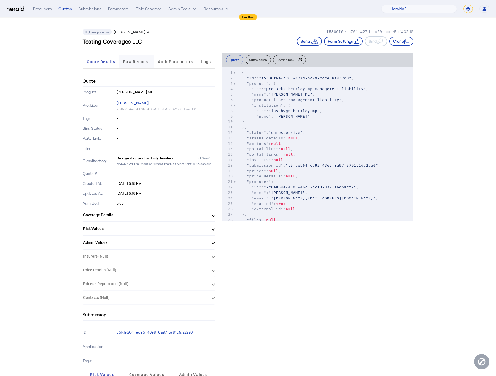
click at [141, 60] on span "Raw Request" at bounding box center [136, 62] width 27 height 4
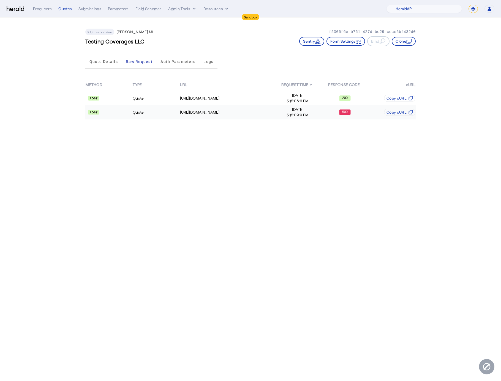
click at [268, 116] on td "[URL][DOMAIN_NAME]" at bounding box center [227, 112] width 94 height 14
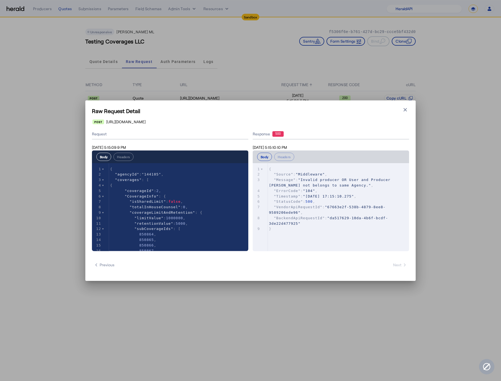
click at [356, 229] on pre "}" at bounding box center [341, 229] width 147 height 6
click at [405, 108] on icon "button" at bounding box center [406, 110] width 6 height 6
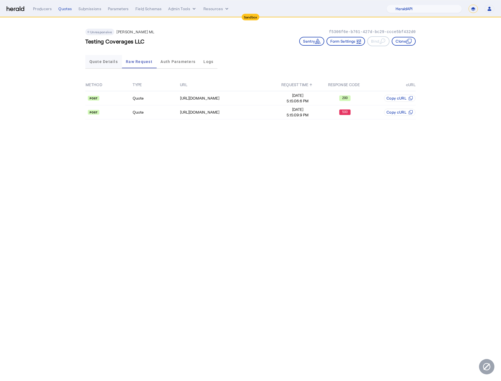
click at [104, 62] on span "Quote Details" at bounding box center [103, 62] width 28 height 4
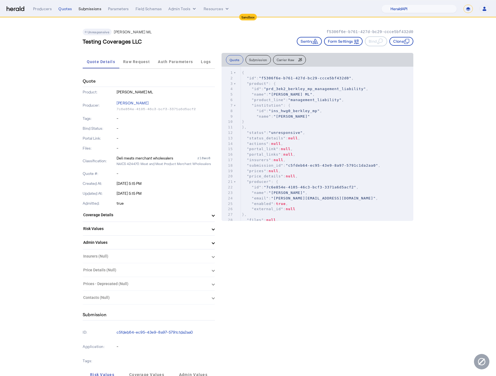
click at [84, 7] on div "Submissions" at bounding box center [89, 9] width 23 height 6
